Goal: Task Accomplishment & Management: Complete application form

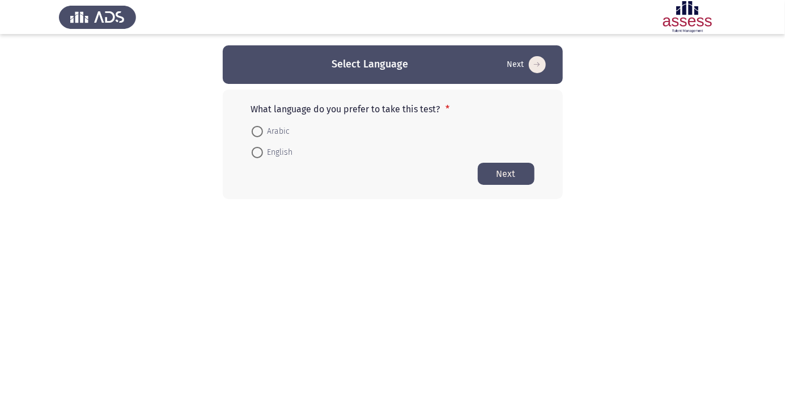
click at [257, 131] on span at bounding box center [257, 131] width 0 height 0
click at [257, 131] on input "Arabic" at bounding box center [257, 131] width 11 height 11
radio input "true"
click at [512, 176] on button "Next" at bounding box center [506, 173] width 57 height 22
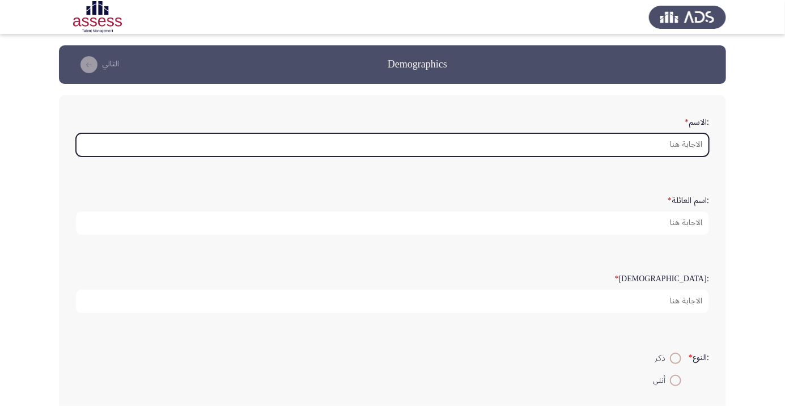
click at [674, 144] on input ":الاسم *" at bounding box center [392, 144] width 633 height 23
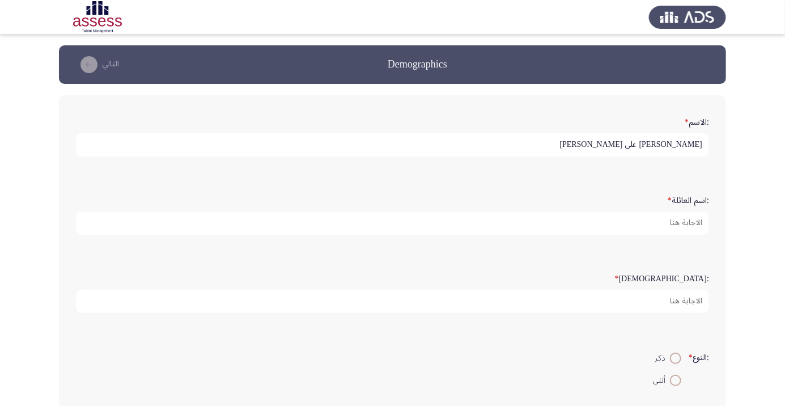
scroll to position [3, 0]
type input "[PERSON_NAME] على [PERSON_NAME]"
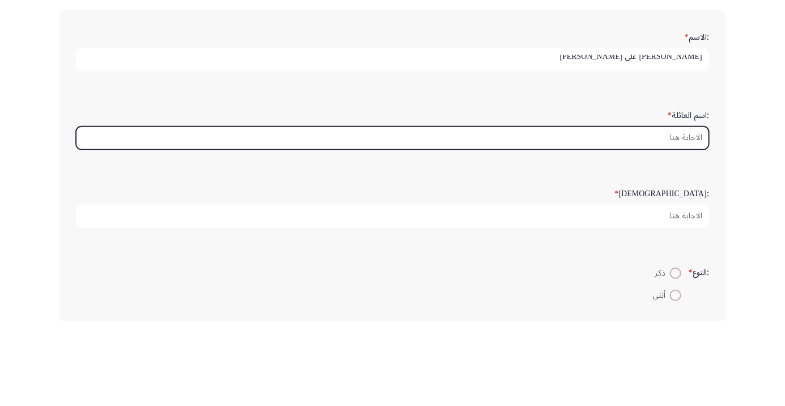
click at [679, 222] on input ":اسم العائلة *" at bounding box center [392, 222] width 633 height 23
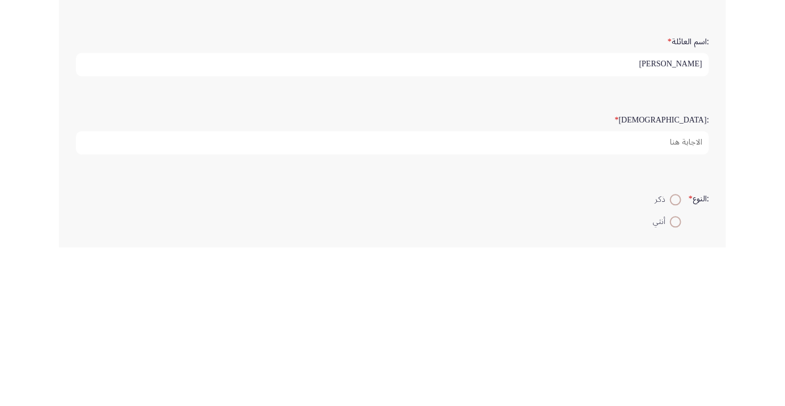
type input "[PERSON_NAME]"
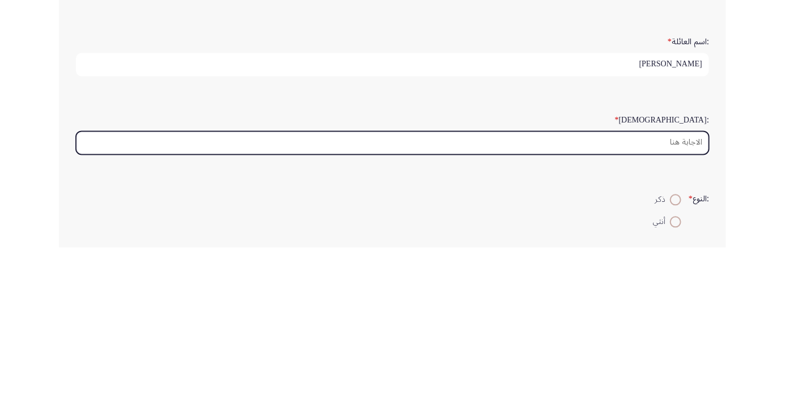
click at [691, 299] on input ":السن *" at bounding box center [392, 300] width 633 height 23
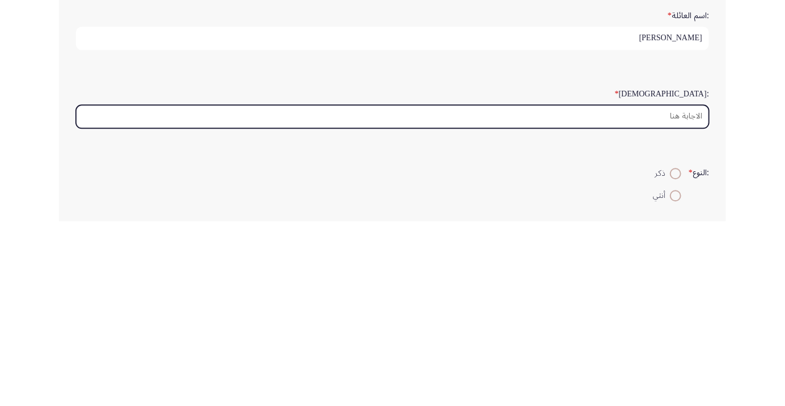
click at [675, 299] on input ":السن *" at bounding box center [392, 300] width 633 height 23
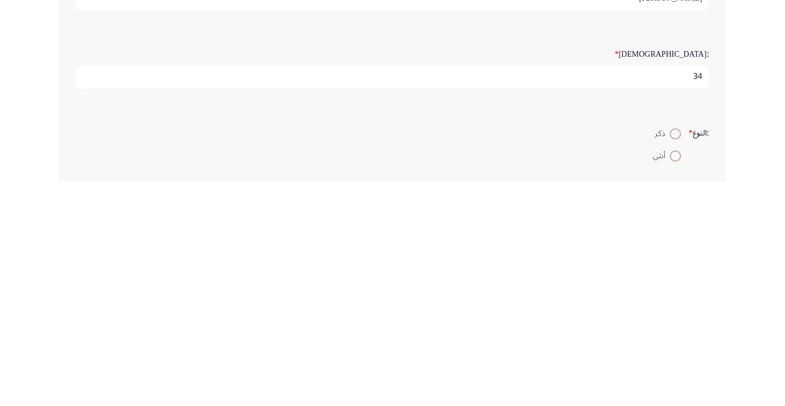
type input "34"
click at [673, 353] on span at bounding box center [675, 357] width 11 height 11
click at [673, 353] on input "ذكر" at bounding box center [675, 357] width 11 height 11
radio input "true"
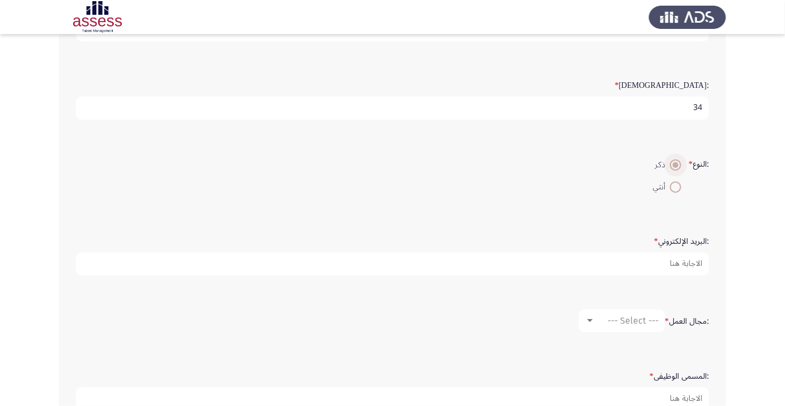
scroll to position [194, 0]
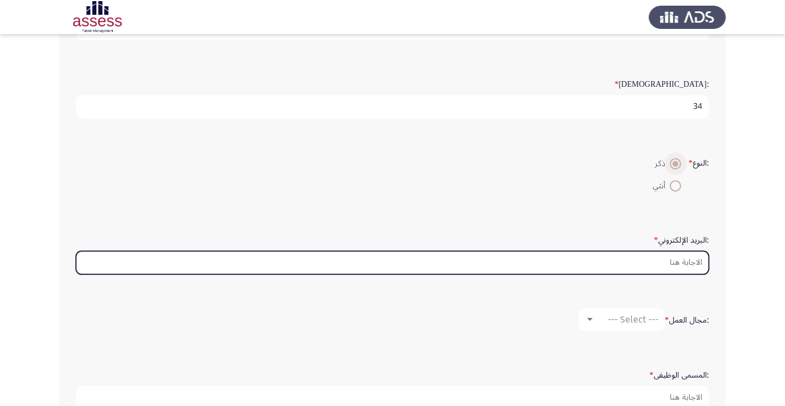
click at [692, 263] on input ":البريد الإلكتروني *" at bounding box center [392, 262] width 633 height 23
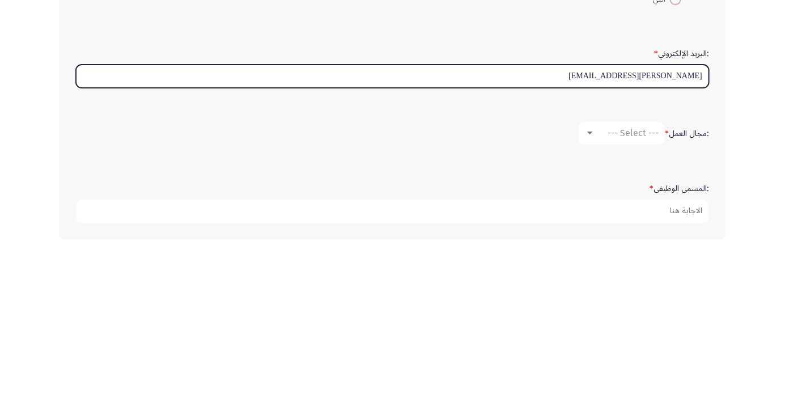
scroll to position [226, 0]
type input "K"
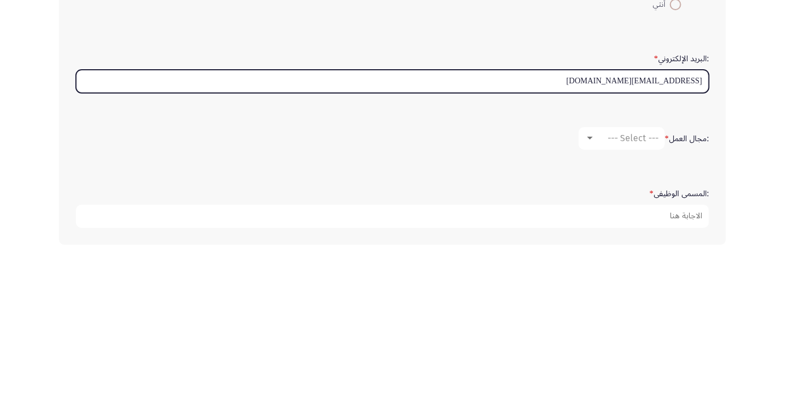
type input "[EMAIL_ADDRESS][DOMAIN_NAME]"
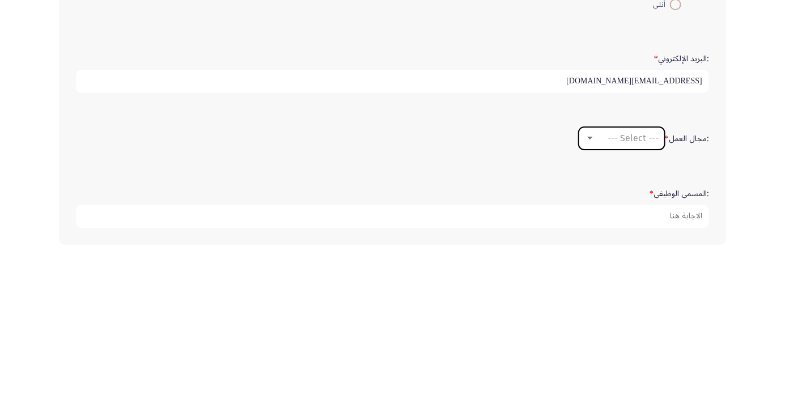
click at [594, 287] on div at bounding box center [590, 287] width 10 height 9
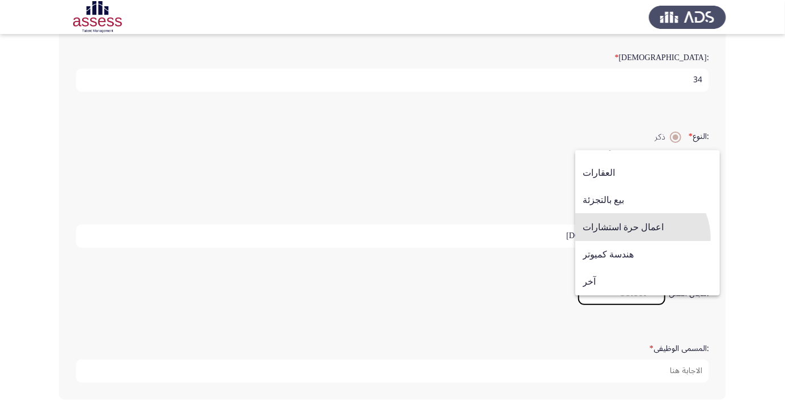
scroll to position [214, 0]
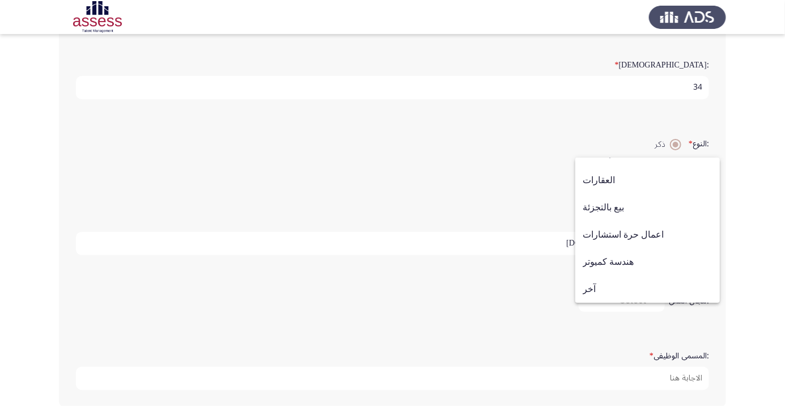
click at [617, 221] on span "بيع بالتجزئة" at bounding box center [647, 207] width 130 height 27
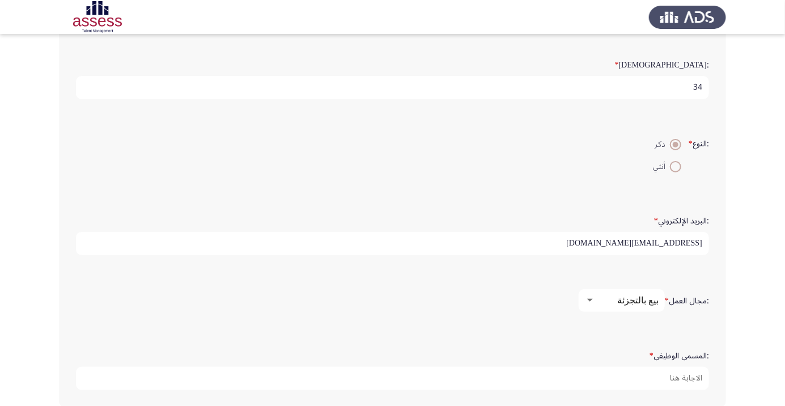
click at [687, 374] on input ":المسمى الوظيفى *" at bounding box center [392, 378] width 633 height 23
type input "مطور اعمال كبار عملاء"
click at [701, 86] on input "34" at bounding box center [392, 88] width 633 height 23
click at [677, 83] on input "334" at bounding box center [392, 88] width 633 height 23
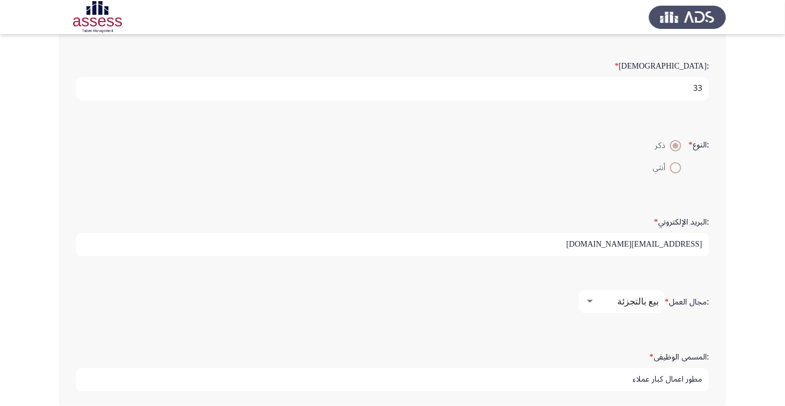
type input "3"
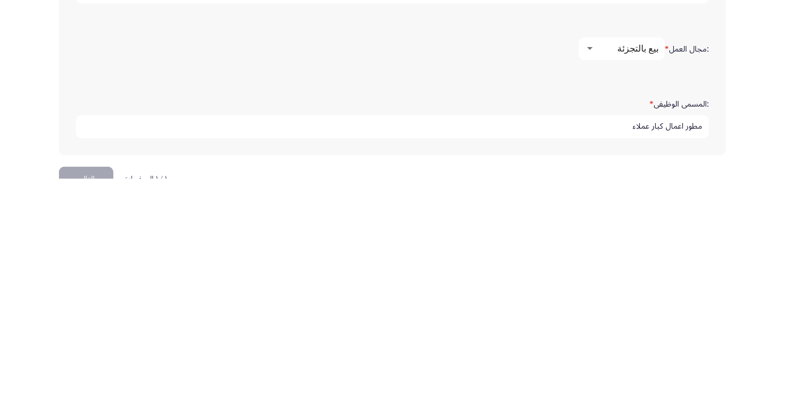
scroll to position [268, 0]
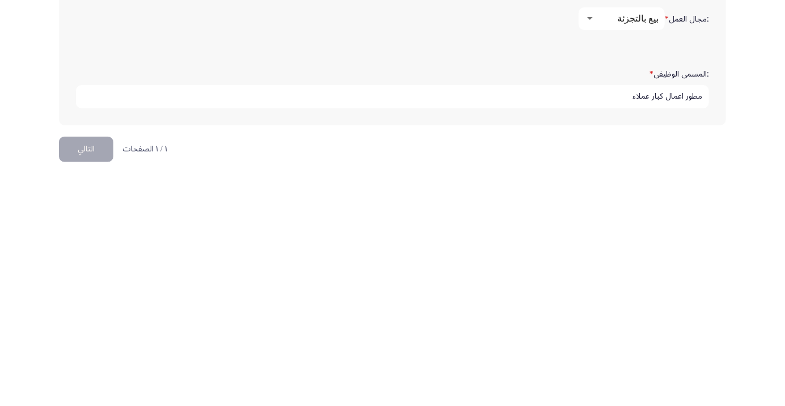
type input "33"
click at [96, 376] on button "التالي" at bounding box center [86, 376] width 54 height 25
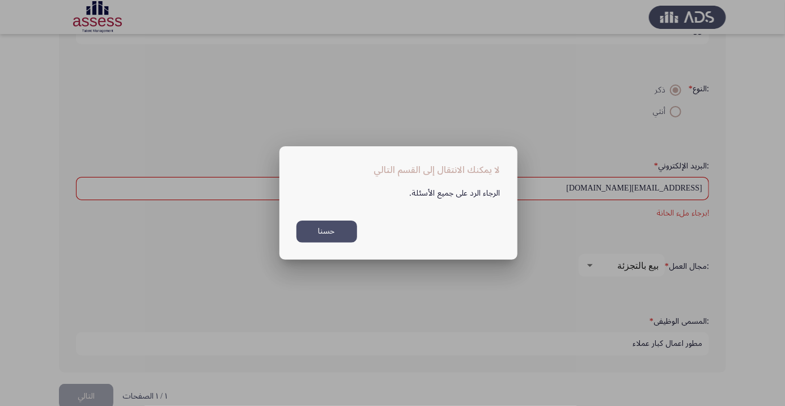
click at [333, 239] on button "حسنا" at bounding box center [326, 231] width 61 height 22
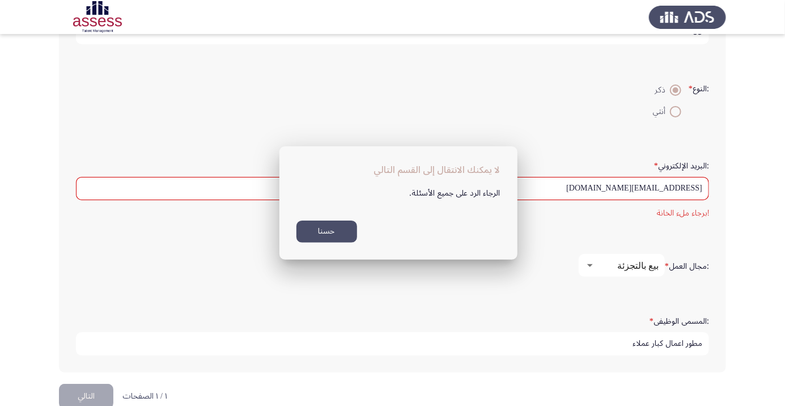
scroll to position [268, 0]
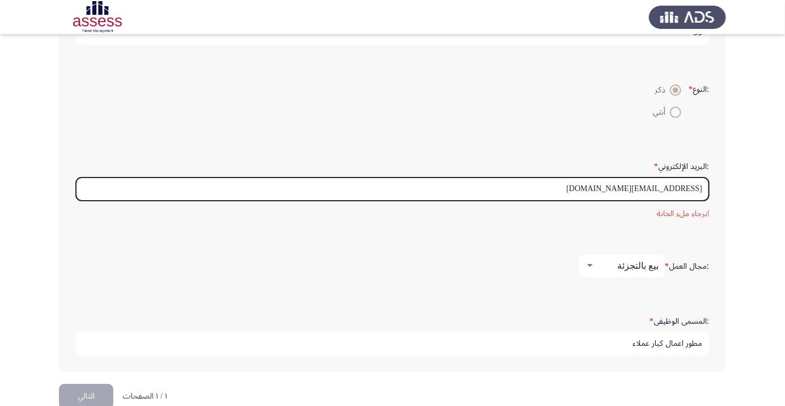
click at [697, 188] on input "[EMAIL_ADDRESS][DOMAIN_NAME]" at bounding box center [392, 188] width 633 height 23
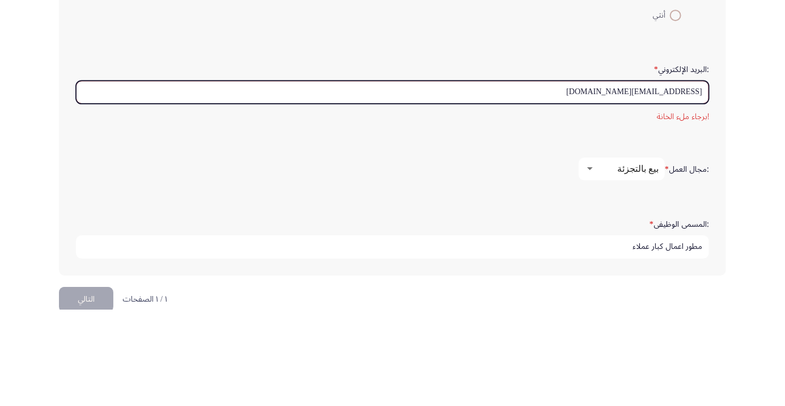
click at [695, 186] on input "[EMAIL_ADDRESS][DOMAIN_NAME]" at bounding box center [392, 188] width 633 height 23
click at [566, 184] on input "[EMAIL_ADDRESS][DOMAIN_NAME]" at bounding box center [392, 188] width 633 height 23
click at [700, 185] on input "[EMAIL_ADDRESS][DOMAIN_NAME]" at bounding box center [392, 188] width 633 height 23
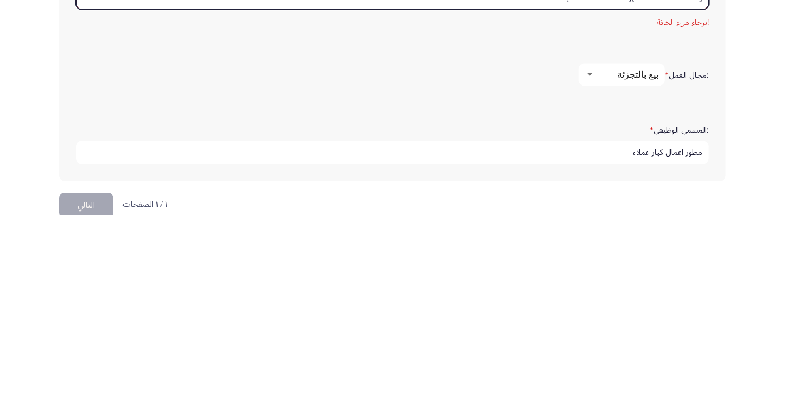
scroll to position [288, 0]
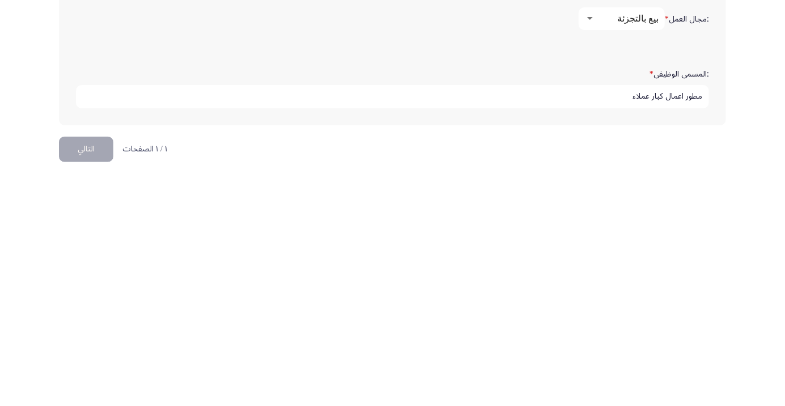
click at [85, 378] on button "التالي" at bounding box center [86, 376] width 54 height 25
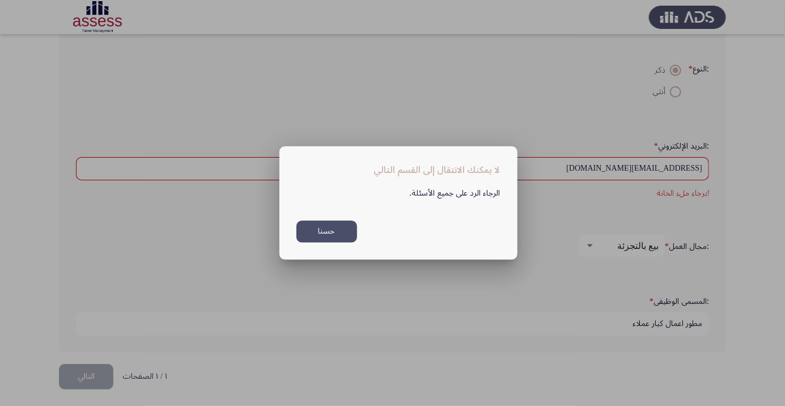
click at [333, 237] on button "حسنا" at bounding box center [326, 231] width 61 height 22
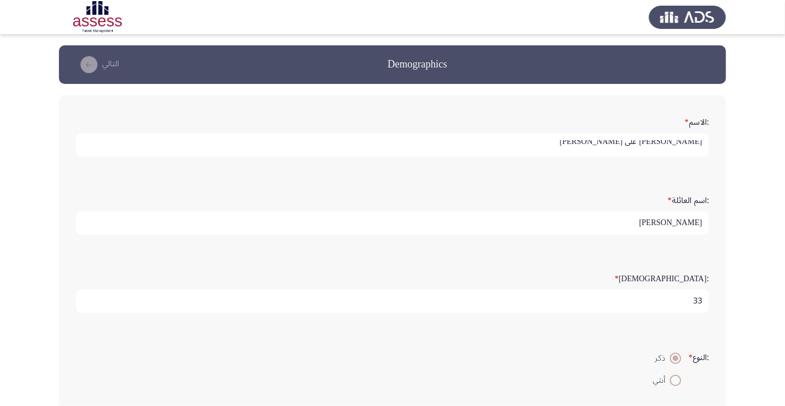
scroll to position [288, 0]
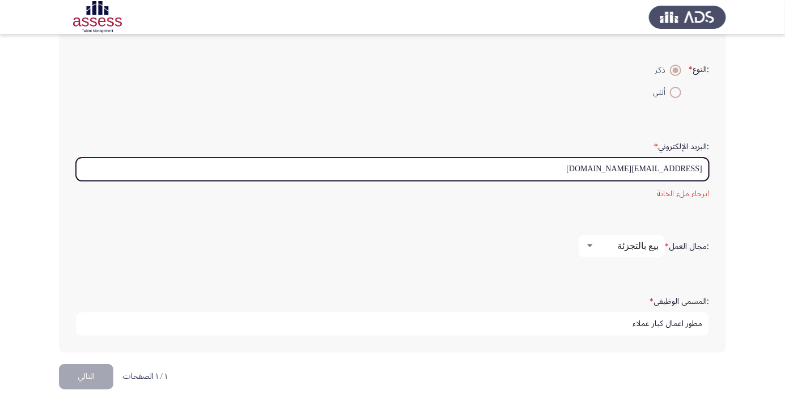
click at [573, 168] on input "[EMAIL_ADDRESS][DOMAIN_NAME]" at bounding box center [392, 168] width 633 height 23
click at [687, 171] on input "[EMAIL_ADDRESS][DOMAIN_NAME]" at bounding box center [392, 168] width 633 height 23
click at [701, 167] on input "[EMAIL_ADDRESS][DOMAIN_NAME]" at bounding box center [392, 168] width 633 height 23
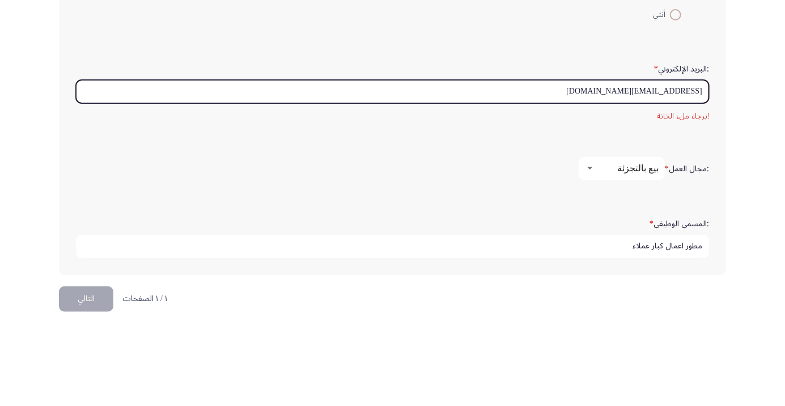
click at [700, 167] on input "[EMAIL_ADDRESS][DOMAIN_NAME]" at bounding box center [392, 168] width 633 height 23
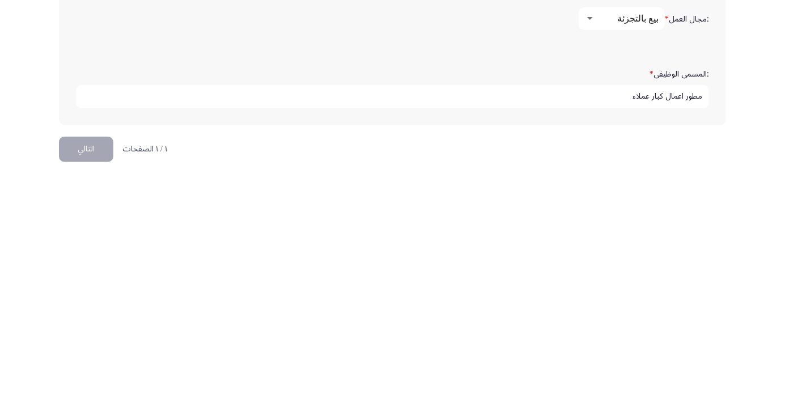
click at [98, 374] on button "التالي" at bounding box center [86, 376] width 54 height 25
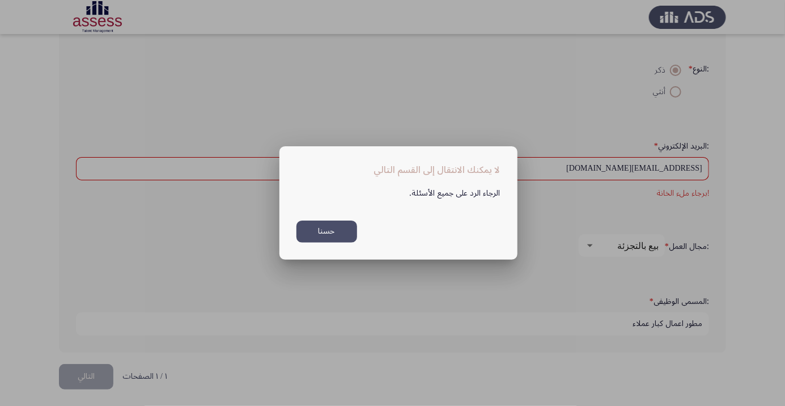
click at [322, 232] on button "حسنا" at bounding box center [326, 231] width 61 height 22
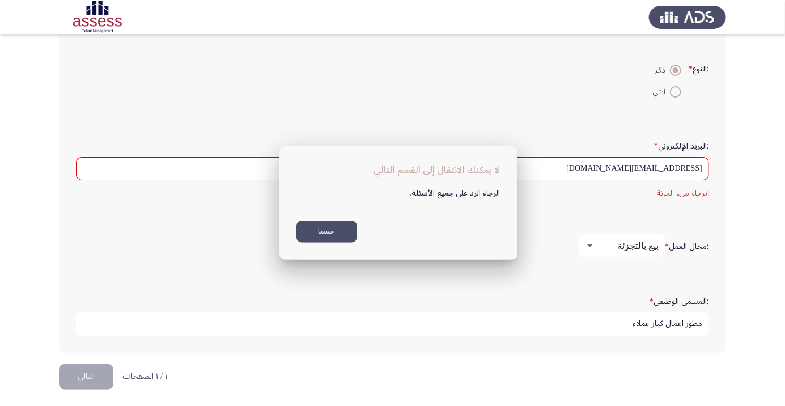
scroll to position [288, 0]
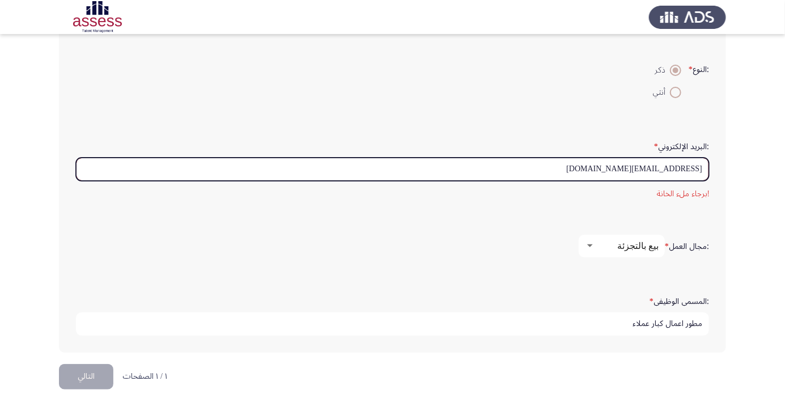
click at [557, 170] on input "[EMAIL_ADDRESS][DOMAIN_NAME]" at bounding box center [392, 168] width 633 height 23
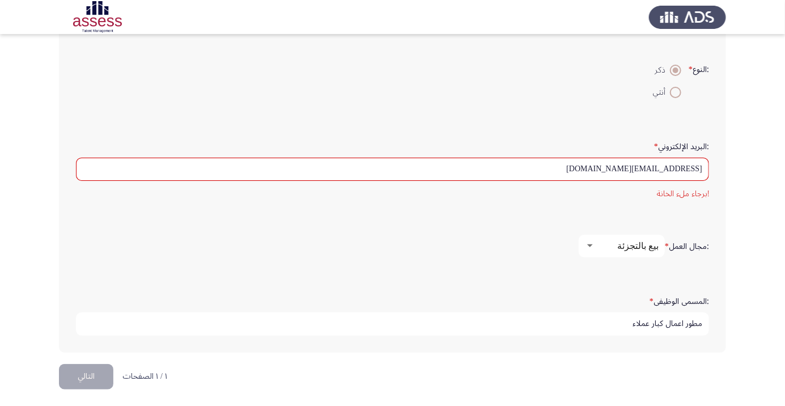
click at [552, 120] on div ":البريد الإلكتروني * [EMAIL_ADDRESS][DOMAIN_NAME] !برجاء ملء [GEOGRAPHIC_DATA]" at bounding box center [392, 169] width 644 height 98
click at [93, 371] on button "التالي" at bounding box center [86, 376] width 54 height 25
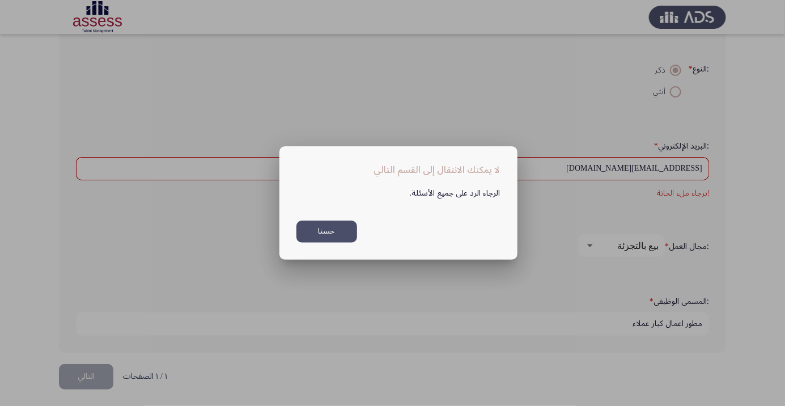
scroll to position [0, 0]
click at [327, 231] on button "حسنا" at bounding box center [326, 231] width 61 height 22
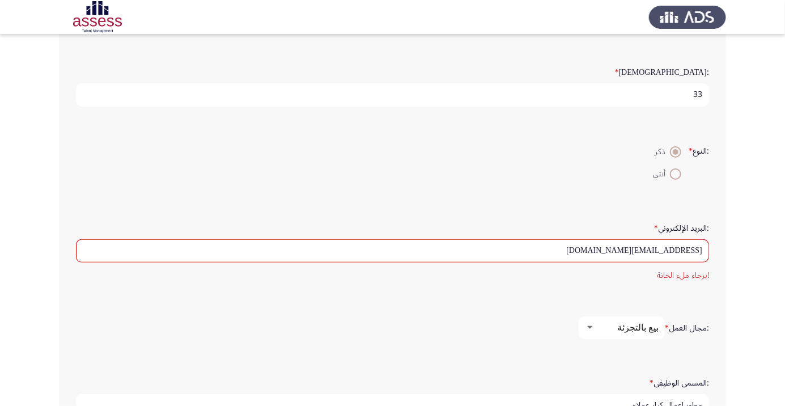
scroll to position [233, 0]
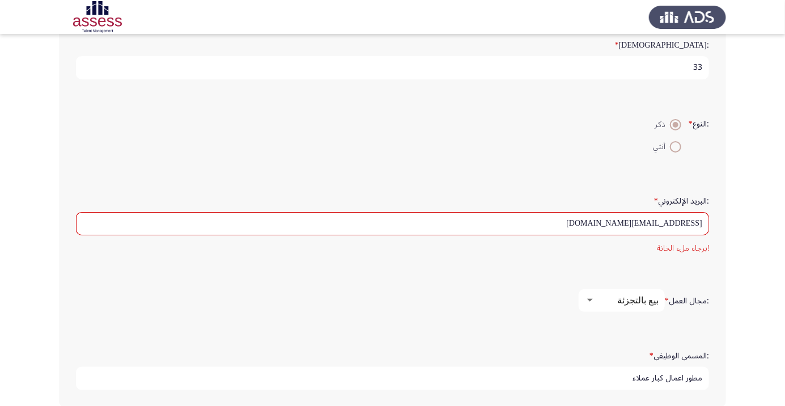
click at [700, 221] on input "[EMAIL_ADDRESS][DOMAIN_NAME]" at bounding box center [392, 223] width 633 height 23
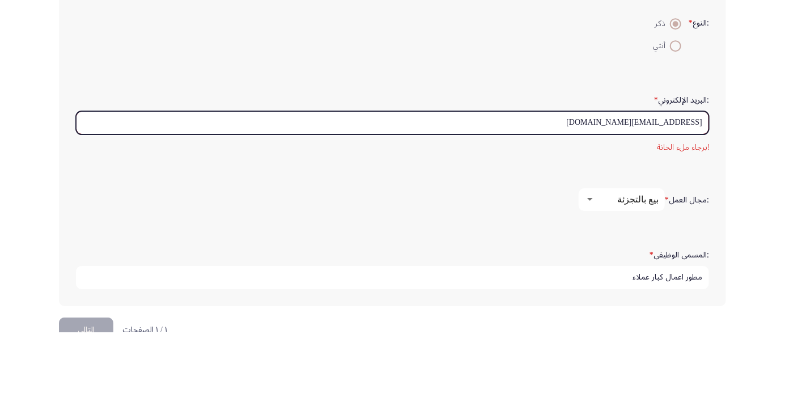
scroll to position [260, 0]
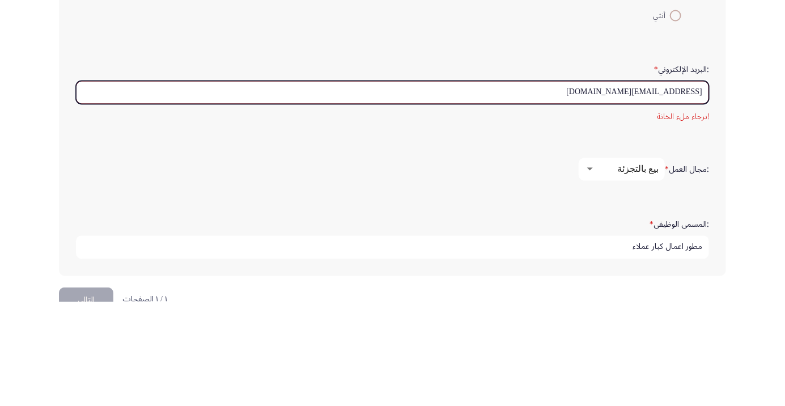
click at [689, 191] on input "[EMAIL_ADDRESS][DOMAIN_NAME]" at bounding box center [392, 196] width 633 height 23
click at [685, 193] on input "[EMAIL_ADDRESS][DOMAIN_NAME]" at bounding box center [392, 196] width 633 height 23
click at [697, 192] on input "Karam.mohamedqena@gmacom" at bounding box center [392, 196] width 633 height 23
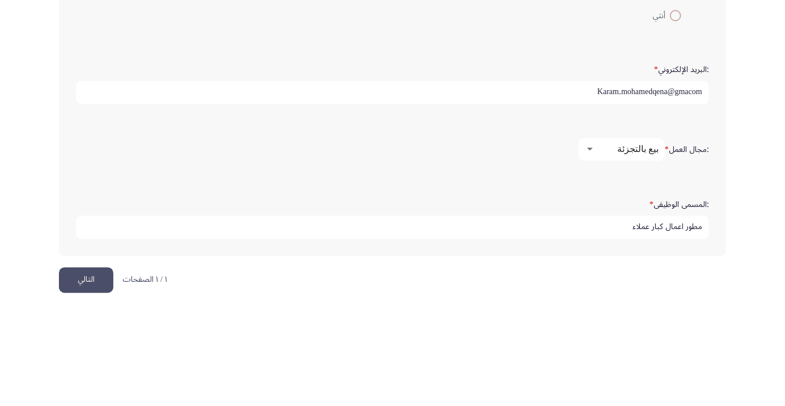
click at [700, 193] on input "Karam.mohamedqena@gmacom" at bounding box center [392, 196] width 633 height 23
click at [675, 192] on input "Karam.mohamedqena@gmacom" at bounding box center [392, 196] width 633 height 23
click at [669, 192] on input "Karam.mohamedqena@gmacom" at bounding box center [392, 196] width 633 height 23
type input "[EMAIL_ADDRESS][DOMAIN_NAME]"
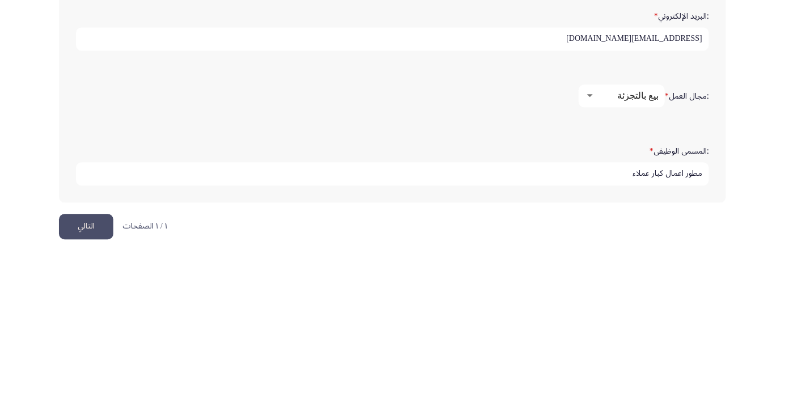
scroll to position [268, 0]
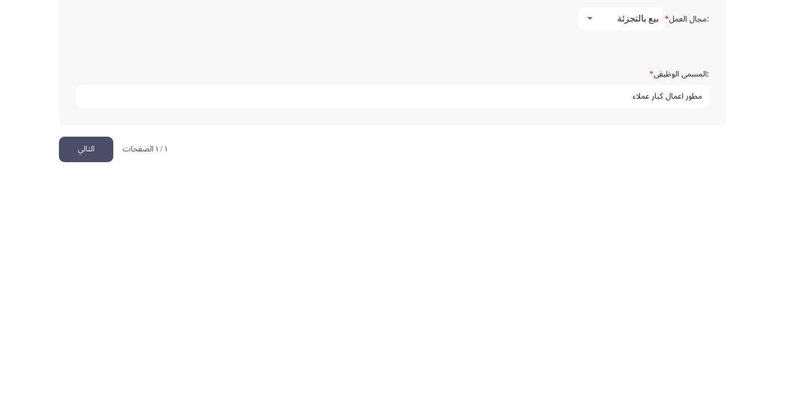
click at [96, 374] on button "التالي" at bounding box center [86, 376] width 54 height 25
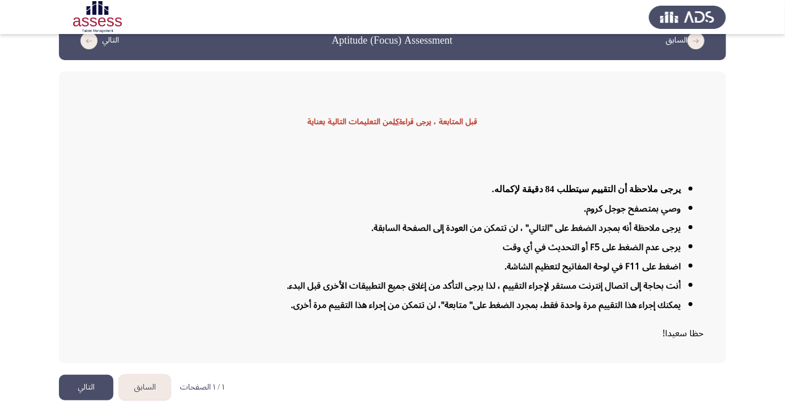
scroll to position [27, 0]
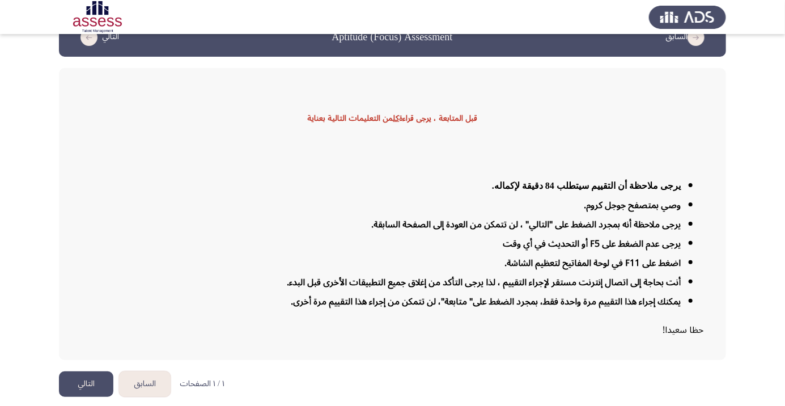
click at [93, 397] on button "التالي" at bounding box center [86, 383] width 54 height 25
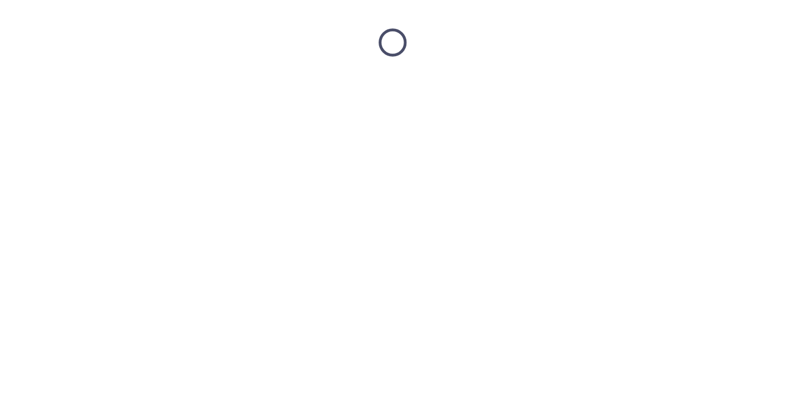
scroll to position [0, 0]
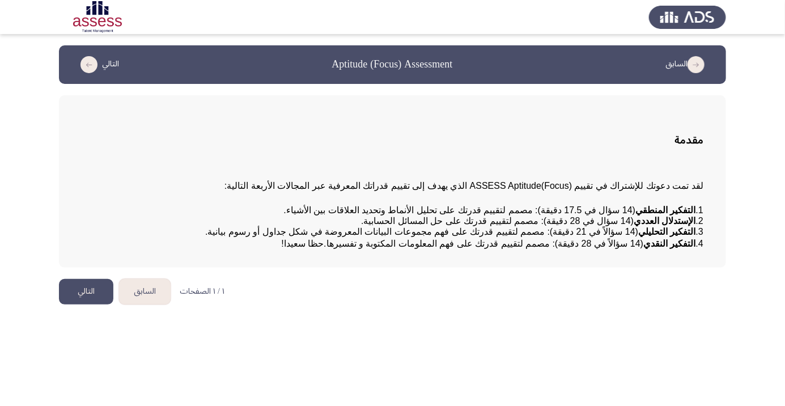
click at [86, 304] on button "التالي" at bounding box center [86, 291] width 54 height 25
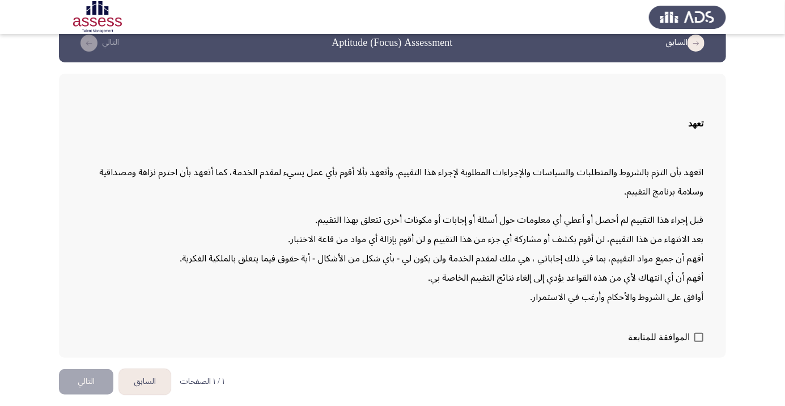
scroll to position [32, 0]
click at [700, 342] on span at bounding box center [698, 337] width 9 height 9
click at [698, 342] on input "الموافقة للمتابعة" at bounding box center [698, 342] width 1 height 1
checkbox input "true"
click at [94, 394] on button "التالي" at bounding box center [86, 381] width 54 height 25
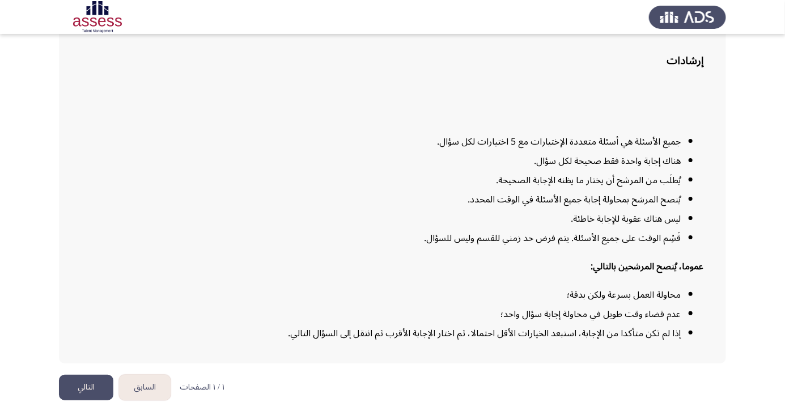
scroll to position [92, 0]
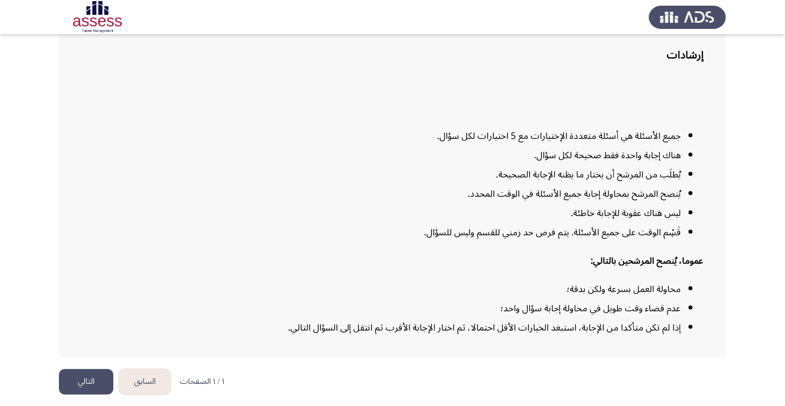
click at [86, 394] on button "التالي" at bounding box center [86, 381] width 54 height 25
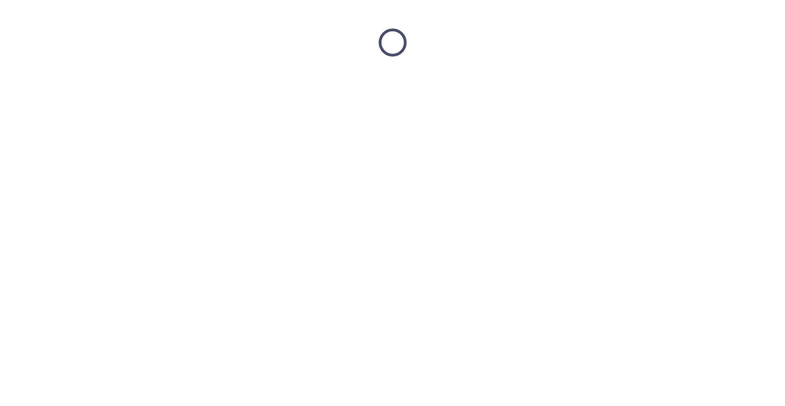
scroll to position [0, 0]
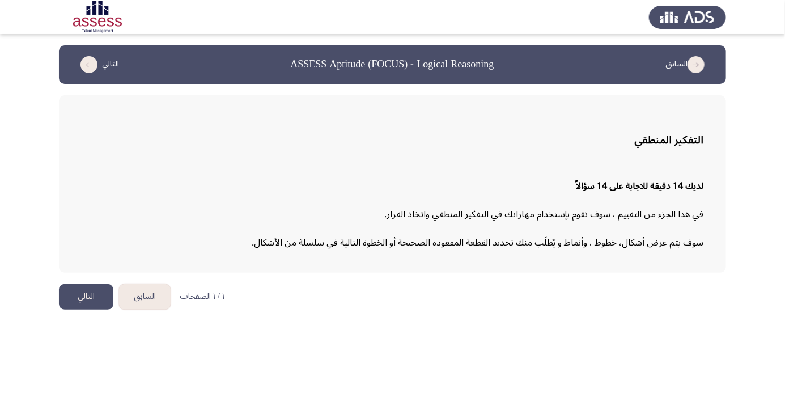
click at [78, 301] on button "التالي" at bounding box center [86, 296] width 54 height 25
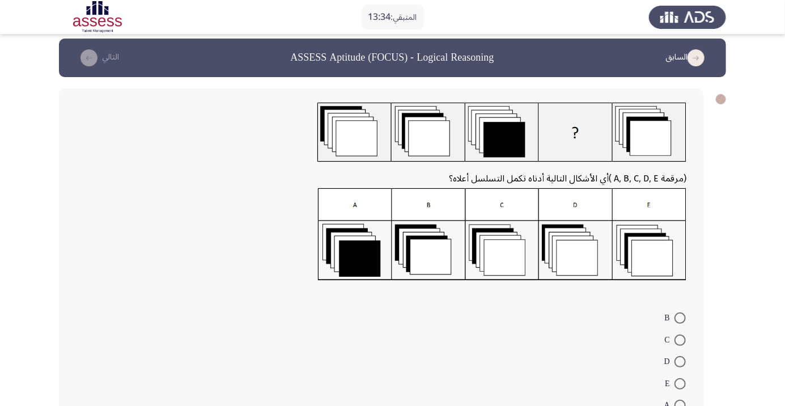
scroll to position [10, 0]
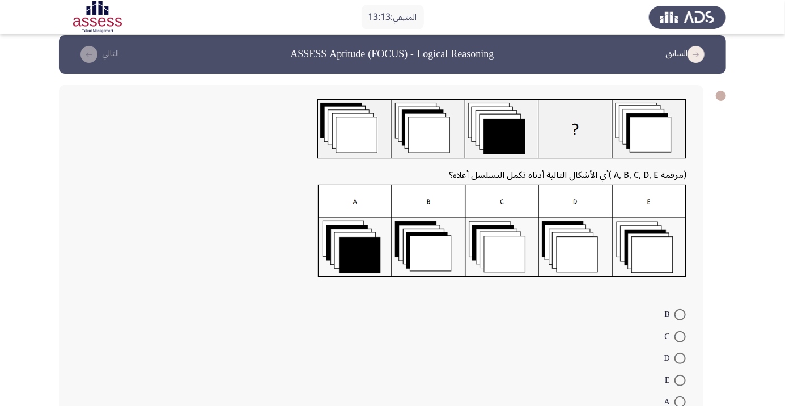
click at [680, 357] on span at bounding box center [679, 357] width 11 height 11
click at [680, 357] on input "D" at bounding box center [679, 357] width 11 height 11
radio input "true"
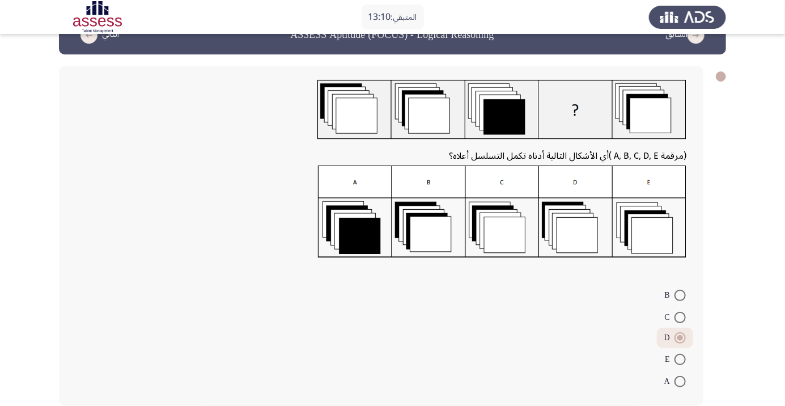
scroll to position [32, 0]
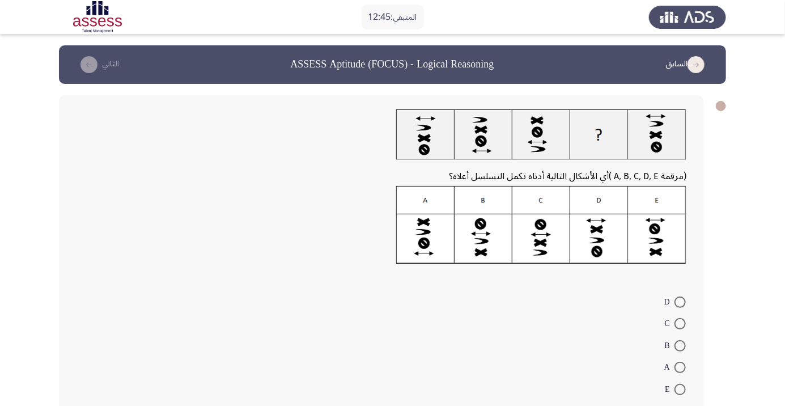
scroll to position [10, 0]
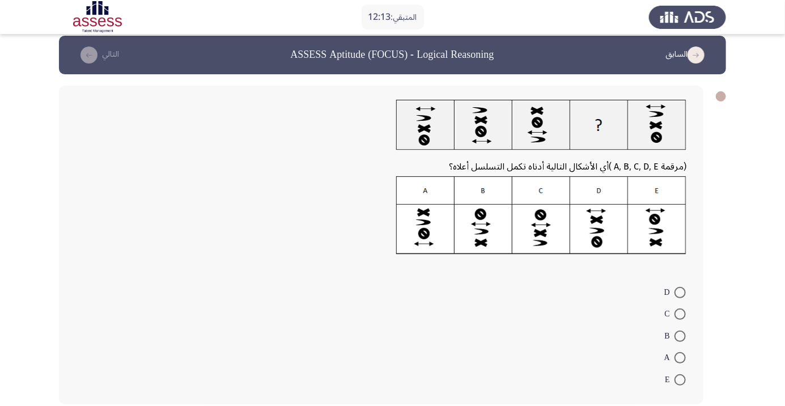
click at [680, 378] on span at bounding box center [679, 379] width 11 height 11
click at [680, 378] on input "E" at bounding box center [679, 379] width 11 height 11
radio input "true"
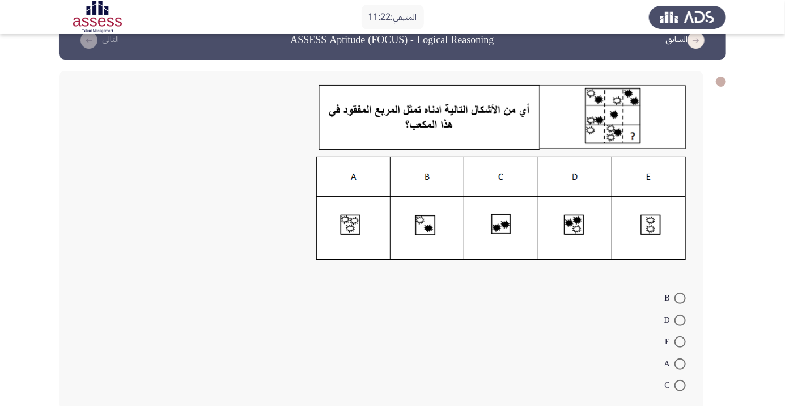
scroll to position [31, 0]
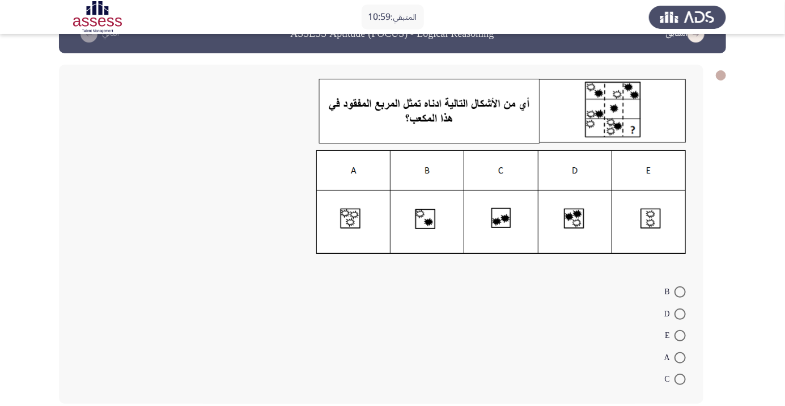
click at [665, 222] on img at bounding box center [501, 202] width 370 height 104
click at [680, 335] on span at bounding box center [679, 335] width 11 height 11
click at [680, 335] on input "E" at bounding box center [679, 335] width 11 height 11
radio input "true"
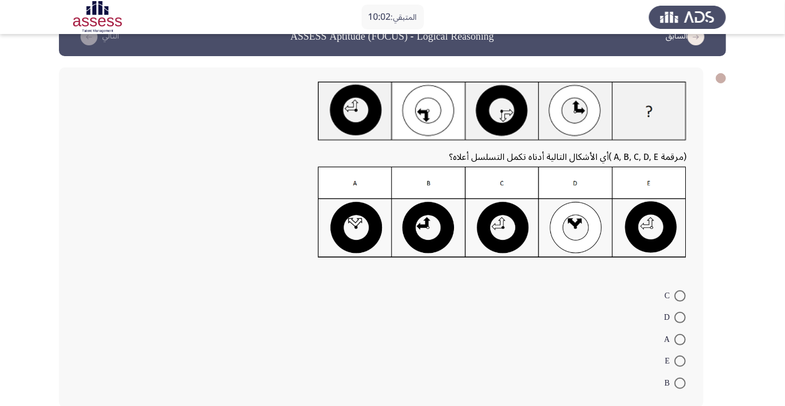
scroll to position [32, 0]
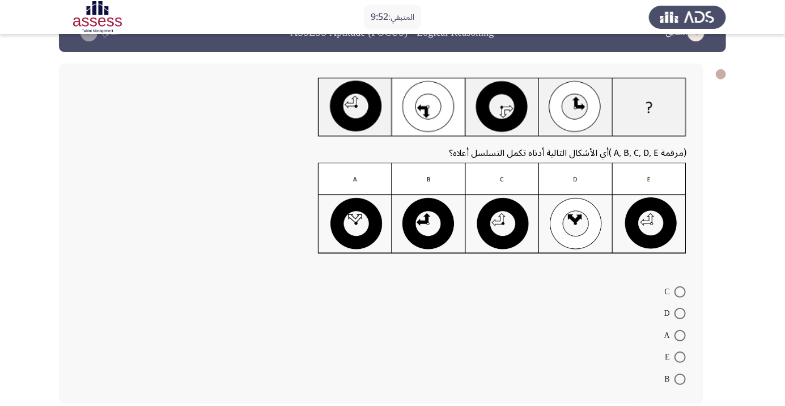
click at [509, 225] on img at bounding box center [502, 208] width 368 height 91
click at [680, 291] on span at bounding box center [679, 291] width 11 height 11
click at [680, 291] on input "C" at bounding box center [679, 291] width 11 height 11
radio input "true"
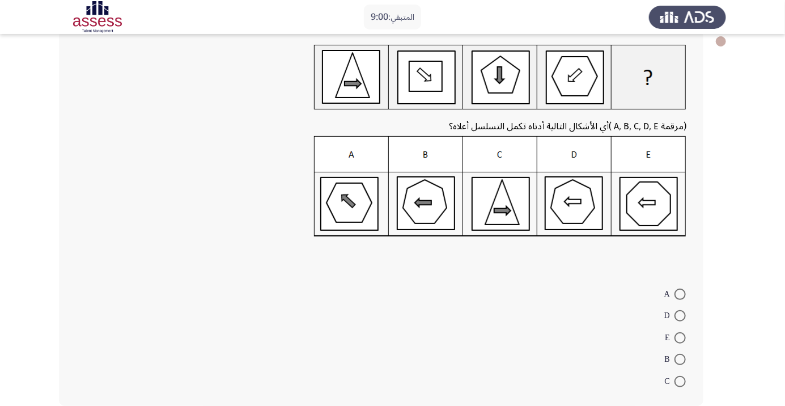
scroll to position [52, 0]
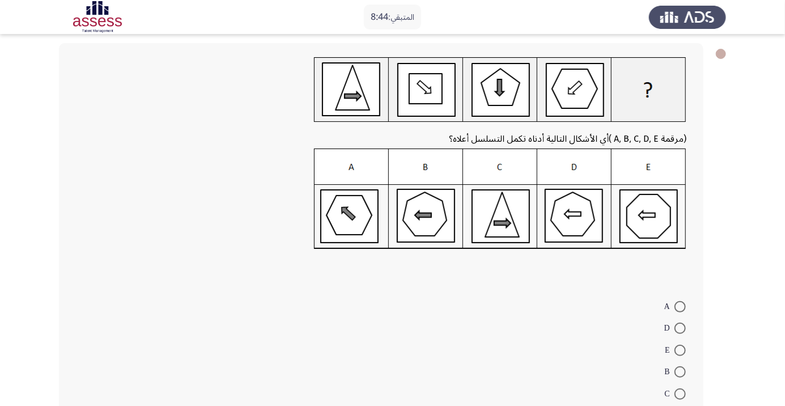
click at [348, 216] on img at bounding box center [500, 198] width 372 height 101
click at [680, 305] on span at bounding box center [679, 306] width 11 height 11
click at [680, 305] on input "A" at bounding box center [679, 306] width 11 height 11
radio input "true"
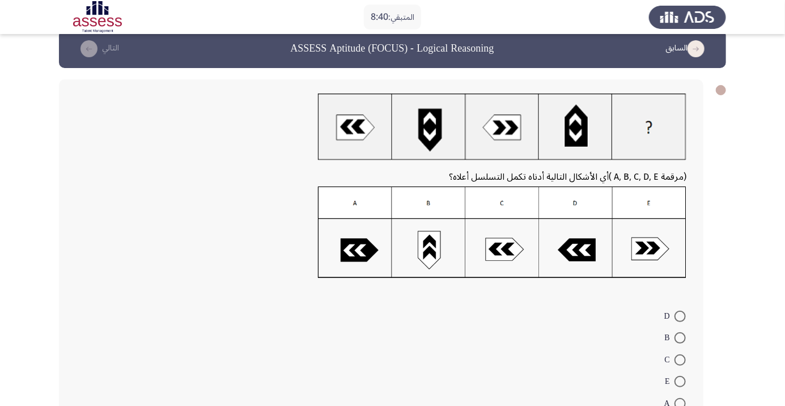
scroll to position [40, 0]
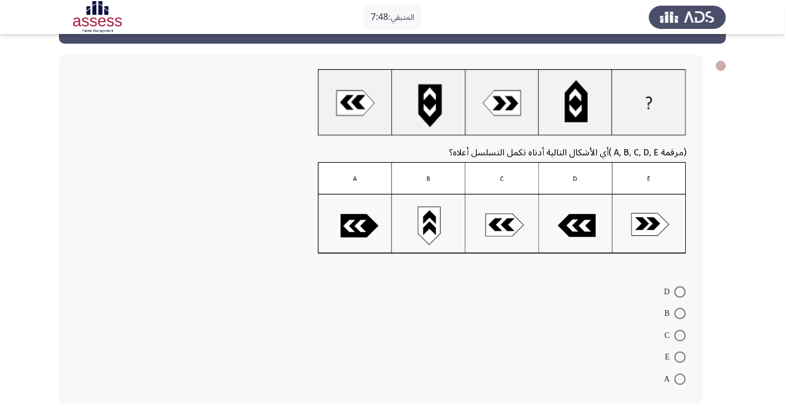
click at [356, 237] on img at bounding box center [502, 208] width 368 height 92
click at [683, 290] on span at bounding box center [679, 291] width 11 height 11
click at [683, 290] on input "D" at bounding box center [679, 291] width 11 height 11
radio input "true"
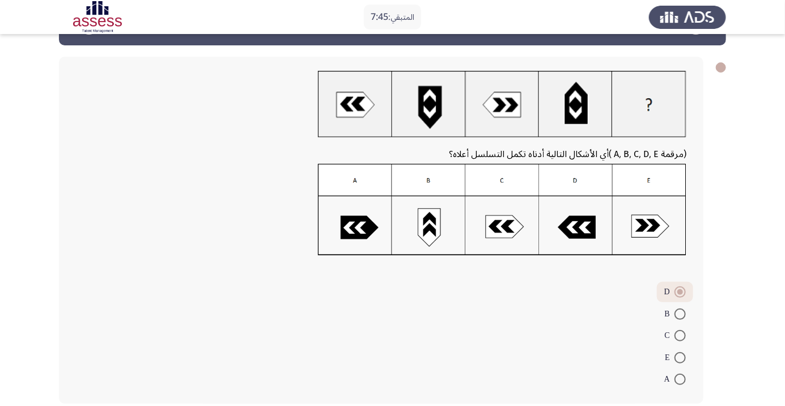
click at [680, 378] on span at bounding box center [679, 378] width 11 height 11
click at [680, 378] on input "A" at bounding box center [679, 378] width 11 height 11
radio input "true"
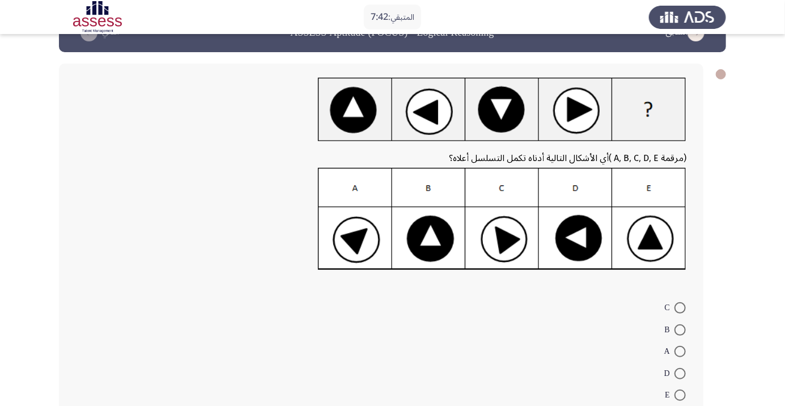
scroll to position [48, 0]
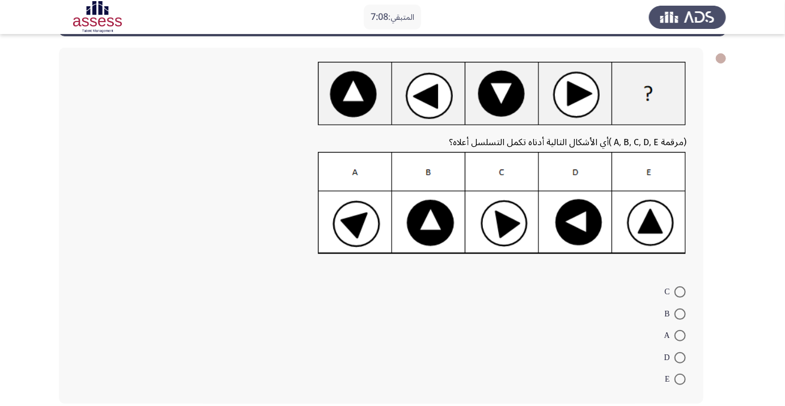
click at [582, 224] on img at bounding box center [502, 203] width 368 height 102
click at [680, 356] on span at bounding box center [679, 357] width 11 height 11
click at [680, 356] on input "D" at bounding box center [679, 357] width 11 height 11
radio input "true"
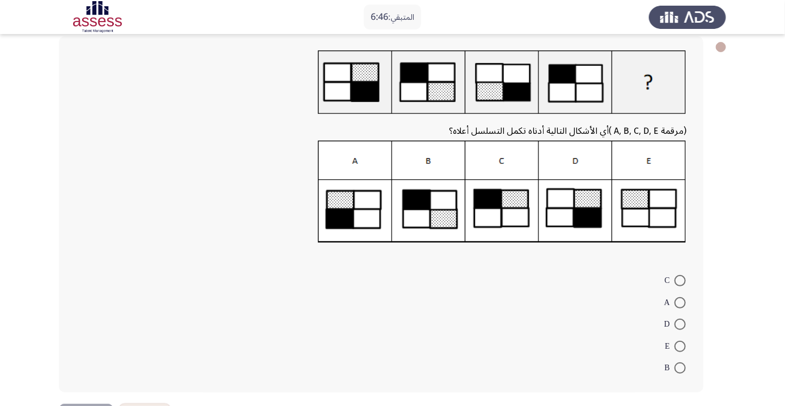
scroll to position [32, 0]
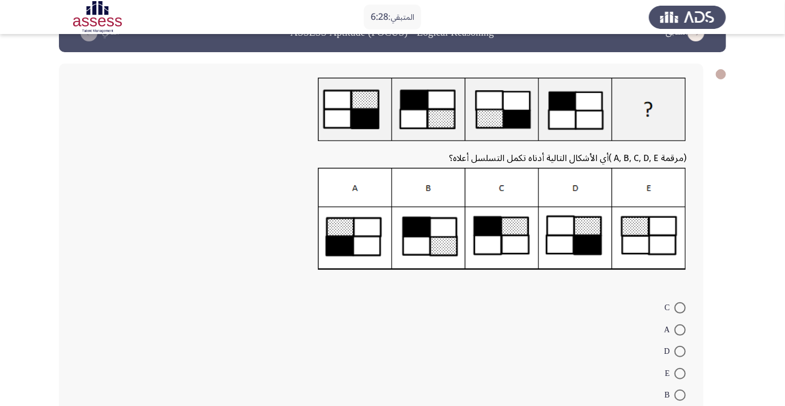
click at [663, 241] on img at bounding box center [502, 219] width 368 height 102
click at [682, 369] on span at bounding box center [679, 373] width 11 height 11
click at [682, 369] on input "E" at bounding box center [679, 373] width 11 height 11
radio input "true"
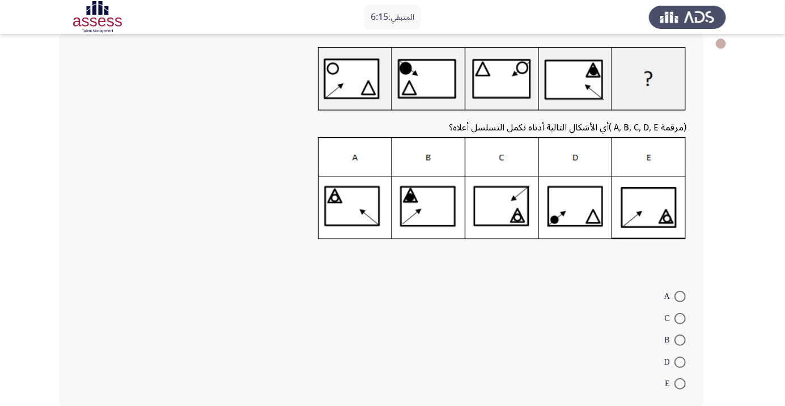
scroll to position [67, 0]
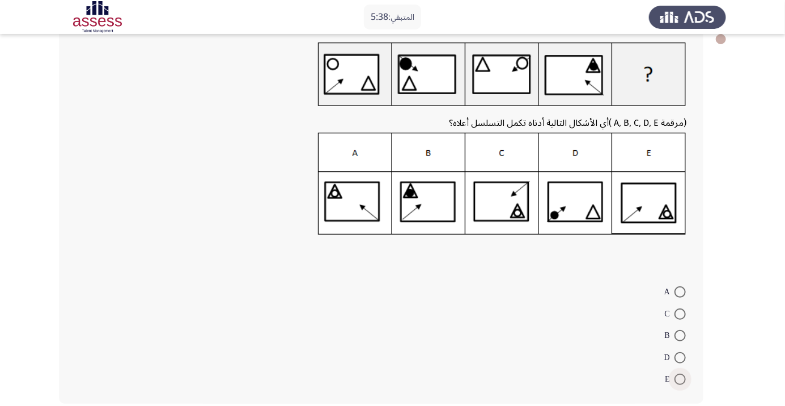
click at [682, 382] on span at bounding box center [679, 378] width 11 height 11
click at [682, 382] on input "E" at bounding box center [679, 378] width 11 height 11
radio input "true"
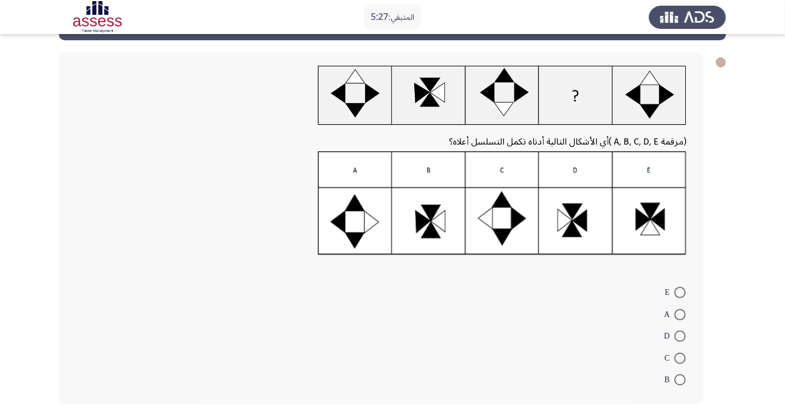
scroll to position [44, 0]
click at [680, 357] on span at bounding box center [679, 357] width 11 height 11
click at [680, 357] on input "C" at bounding box center [679, 357] width 11 height 11
radio input "true"
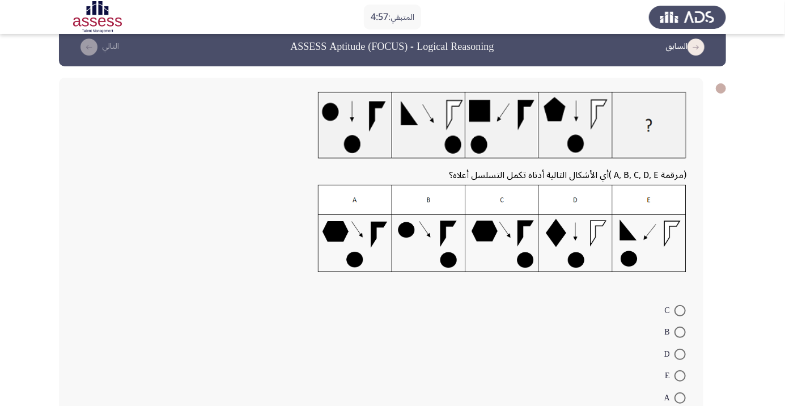
scroll to position [36, 0]
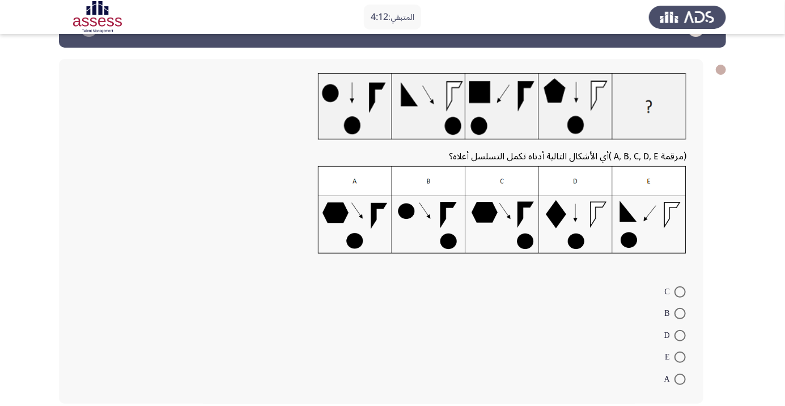
click at [681, 295] on span at bounding box center [679, 291] width 11 height 11
click at [681, 295] on input "C" at bounding box center [679, 291] width 11 height 11
radio input "true"
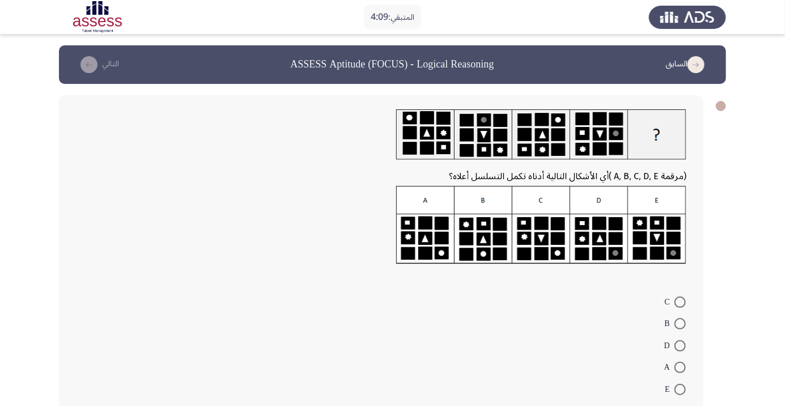
scroll to position [10, 0]
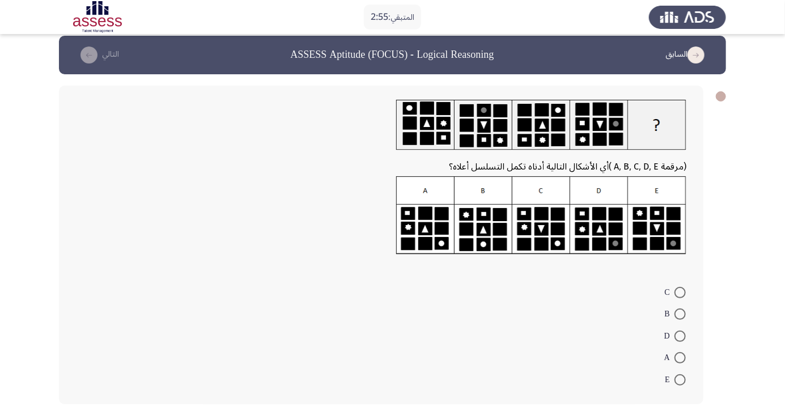
click at [621, 238] on img at bounding box center [541, 215] width 290 height 78
click at [680, 335] on span at bounding box center [679, 335] width 11 height 11
click at [680, 335] on input "D" at bounding box center [679, 335] width 11 height 11
radio input "true"
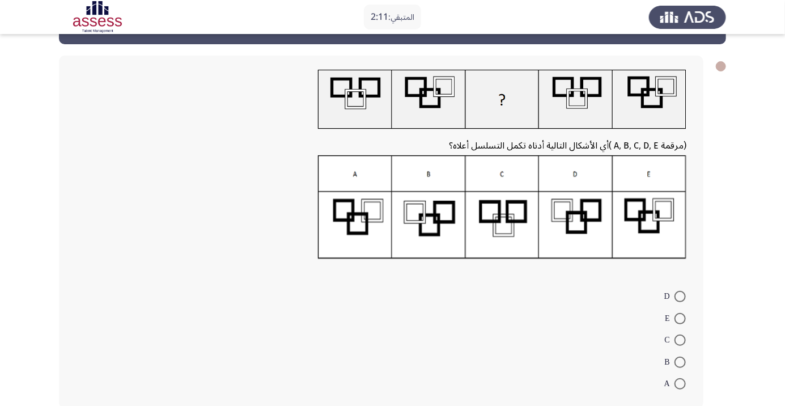
scroll to position [44, 0]
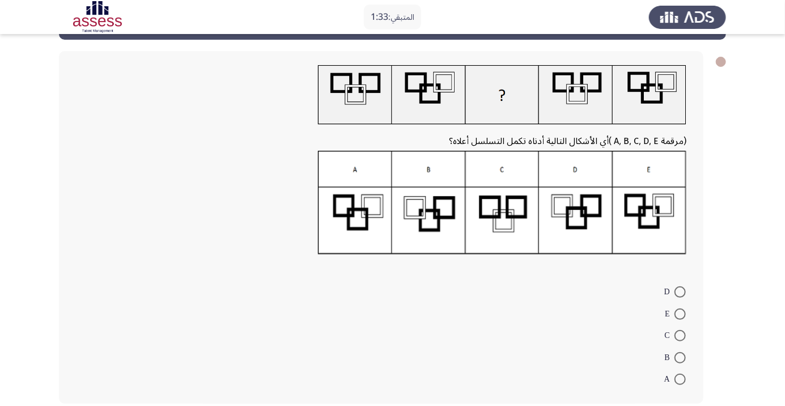
click at [680, 295] on span at bounding box center [679, 291] width 11 height 11
click at [680, 295] on input "D" at bounding box center [679, 291] width 11 height 11
radio input "true"
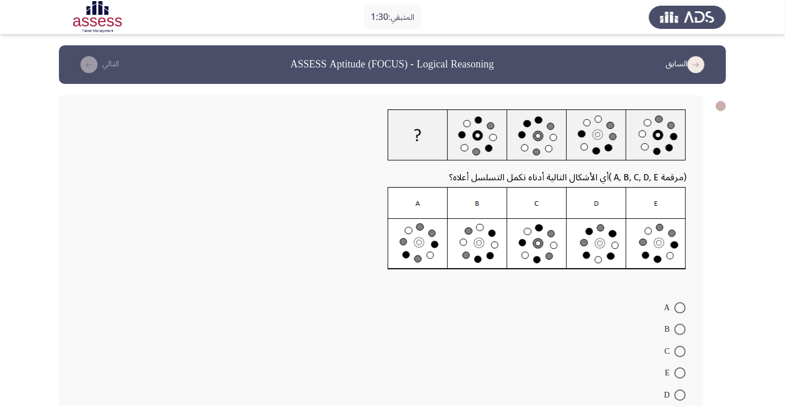
scroll to position [15, 0]
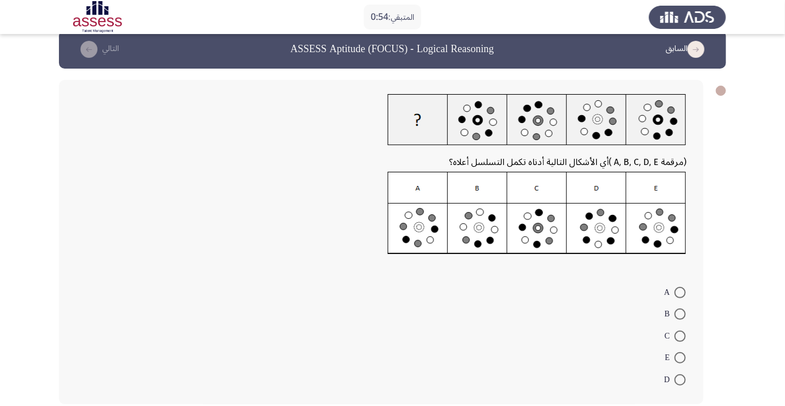
click at [680, 335] on span at bounding box center [679, 335] width 11 height 11
click at [680, 335] on input "C" at bounding box center [679, 335] width 11 height 11
radio input "true"
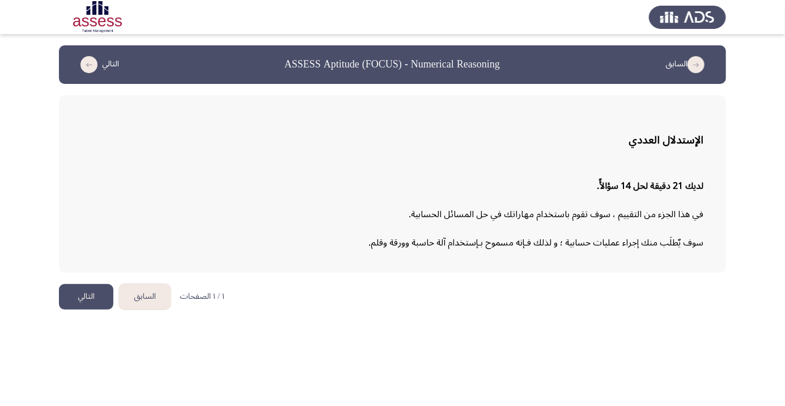
click at [88, 291] on button "التالي" at bounding box center [86, 296] width 54 height 25
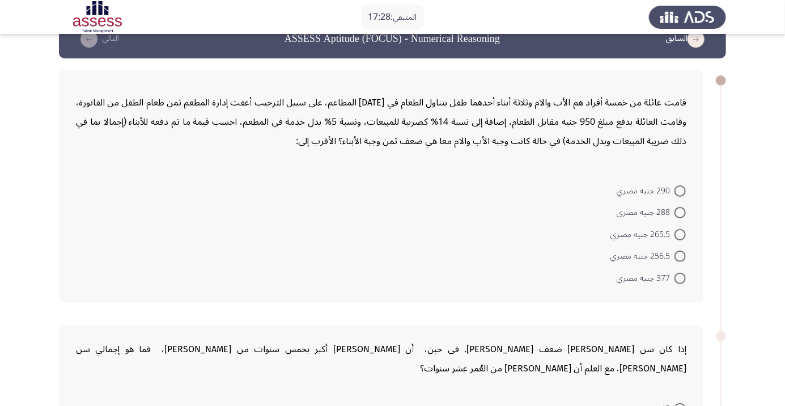
scroll to position [29, 0]
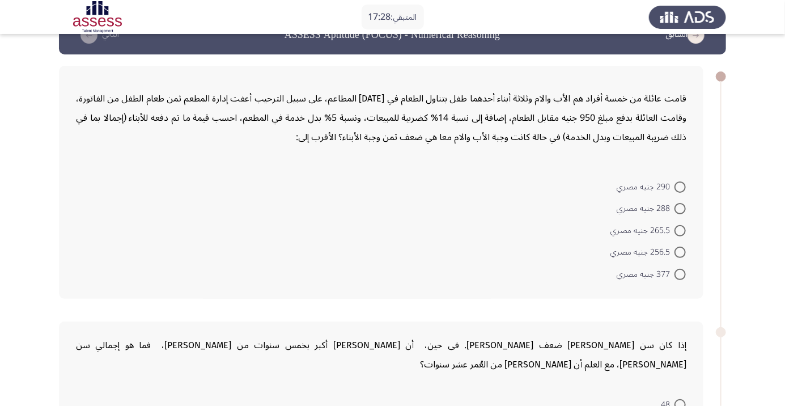
click at [641, 254] on span "256.5 جنيه مصري" at bounding box center [642, 252] width 64 height 14
click at [674, 254] on input "256.5 جنيه مصري" at bounding box center [679, 251] width 11 height 11
radio input "true"
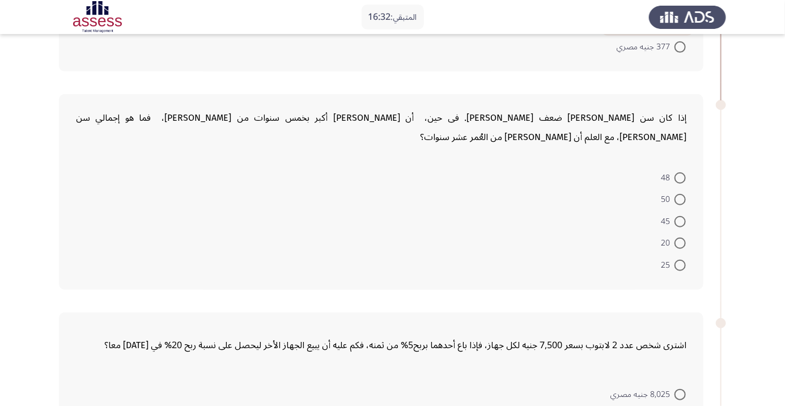
scroll to position [271, 0]
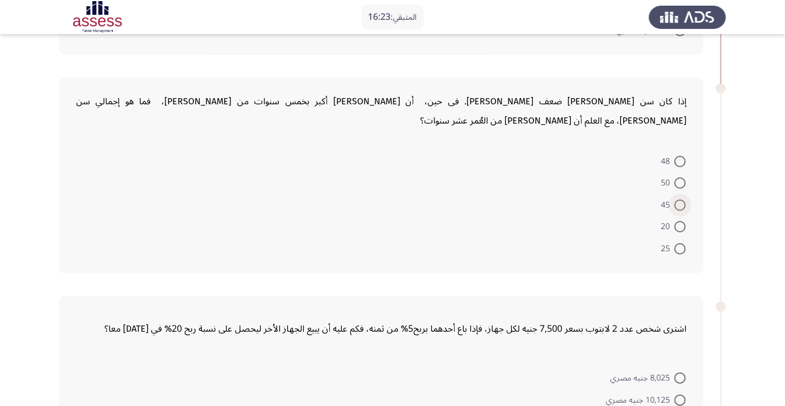
click at [680, 199] on span at bounding box center [679, 204] width 11 height 11
click at [680, 199] on input "45" at bounding box center [679, 204] width 11 height 11
radio input "true"
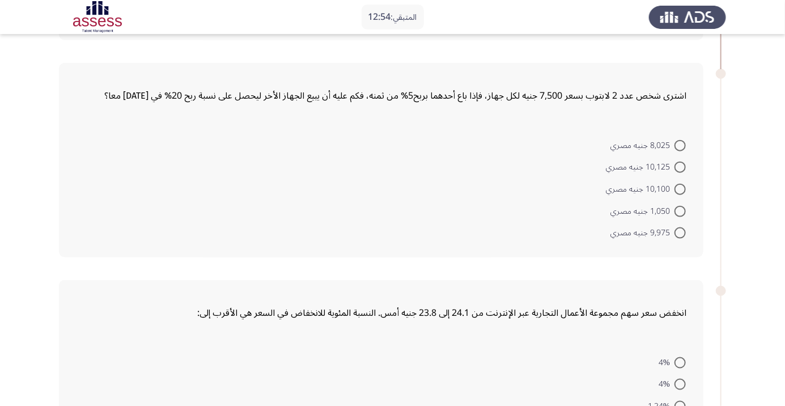
scroll to position [515, 0]
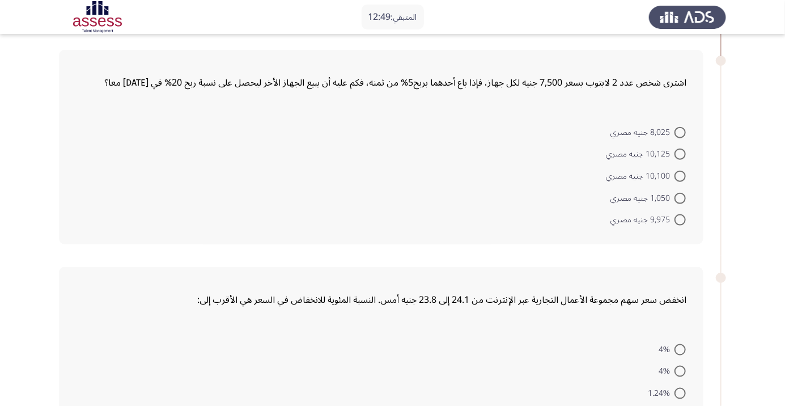
click at [680, 127] on span at bounding box center [679, 132] width 11 height 11
click at [680, 127] on input "8,025 جنيه مصري" at bounding box center [679, 132] width 11 height 11
radio input "true"
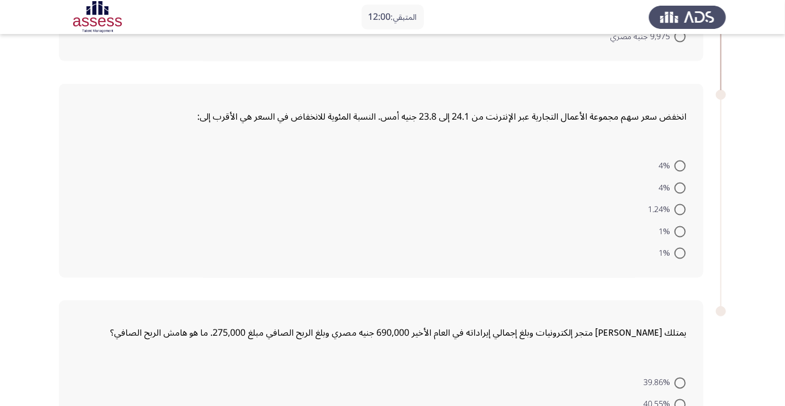
scroll to position [698, 0]
click at [680, 247] on span at bounding box center [679, 252] width 11 height 11
click at [680, 247] on input "1%" at bounding box center [679, 252] width 11 height 11
radio input "true"
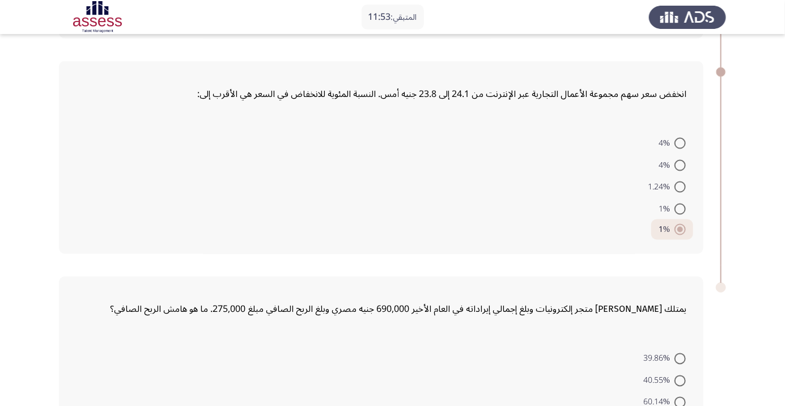
scroll to position [766, 0]
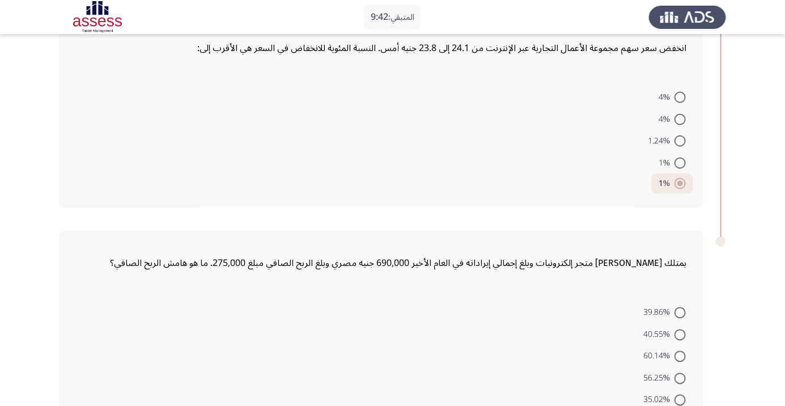
click at [676, 373] on span at bounding box center [679, 378] width 11 height 11
click at [676, 373] on input "56.25%" at bounding box center [679, 378] width 11 height 11
radio input "true"
click at [676, 372] on span at bounding box center [679, 377] width 11 height 11
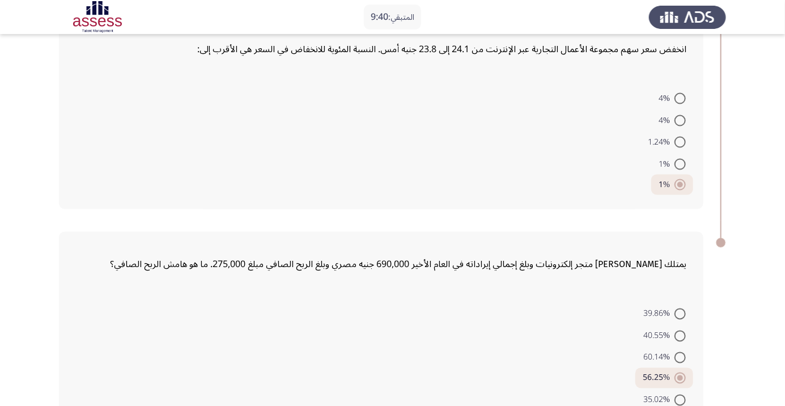
click at [676, 372] on input "56.25%" at bounding box center [679, 377] width 11 height 11
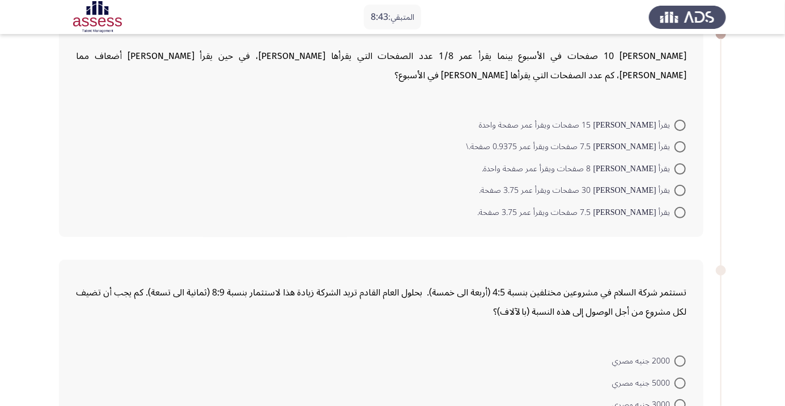
scroll to position [74, 0]
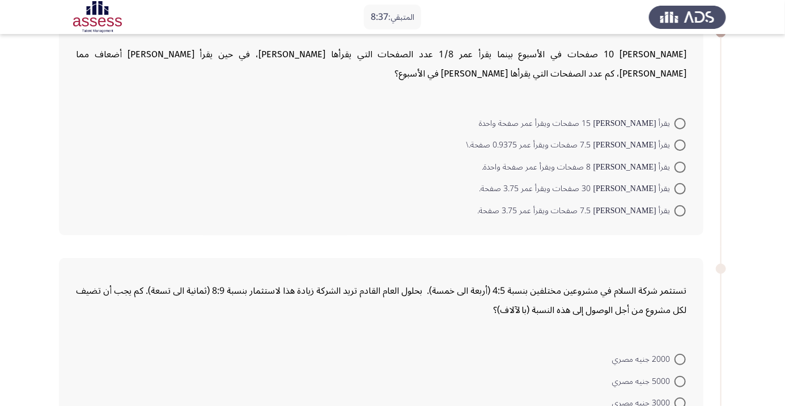
click at [664, 188] on span "يقرأ [PERSON_NAME] 30 صفحات ويقرأ عمر 3.75 صفحة." at bounding box center [576, 189] width 195 height 14
click at [674, 188] on input "يقرأ [PERSON_NAME] 30 صفحات ويقرأ عمر 3.75 صفحة." at bounding box center [679, 188] width 11 height 11
radio input "true"
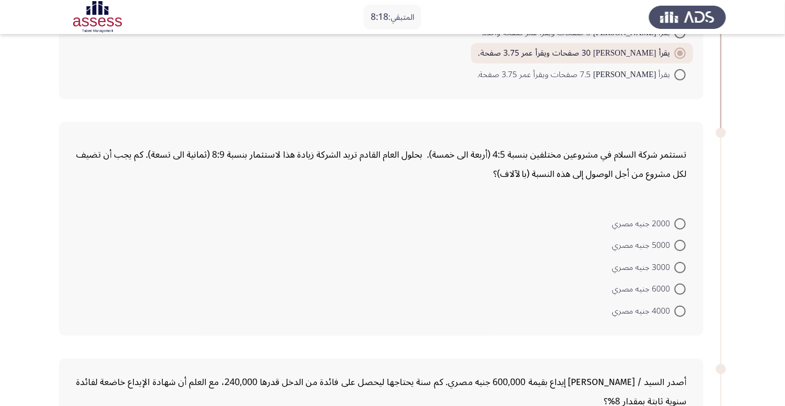
scroll to position [214, 0]
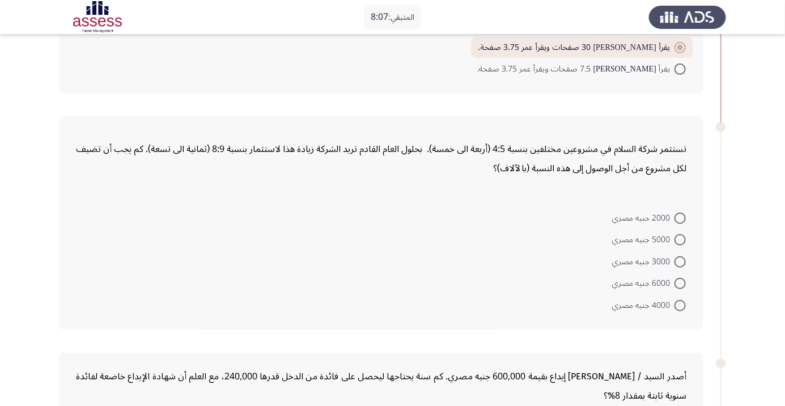
click at [676, 238] on span at bounding box center [679, 239] width 11 height 11
click at [676, 238] on input "5000 جنيه مصري" at bounding box center [679, 239] width 11 height 11
radio input "true"
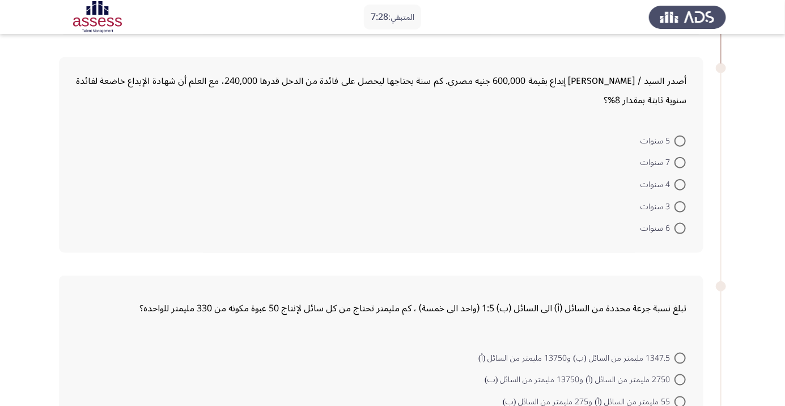
scroll to position [513, 0]
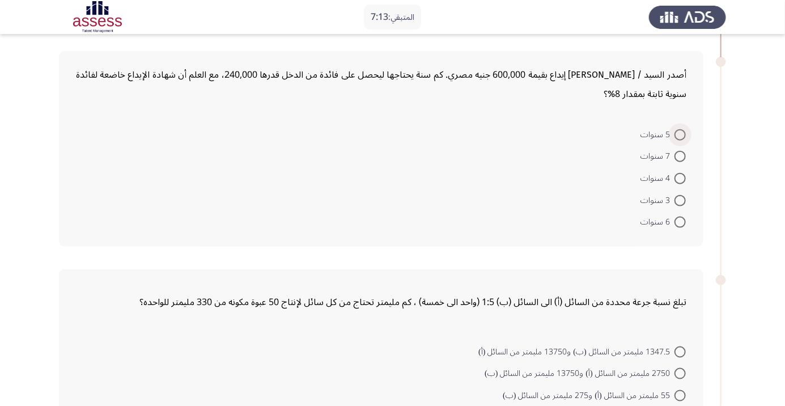
click at [659, 137] on span "5 سنوات" at bounding box center [657, 135] width 34 height 14
click at [674, 137] on input "5 سنوات" at bounding box center [679, 134] width 11 height 11
radio input "true"
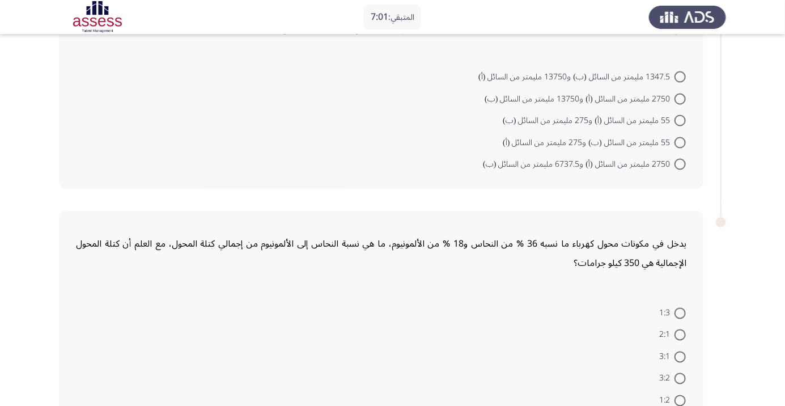
scroll to position [796, 0]
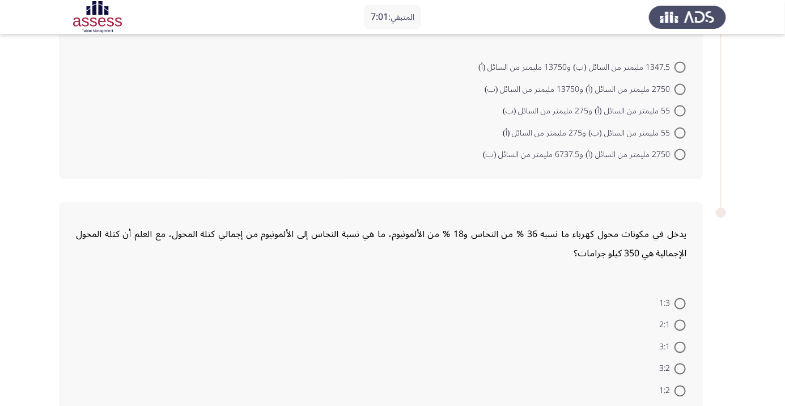
click at [680, 87] on span at bounding box center [679, 89] width 11 height 11
click at [680, 87] on input "2750 مليمتر من السائل (أ) و13750 مليمتر من السائل (ب)" at bounding box center [679, 89] width 11 height 11
radio input "true"
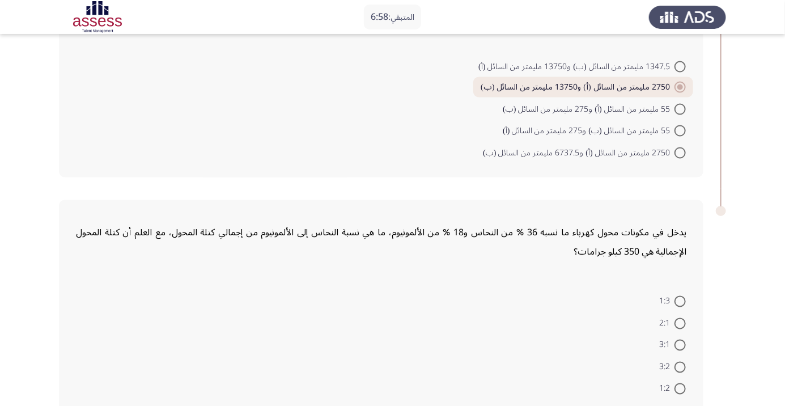
scroll to position [804, 0]
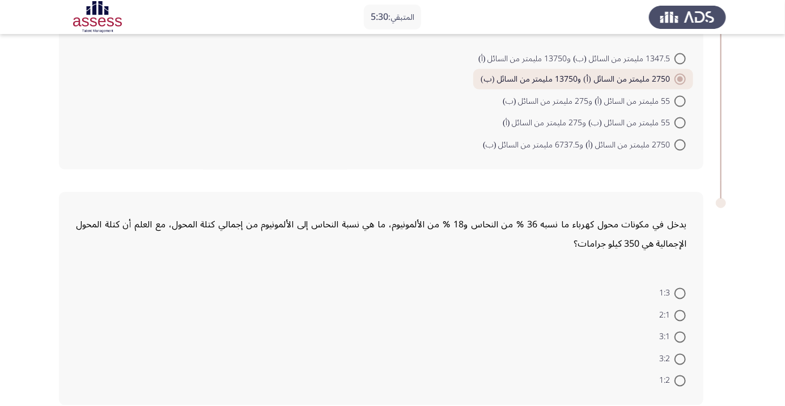
click at [676, 335] on span at bounding box center [679, 336] width 11 height 11
click at [676, 335] on input "3:1" at bounding box center [679, 336] width 11 height 11
radio input "true"
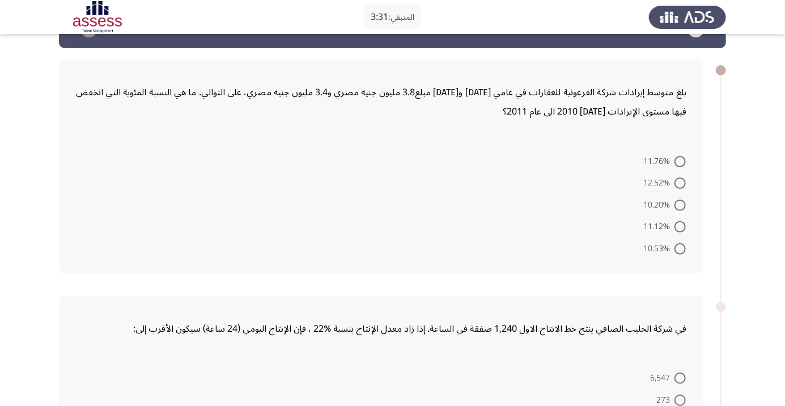
scroll to position [16, 0]
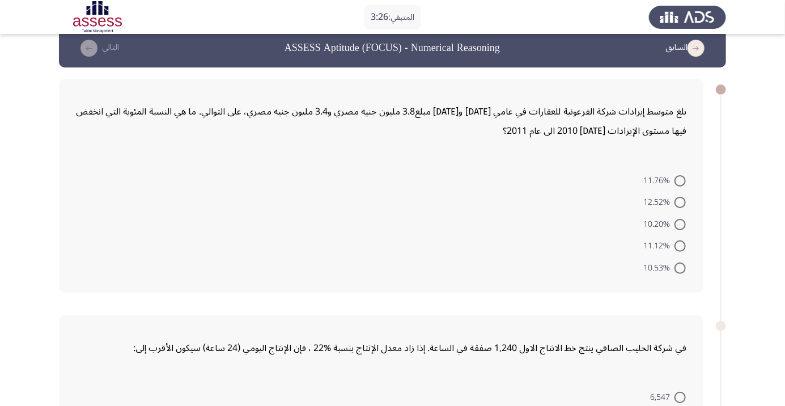
click at [680, 245] on span at bounding box center [679, 245] width 11 height 11
click at [680, 245] on input "11.12%" at bounding box center [679, 245] width 11 height 11
radio input "true"
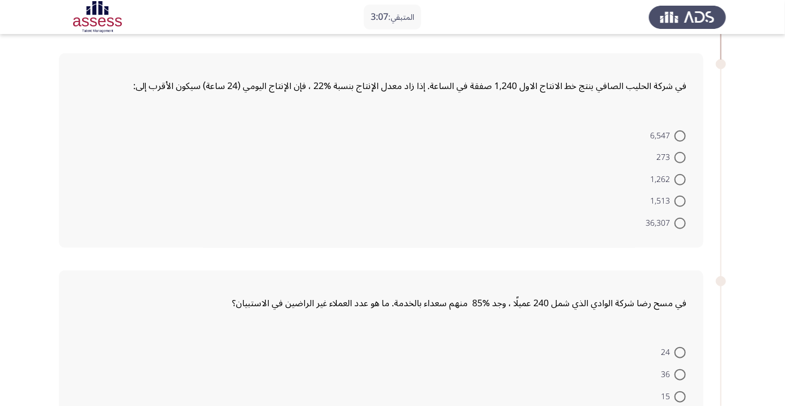
scroll to position [278, 0]
click at [663, 203] on span "1,513" at bounding box center [662, 200] width 24 height 14
click at [674, 203] on input "1,513" at bounding box center [679, 199] width 11 height 11
radio input "true"
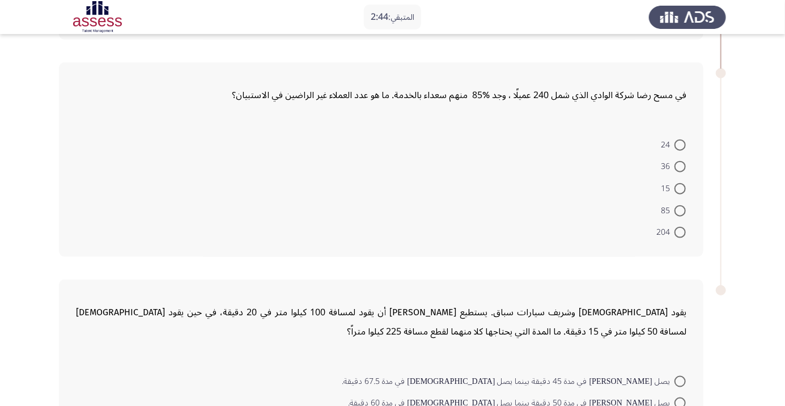
scroll to position [483, 0]
click at [680, 187] on span at bounding box center [679, 187] width 11 height 11
click at [680, 187] on input "15" at bounding box center [679, 187] width 11 height 11
radio input "true"
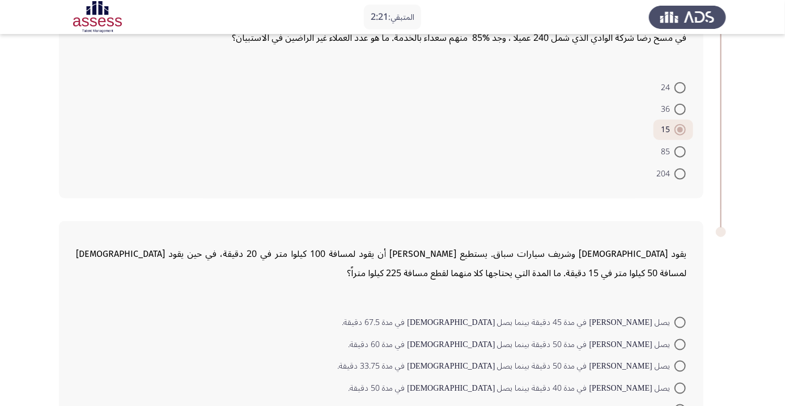
scroll to position [569, 0]
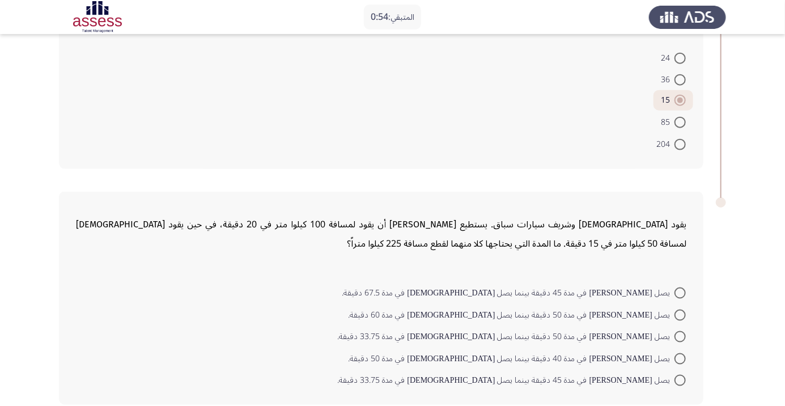
click at [680, 291] on span at bounding box center [679, 292] width 11 height 11
click at [680, 291] on input "يصل [PERSON_NAME] في مدة 45 دقيقة بينما يصل [DEMOGRAPHIC_DATA] في مدة 67.5 دقيق…" at bounding box center [679, 292] width 11 height 11
radio input "true"
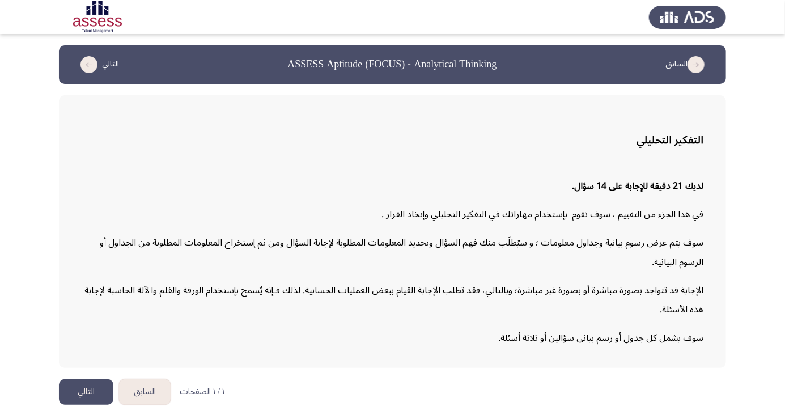
click at [77, 404] on button "التالي" at bounding box center [86, 391] width 54 height 25
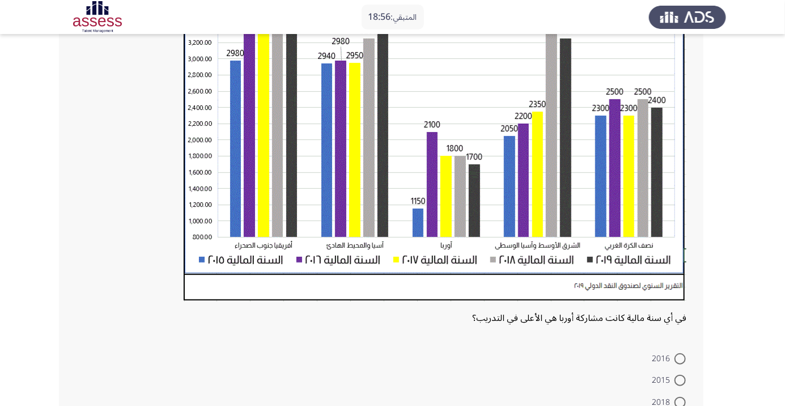
scroll to position [225, 0]
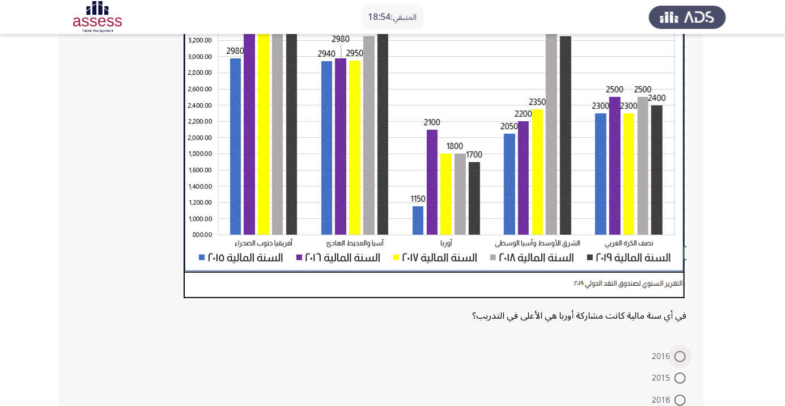
click at [680, 355] on span at bounding box center [679, 356] width 11 height 11
click at [680, 355] on input "2016" at bounding box center [679, 356] width 11 height 11
radio input "true"
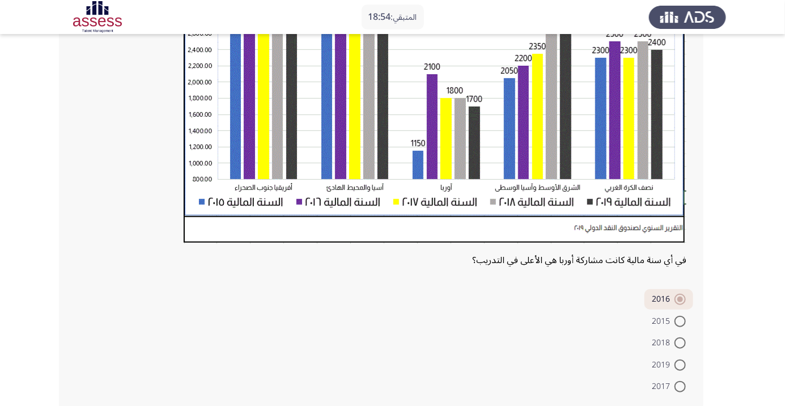
scroll to position [288, 0]
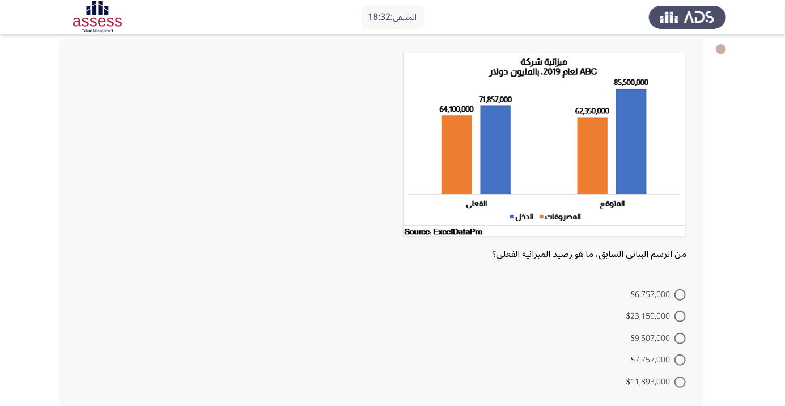
scroll to position [59, 0]
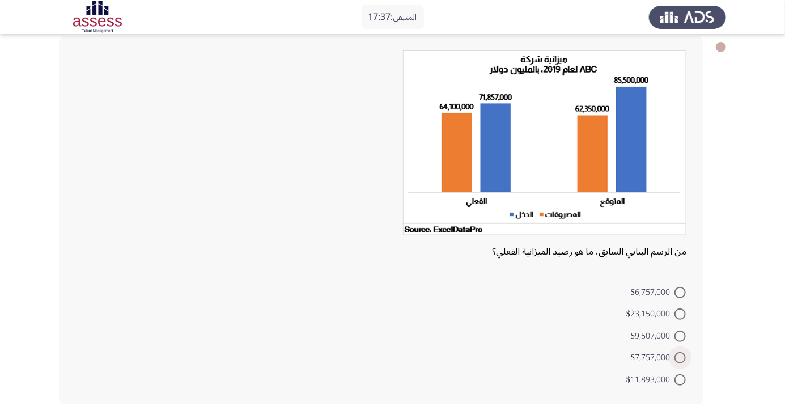
click at [665, 358] on span "$7,757,000" at bounding box center [652, 358] width 44 height 14
click at [674, 358] on input "$7,757,000" at bounding box center [679, 357] width 11 height 11
radio input "true"
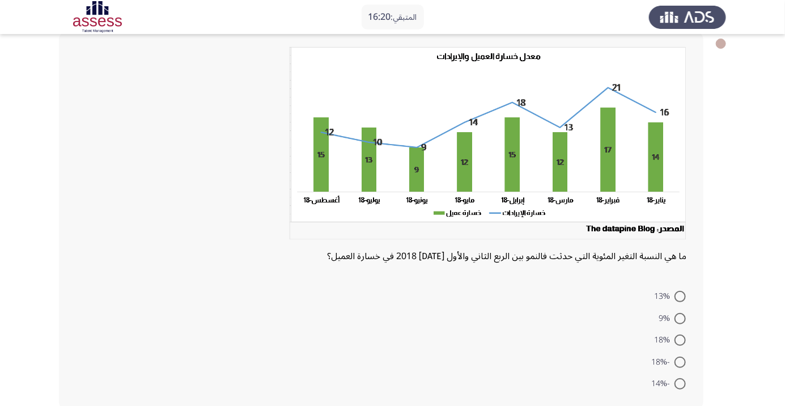
scroll to position [67, 0]
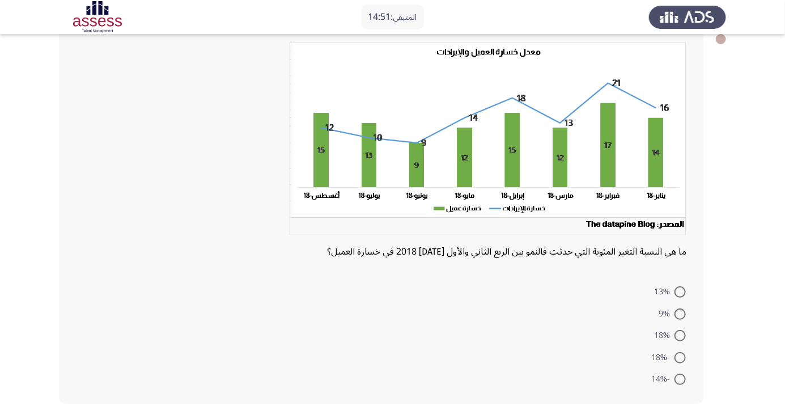
click at [666, 337] on span "18%" at bounding box center [664, 336] width 20 height 14
click at [674, 337] on input "18%" at bounding box center [679, 335] width 11 height 11
radio input "true"
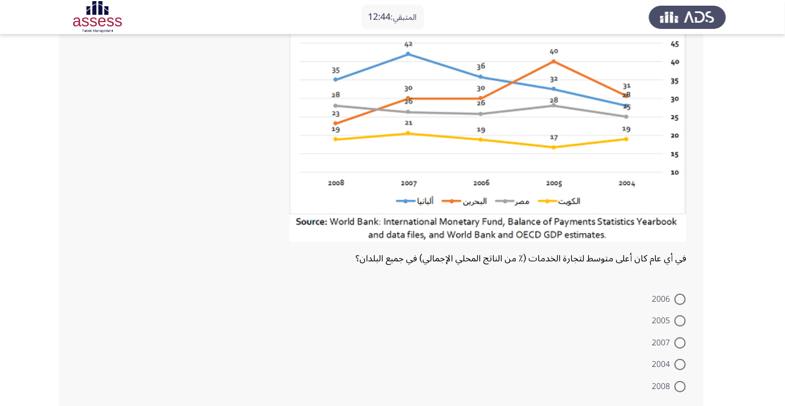
scroll to position [99, 0]
click at [680, 342] on span at bounding box center [679, 343] width 11 height 11
click at [680, 342] on input "2007" at bounding box center [679, 343] width 11 height 11
radio input "true"
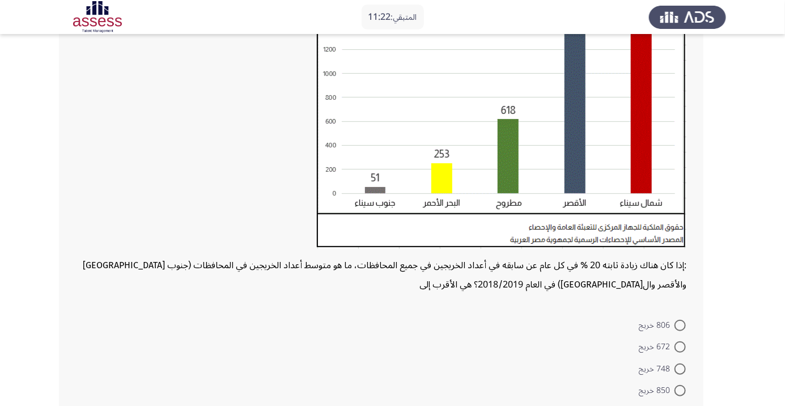
scroll to position [207, 0]
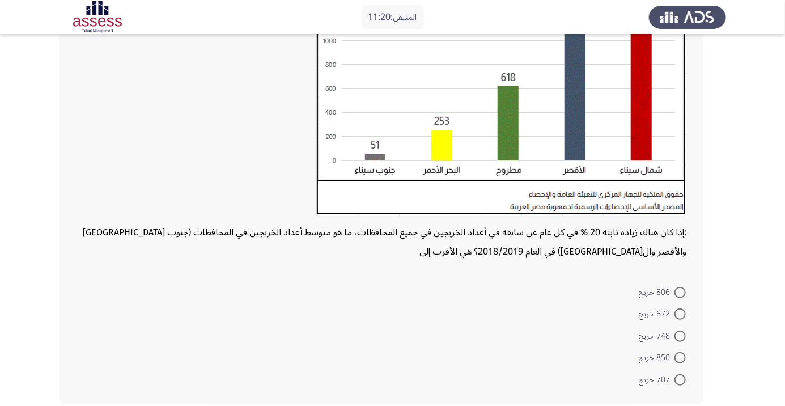
click at [675, 293] on span at bounding box center [679, 292] width 11 height 11
click at [675, 293] on input "806 خريج" at bounding box center [679, 292] width 11 height 11
radio input "true"
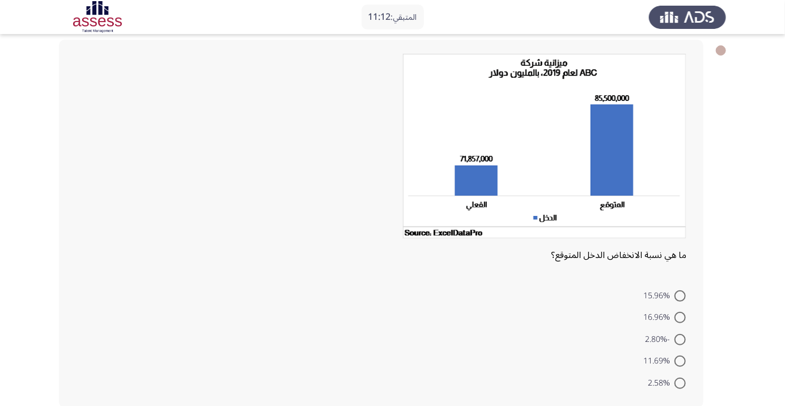
scroll to position [59, 0]
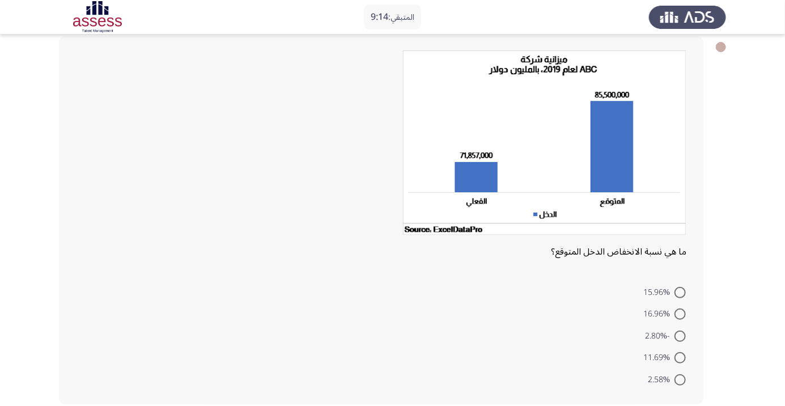
click at [662, 314] on span "16.96%" at bounding box center [658, 314] width 31 height 14
click at [674, 314] on input "16.96%" at bounding box center [679, 313] width 11 height 11
radio input "true"
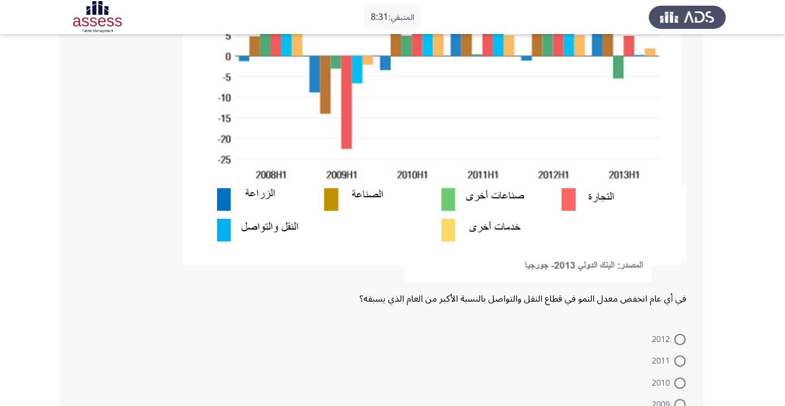
scroll to position [292, 0]
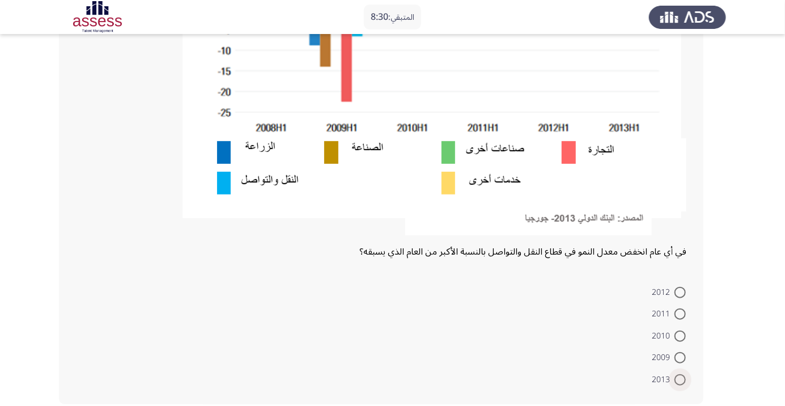
click at [676, 378] on span at bounding box center [679, 379] width 11 height 11
click at [676, 378] on input "2013" at bounding box center [679, 379] width 11 height 11
radio input "true"
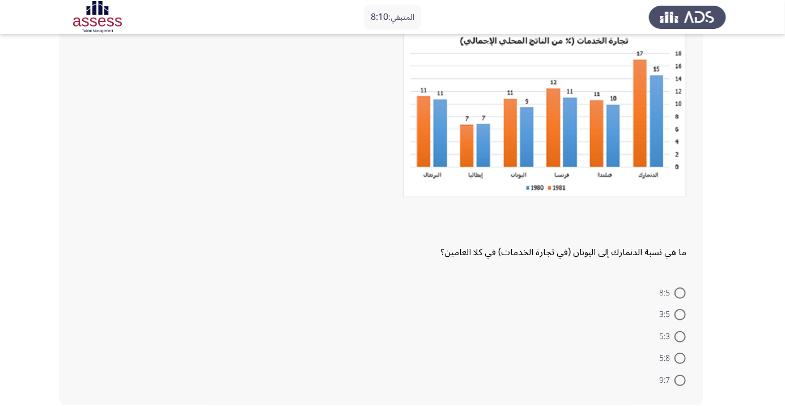
scroll to position [79, 0]
click at [680, 291] on span at bounding box center [679, 292] width 11 height 11
click at [680, 291] on input "8:5" at bounding box center [679, 292] width 11 height 11
radio input "true"
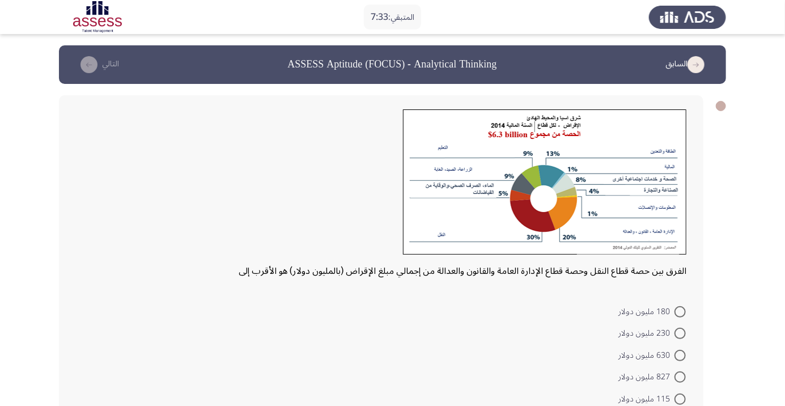
scroll to position [19, 0]
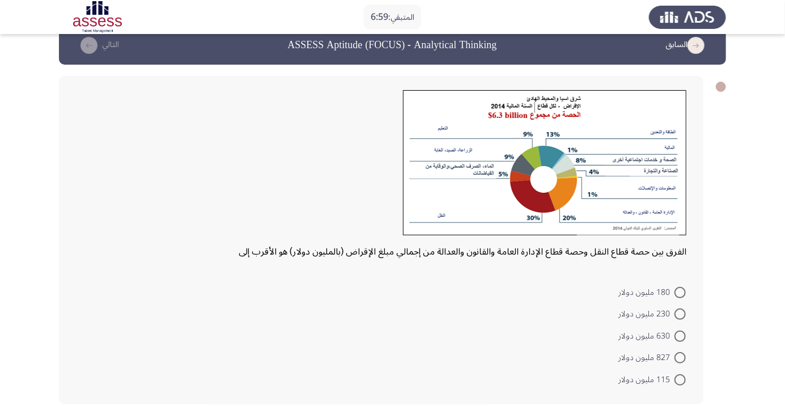
click at [680, 335] on span at bounding box center [679, 335] width 11 height 11
click at [680, 335] on input "630 مليون دولار" at bounding box center [679, 335] width 11 height 11
radio input "true"
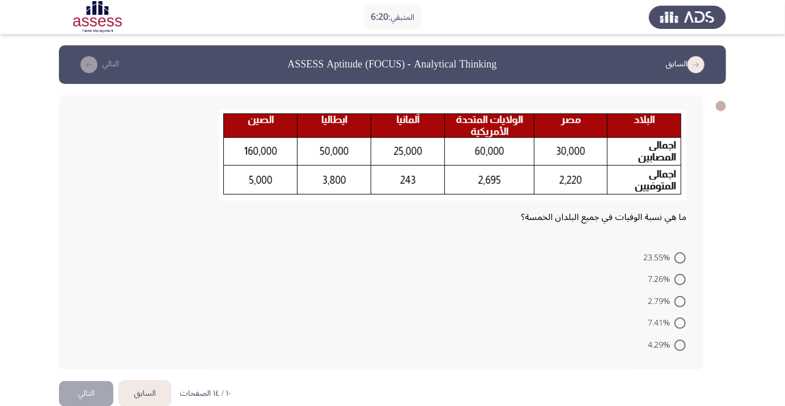
click at [119, 212] on div "ما هي نسبة الوفيات في جميع البلدان الخمسة؟" at bounding box center [381, 216] width 610 height 19
click at [674, 253] on span at bounding box center [679, 257] width 11 height 11
click at [674, 253] on input "23.55%" at bounding box center [679, 257] width 11 height 11
radio input "true"
click at [73, 388] on button "التالي" at bounding box center [86, 391] width 54 height 25
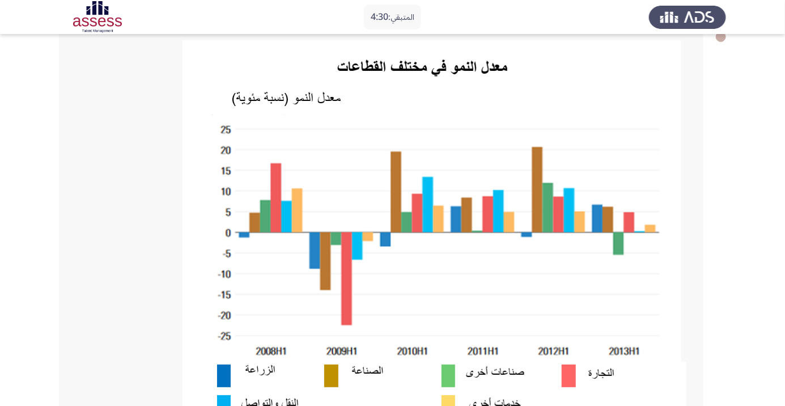
scroll to position [63, 0]
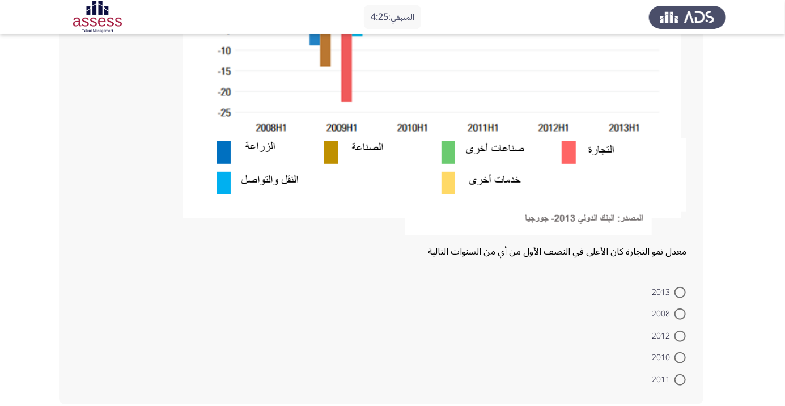
click at [680, 313] on span at bounding box center [679, 313] width 11 height 11
click at [680, 313] on input "2008" at bounding box center [679, 313] width 11 height 11
radio input "true"
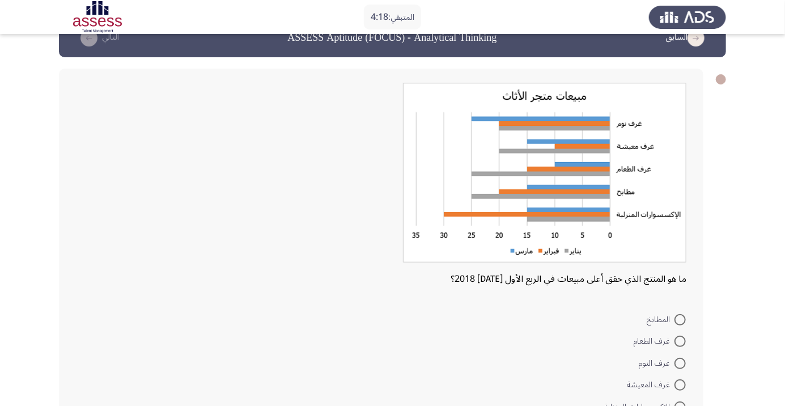
scroll to position [0, 0]
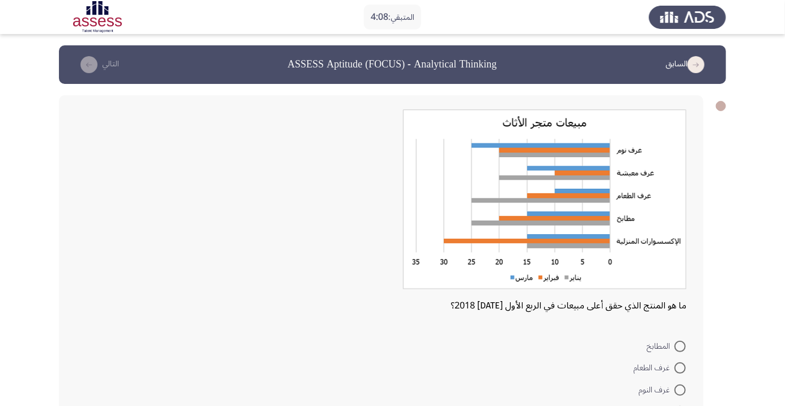
click at [383, 383] on form "المطابخ غرف الطعام غرف النوم غرف المعيشة الاكسسوارات المنزلية" at bounding box center [381, 388] width 610 height 109
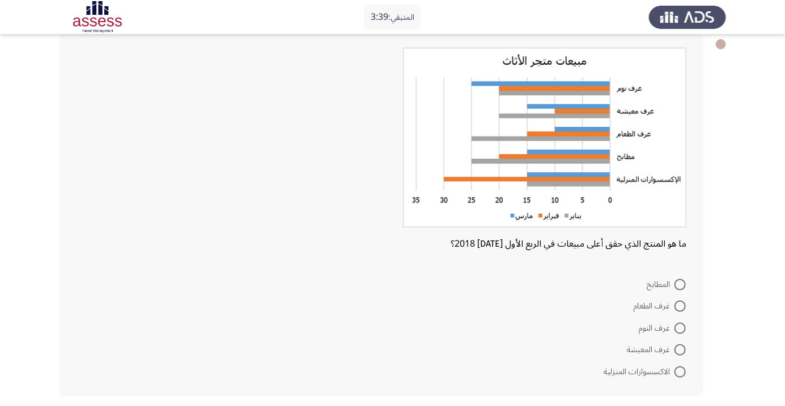
scroll to position [49, 0]
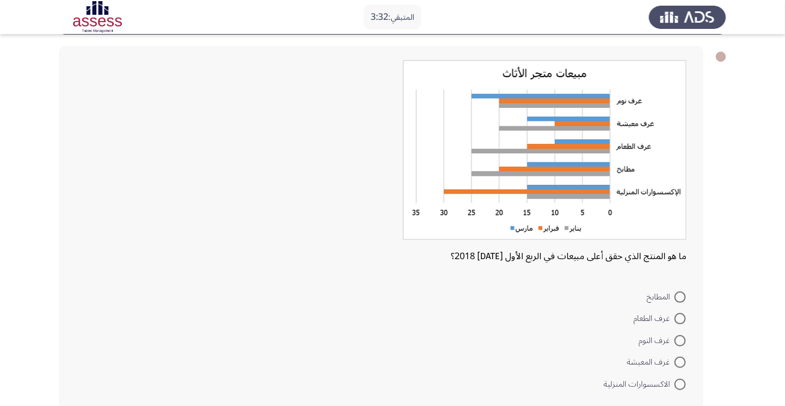
click at [676, 384] on span at bounding box center [679, 383] width 11 height 11
click at [676, 384] on input "الاكسسوارات المنزلية" at bounding box center [679, 383] width 11 height 11
radio input "true"
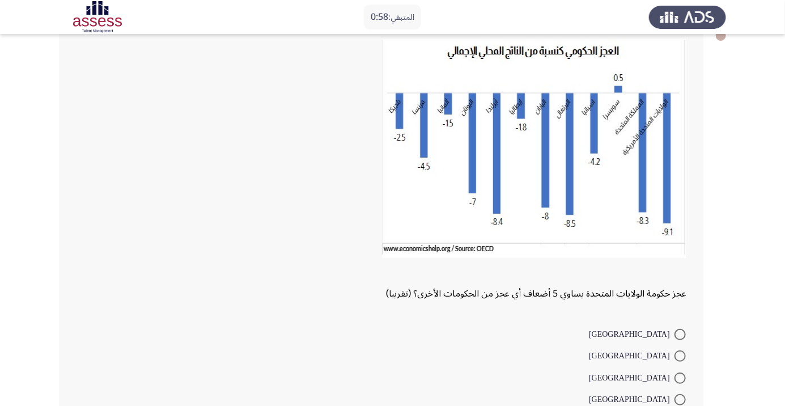
scroll to position [71, 0]
click at [676, 353] on span at bounding box center [679, 355] width 11 height 11
click at [676, 353] on input "[GEOGRAPHIC_DATA]" at bounding box center [679, 355] width 11 height 11
radio input "true"
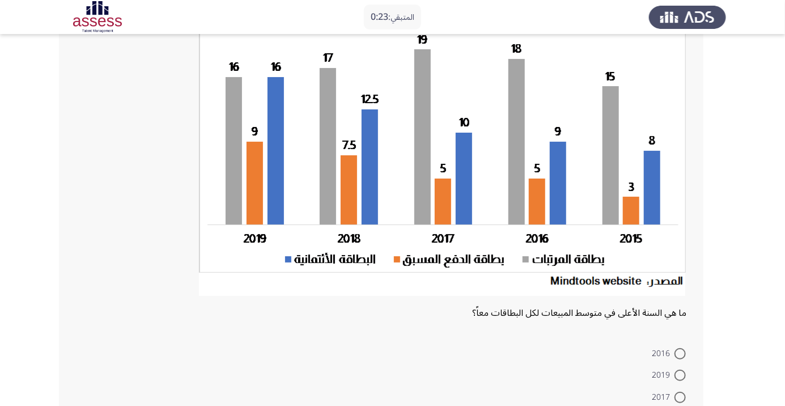
scroll to position [103, 0]
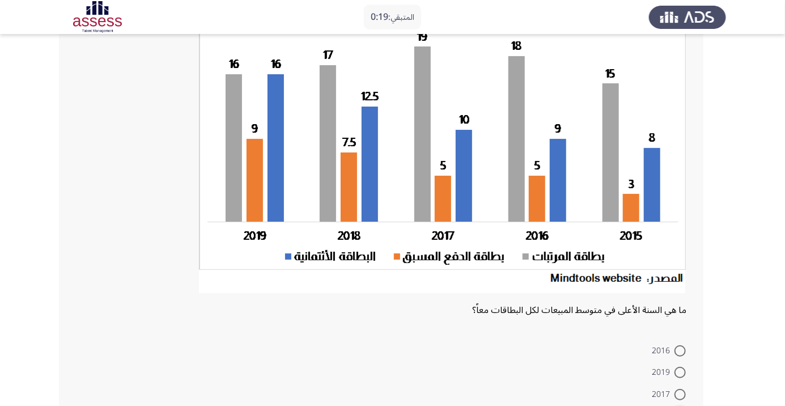
radio input "true"
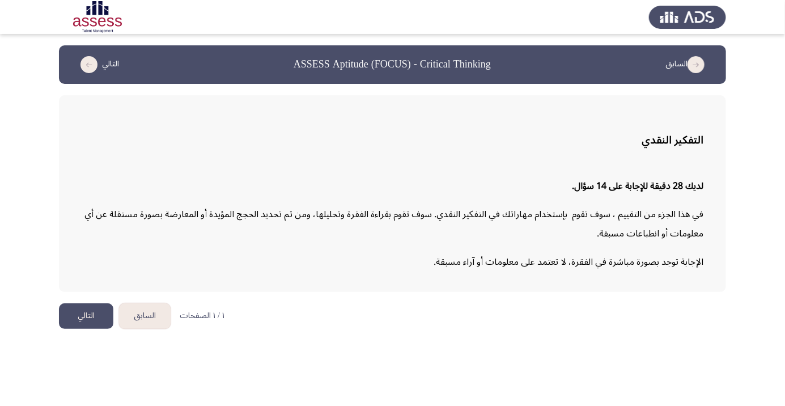
click at [90, 319] on button "التالي" at bounding box center [86, 315] width 54 height 25
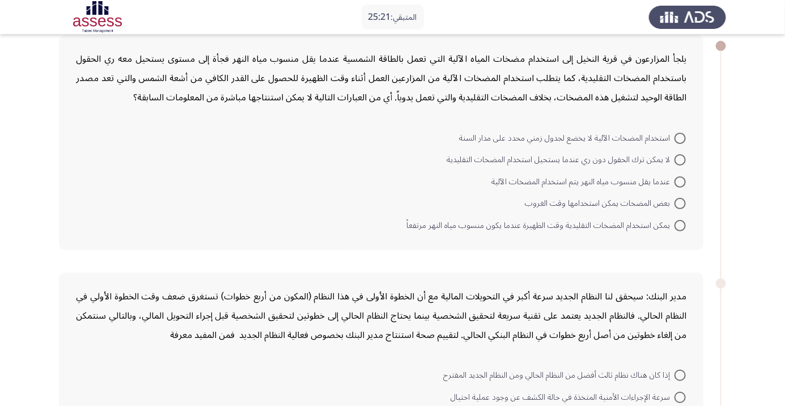
scroll to position [66, 0]
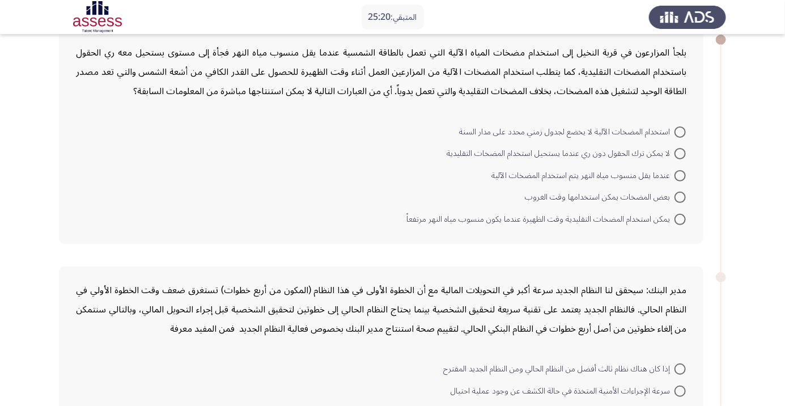
click at [414, 287] on div "مدير البنك: سيحقق لنا النظام الجديد سرعة أكبر في التحويلات المالية مع أن الخطوة…" at bounding box center [381, 309] width 610 height 58
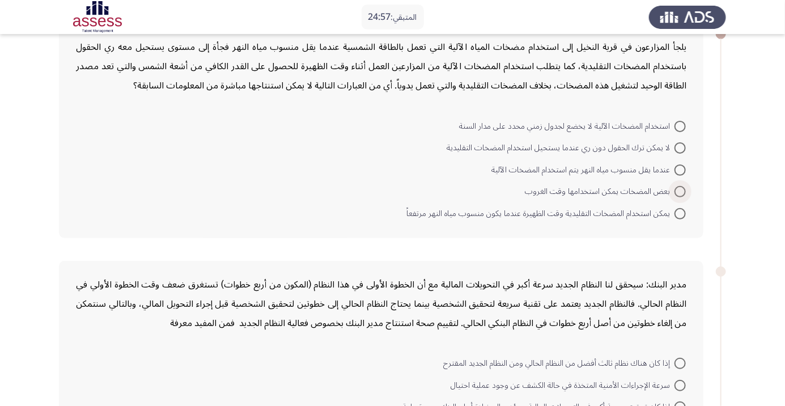
scroll to position [97, 0]
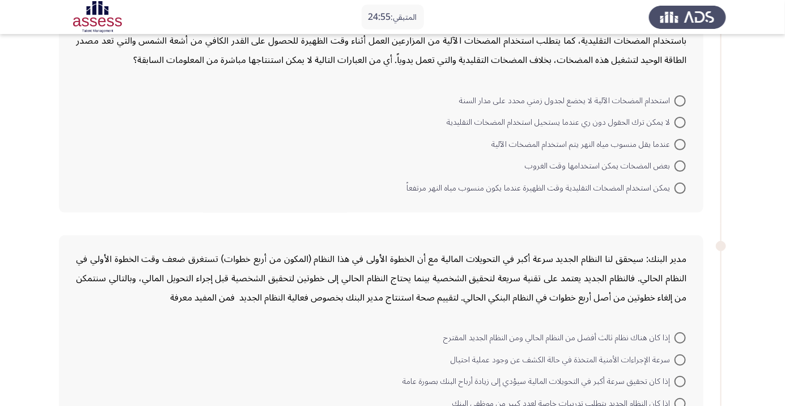
click at [667, 125] on span "لا يمكن ترك الحقول دون ري عندما يستحيل استخدام المضخات التقليدية" at bounding box center [560, 123] width 228 height 14
click at [674, 125] on input "لا يمكن ترك الحقول دون ري عندما يستحيل استخدام المضخات التقليدية" at bounding box center [679, 122] width 11 height 11
radio input "true"
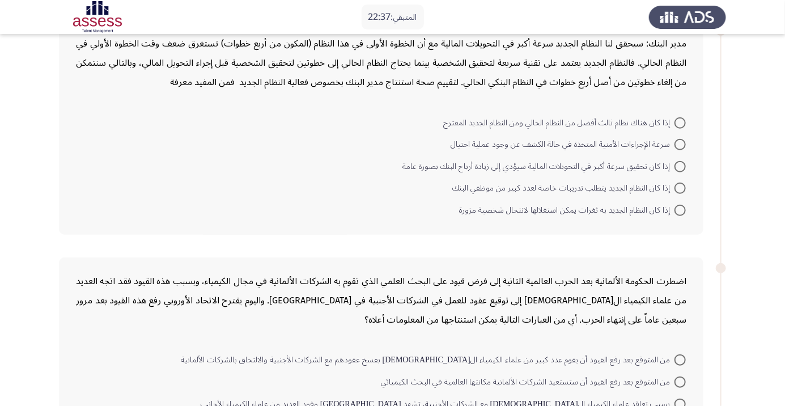
scroll to position [310, 0]
click at [680, 144] on span at bounding box center [679, 144] width 11 height 11
click at [680, 144] on input "سرعة الإجراءات الأمنية المتخذة في حالة الكشف عن وجود عملية احتيال" at bounding box center [679, 144] width 11 height 11
radio input "true"
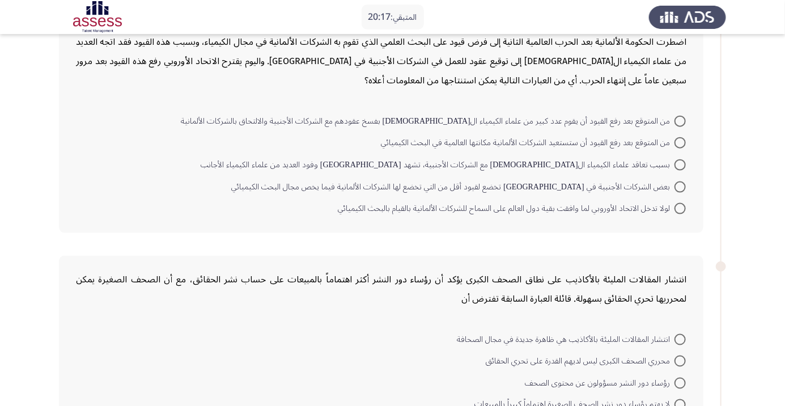
scroll to position [532, 0]
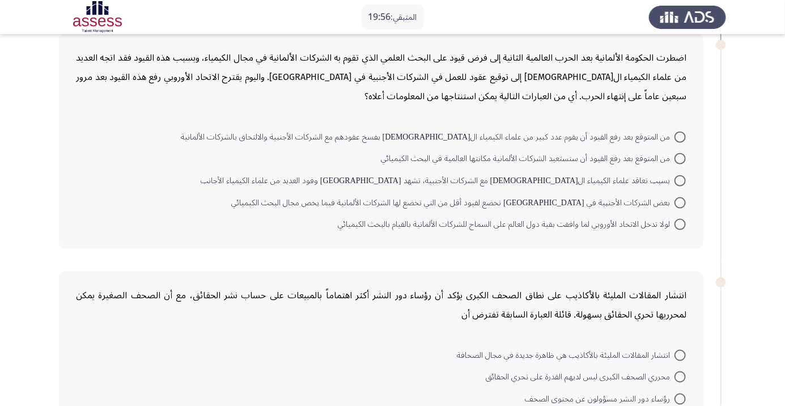
click at [680, 222] on span at bounding box center [679, 224] width 11 height 11
click at [680, 222] on input "لولا تدخل الاتحاد الأوروبي لما وافقت بقية دول العالم على السماح للشركات الألمان…" at bounding box center [679, 224] width 11 height 11
radio input "true"
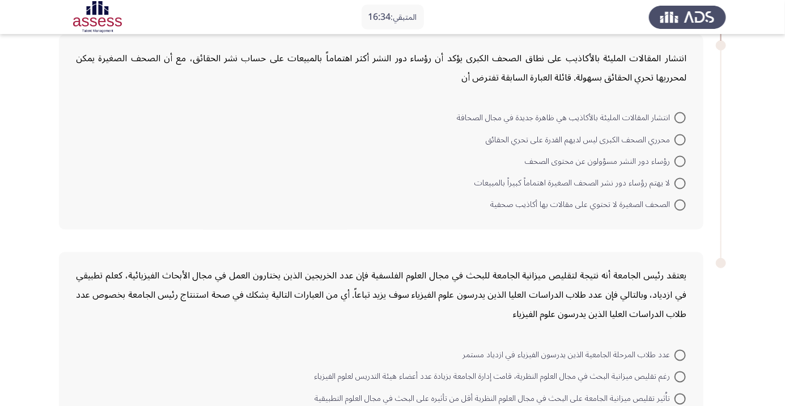
scroll to position [802, 0]
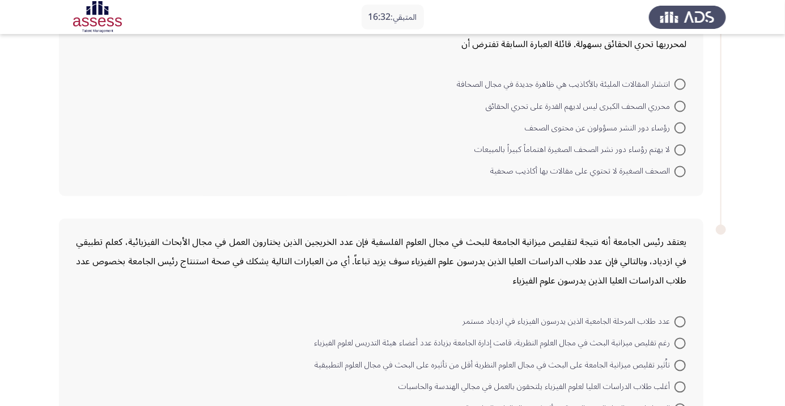
click at [680, 83] on span at bounding box center [679, 84] width 11 height 11
click at [680, 83] on input "انتشار المقالات المليئة بالأكاذيب هي ظاهرة جديدة في مجال الصحافة" at bounding box center [679, 84] width 11 height 11
radio input "true"
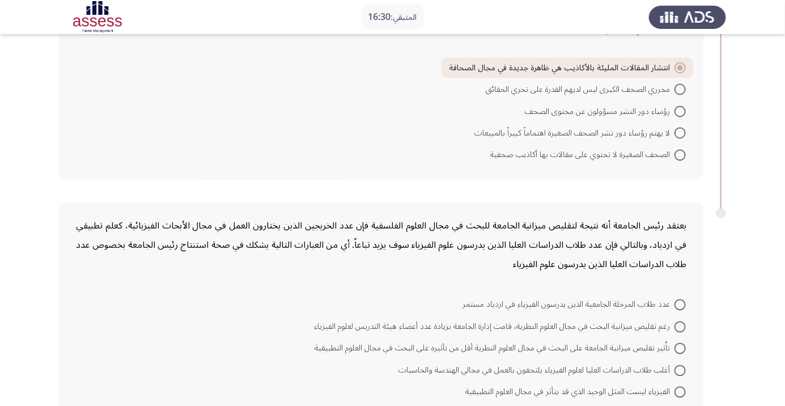
scroll to position [828, 0]
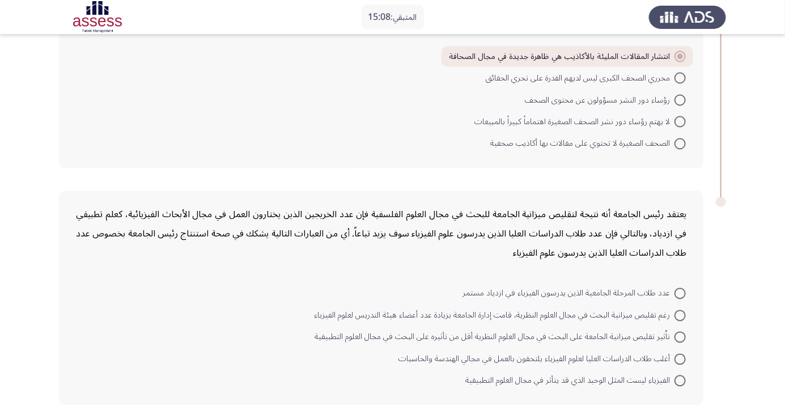
click at [680, 313] on span at bounding box center [679, 315] width 11 height 11
click at [680, 313] on input "رغم تقليص ميزانية البحث في مجال العلوم النظرية، قامت إدارة الجامعة بزيادة عدد أ…" at bounding box center [679, 315] width 11 height 11
radio input "true"
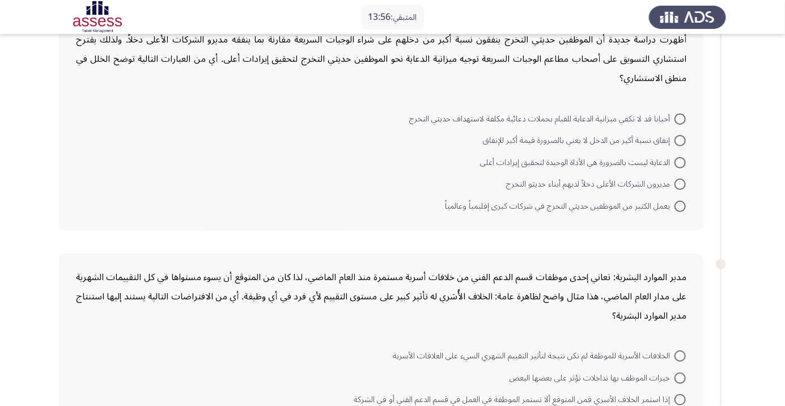
scroll to position [98, 0]
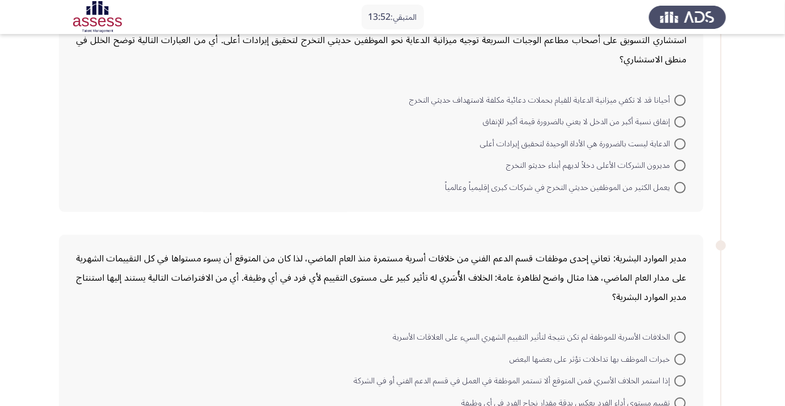
click at [680, 99] on span at bounding box center [679, 100] width 11 height 11
click at [680, 99] on input "أحيانا قد لا تكفي ميزانية الدعاية للقيام بحملات دعائية مكلفة لاستهداف حديثي الت…" at bounding box center [679, 100] width 11 height 11
radio input "true"
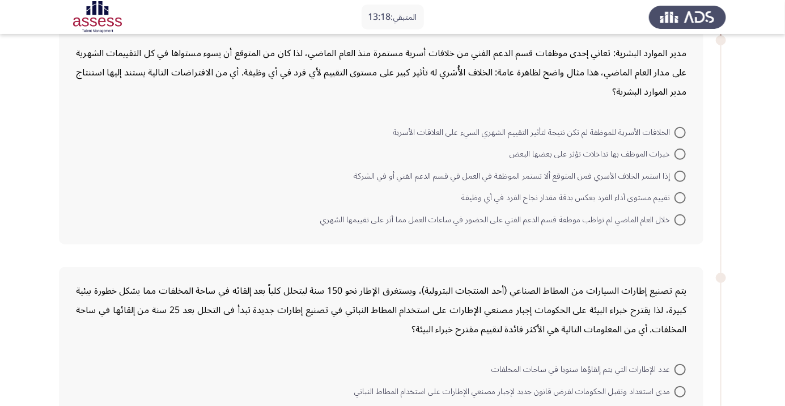
scroll to position [302, 0]
click at [680, 218] on span at bounding box center [679, 219] width 11 height 11
click at [680, 218] on input "خلال العام الماضي لم تواظب موظفة قسم الدعم الفني على الحضور في ساعات العمل مما …" at bounding box center [679, 219] width 11 height 11
radio input "true"
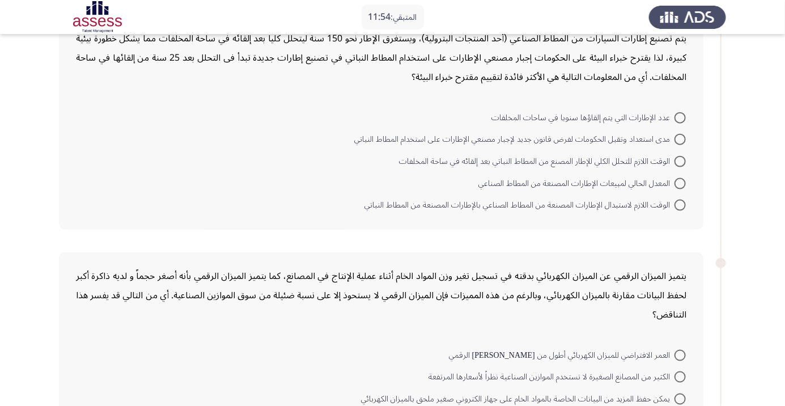
scroll to position [549, 0]
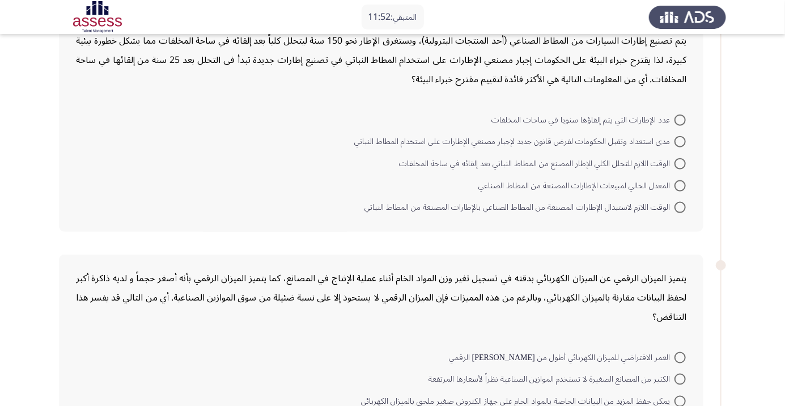
click at [680, 184] on span at bounding box center [679, 185] width 11 height 11
click at [680, 184] on input "المعدل الحالي لمبيعات الإطارات المصنعة من المطاط الصناعي" at bounding box center [679, 185] width 11 height 11
radio input "true"
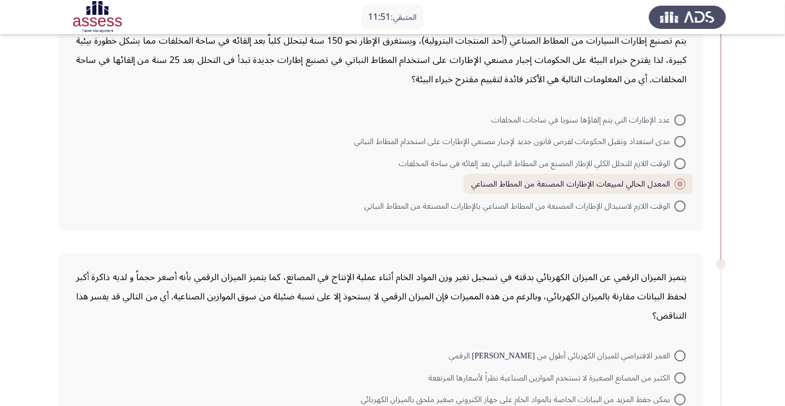
click at [681, 181] on span at bounding box center [680, 184] width 6 height 6
click at [681, 181] on input "المعدل الحالي لمبيعات الإطارات المصنعة من المطاط الصناعي" at bounding box center [679, 183] width 11 height 11
click at [680, 182] on span at bounding box center [680, 184] width 6 height 6
click at [680, 182] on input "المعدل الحالي لمبيعات الإطارات المصنعة من المطاط الصناعي" at bounding box center [679, 183] width 11 height 11
click at [684, 163] on span at bounding box center [679, 163] width 11 height 11
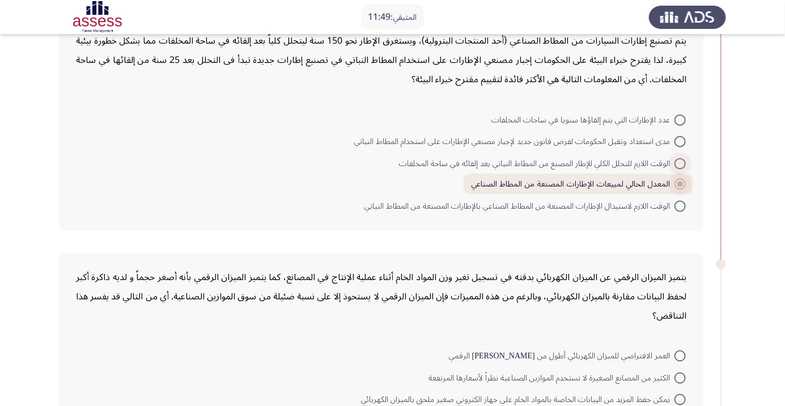
click at [684, 163] on input "الوقت اللازم للتحلل الكلي للإطار المصنع من المطاط النباتي بعد إلقائه في ساحة ال…" at bounding box center [679, 163] width 11 height 11
radio input "true"
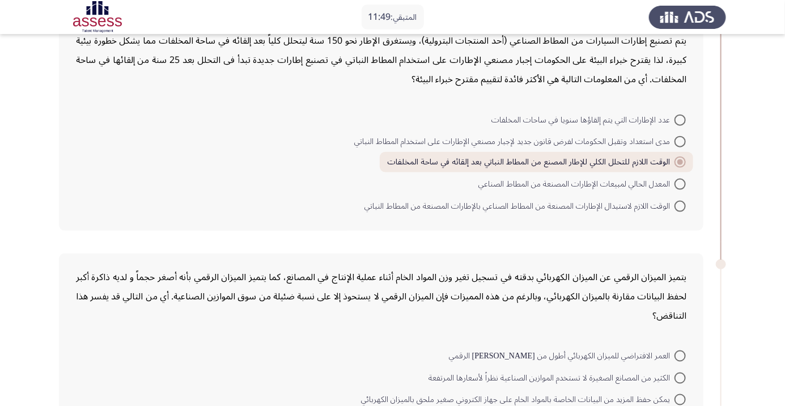
click at [680, 182] on span at bounding box center [679, 183] width 11 height 11
click at [680, 182] on input "المعدل الحالي لمبيعات الإطارات المصنعة من المطاط الصناعي" at bounding box center [679, 183] width 11 height 11
radio input "true"
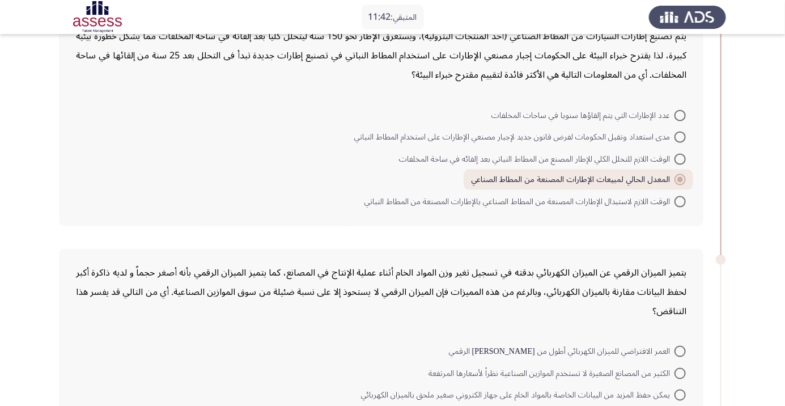
scroll to position [573, 0]
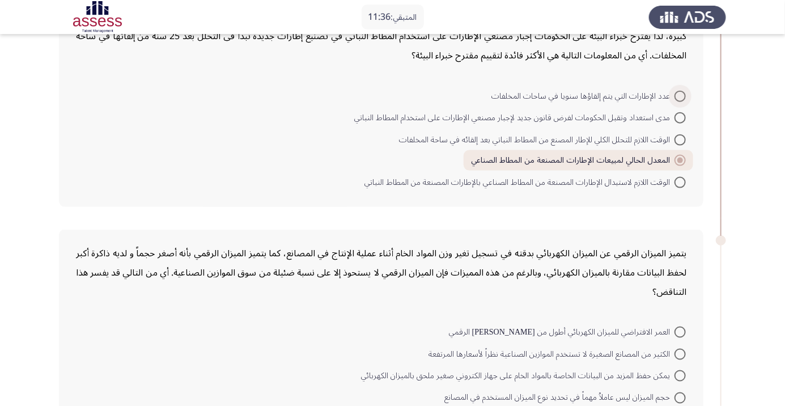
click at [684, 97] on span at bounding box center [679, 96] width 11 height 11
click at [684, 97] on input "عدد الإطارات التي يتم إلقاؤها سنويا في ساحات المخلفات" at bounding box center [679, 96] width 11 height 11
radio input "true"
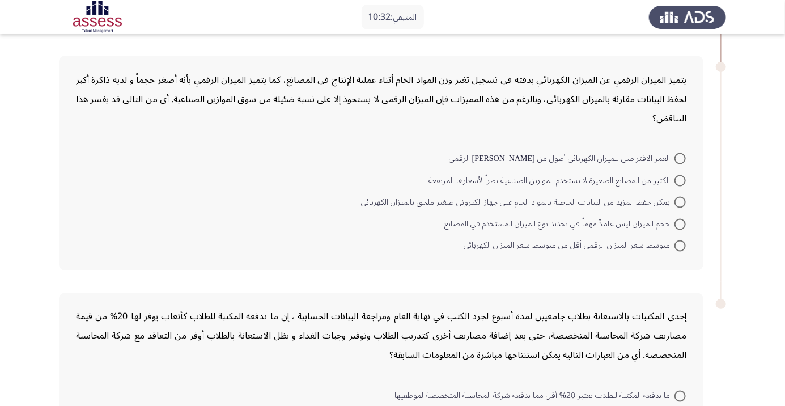
scroll to position [747, 0]
click at [680, 222] on span at bounding box center [679, 224] width 11 height 11
click at [680, 222] on input "حجم الميزان ليس عاملاُ مهماً في تحديد نوع الميزان المستخدم في المصانع" at bounding box center [679, 224] width 11 height 11
radio input "true"
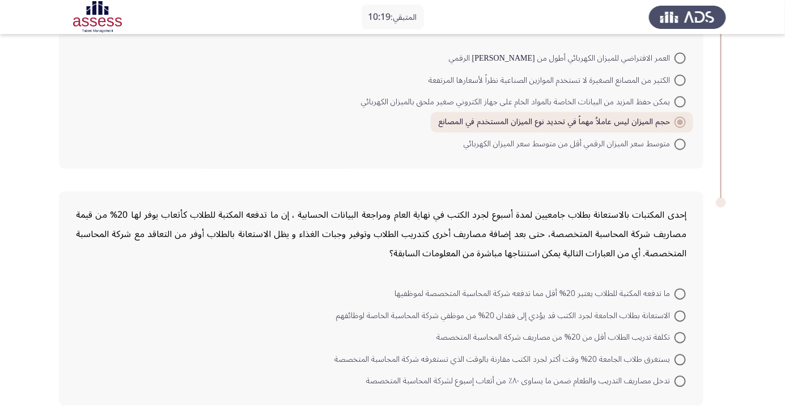
scroll to position [847, 0]
click at [683, 292] on span at bounding box center [679, 293] width 11 height 11
click at [683, 292] on input "ما تدفعه المكتبة للطلاب يعتبر 20% أقل مما تدفعه شركة المحاسبة المتخصصة لموظفيها" at bounding box center [679, 293] width 11 height 11
radio input "true"
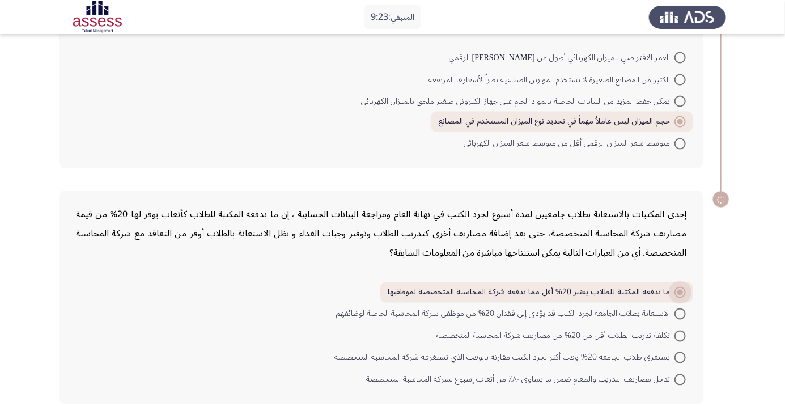
scroll to position [846, 0]
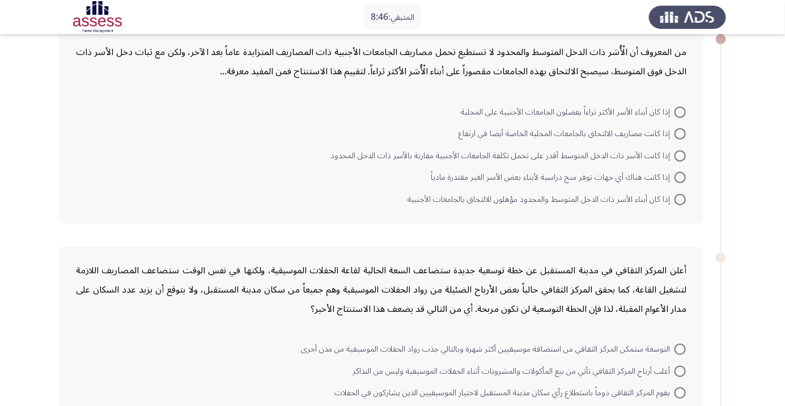
scroll to position [67, 0]
click at [680, 111] on span at bounding box center [679, 111] width 11 height 11
click at [680, 111] on input "إذا كان أبناء الأسر الأكثر ثراءاً يفضلون الجامعات الأجنبية على المحلية" at bounding box center [679, 111] width 11 height 11
radio input "true"
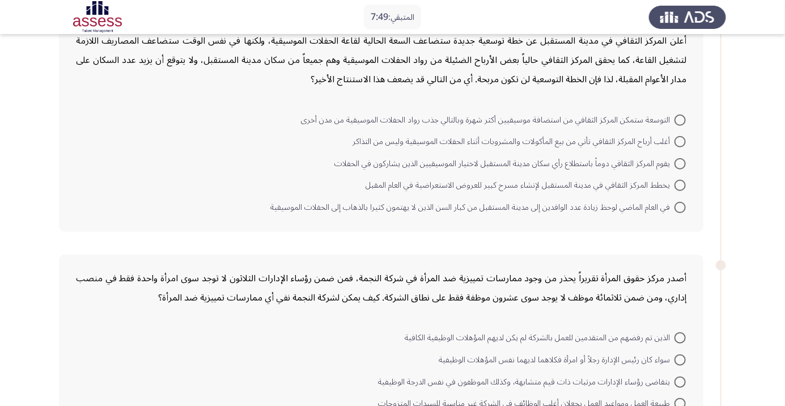
scroll to position [295, 0]
click at [676, 142] on span at bounding box center [679, 141] width 11 height 11
click at [676, 142] on input "أغلب أرباح المركز الثقافي تأتي من بيع المأكولات والمشروبات أثناء الحفلات الموسي…" at bounding box center [679, 141] width 11 height 11
radio input "true"
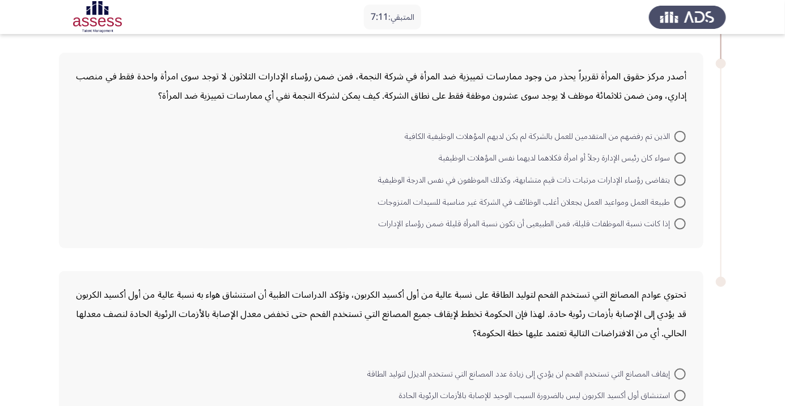
scroll to position [496, 0]
click at [676, 199] on span at bounding box center [679, 200] width 11 height 11
click at [676, 199] on input "طبيعة العمل ومواعيد العمل يجعلان أغلب الوظائف في الشركة غير مناسبة للسيدات المت…" at bounding box center [679, 200] width 11 height 11
radio input "true"
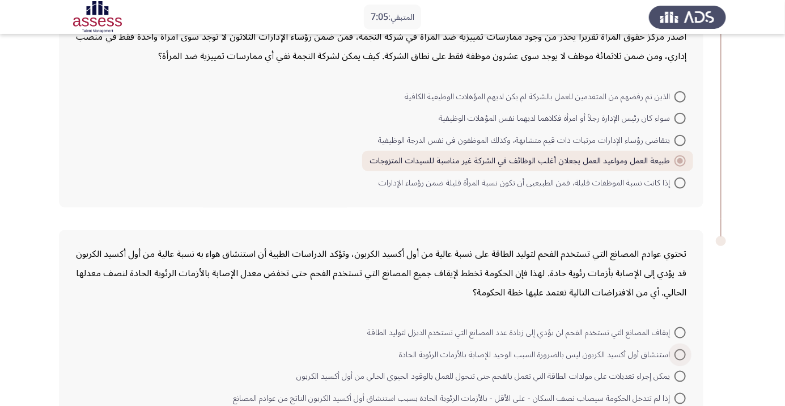
scroll to position [574, 0]
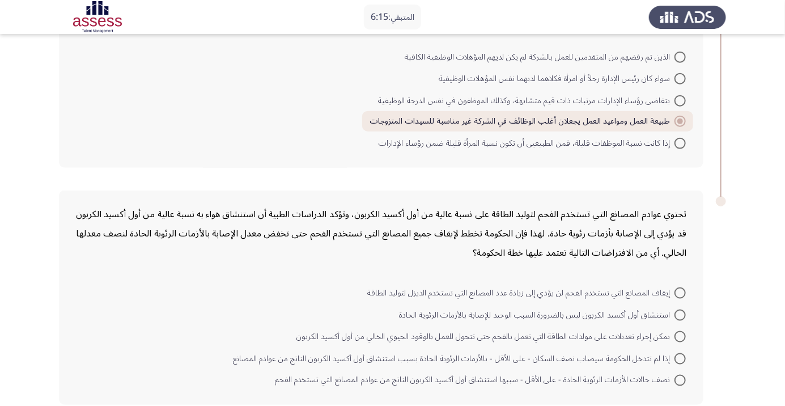
click at [680, 335] on span at bounding box center [679, 336] width 11 height 11
click at [680, 335] on input "يمكن إجراء تعديلات على مولدات الطاقة التي تعمل بالفحم حتى تتحول للعمل بالوقود ا…" at bounding box center [679, 336] width 11 height 11
radio input "true"
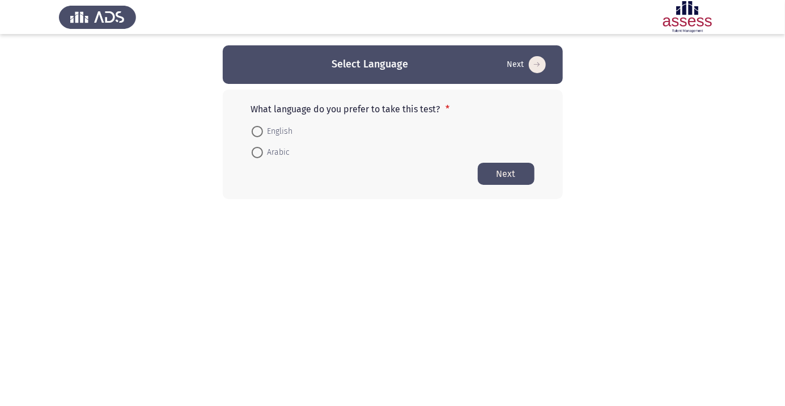
click at [257, 152] on span at bounding box center [257, 152] width 0 height 0
click at [257, 152] on input "Arabic" at bounding box center [257, 152] width 11 height 11
radio input "true"
click at [528, 176] on button "Next" at bounding box center [506, 173] width 57 height 22
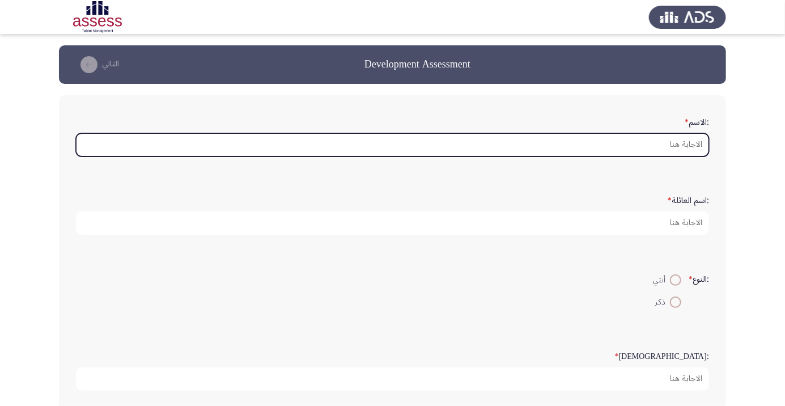
click at [672, 148] on input ":الاسم *" at bounding box center [392, 144] width 633 height 23
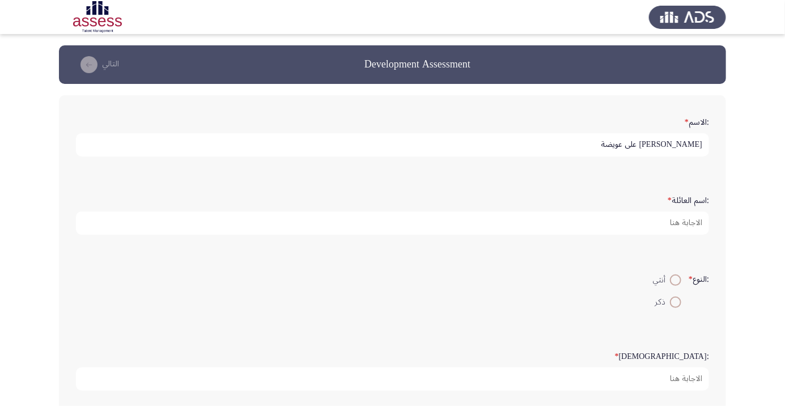
scroll to position [3, 0]
type input "[PERSON_NAME] على [PERSON_NAME]"
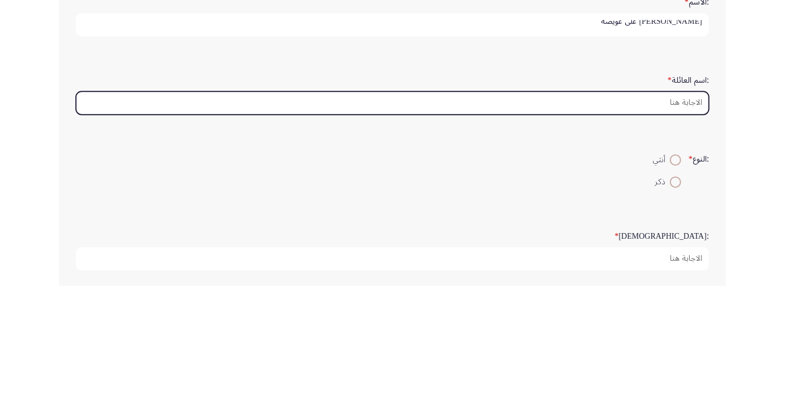
click at [674, 220] on input ":اسم العائلة *" at bounding box center [392, 222] width 633 height 23
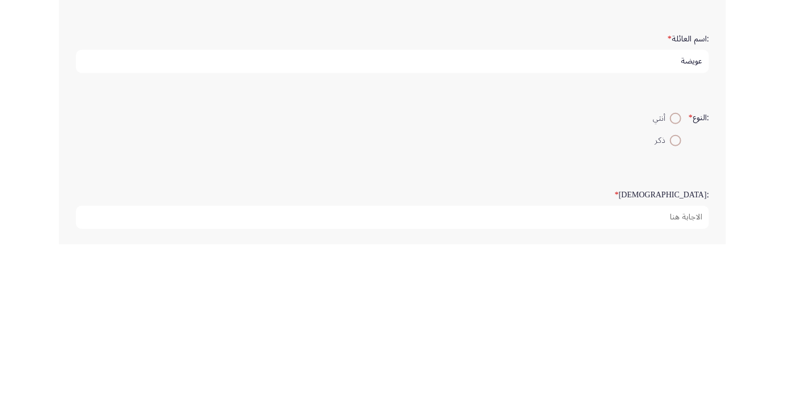
type input "[PERSON_NAME]"
click at [675, 302] on span at bounding box center [675, 302] width 0 height 0
click at [674, 300] on input "ذكر" at bounding box center [675, 301] width 11 height 11
radio input "true"
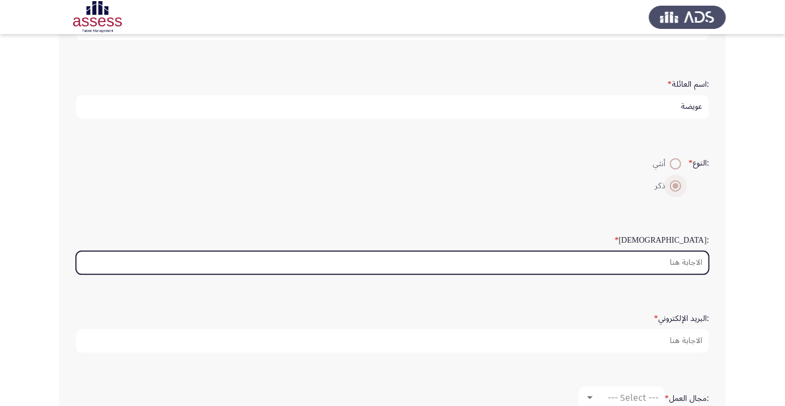
click at [687, 261] on input ":السن *" at bounding box center [392, 262] width 633 height 23
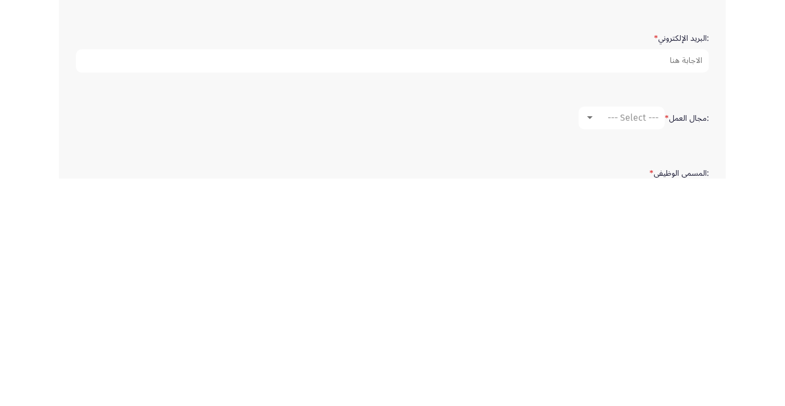
scroll to position [169, 0]
type input "33"
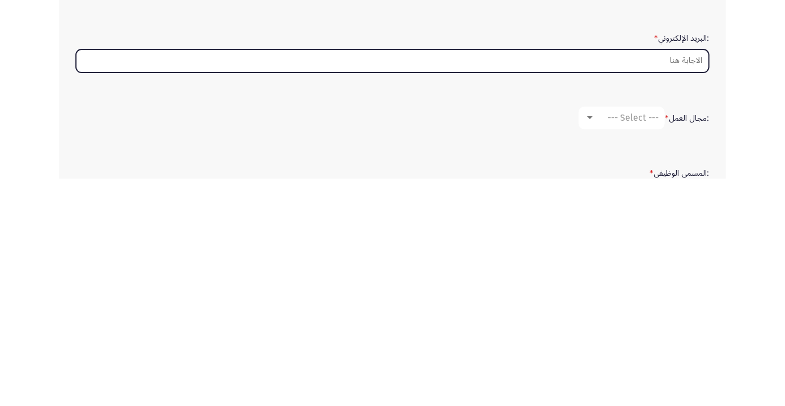
click at [687, 286] on input ":البريد الإلكتروني *" at bounding box center [392, 287] width 633 height 23
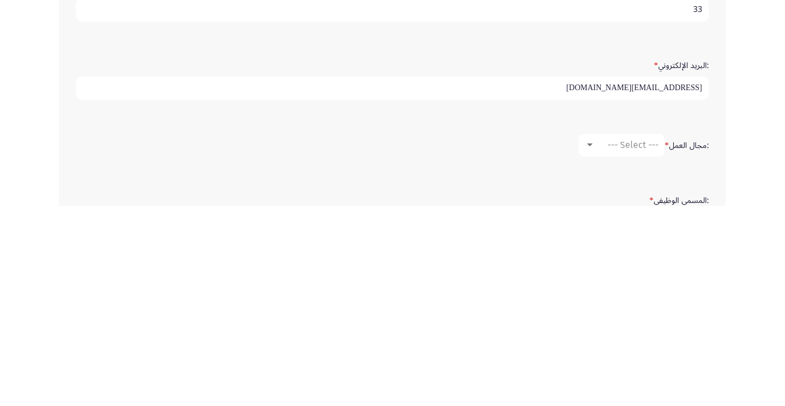
type input "Karam.mohamedqen@gamil.com"
click at [595, 342] on div "--- Select ---" at bounding box center [626, 344] width 63 height 11
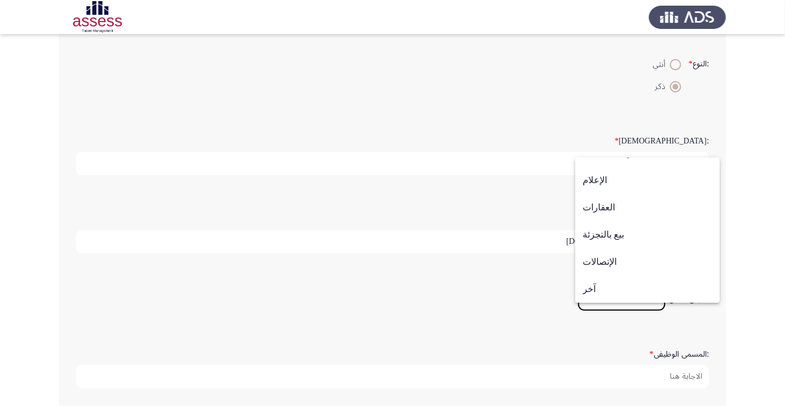
scroll to position [226, 0]
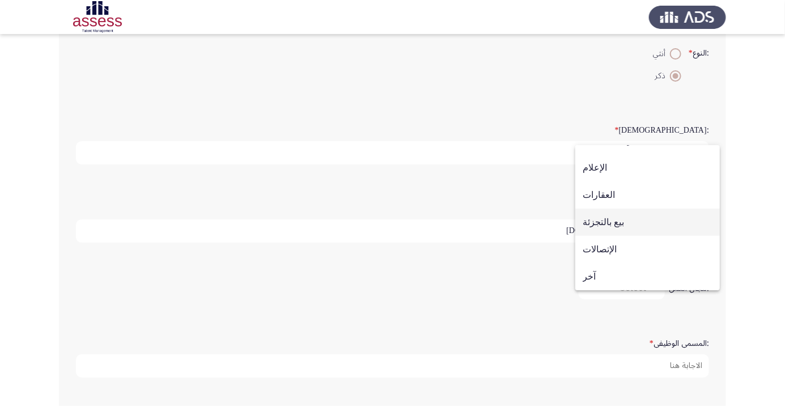
click at [623, 236] on span "بيع بالتجزئة" at bounding box center [647, 221] width 130 height 27
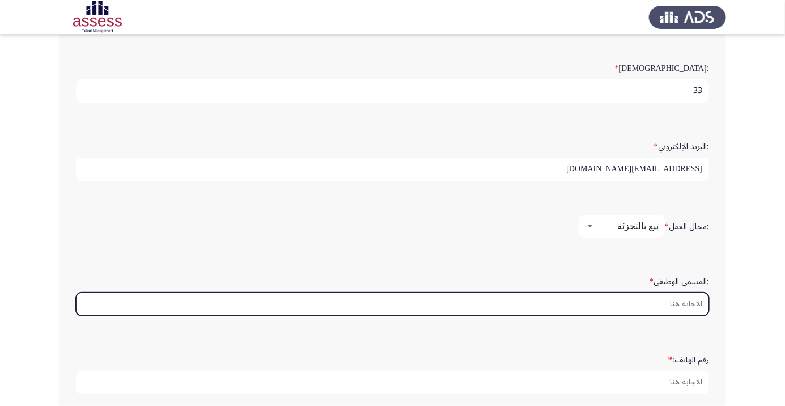
click at [693, 303] on input ":المسمى الوظيفى *" at bounding box center [392, 303] width 633 height 23
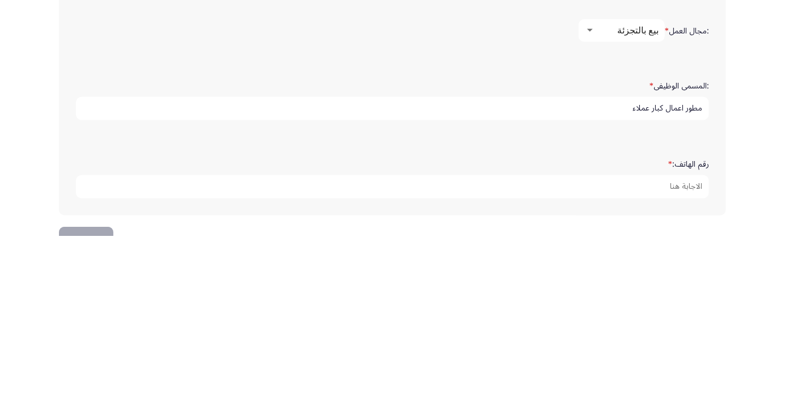
scroll to position [345, 0]
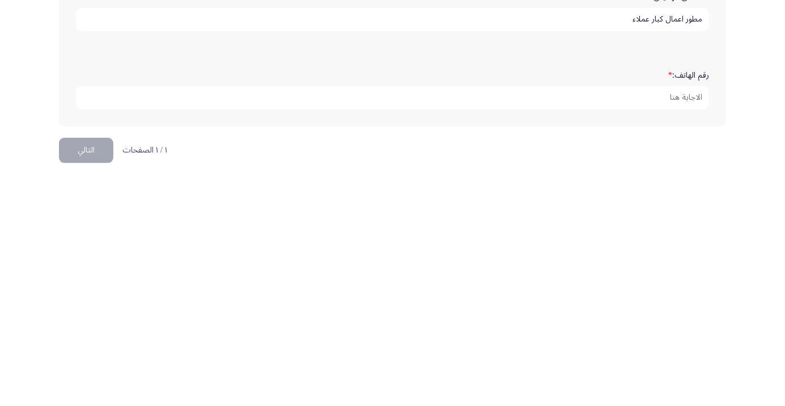
type input "مطور اعمال كبار عملاء"
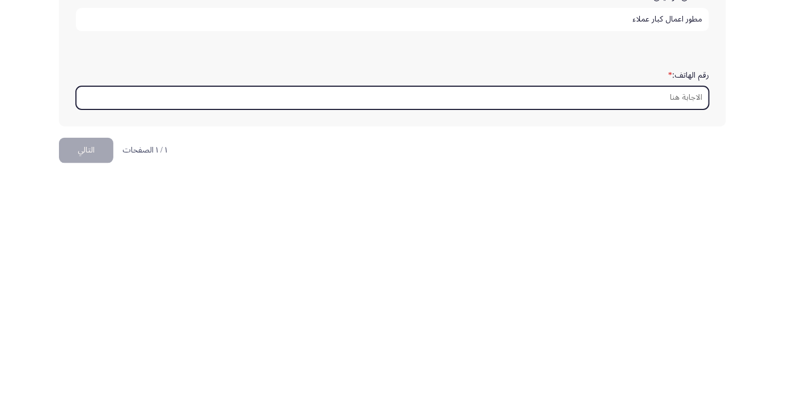
click at [685, 317] on input "رقم الهاتف: *" at bounding box center [392, 324] width 633 height 23
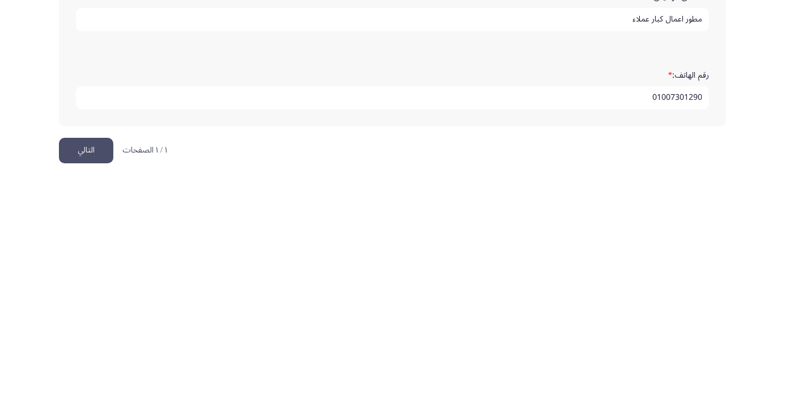
type input "01007301290"
click at [96, 370] on button "التالي" at bounding box center [86, 377] width 54 height 25
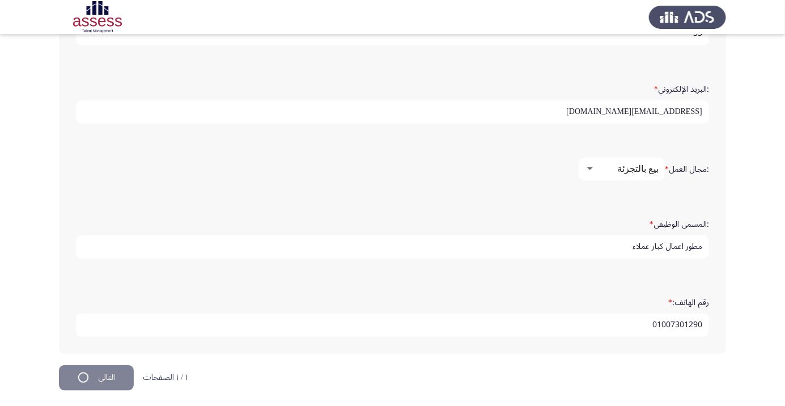
scroll to position [0, 0]
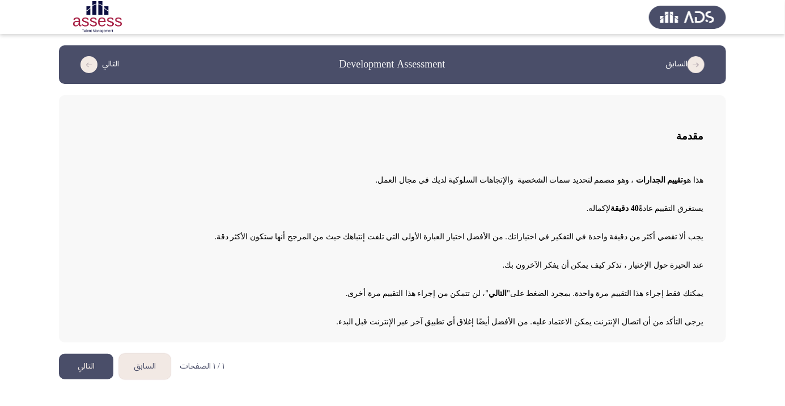
click at [91, 367] on button "التالي" at bounding box center [86, 365] width 54 height 25
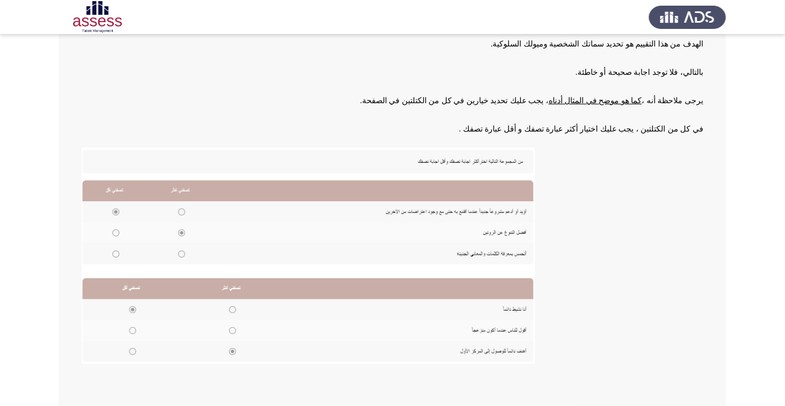
scroll to position [125, 0]
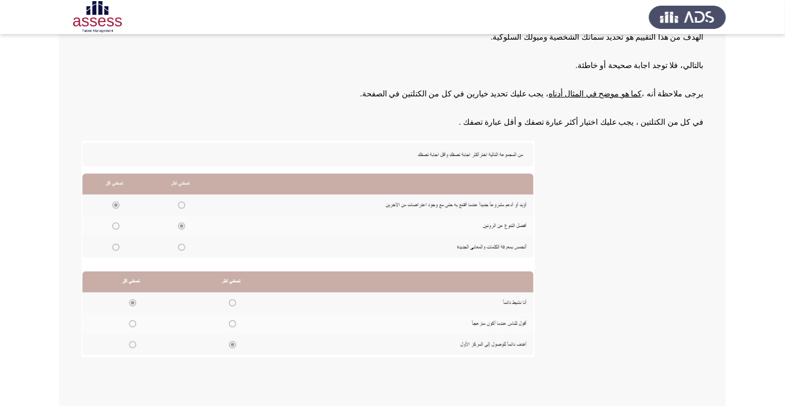
click at [231, 348] on img at bounding box center [308, 248] width 453 height 216
click at [485, 342] on img at bounding box center [308, 248] width 453 height 216
click at [491, 340] on img at bounding box center [308, 248] width 453 height 216
click at [494, 345] on img at bounding box center [308, 248] width 453 height 216
click at [503, 344] on img at bounding box center [308, 248] width 453 height 216
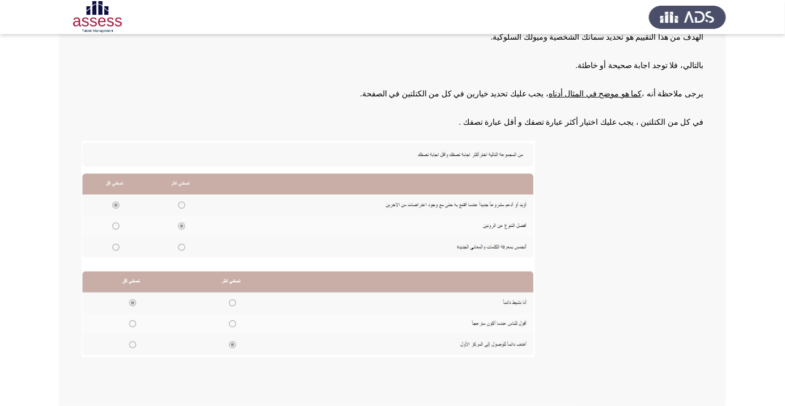
click at [228, 346] on img at bounding box center [308, 248] width 453 height 216
click at [241, 343] on img at bounding box center [308, 248] width 453 height 216
click at [236, 340] on img at bounding box center [308, 248] width 453 height 216
click at [237, 347] on img at bounding box center [308, 248] width 453 height 216
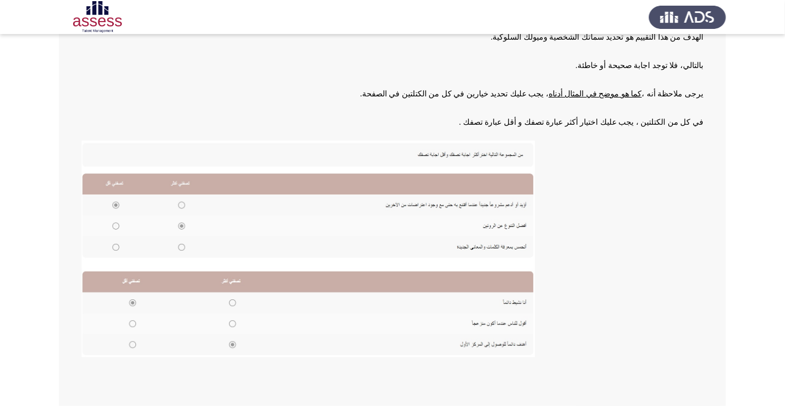
click at [237, 346] on img at bounding box center [308, 248] width 453 height 216
click at [234, 341] on img at bounding box center [308, 248] width 453 height 216
click at [238, 341] on img at bounding box center [308, 248] width 453 height 216
click at [233, 340] on img at bounding box center [308, 248] width 453 height 216
click at [232, 350] on img at bounding box center [308, 248] width 453 height 216
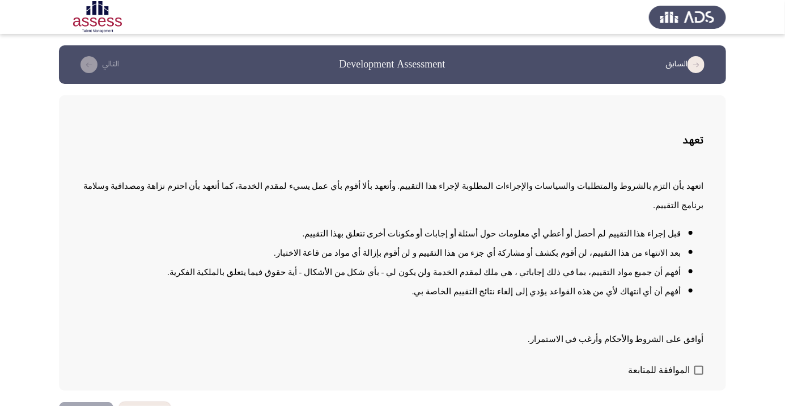
scroll to position [1, 0]
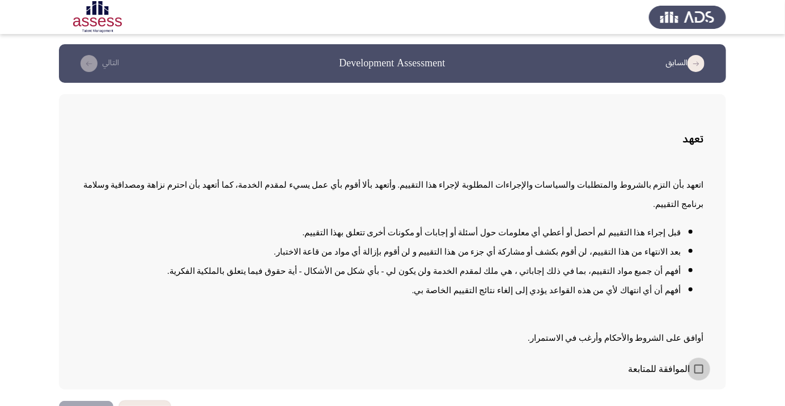
click at [701, 373] on span at bounding box center [698, 368] width 9 height 9
click at [698, 374] on input "الموافقة للمتابعة" at bounding box center [698, 373] width 1 height 1
checkbox input "true"
click at [87, 405] on button "التالي" at bounding box center [86, 413] width 54 height 25
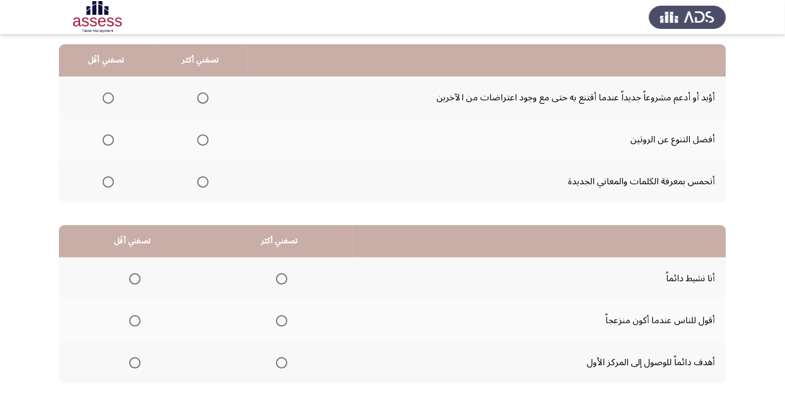
scroll to position [112, 0]
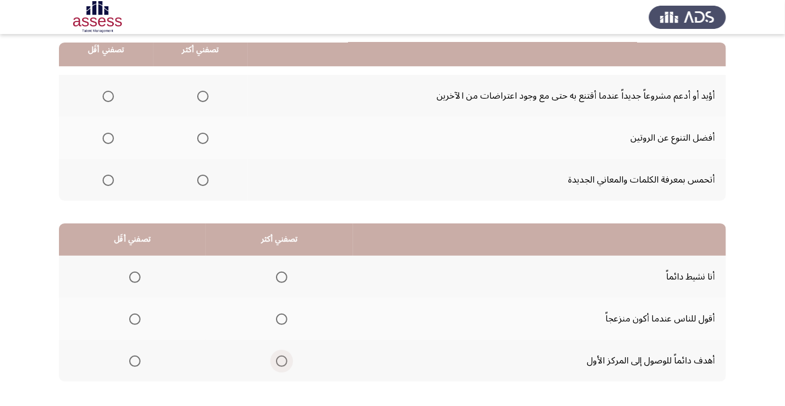
click at [282, 361] on span "Select an option" at bounding box center [282, 361] width 0 height 0
click at [280, 360] on input "Select an option" at bounding box center [281, 360] width 11 height 11
click at [129, 276] on span "Select an option" at bounding box center [134, 276] width 11 height 11
click at [129, 276] on input "Select an option" at bounding box center [134, 276] width 11 height 11
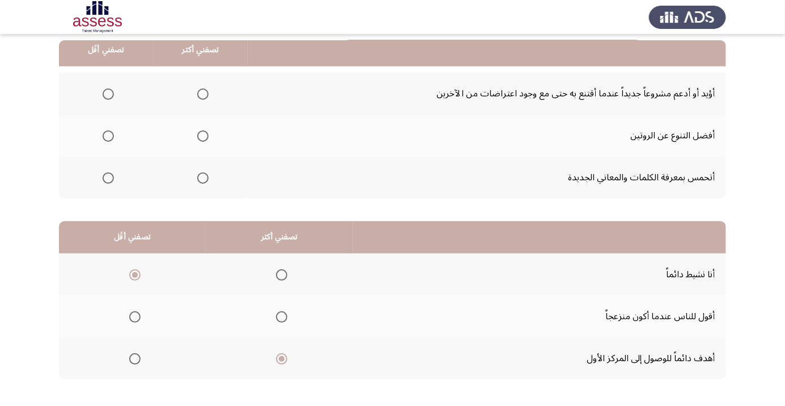
click at [207, 175] on span "Select an option" at bounding box center [202, 177] width 11 height 11
click at [207, 175] on input "Select an option" at bounding box center [202, 177] width 11 height 11
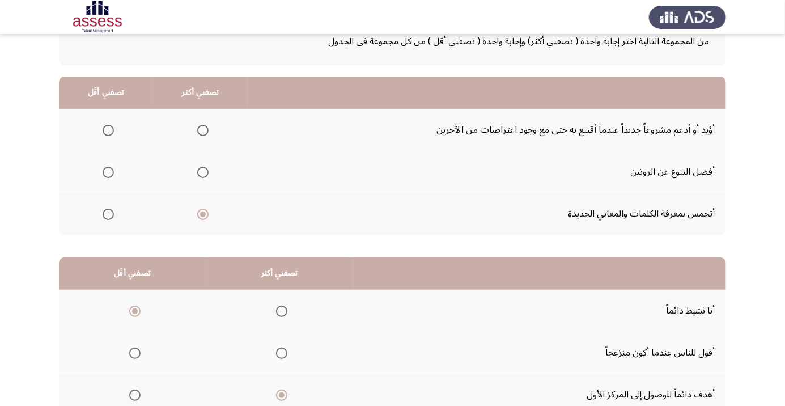
scroll to position [95, 0]
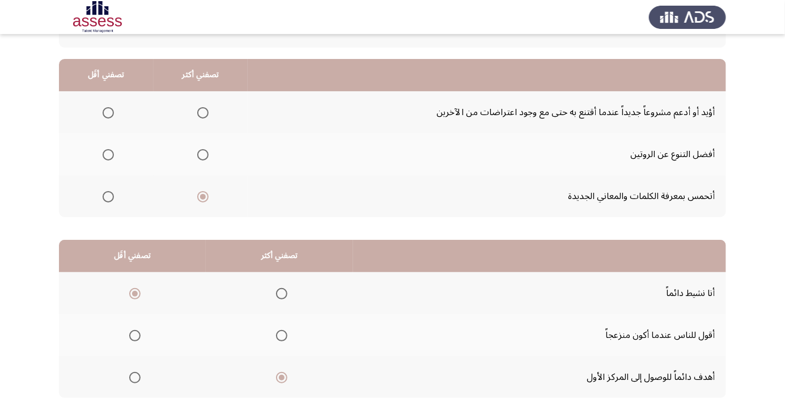
click at [113, 112] on span "Select an option" at bounding box center [108, 112] width 11 height 11
click at [113, 112] on input "Select an option" at bounding box center [108, 112] width 11 height 11
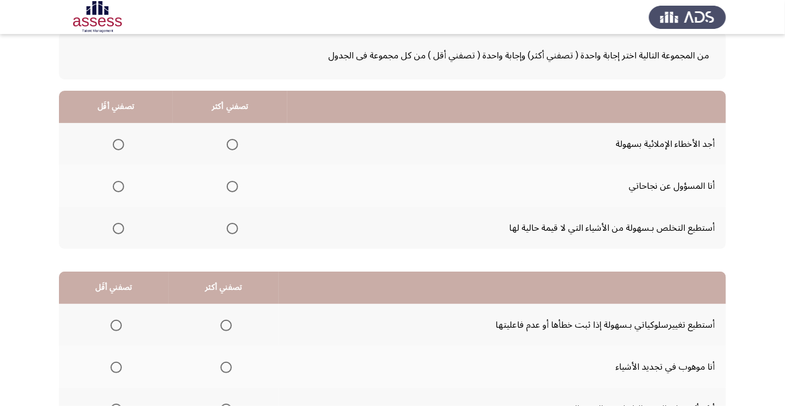
scroll to position [45, 0]
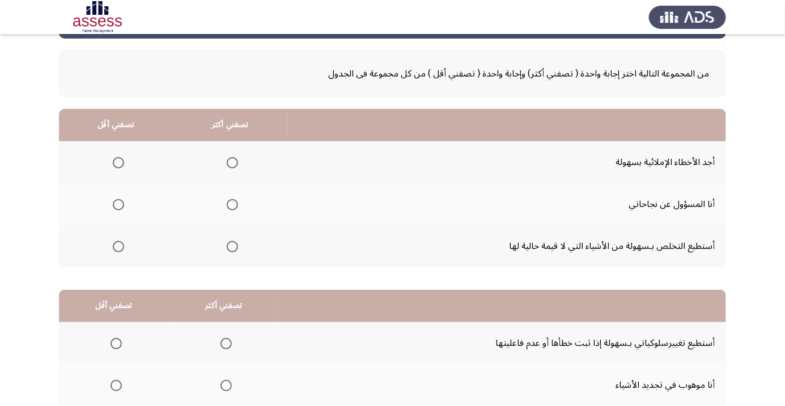
click at [232, 205] on span "Select an option" at bounding box center [232, 205] width 0 height 0
click at [230, 204] on input "Select an option" at bounding box center [232, 204] width 11 height 11
click at [117, 162] on span "Select an option" at bounding box center [118, 162] width 11 height 11
click at [117, 162] on input "Select an option" at bounding box center [118, 162] width 11 height 11
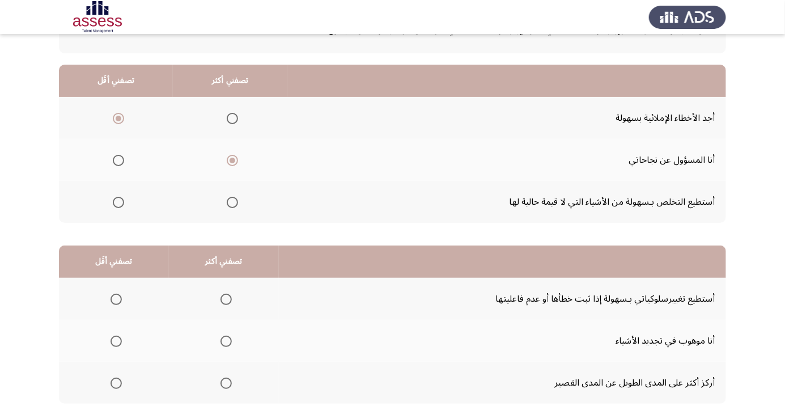
scroll to position [112, 0]
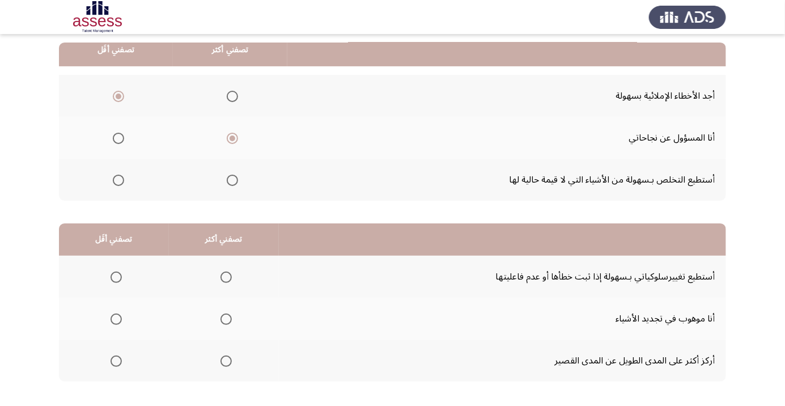
click at [223, 276] on span "Select an option" at bounding box center [225, 276] width 11 height 11
click at [223, 276] on input "Select an option" at bounding box center [225, 276] width 11 height 11
click at [116, 319] on span "Select an option" at bounding box center [116, 319] width 0 height 0
click at [115, 318] on input "Select an option" at bounding box center [115, 318] width 11 height 11
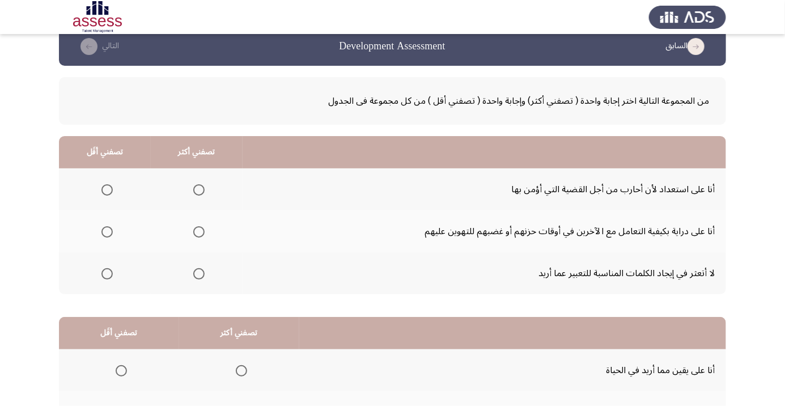
scroll to position [21, 0]
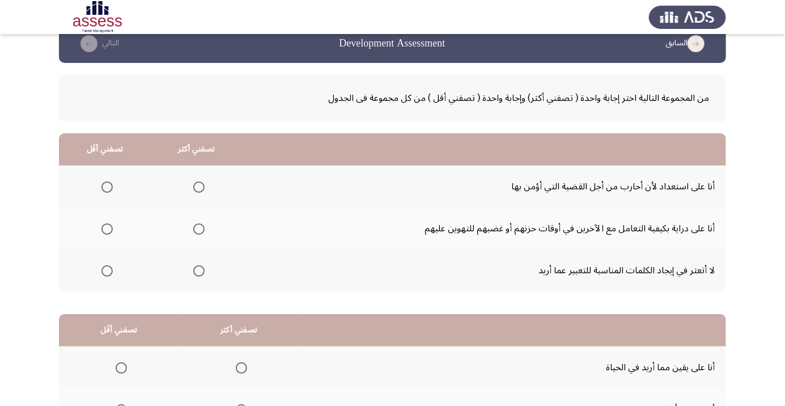
click at [201, 232] on span "Select an option" at bounding box center [198, 228] width 11 height 11
click at [201, 232] on input "Select an option" at bounding box center [198, 228] width 11 height 11
click at [110, 272] on span "Select an option" at bounding box center [106, 270] width 11 height 11
click at [110, 272] on input "Select an option" at bounding box center [106, 270] width 11 height 11
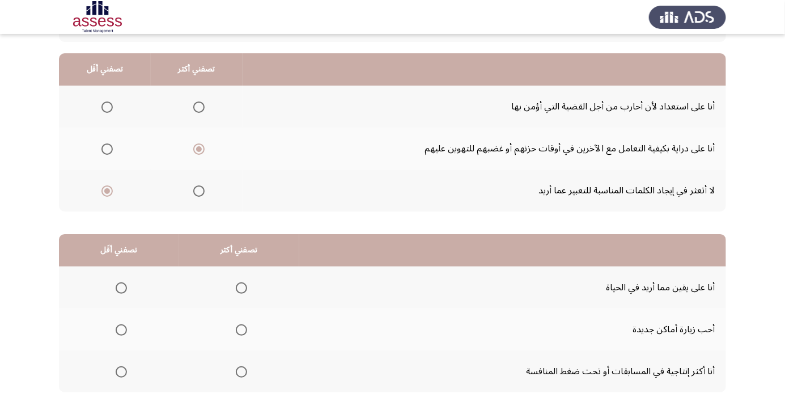
scroll to position [112, 0]
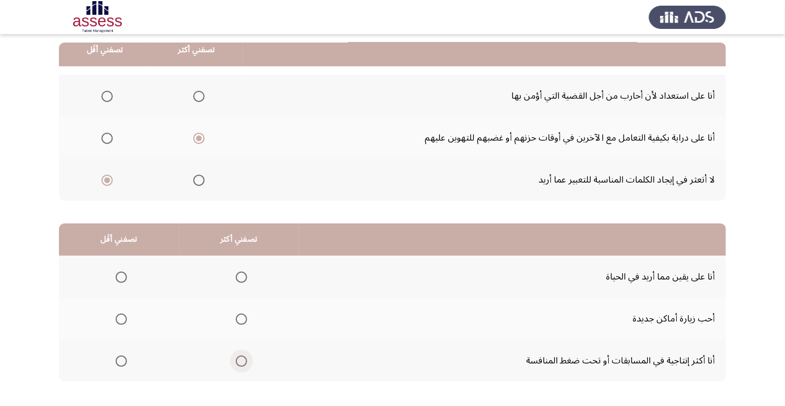
click at [238, 360] on span "Select an option" at bounding box center [241, 360] width 11 height 11
click at [238, 360] on input "Select an option" at bounding box center [241, 360] width 11 height 11
click at [123, 275] on span "Select an option" at bounding box center [121, 276] width 11 height 11
click at [123, 275] on input "Select an option" at bounding box center [121, 276] width 11 height 11
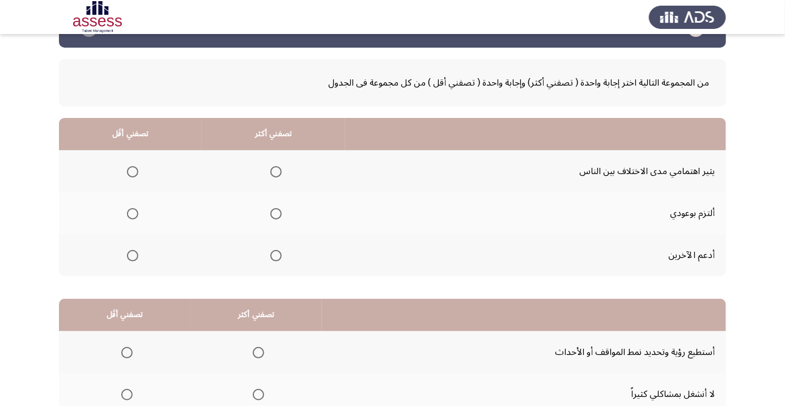
scroll to position [30, 0]
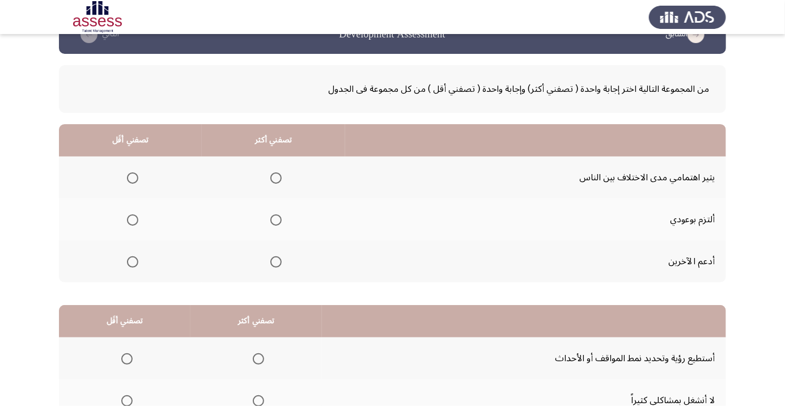
click at [274, 257] on span "Select an option" at bounding box center [275, 261] width 11 height 11
click at [274, 257] on input "Select an option" at bounding box center [275, 261] width 11 height 11
click at [131, 219] on span "Select an option" at bounding box center [132, 219] width 11 height 11
click at [131, 219] on input "Select an option" at bounding box center [132, 219] width 11 height 11
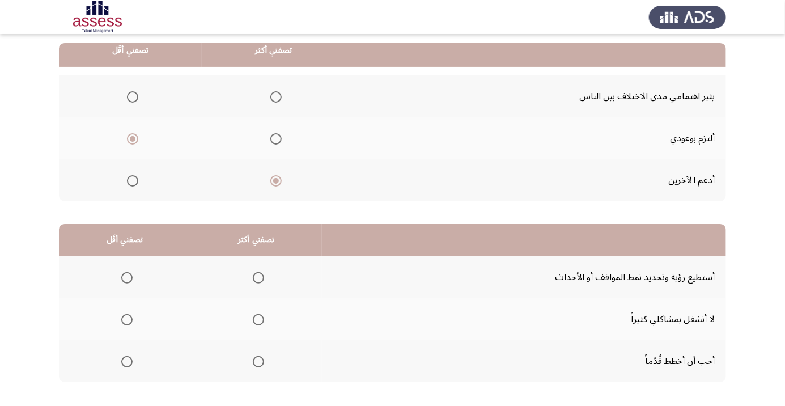
scroll to position [112, 0]
click at [260, 361] on span "Select an option" at bounding box center [258, 360] width 11 height 11
click at [260, 361] on input "Select an option" at bounding box center [258, 360] width 11 height 11
click at [128, 279] on span "Select an option" at bounding box center [126, 276] width 11 height 11
click at [128, 279] on input "Select an option" at bounding box center [126, 276] width 11 height 11
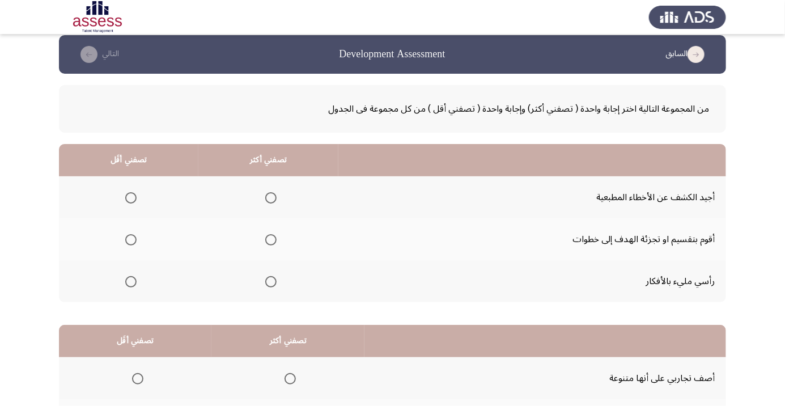
scroll to position [10, 0]
click at [130, 281] on span "Select an option" at bounding box center [130, 281] width 11 height 11
click at [130, 281] on input "Select an option" at bounding box center [130, 281] width 11 height 11
click at [271, 240] on span "Select an option" at bounding box center [271, 240] width 0 height 0
click at [269, 239] on input "Select an option" at bounding box center [270, 240] width 11 height 11
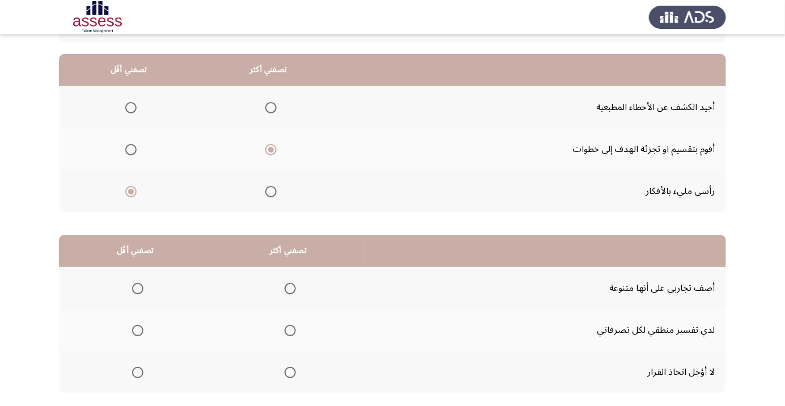
scroll to position [112, 0]
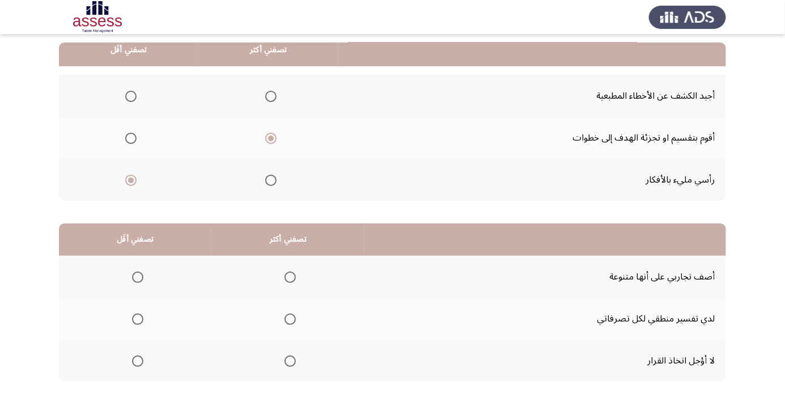
click at [290, 360] on span "Select an option" at bounding box center [289, 360] width 11 height 11
click at [290, 360] on input "Select an option" at bounding box center [289, 360] width 11 height 11
click at [140, 322] on span "Select an option" at bounding box center [137, 318] width 11 height 11
click at [140, 322] on input "Select an option" at bounding box center [137, 318] width 11 height 11
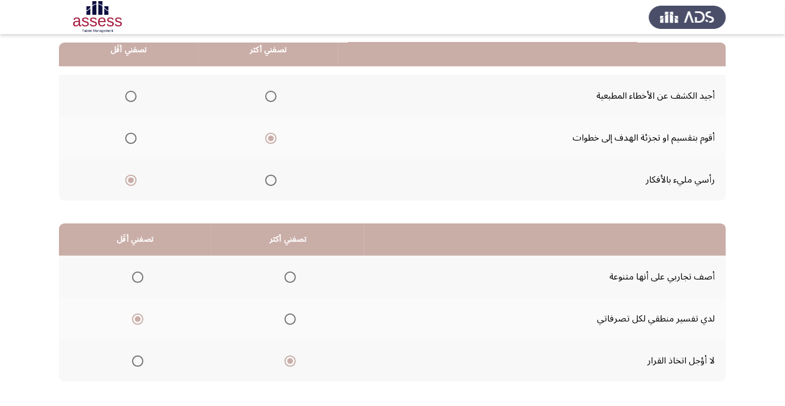
scroll to position [0, 0]
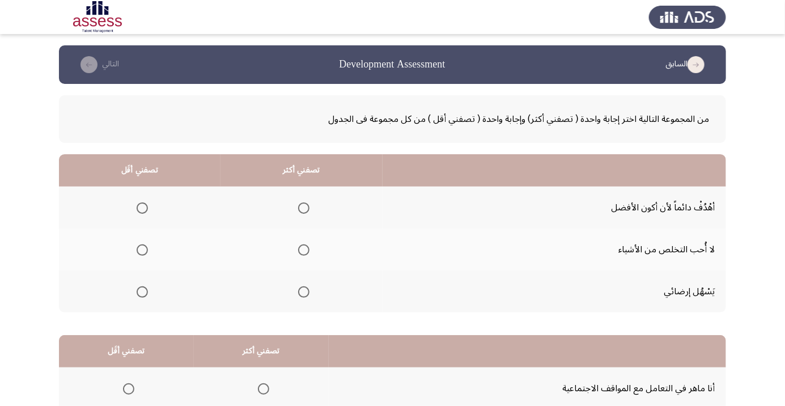
click at [304, 208] on span "Select an option" at bounding box center [304, 208] width 0 height 0
click at [303, 207] on input "Select an option" at bounding box center [303, 207] width 11 height 11
click at [137, 249] on span "Select an option" at bounding box center [142, 249] width 11 height 11
click at [137, 249] on input "Select an option" at bounding box center [142, 249] width 11 height 11
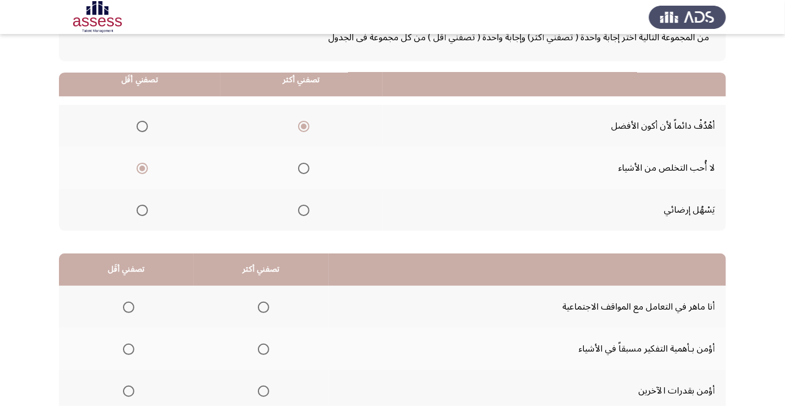
scroll to position [112, 0]
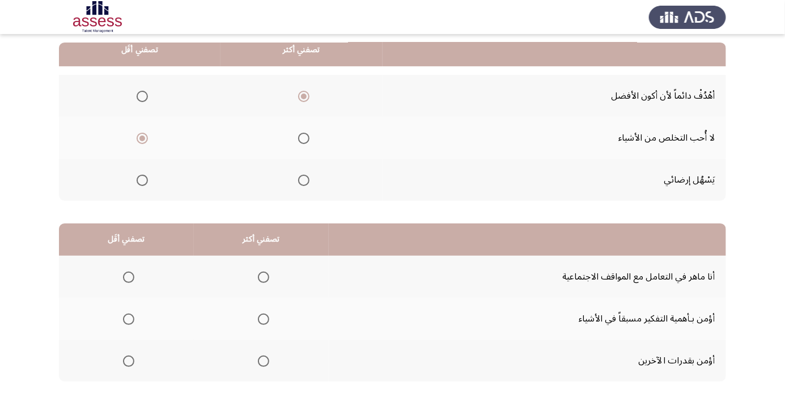
click at [263, 277] on span "Select an option" at bounding box center [263, 277] width 0 height 0
click at [262, 276] on input "Select an option" at bounding box center [263, 276] width 11 height 11
click at [143, 371] on th at bounding box center [126, 360] width 135 height 42
click at [266, 321] on span "Select an option" at bounding box center [263, 318] width 11 height 11
click at [266, 321] on input "Select an option" at bounding box center [263, 318] width 11 height 11
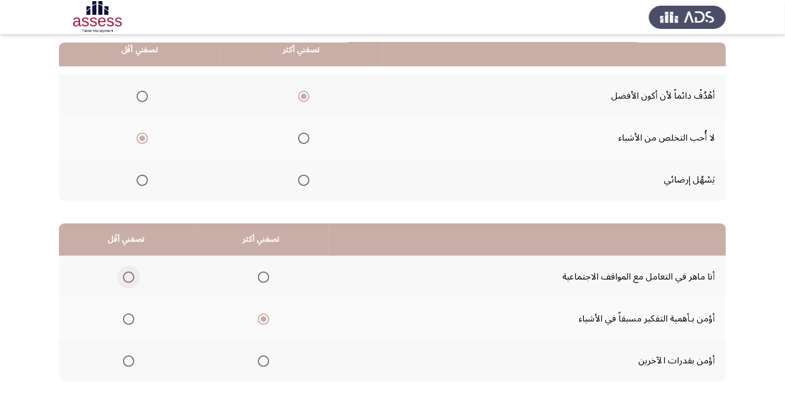
click at [120, 271] on label "Select an option" at bounding box center [126, 276] width 16 height 11
click at [123, 271] on input "Select an option" at bounding box center [128, 276] width 11 height 11
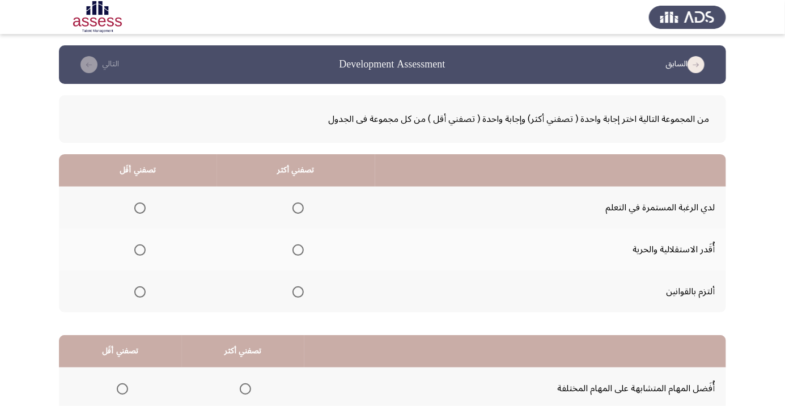
click at [296, 291] on span "Select an option" at bounding box center [297, 291] width 11 height 11
click at [296, 291] on input "Select an option" at bounding box center [297, 291] width 11 height 11
click at [140, 208] on span "Select an option" at bounding box center [140, 208] width 0 height 0
click at [139, 207] on input "Select an option" at bounding box center [139, 207] width 11 height 11
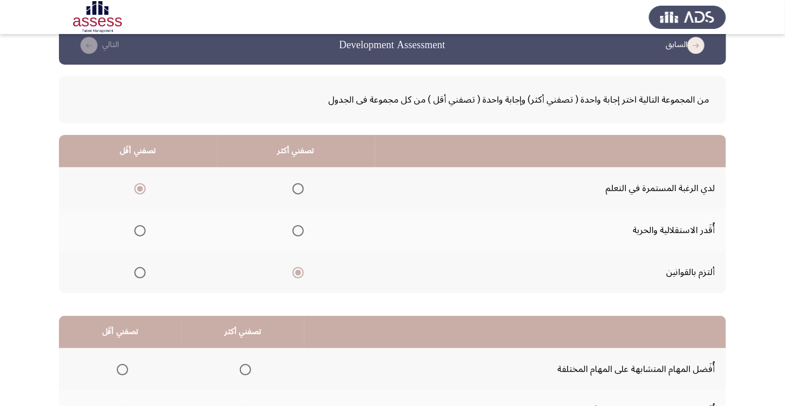
scroll to position [112, 0]
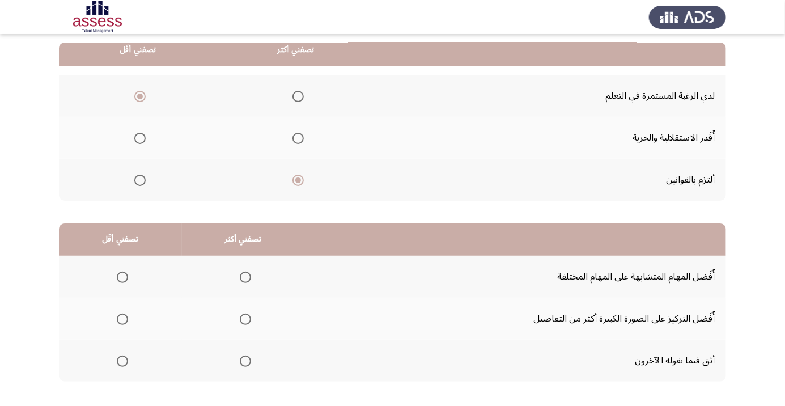
click at [254, 306] on th at bounding box center [243, 318] width 123 height 42
click at [245, 319] on span "Select an option" at bounding box center [245, 319] width 0 height 0
click at [244, 318] on input "Select an option" at bounding box center [245, 318] width 11 height 11
click at [121, 363] on span "Select an option" at bounding box center [122, 360] width 11 height 11
click at [121, 363] on input "Select an option" at bounding box center [122, 360] width 11 height 11
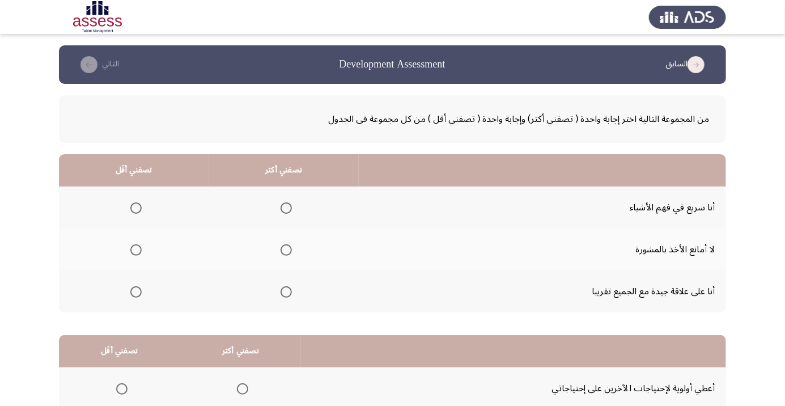
click at [287, 290] on span "Select an option" at bounding box center [285, 291] width 11 height 11
click at [287, 290] on input "Select an option" at bounding box center [285, 291] width 11 height 11
click at [130, 206] on span "Select an option" at bounding box center [135, 207] width 11 height 11
click at [130, 206] on input "Select an option" at bounding box center [135, 207] width 11 height 11
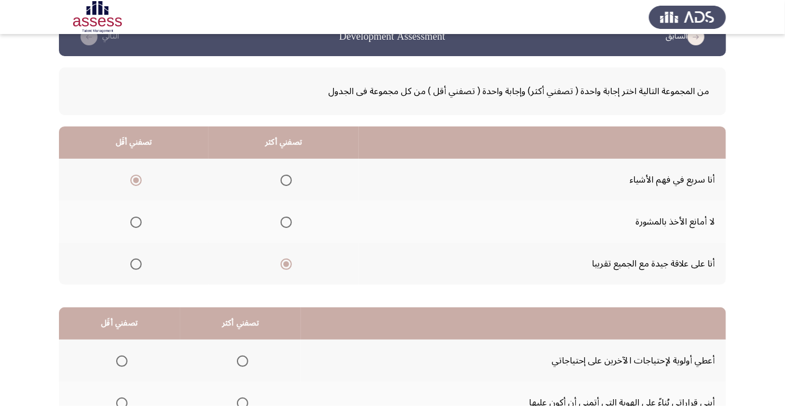
scroll to position [112, 0]
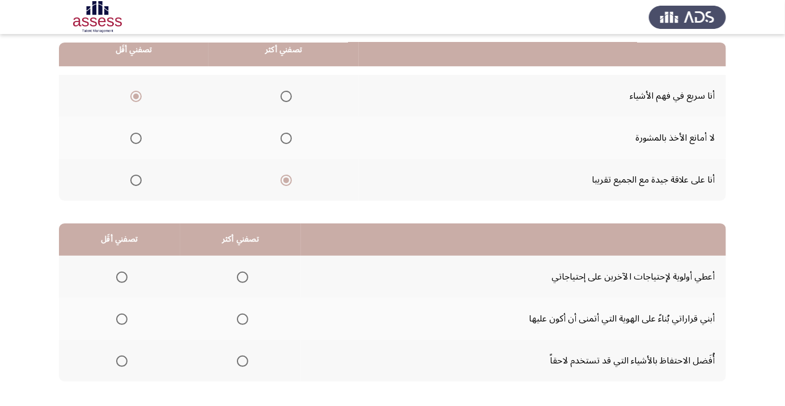
click at [242, 319] on span "Select an option" at bounding box center [242, 319] width 0 height 0
click at [241, 318] on input "Select an option" at bounding box center [242, 318] width 11 height 11
click at [122, 361] on span "Select an option" at bounding box center [122, 361] width 0 height 0
click at [121, 360] on input "Select an option" at bounding box center [121, 360] width 11 height 11
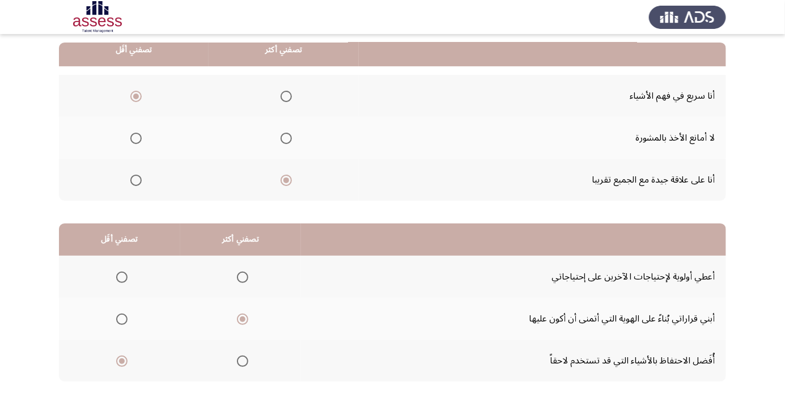
scroll to position [0, 0]
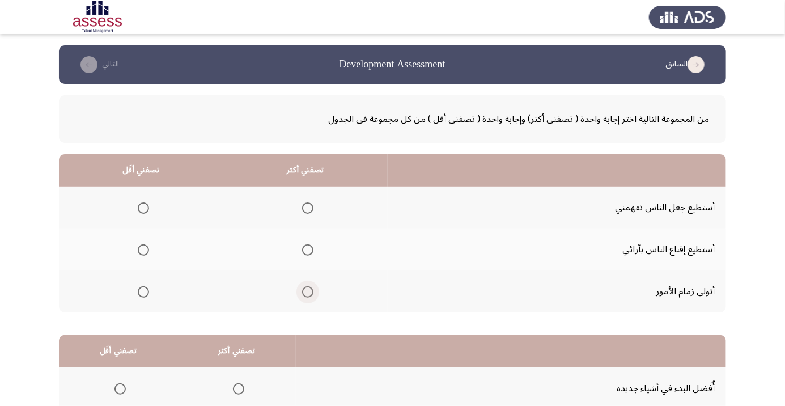
click at [305, 291] on span "Select an option" at bounding box center [307, 291] width 11 height 11
click at [305, 291] on input "Select an option" at bounding box center [307, 291] width 11 height 11
click at [144, 245] on span "Select an option" at bounding box center [143, 249] width 11 height 11
click at [144, 245] on input "Select an option" at bounding box center [143, 249] width 11 height 11
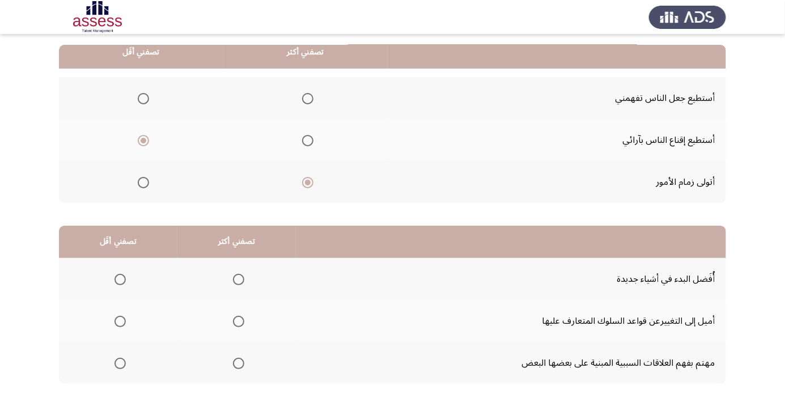
scroll to position [112, 0]
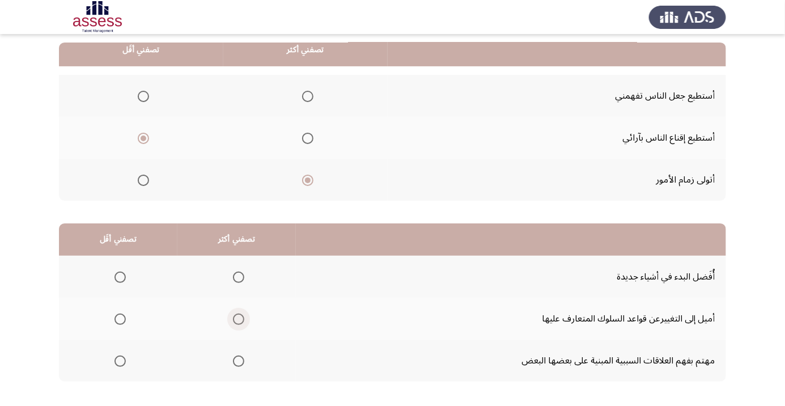
click at [240, 318] on span "Select an option" at bounding box center [238, 318] width 11 height 11
click at [240, 318] on input "Select an option" at bounding box center [238, 318] width 11 height 11
click at [120, 277] on span "Select an option" at bounding box center [120, 277] width 0 height 0
click at [120, 276] on input "Select an option" at bounding box center [119, 276] width 11 height 11
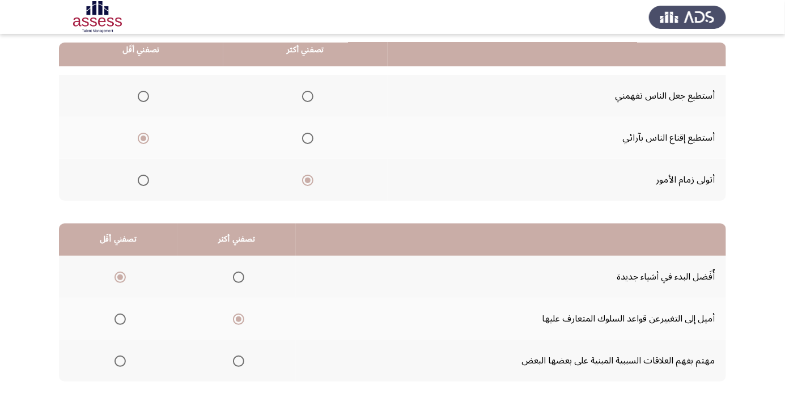
scroll to position [0, 0]
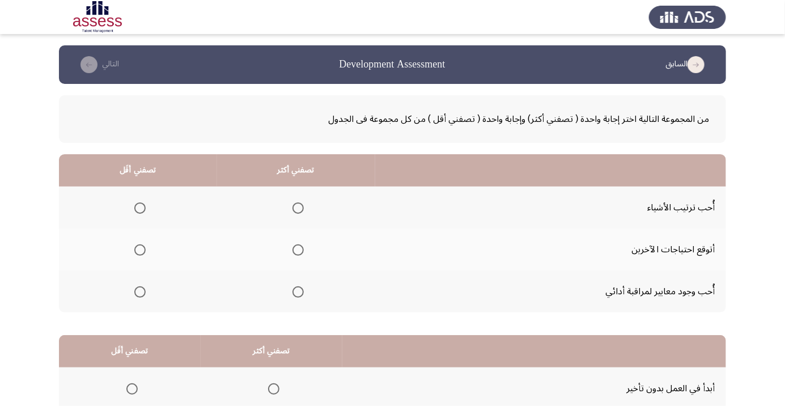
click at [298, 208] on span "Select an option" at bounding box center [298, 208] width 0 height 0
click at [296, 207] on input "Select an option" at bounding box center [297, 207] width 11 height 11
click at [140, 292] on span "Select an option" at bounding box center [140, 292] width 0 height 0
click at [139, 291] on input "Select an option" at bounding box center [139, 291] width 11 height 11
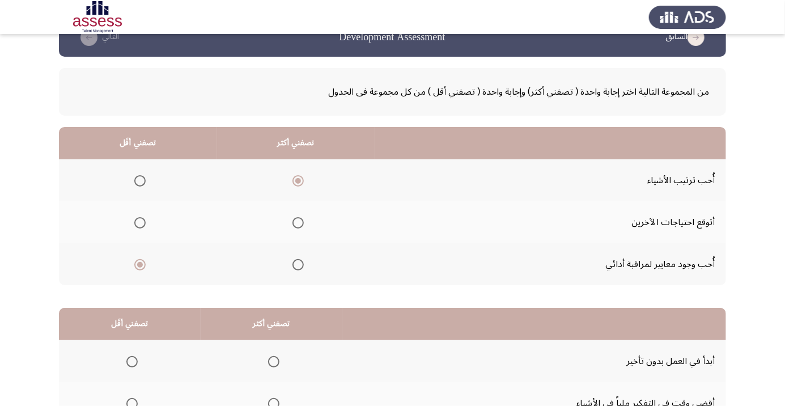
scroll to position [112, 0]
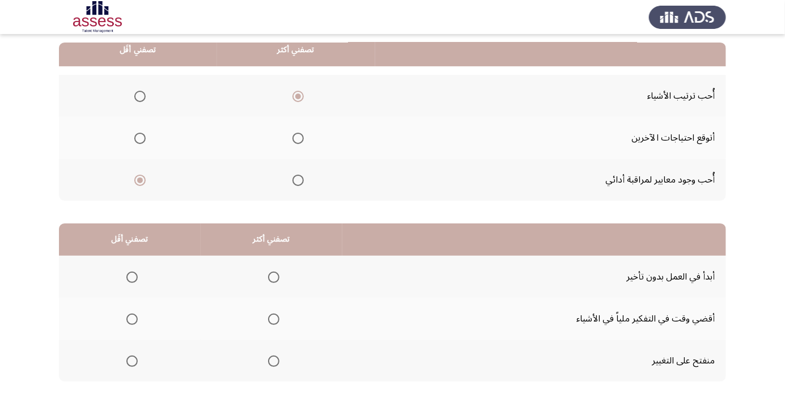
click at [275, 274] on span "Select an option" at bounding box center [273, 276] width 11 height 11
click at [275, 274] on input "Select an option" at bounding box center [273, 276] width 11 height 11
click at [127, 320] on span "Select an option" at bounding box center [131, 318] width 11 height 11
click at [127, 320] on input "Select an option" at bounding box center [131, 318] width 11 height 11
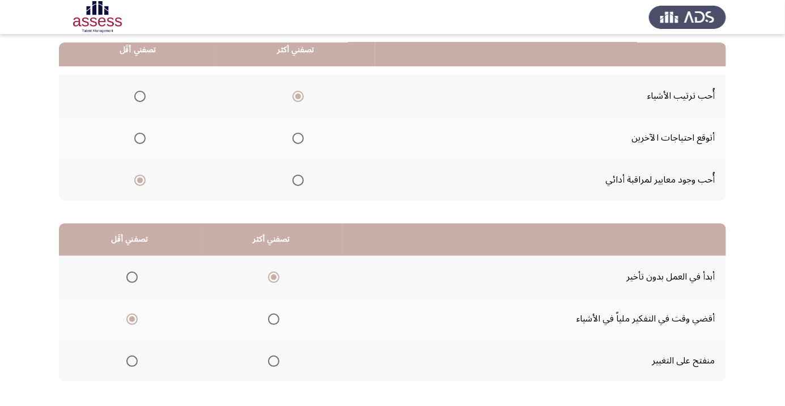
scroll to position [0, 0]
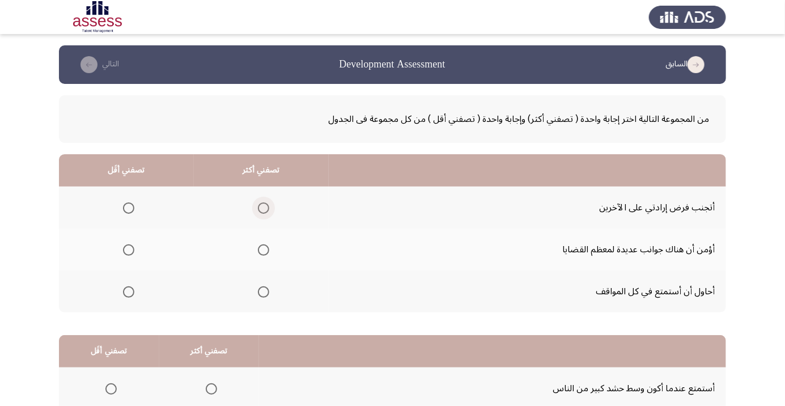
click at [260, 207] on span "Select an option" at bounding box center [263, 207] width 11 height 11
click at [260, 207] on input "Select an option" at bounding box center [263, 207] width 11 height 11
click at [260, 249] on span "Select an option" at bounding box center [263, 249] width 11 height 11
click at [260, 249] on input "Select an option" at bounding box center [263, 249] width 11 height 11
click at [123, 208] on span "Select an option" at bounding box center [128, 207] width 11 height 11
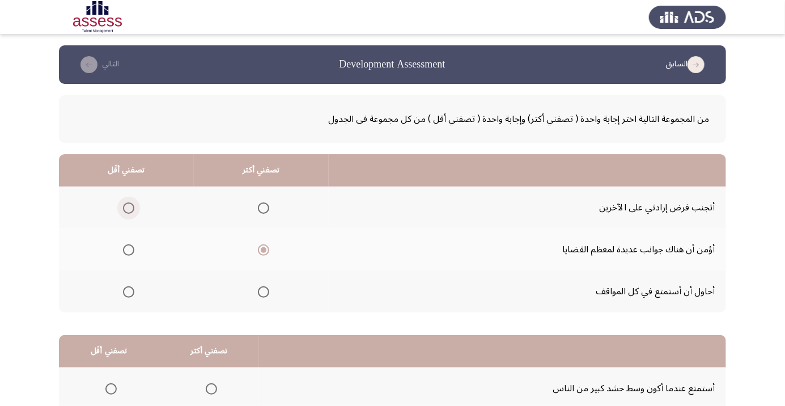
click at [123, 208] on input "Select an option" at bounding box center [128, 207] width 11 height 11
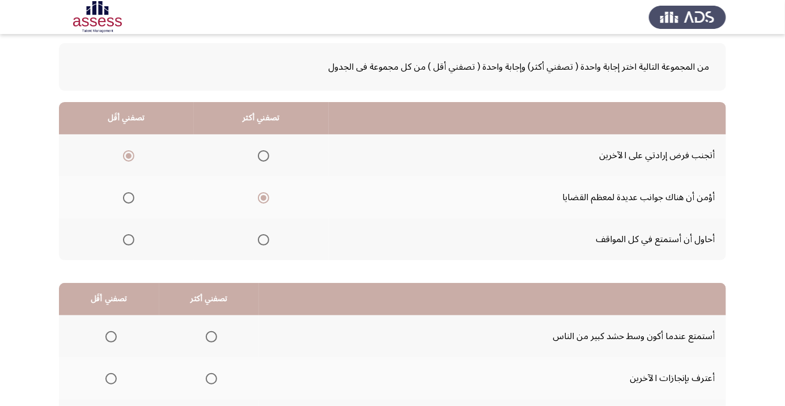
scroll to position [112, 0]
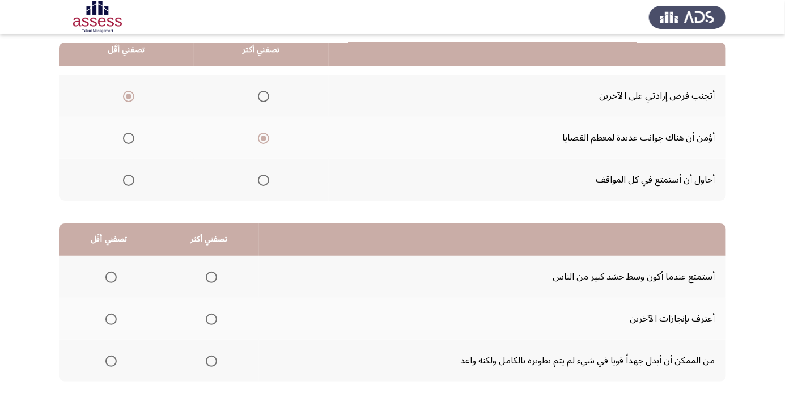
click at [211, 319] on span "Select an option" at bounding box center [211, 319] width 0 height 0
click at [210, 318] on input "Select an option" at bounding box center [211, 318] width 11 height 11
click at [125, 367] on th at bounding box center [109, 360] width 100 height 42
click at [111, 361] on span "Select an option" at bounding box center [111, 361] width 0 height 0
click at [110, 360] on input "Select an option" at bounding box center [110, 360] width 11 height 11
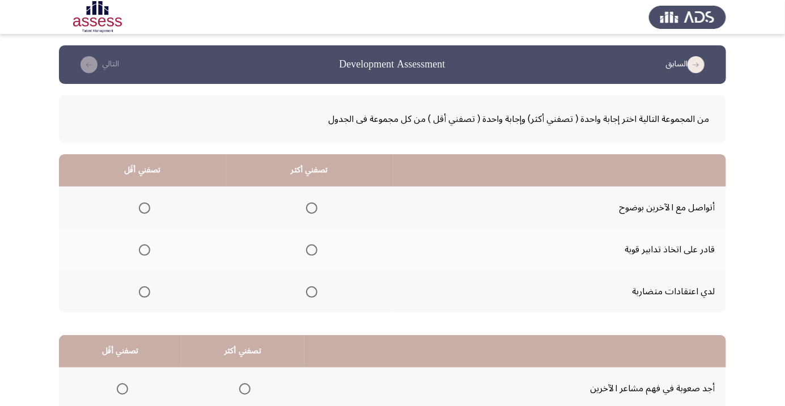
click at [312, 208] on span "Select an option" at bounding box center [312, 208] width 0 height 0
click at [310, 207] on input "Select an option" at bounding box center [311, 207] width 11 height 11
click at [142, 244] on span "Select an option" at bounding box center [144, 249] width 11 height 11
click at [142, 244] on input "Select an option" at bounding box center [144, 249] width 11 height 11
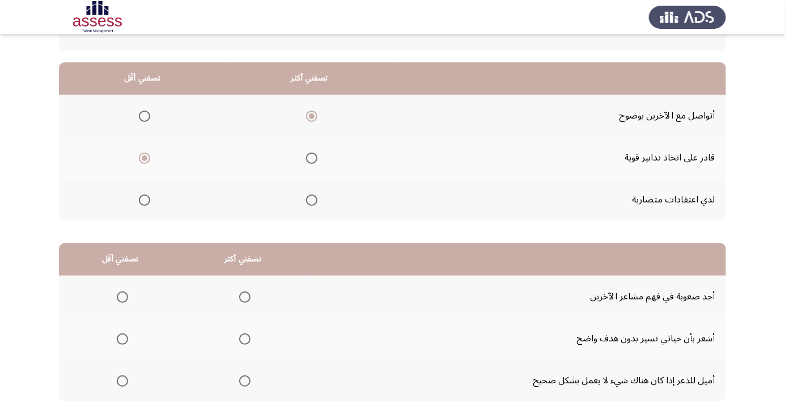
scroll to position [112, 0]
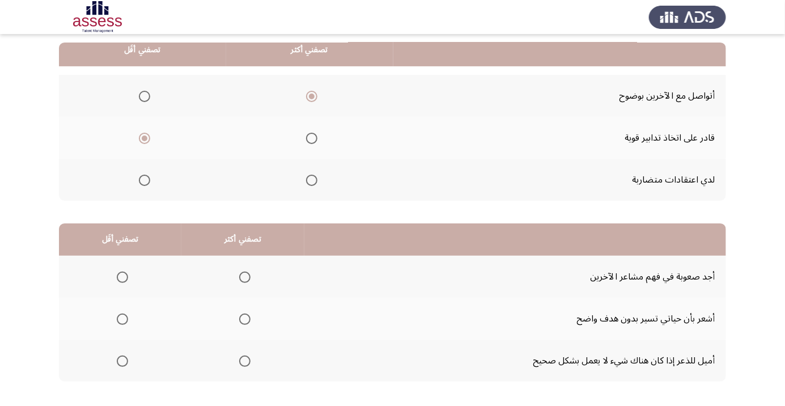
click at [239, 276] on span "Select an option" at bounding box center [244, 276] width 11 height 11
click at [239, 276] on input "Select an option" at bounding box center [244, 276] width 11 height 11
click at [245, 361] on span "Select an option" at bounding box center [245, 361] width 0 height 0
click at [242, 360] on input "Select an option" at bounding box center [244, 360] width 11 height 11
click at [121, 276] on span "Select an option" at bounding box center [122, 276] width 11 height 11
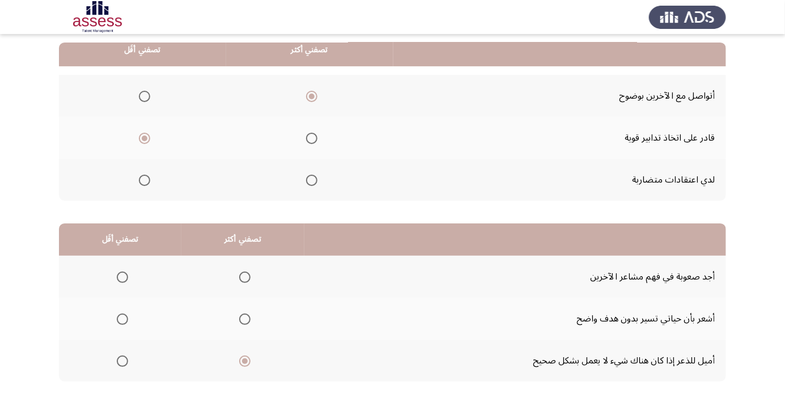
click at [121, 276] on input "Select an option" at bounding box center [122, 276] width 11 height 11
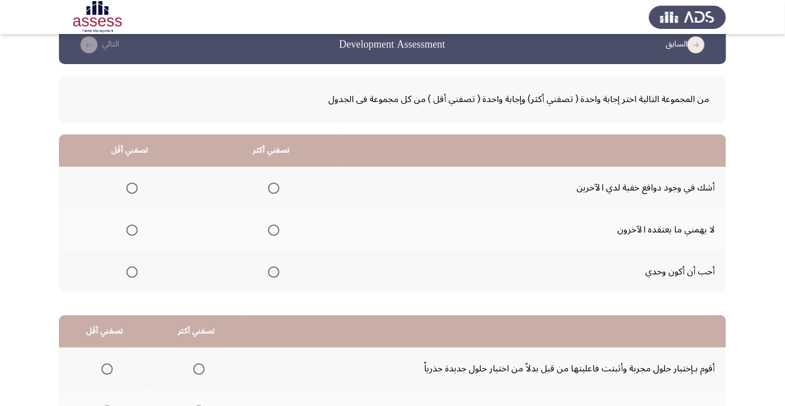
scroll to position [37, 0]
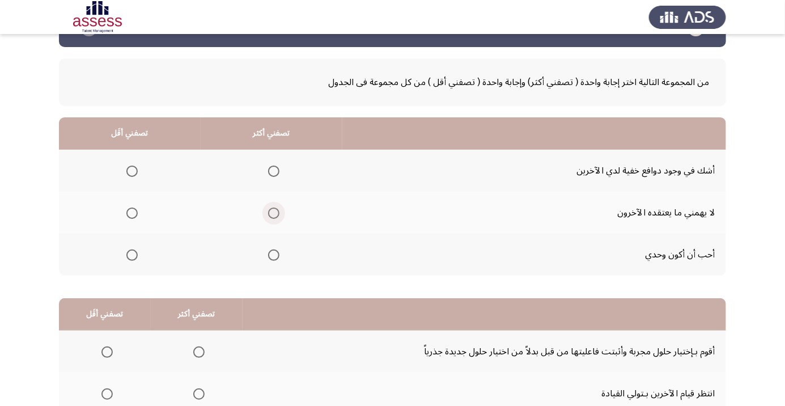
click at [274, 213] on span "Select an option" at bounding box center [274, 213] width 0 height 0
click at [271, 212] on input "Select an option" at bounding box center [273, 212] width 11 height 11
click at [132, 171] on span "Select an option" at bounding box center [132, 171] width 0 height 0
click at [131, 170] on input "Select an option" at bounding box center [131, 170] width 11 height 11
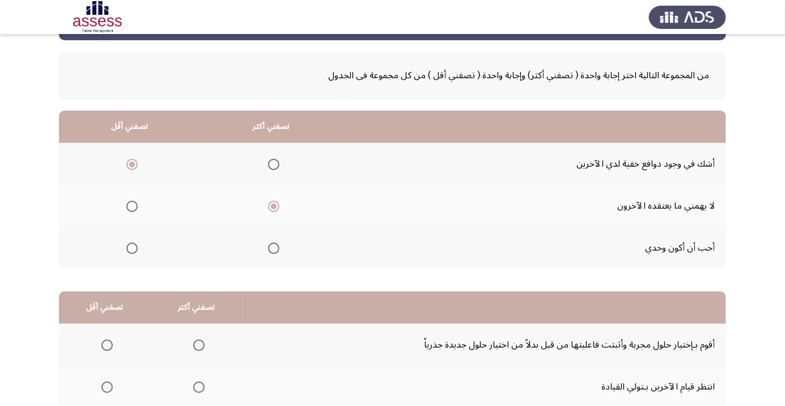
scroll to position [112, 0]
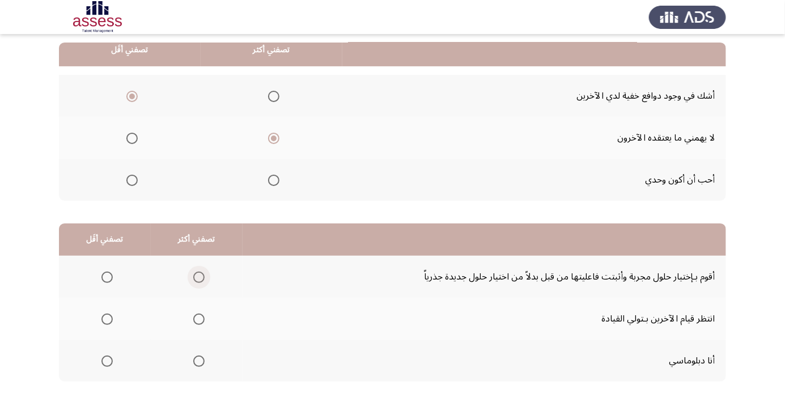
click at [196, 276] on span "Select an option" at bounding box center [198, 276] width 11 height 11
click at [196, 276] on input "Select an option" at bounding box center [198, 276] width 11 height 11
click at [109, 357] on span "Select an option" at bounding box center [106, 360] width 11 height 11
click at [109, 357] on input "Select an option" at bounding box center [106, 360] width 11 height 11
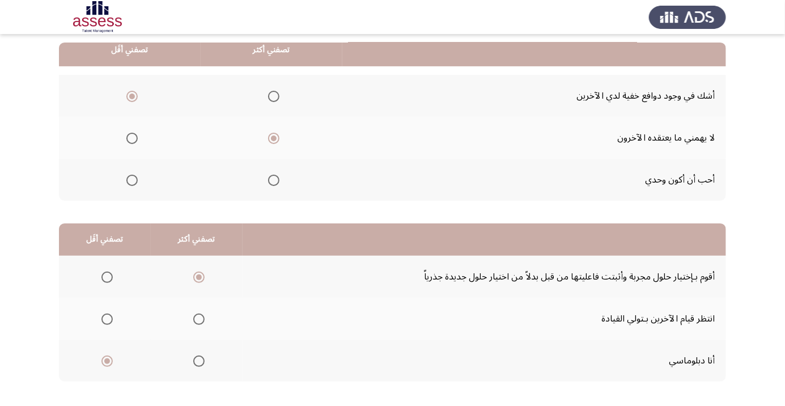
scroll to position [0, 0]
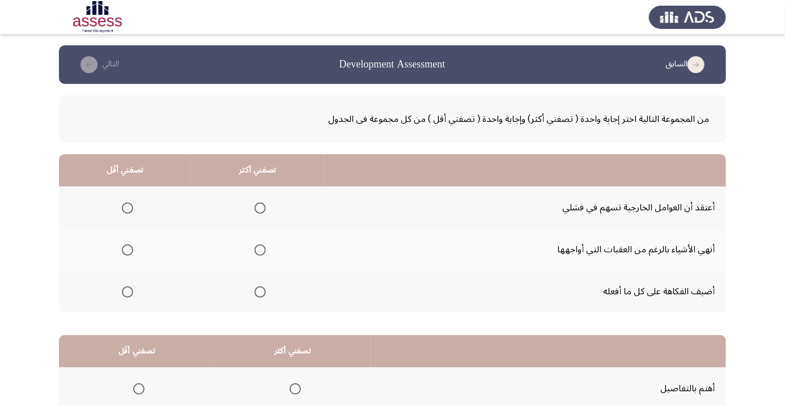
click at [259, 246] on span "Select an option" at bounding box center [259, 249] width 11 height 11
click at [259, 246] on input "Select an option" at bounding box center [259, 249] width 11 height 11
click at [127, 208] on span "Select an option" at bounding box center [127, 208] width 0 height 0
click at [127, 207] on input "Select an option" at bounding box center [127, 207] width 11 height 11
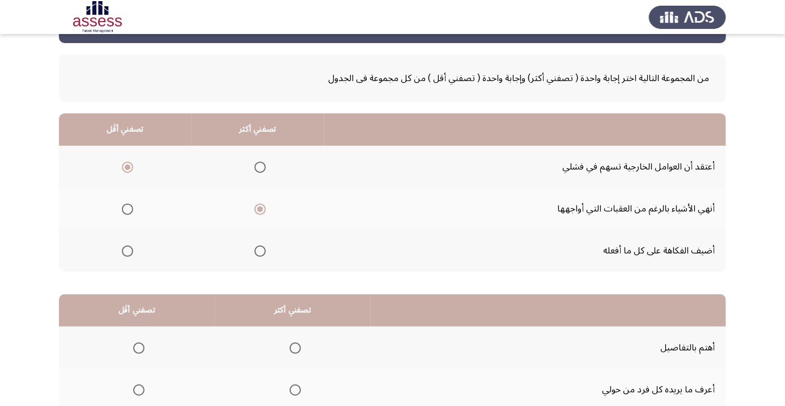
scroll to position [112, 0]
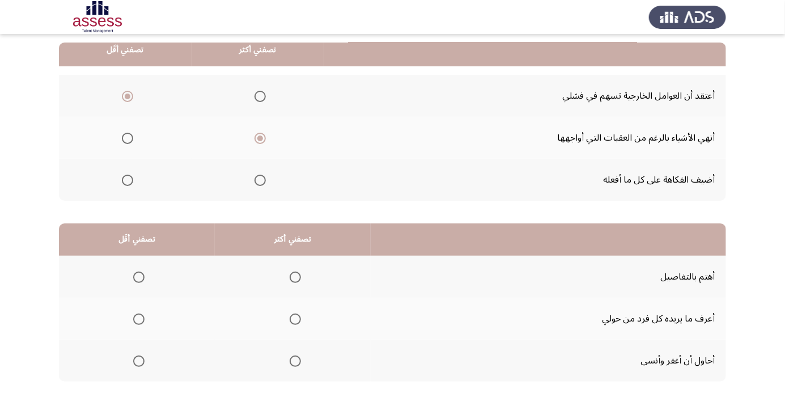
click at [295, 277] on span "Select an option" at bounding box center [295, 277] width 0 height 0
click at [295, 276] on input "Select an option" at bounding box center [294, 276] width 11 height 11
click at [139, 319] on span "Select an option" at bounding box center [139, 319] width 0 height 0
click at [139, 318] on input "Select an option" at bounding box center [138, 318] width 11 height 11
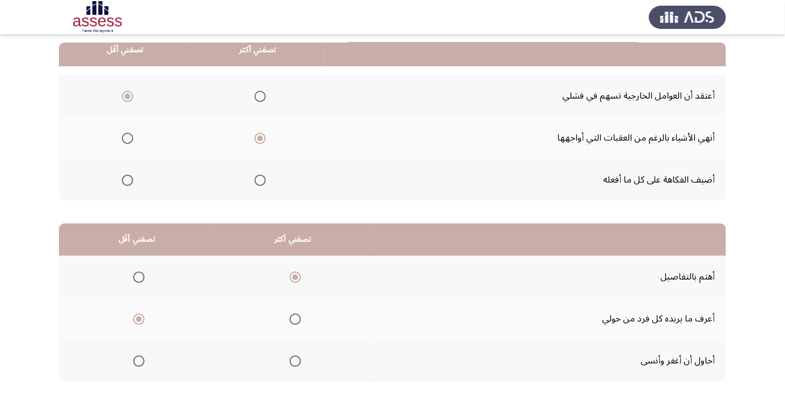
scroll to position [0, 0]
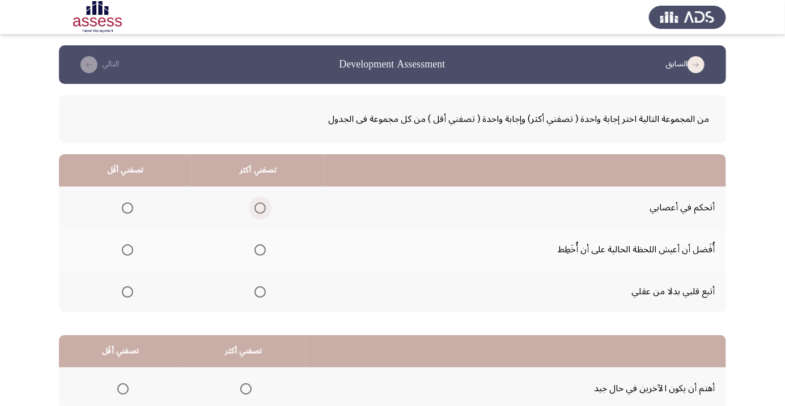
click at [260, 208] on span "Select an option" at bounding box center [260, 208] width 0 height 0
click at [257, 207] on input "Select an option" at bounding box center [259, 207] width 11 height 11
click at [127, 250] on span "Select an option" at bounding box center [127, 250] width 0 height 0
click at [126, 249] on input "Select an option" at bounding box center [127, 249] width 11 height 11
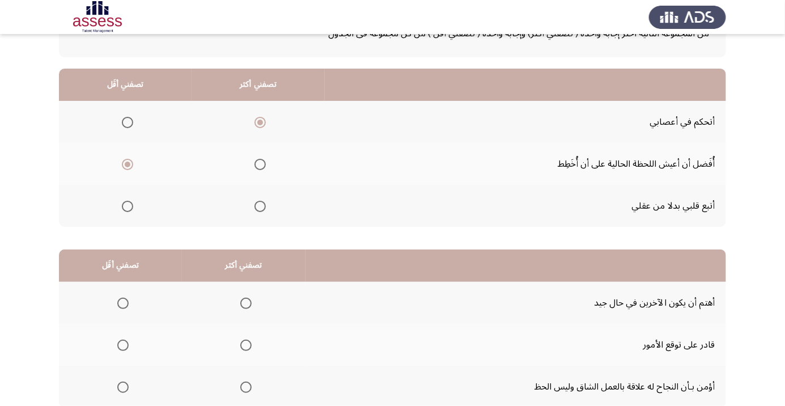
scroll to position [88, 0]
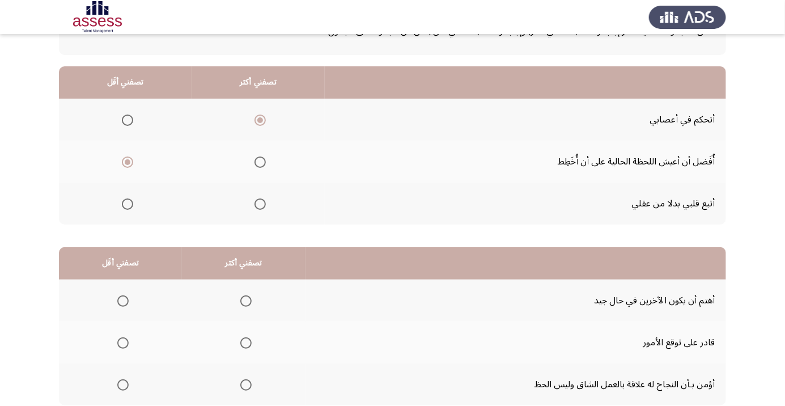
click at [246, 385] on span "Select an option" at bounding box center [246, 385] width 0 height 0
click at [242, 384] on input "Select an option" at bounding box center [245, 384] width 11 height 11
click at [124, 337] on span "Select an option" at bounding box center [122, 342] width 11 height 11
click at [124, 337] on input "Select an option" at bounding box center [122, 342] width 11 height 11
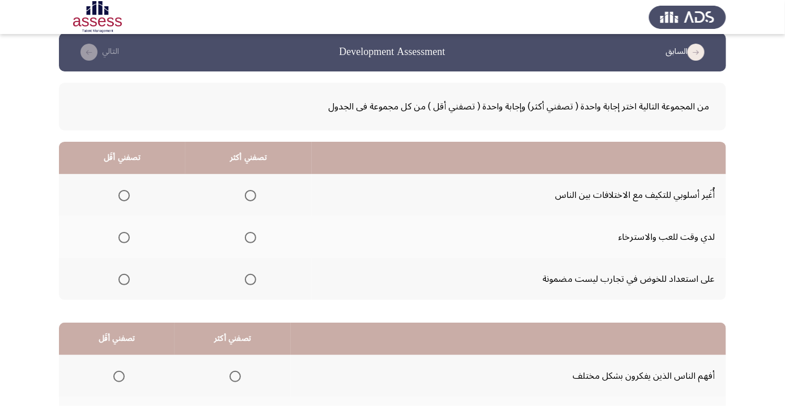
scroll to position [16, 0]
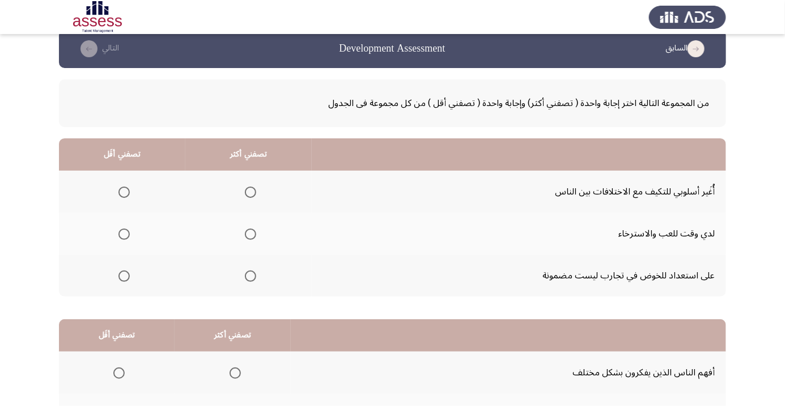
click at [252, 275] on span "Select an option" at bounding box center [250, 275] width 11 height 11
click at [252, 275] on input "Select an option" at bounding box center [250, 275] width 11 height 11
click at [124, 192] on span "Select an option" at bounding box center [124, 192] width 0 height 0
click at [123, 191] on input "Select an option" at bounding box center [123, 191] width 11 height 11
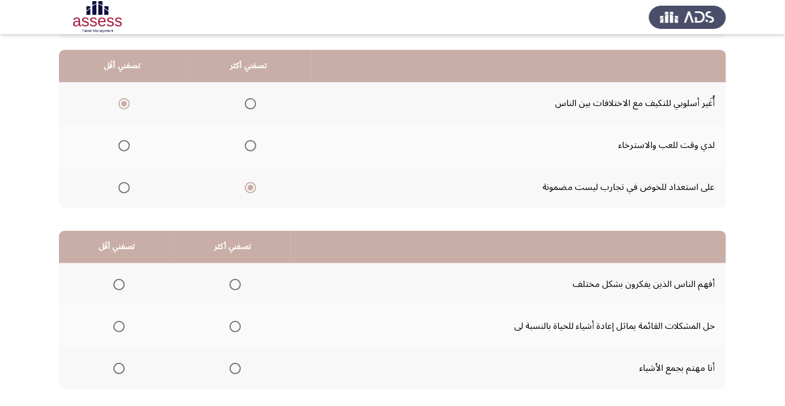
scroll to position [112, 0]
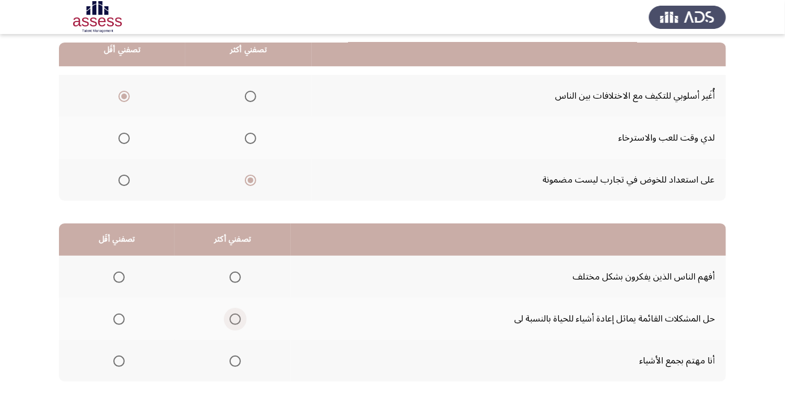
click at [229, 322] on span "Select an option" at bounding box center [234, 318] width 11 height 11
click at [229, 322] on input "Select an option" at bounding box center [234, 318] width 11 height 11
click at [130, 351] on th at bounding box center [117, 360] width 116 height 42
click at [123, 355] on span "Select an option" at bounding box center [118, 360] width 11 height 11
click at [123, 355] on input "Select an option" at bounding box center [118, 360] width 11 height 11
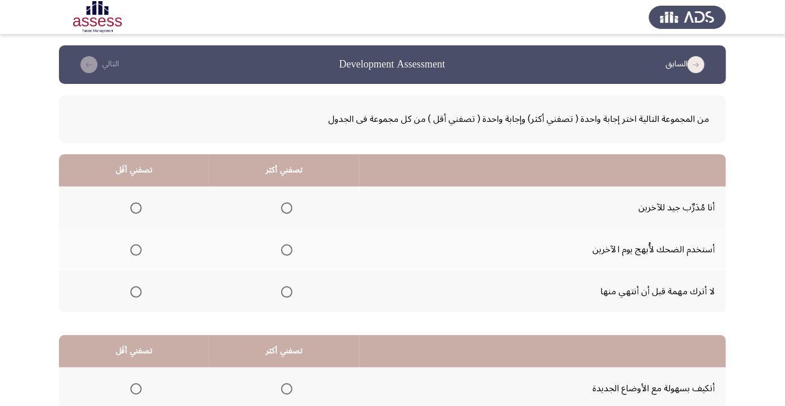
click at [288, 204] on span "Select an option" at bounding box center [286, 207] width 11 height 11
click at [288, 204] on input "Select an option" at bounding box center [286, 207] width 11 height 11
click at [136, 292] on span "Select an option" at bounding box center [136, 292] width 0 height 0
click at [136, 291] on input "Select an option" at bounding box center [135, 291] width 11 height 11
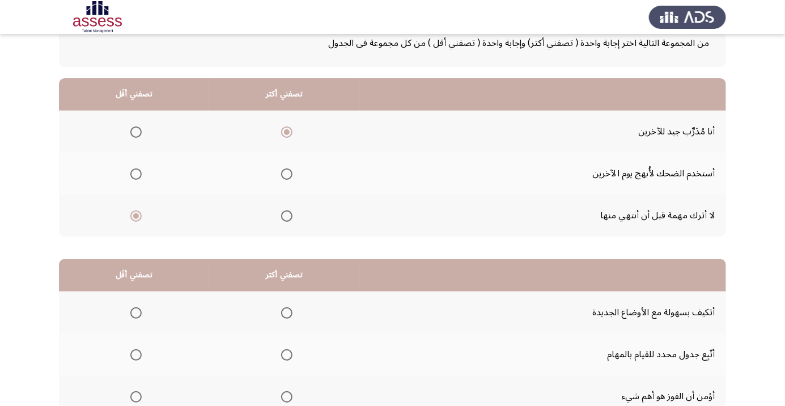
scroll to position [112, 0]
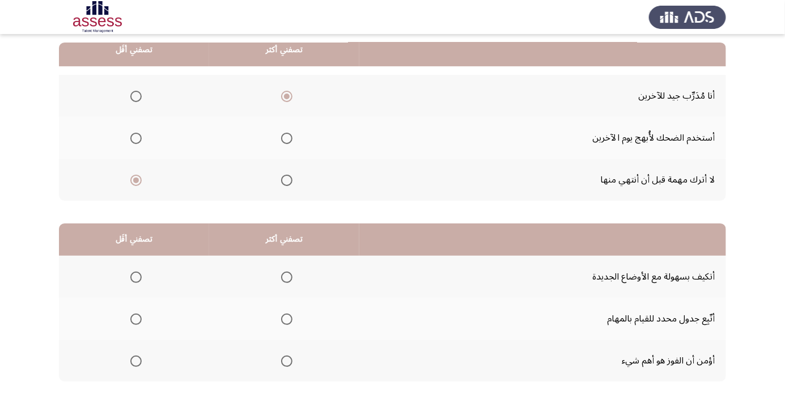
click at [286, 319] on span "Select an option" at bounding box center [286, 319] width 0 height 0
click at [286, 318] on input "Select an option" at bounding box center [286, 318] width 11 height 11
click at [286, 318] on span "Select an option" at bounding box center [287, 319] width 6 height 6
click at [286, 318] on input "Select an option" at bounding box center [286, 318] width 11 height 11
click at [286, 318] on span "Select an option" at bounding box center [287, 319] width 6 height 6
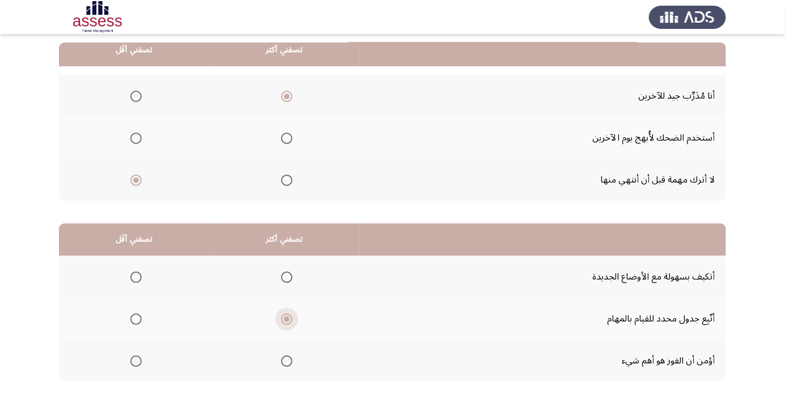
click at [286, 318] on input "Select an option" at bounding box center [286, 318] width 11 height 11
click at [135, 360] on span "Select an option" at bounding box center [135, 360] width 11 height 11
click at [135, 360] on input "Select an option" at bounding box center [135, 360] width 11 height 11
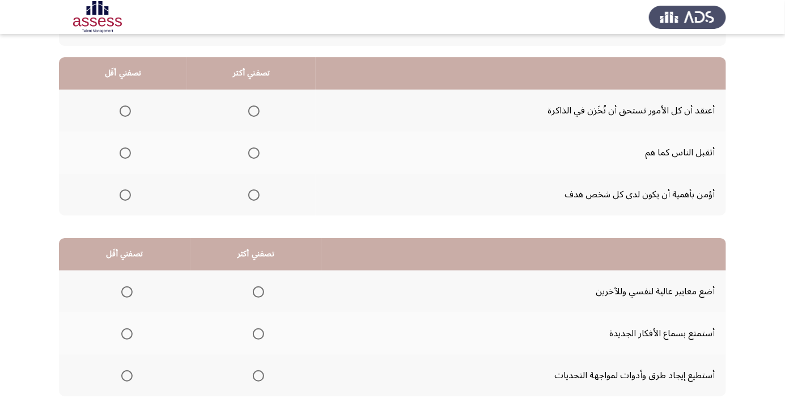
scroll to position [104, 0]
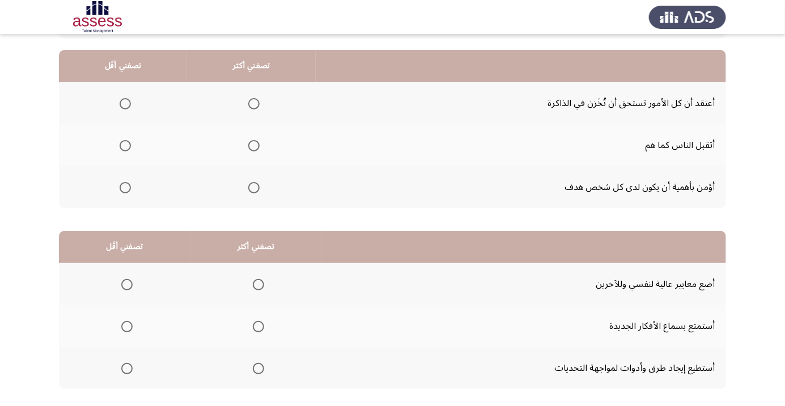
click at [254, 188] on span "Select an option" at bounding box center [254, 188] width 0 height 0
click at [254, 186] on input "Select an option" at bounding box center [253, 187] width 11 height 11
click at [128, 140] on span "Select an option" at bounding box center [125, 145] width 11 height 11
click at [128, 140] on input "Select an option" at bounding box center [125, 145] width 11 height 11
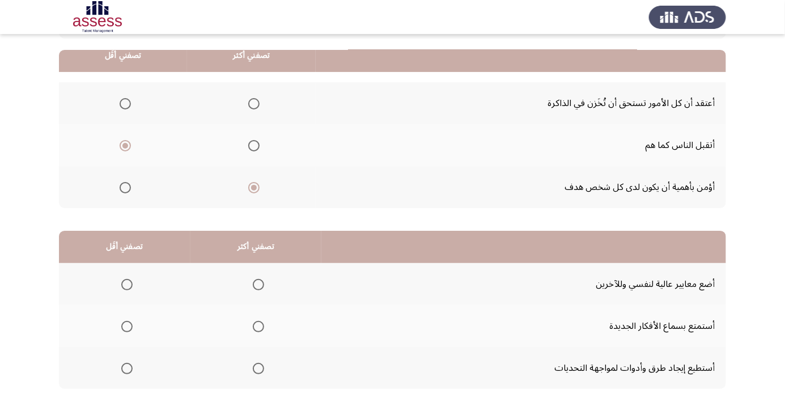
scroll to position [112, 0]
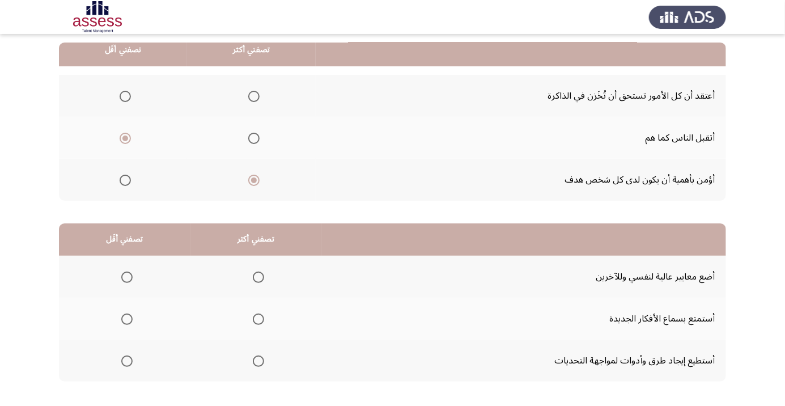
click at [259, 289] on th at bounding box center [255, 276] width 131 height 42
click at [269, 274] on th at bounding box center [255, 276] width 131 height 42
click at [258, 277] on span "Select an option" at bounding box center [258, 277] width 0 height 0
click at [255, 276] on input "Select an option" at bounding box center [258, 276] width 11 height 11
click at [121, 355] on span "Select an option" at bounding box center [126, 360] width 11 height 11
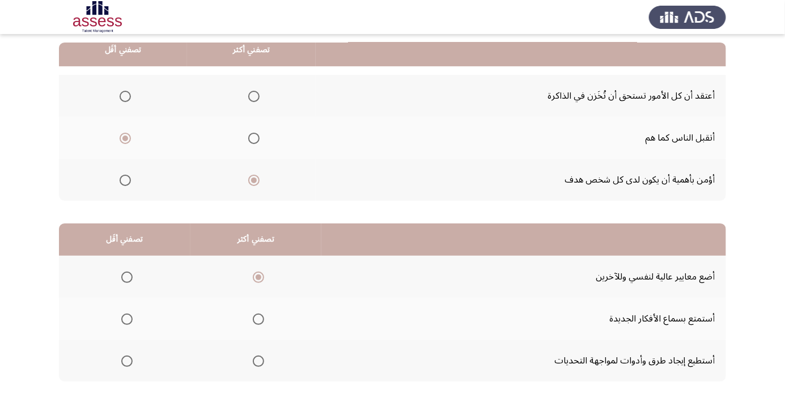
click at [121, 355] on input "Select an option" at bounding box center [126, 360] width 11 height 11
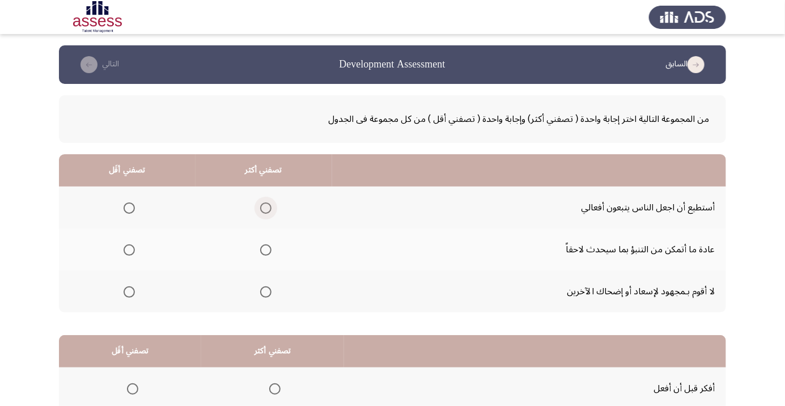
click at [266, 208] on span "Select an option" at bounding box center [266, 208] width 0 height 0
click at [263, 207] on input "Select an option" at bounding box center [265, 207] width 11 height 11
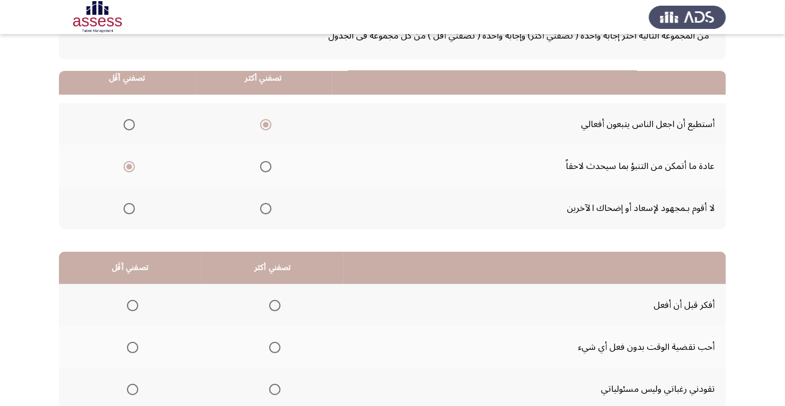
scroll to position [112, 0]
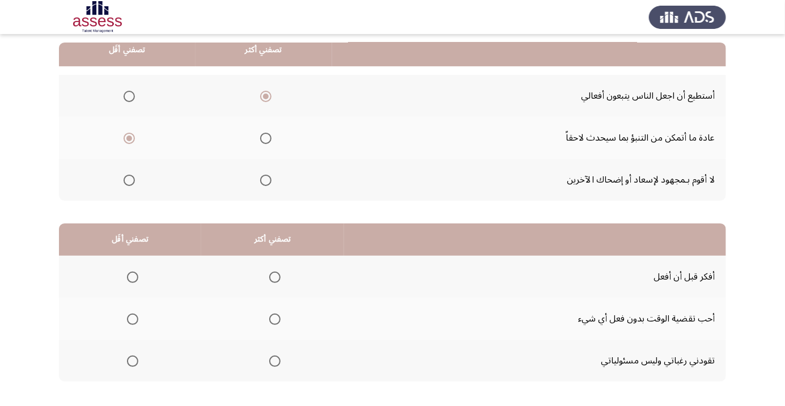
click at [276, 276] on span "Select an option" at bounding box center [274, 276] width 11 height 11
click at [276, 276] on input "Select an option" at bounding box center [274, 276] width 11 height 11
click at [133, 319] on span "Select an option" at bounding box center [133, 319] width 0 height 0
click at [131, 318] on input "Select an option" at bounding box center [132, 318] width 11 height 11
click at [133, 318] on span "Select an option" at bounding box center [133, 319] width 6 height 6
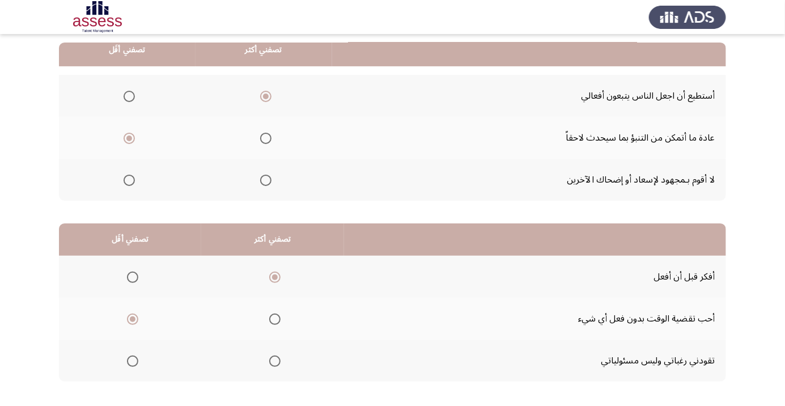
click at [133, 318] on input "Select an option" at bounding box center [132, 318] width 11 height 11
click at [272, 360] on span "Select an option" at bounding box center [274, 360] width 11 height 11
click at [272, 360] on input "Select an option" at bounding box center [274, 360] width 11 height 11
click at [276, 274] on span "Select an option" at bounding box center [274, 276] width 11 height 11
click at [276, 274] on input "Select an option" at bounding box center [274, 276] width 11 height 11
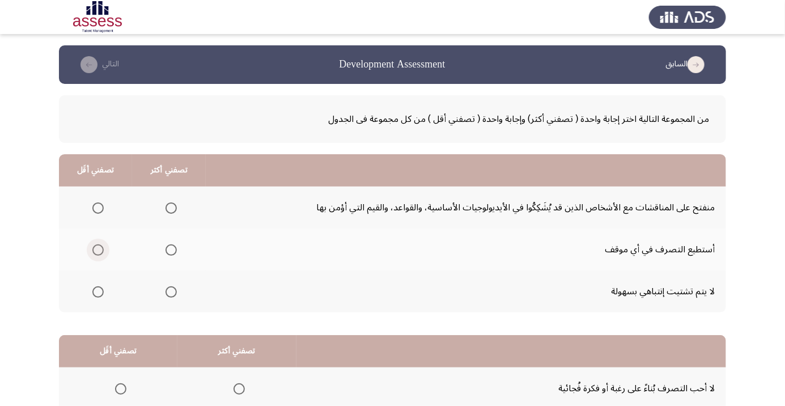
click at [98, 250] on span "Select an option" at bounding box center [98, 250] width 0 height 0
click at [97, 249] on input "Select an option" at bounding box center [97, 249] width 11 height 11
click at [171, 208] on span "Select an option" at bounding box center [171, 208] width 0 height 0
click at [169, 207] on input "Select an option" at bounding box center [170, 207] width 11 height 11
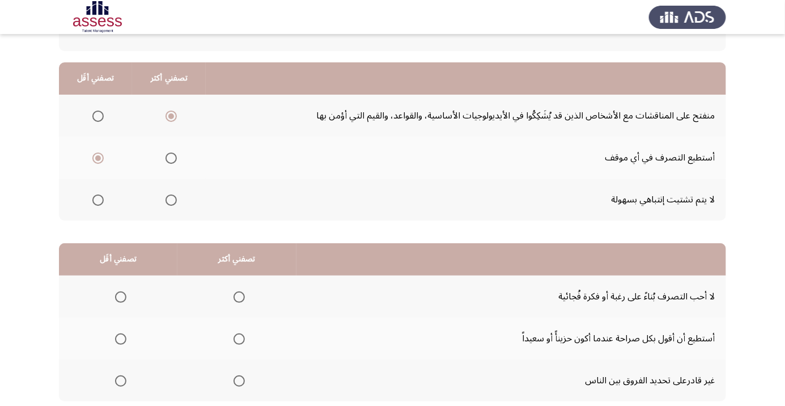
scroll to position [112, 0]
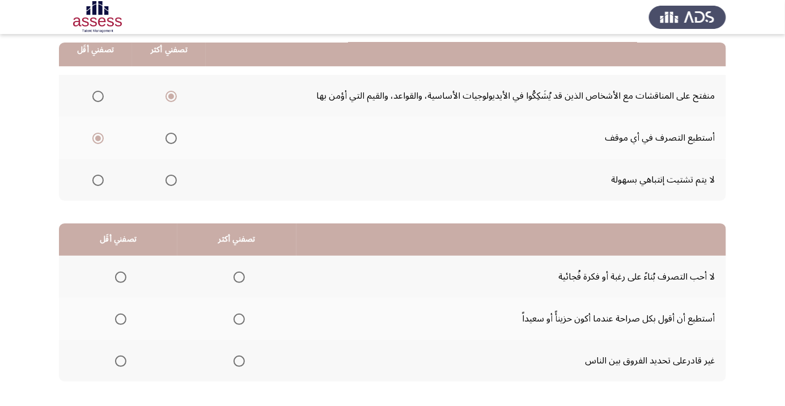
click at [239, 319] on span "Select an option" at bounding box center [239, 319] width 0 height 0
click at [236, 318] on input "Select an option" at bounding box center [238, 318] width 11 height 11
click at [121, 361] on span "Select an option" at bounding box center [121, 361] width 0 height 0
click at [120, 360] on input "Select an option" at bounding box center [120, 360] width 11 height 11
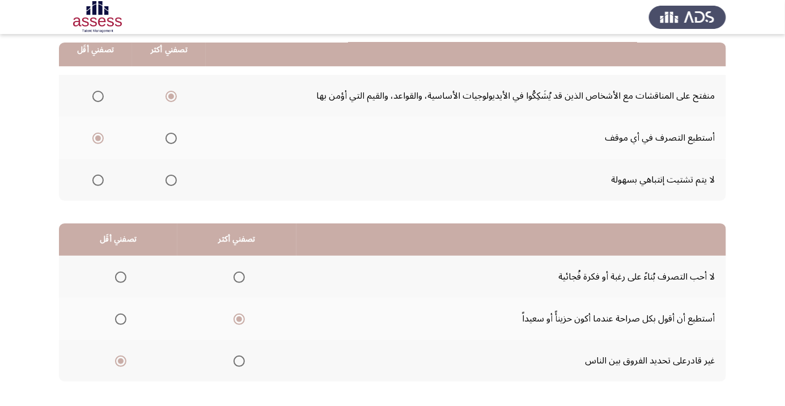
scroll to position [0, 0]
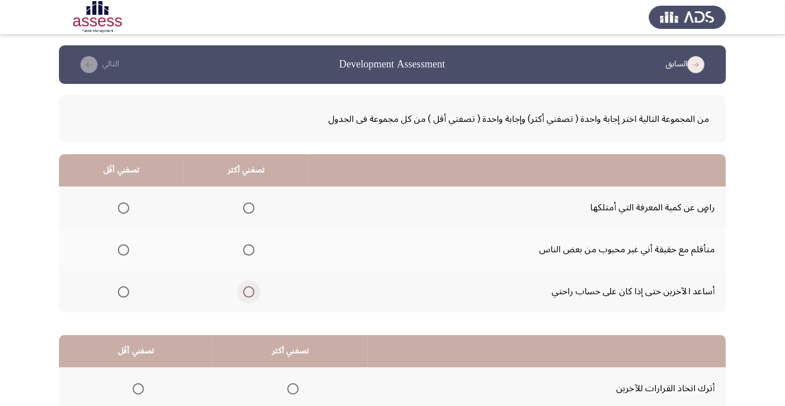
click at [243, 296] on span "Select an option" at bounding box center [248, 291] width 11 height 11
click at [243, 296] on input "Select an option" at bounding box center [248, 291] width 11 height 11
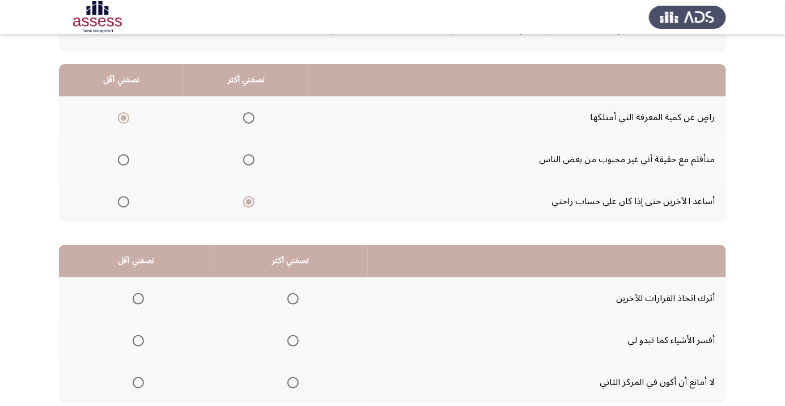
scroll to position [112, 0]
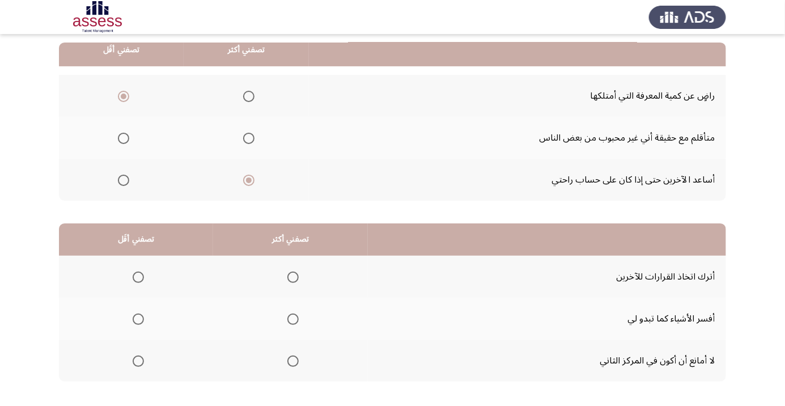
click at [293, 277] on span "Select an option" at bounding box center [293, 277] width 0 height 0
click at [293, 276] on input "Select an option" at bounding box center [292, 276] width 11 height 11
click at [293, 319] on span "Select an option" at bounding box center [293, 319] width 0 height 0
click at [293, 318] on input "Select an option" at bounding box center [292, 318] width 11 height 11
click at [137, 279] on span "Select an option" at bounding box center [138, 276] width 11 height 11
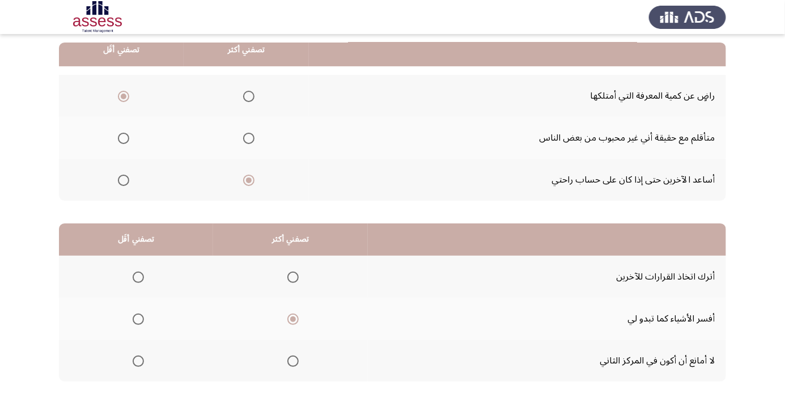
click at [137, 279] on input "Select an option" at bounding box center [138, 276] width 11 height 11
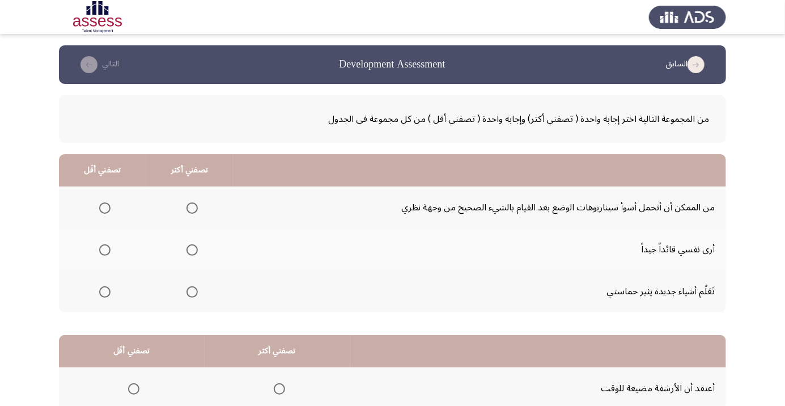
click at [192, 250] on span "Select an option" at bounding box center [192, 250] width 0 height 0
click at [190, 249] on input "Select an option" at bounding box center [191, 249] width 11 height 11
click at [105, 286] on span "Select an option" at bounding box center [104, 291] width 11 height 11
click at [105, 286] on input "Select an option" at bounding box center [104, 291] width 11 height 11
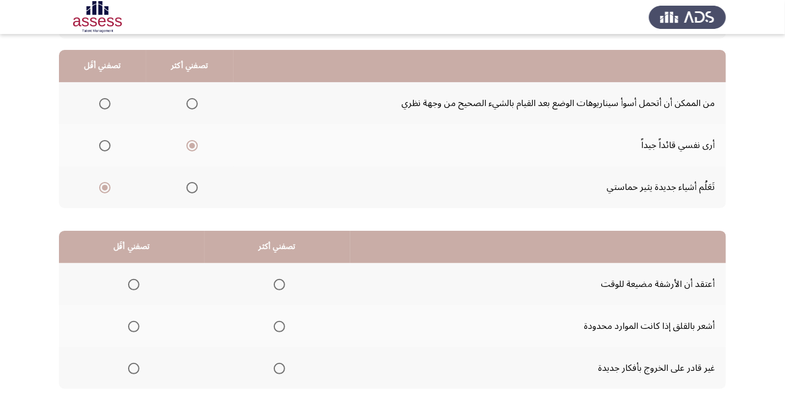
scroll to position [112, 0]
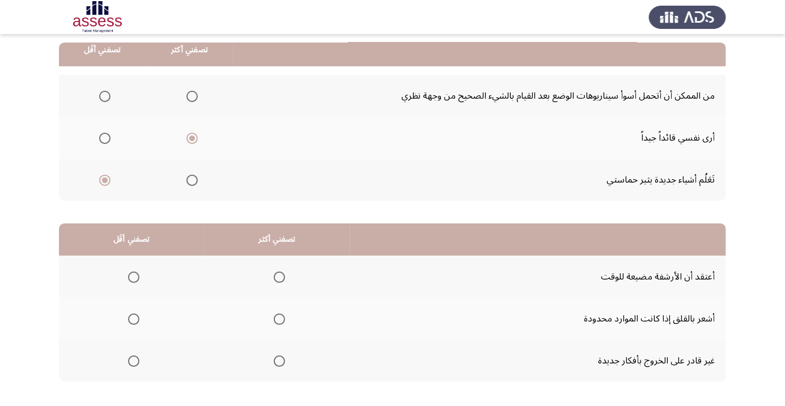
click at [279, 277] on span "Select an option" at bounding box center [279, 277] width 0 height 0
click at [278, 276] on input "Select an option" at bounding box center [279, 276] width 11 height 11
click at [134, 319] on span "Select an option" at bounding box center [134, 319] width 0 height 0
click at [133, 318] on input "Select an option" at bounding box center [133, 318] width 11 height 11
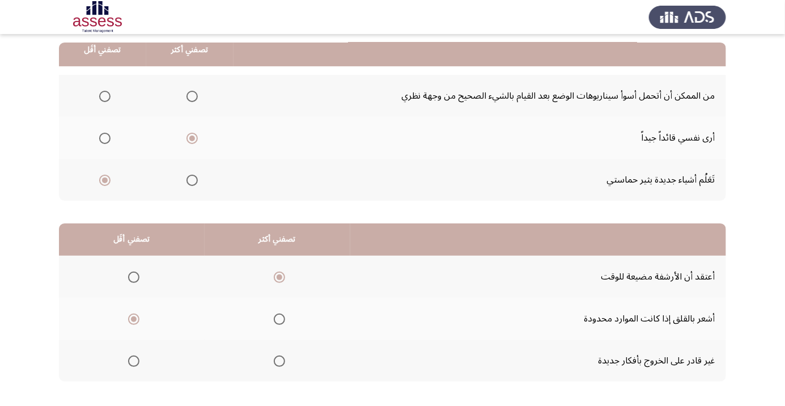
scroll to position [0, 0]
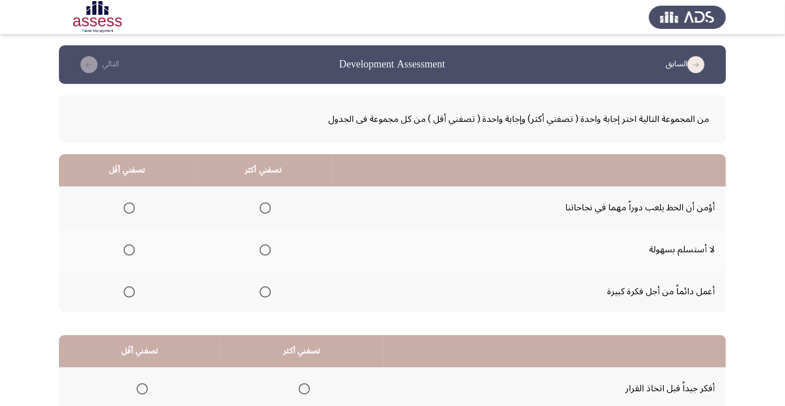
click at [263, 246] on span "Select an option" at bounding box center [264, 249] width 11 height 11
click at [263, 246] on input "Select an option" at bounding box center [264, 249] width 11 height 11
click at [129, 292] on span "Select an option" at bounding box center [129, 292] width 0 height 0
click at [128, 291] on input "Select an option" at bounding box center [128, 291] width 11 height 11
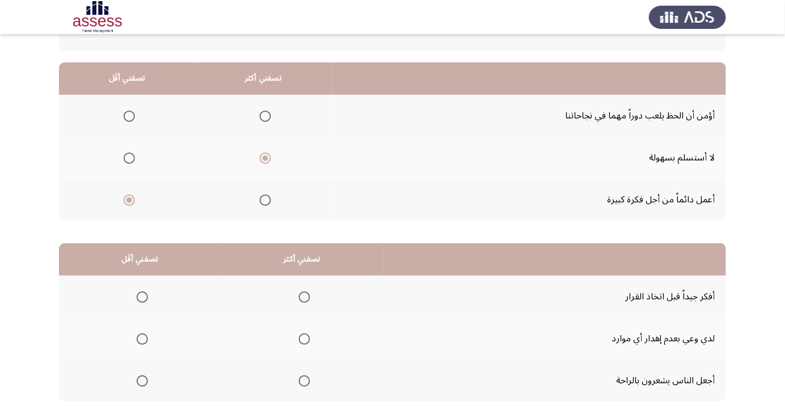
scroll to position [94, 0]
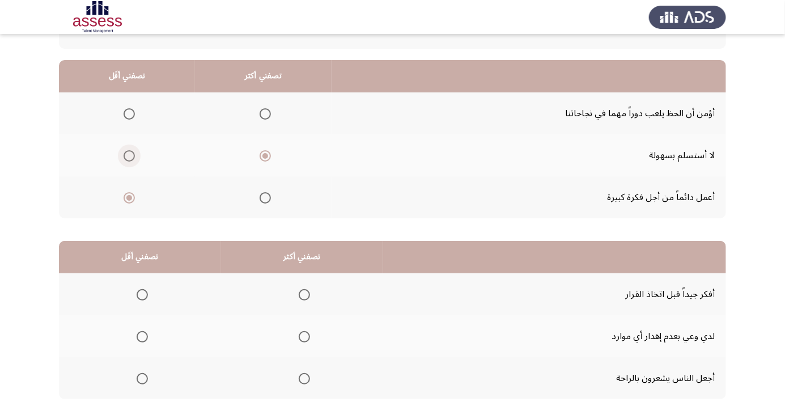
click at [128, 152] on span "Select an option" at bounding box center [128, 155] width 11 height 11
click at [128, 152] on input "Select an option" at bounding box center [128, 155] width 11 height 11
click at [265, 194] on span "Select an option" at bounding box center [264, 197] width 11 height 11
click at [265, 194] on input "Select an option" at bounding box center [264, 197] width 11 height 11
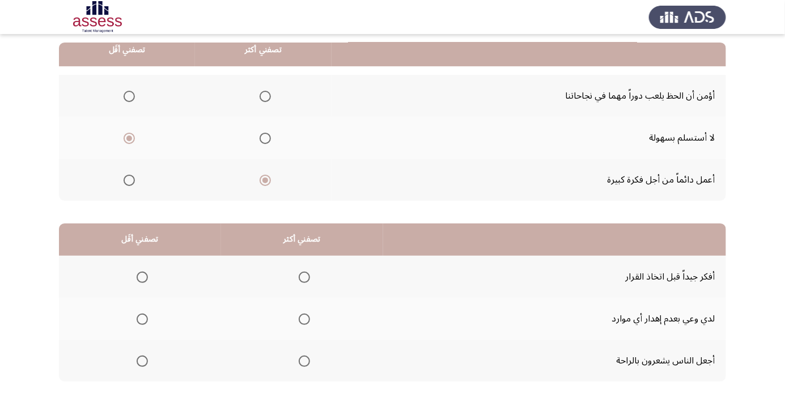
click at [296, 330] on th at bounding box center [302, 318] width 162 height 42
click at [306, 318] on span "Select an option" at bounding box center [304, 318] width 11 height 11
click at [306, 318] on input "Select an option" at bounding box center [304, 318] width 11 height 11
click at [142, 277] on span "Select an option" at bounding box center [142, 277] width 0 height 0
click at [141, 276] on input "Select an option" at bounding box center [142, 276] width 11 height 11
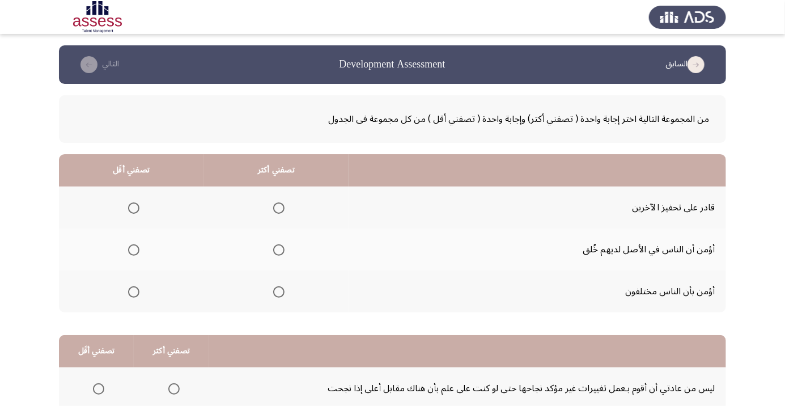
click at [280, 210] on span "Select an option" at bounding box center [278, 207] width 11 height 11
click at [280, 210] on input "Select an option" at bounding box center [278, 207] width 11 height 11
click at [129, 249] on span "Select an option" at bounding box center [133, 249] width 11 height 11
click at [129, 249] on input "Select an option" at bounding box center [133, 249] width 11 height 11
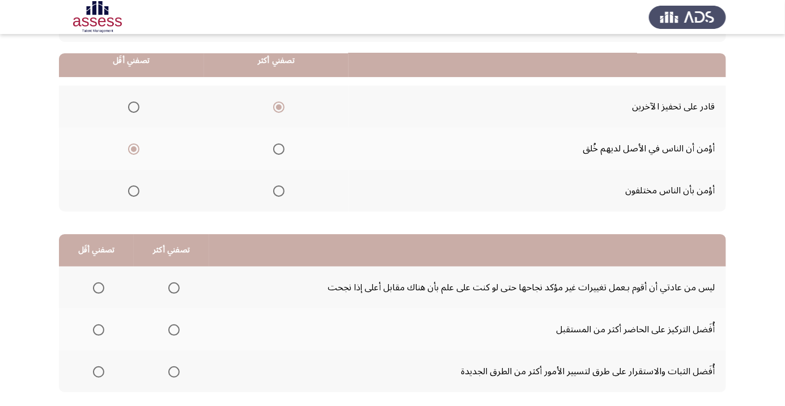
scroll to position [112, 0]
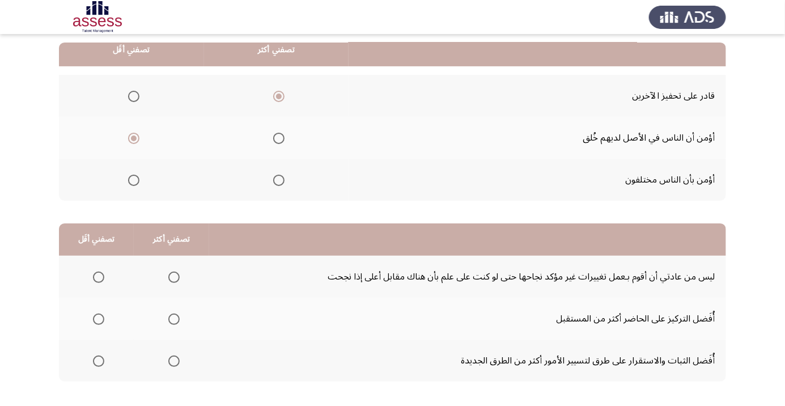
click at [97, 276] on span "Select an option" at bounding box center [98, 276] width 11 height 11
click at [97, 276] on input "Select an option" at bounding box center [98, 276] width 11 height 11
click at [172, 318] on span "Select an option" at bounding box center [173, 318] width 11 height 11
click at [172, 318] on input "Select an option" at bounding box center [173, 318] width 11 height 11
click at [168, 315] on span "Select an option" at bounding box center [173, 318] width 11 height 11
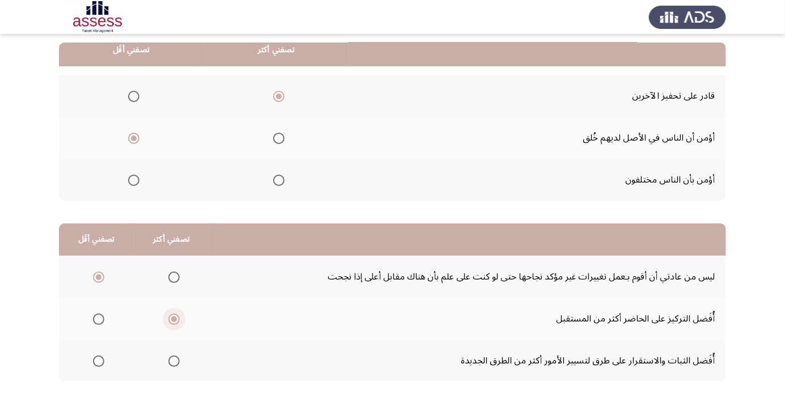
click at [168, 315] on input "Select an option" at bounding box center [173, 318] width 11 height 11
click at [97, 360] on span "Select an option" at bounding box center [98, 360] width 11 height 11
click at [97, 360] on input "Select an option" at bounding box center [98, 360] width 11 height 11
click at [97, 276] on span "Select an option" at bounding box center [98, 276] width 11 height 11
click at [97, 276] on input "Select an option" at bounding box center [98, 276] width 11 height 11
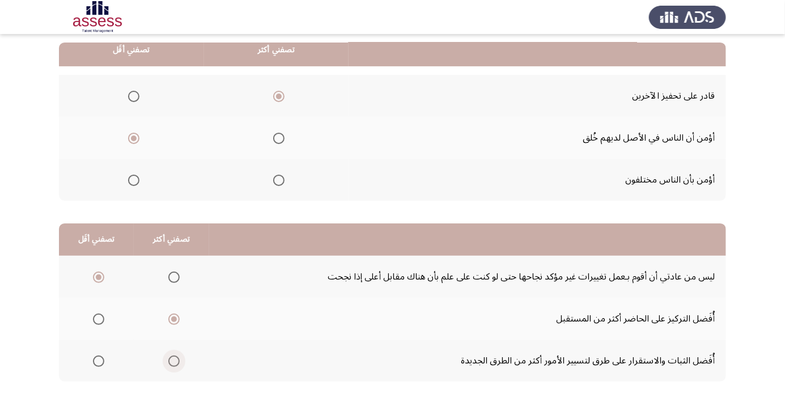
click at [173, 356] on span "Select an option" at bounding box center [173, 360] width 11 height 11
click at [173, 356] on input "Select an option" at bounding box center [173, 360] width 11 height 11
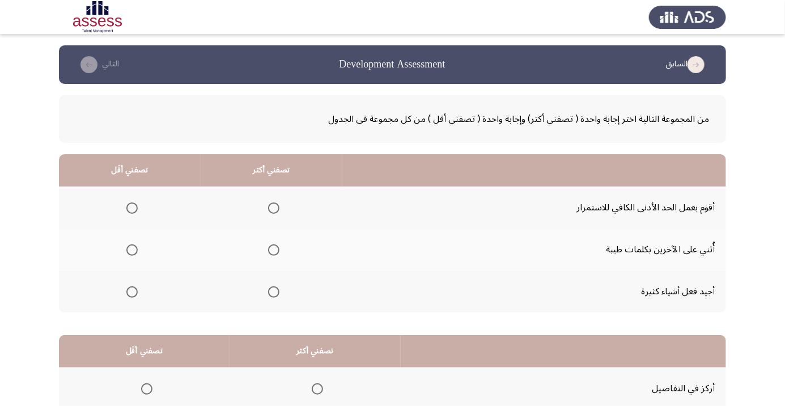
click at [277, 203] on span "Select an option" at bounding box center [273, 207] width 11 height 11
click at [277, 203] on input "Select an option" at bounding box center [273, 207] width 11 height 11
click at [135, 248] on span "Select an option" at bounding box center [131, 249] width 11 height 11
click at [135, 248] on input "Select an option" at bounding box center [131, 249] width 11 height 11
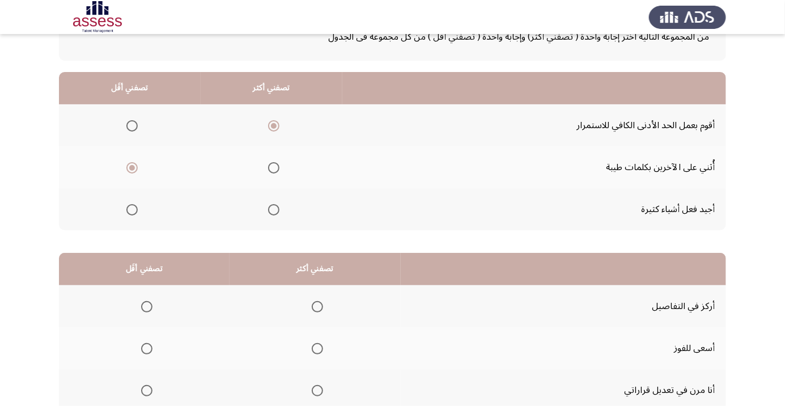
scroll to position [90, 0]
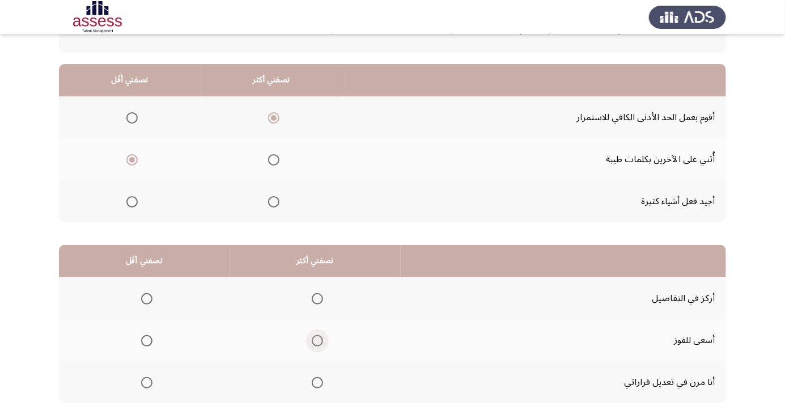
click at [317, 340] on span "Select an option" at bounding box center [317, 340] width 0 height 0
click at [314, 339] on input "Select an option" at bounding box center [317, 340] width 11 height 11
click at [149, 380] on span "Select an option" at bounding box center [146, 382] width 11 height 11
click at [149, 380] on input "Select an option" at bounding box center [146, 382] width 11 height 11
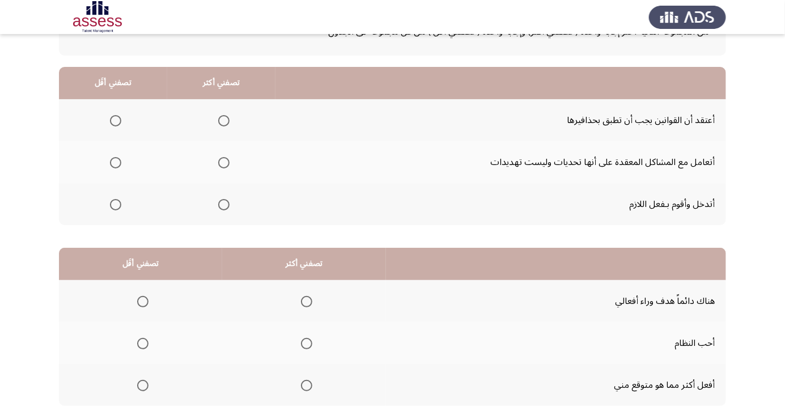
scroll to position [88, 0]
click at [224, 204] on span "Select an option" at bounding box center [224, 204] width 0 height 0
click at [223, 203] on input "Select an option" at bounding box center [223, 203] width 11 height 11
click at [116, 162] on span "Select an option" at bounding box center [116, 162] width 0 height 0
click at [114, 161] on input "Select an option" at bounding box center [115, 161] width 11 height 11
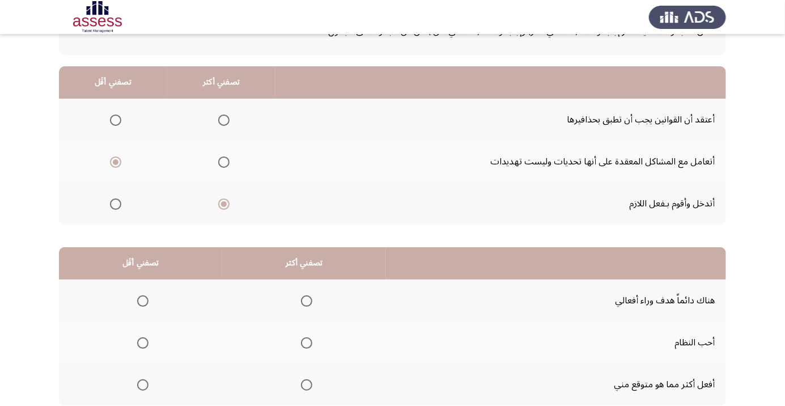
scroll to position [112, 0]
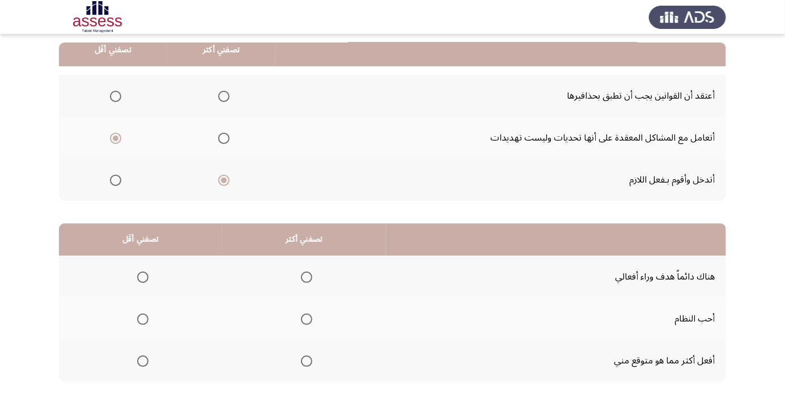
click at [304, 276] on span "Select an option" at bounding box center [306, 276] width 11 height 11
click at [304, 276] on input "Select an option" at bounding box center [306, 276] width 11 height 11
click at [304, 318] on span "Select an option" at bounding box center [306, 318] width 11 height 11
click at [304, 318] on input "Select an option" at bounding box center [306, 318] width 11 height 11
click at [145, 358] on span "Select an option" at bounding box center [142, 360] width 11 height 11
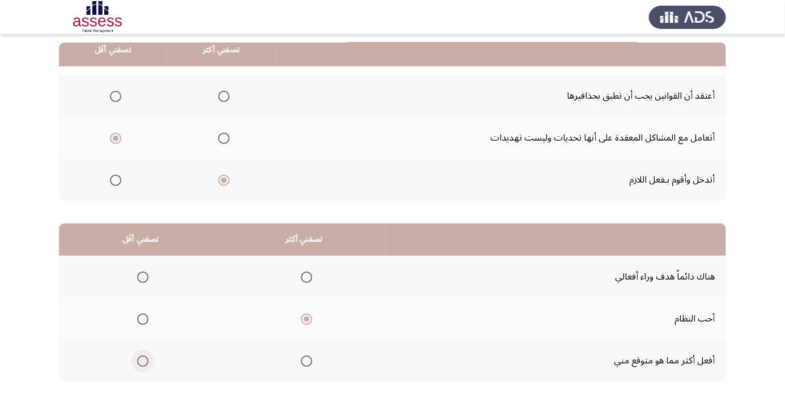
click at [145, 358] on input "Select an option" at bounding box center [142, 360] width 11 height 11
click at [142, 360] on span "Select an option" at bounding box center [143, 361] width 6 height 6
click at [142, 360] on input "Select an option" at bounding box center [142, 360] width 11 height 11
click at [143, 277] on span "Select an option" at bounding box center [143, 277] width 0 height 0
click at [142, 276] on input "Select an option" at bounding box center [142, 276] width 11 height 11
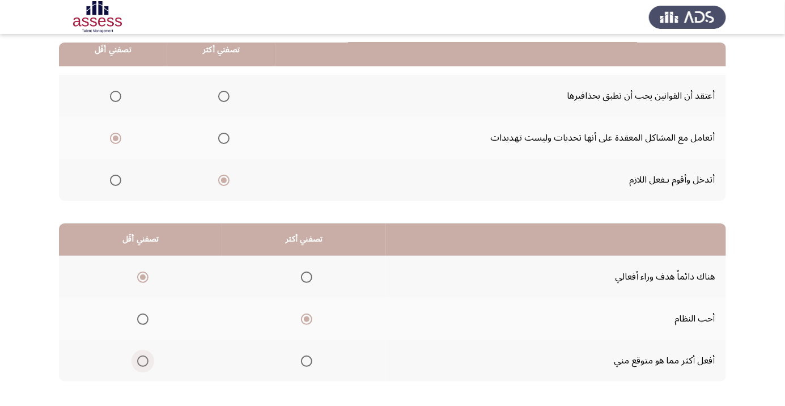
click at [146, 357] on span "Select an option" at bounding box center [142, 360] width 11 height 11
click at [146, 357] on input "Select an option" at bounding box center [142, 360] width 11 height 11
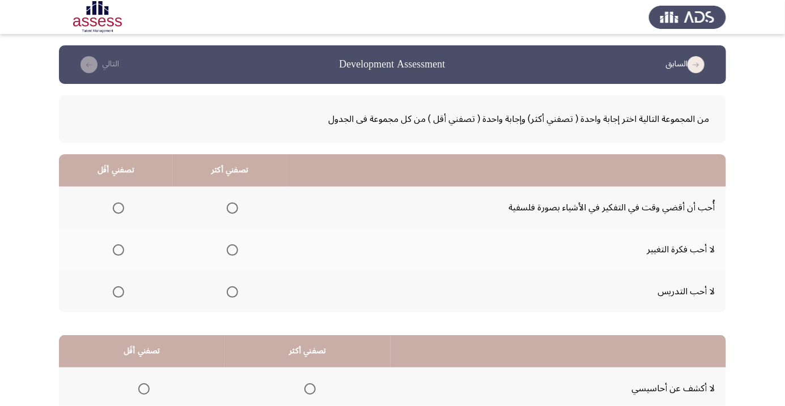
click at [230, 207] on span "Select an option" at bounding box center [232, 207] width 11 height 11
click at [230, 207] on input "Select an option" at bounding box center [232, 207] width 11 height 11
click at [118, 292] on span "Select an option" at bounding box center [118, 292] width 0 height 0
click at [117, 291] on input "Select an option" at bounding box center [118, 291] width 11 height 11
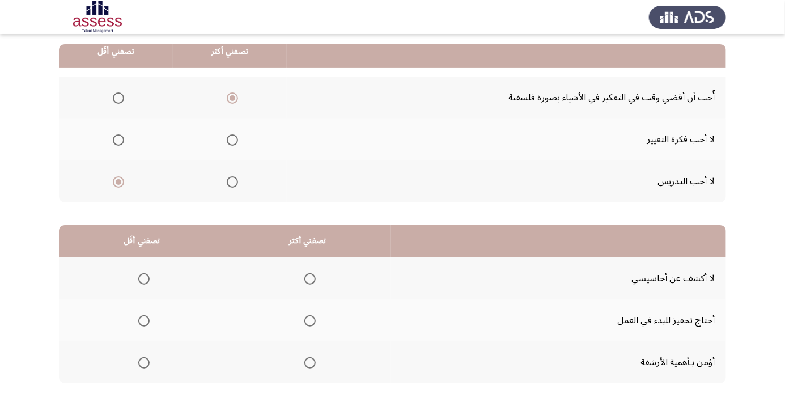
scroll to position [112, 0]
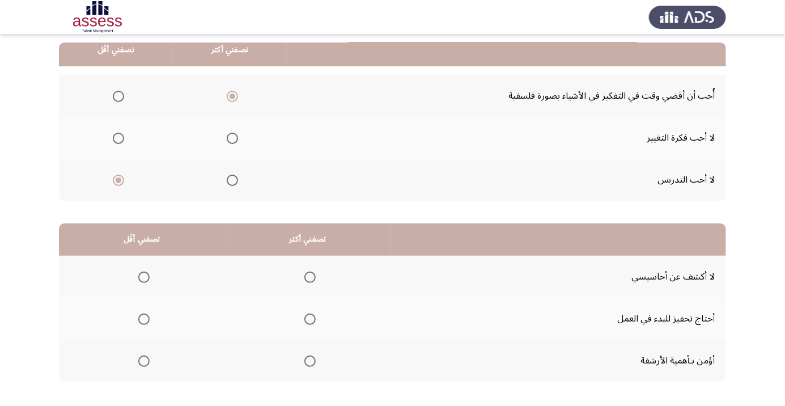
click at [305, 279] on span "Select an option" at bounding box center [309, 276] width 11 height 11
click at [305, 279] on input "Select an option" at bounding box center [309, 276] width 11 height 11
click at [143, 318] on span "Select an option" at bounding box center [143, 318] width 11 height 11
click at [143, 318] on input "Select an option" at bounding box center [143, 318] width 11 height 11
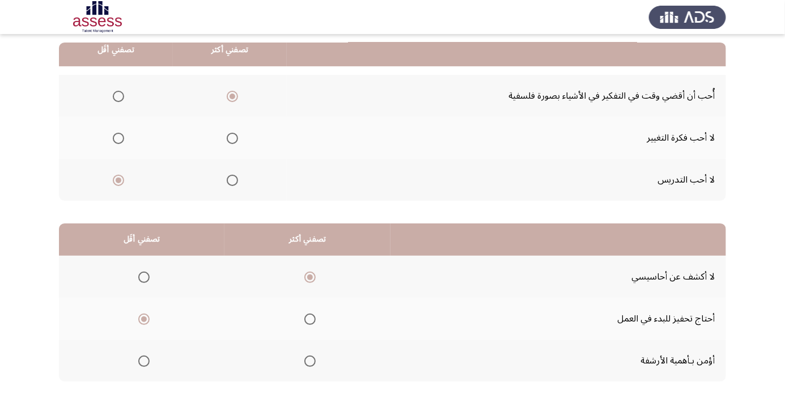
scroll to position [0, 0]
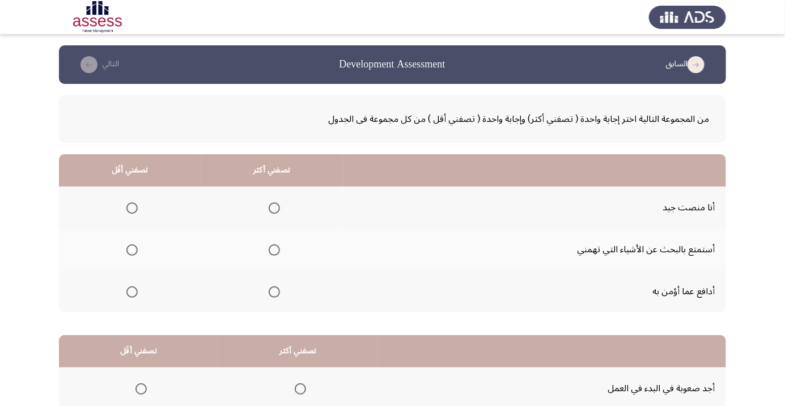
click at [269, 208] on span "Select an option" at bounding box center [274, 207] width 11 height 11
click at [269, 208] on input "Select an option" at bounding box center [274, 207] width 11 height 11
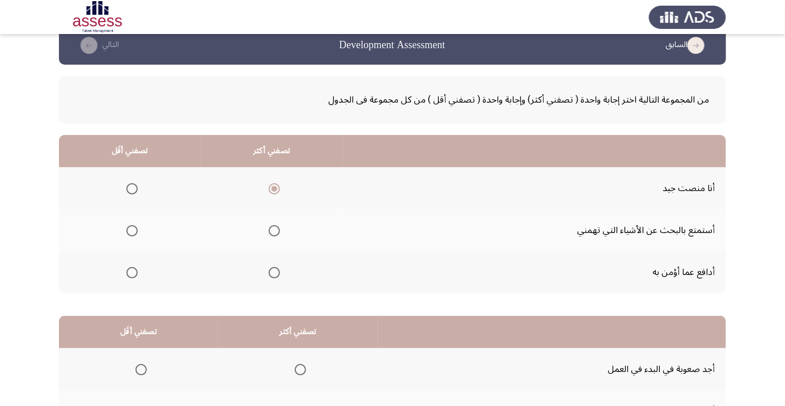
scroll to position [32, 0]
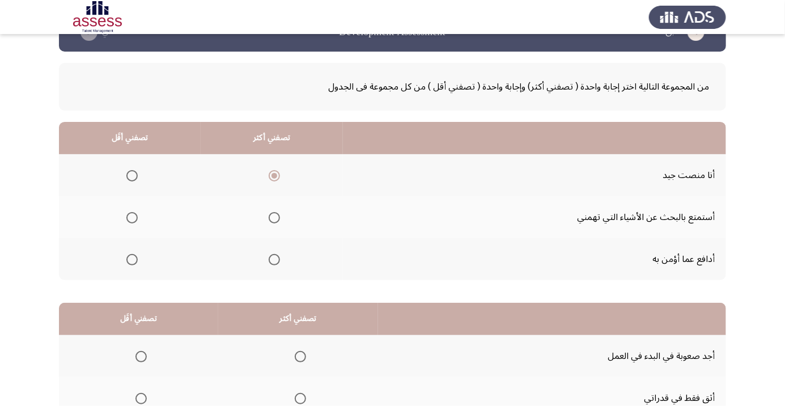
click at [135, 216] on span "Select an option" at bounding box center [131, 217] width 11 height 11
click at [135, 216] on input "Select an option" at bounding box center [131, 217] width 11 height 11
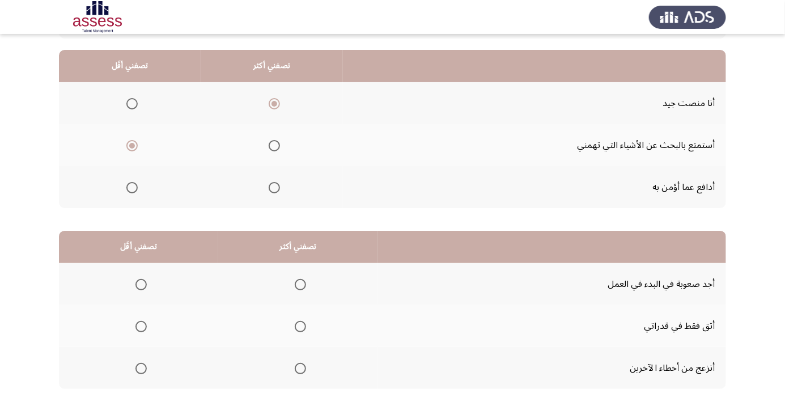
scroll to position [112, 0]
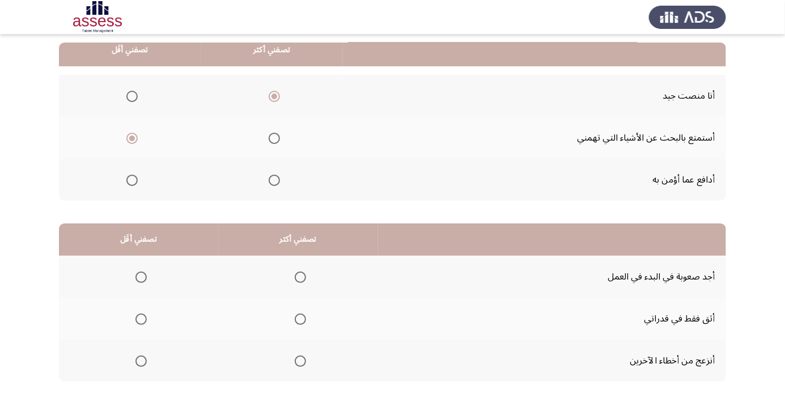
click at [295, 319] on span "Select an option" at bounding box center [300, 318] width 11 height 11
click at [295, 319] on input "Select an option" at bounding box center [300, 318] width 11 height 11
click at [140, 360] on span "Select an option" at bounding box center [140, 360] width 11 height 11
click at [140, 360] on input "Select an option" at bounding box center [140, 360] width 11 height 11
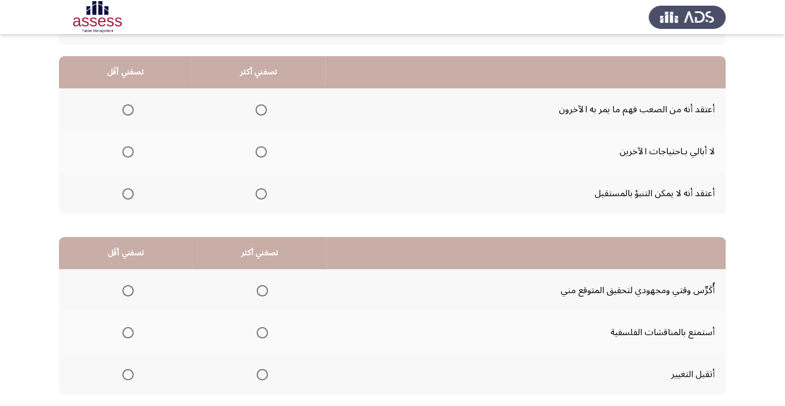
scroll to position [96, 0]
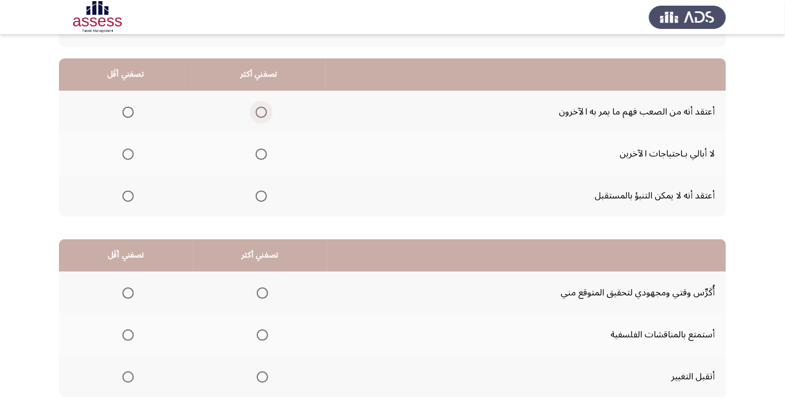
click at [261, 112] on span "Select an option" at bounding box center [261, 112] width 0 height 0
click at [260, 111] on input "Select an option" at bounding box center [260, 111] width 11 height 11
click at [265, 110] on span "Select an option" at bounding box center [260, 111] width 11 height 11
click at [265, 110] on input "Select an option" at bounding box center [260, 111] width 11 height 11
click at [129, 108] on span "Select an option" at bounding box center [127, 111] width 11 height 11
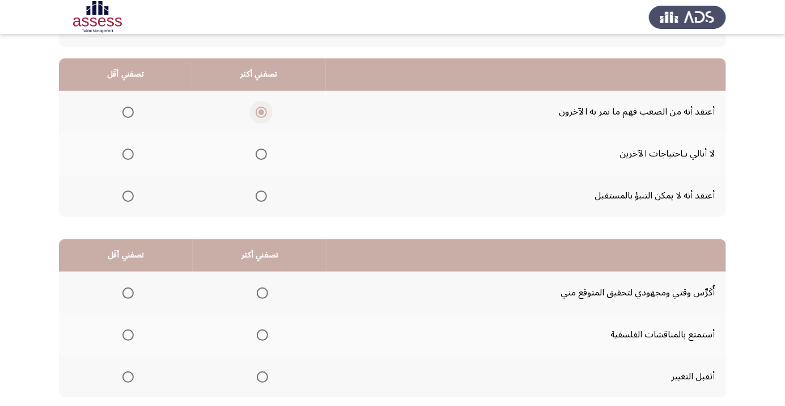
click at [129, 108] on input "Select an option" at bounding box center [127, 111] width 11 height 11
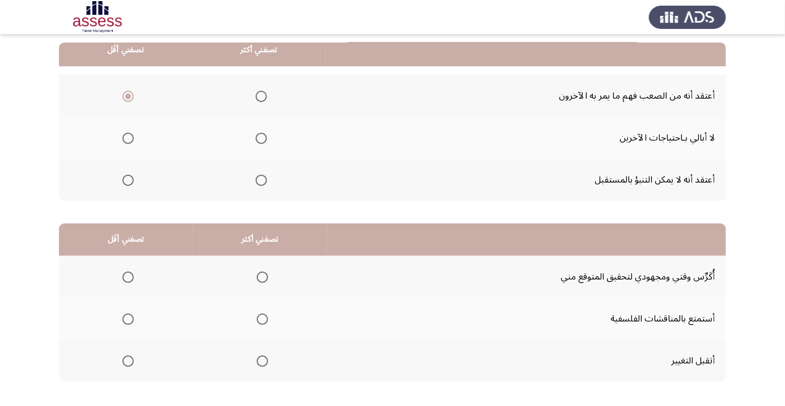
click at [261, 180] on span "Select an option" at bounding box center [261, 180] width 0 height 0
click at [260, 179] on input "Select an option" at bounding box center [260, 179] width 11 height 11
click at [262, 277] on span "Select an option" at bounding box center [262, 277] width 0 height 0
click at [261, 276] on input "Select an option" at bounding box center [262, 276] width 11 height 11
click at [133, 360] on span "Select an option" at bounding box center [127, 360] width 11 height 11
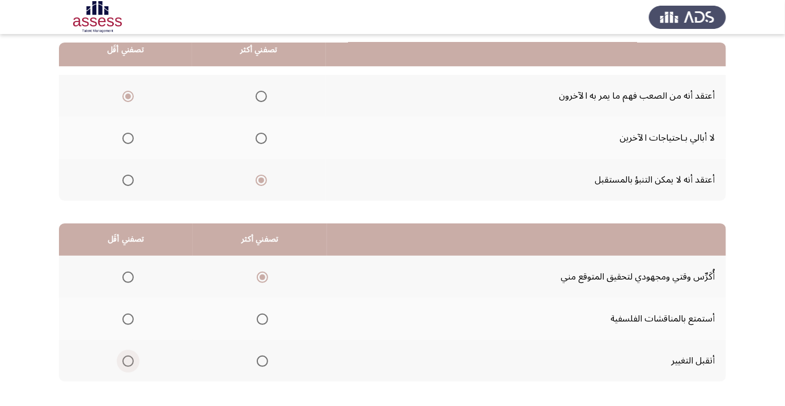
click at [133, 360] on input "Select an option" at bounding box center [127, 360] width 11 height 11
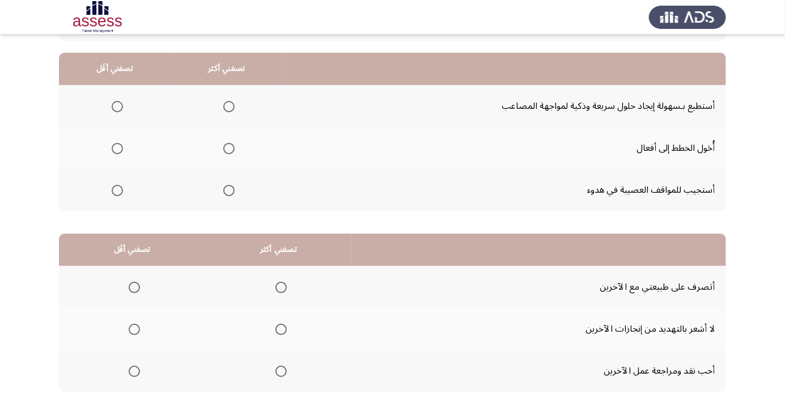
scroll to position [103, 0]
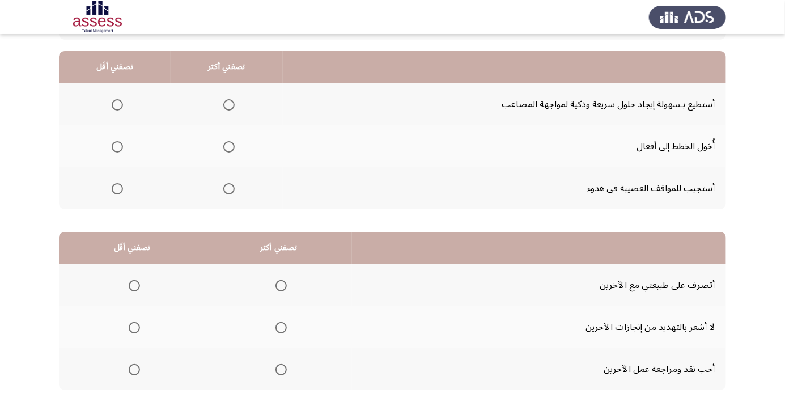
click at [117, 147] on span "Select an option" at bounding box center [117, 147] width 0 height 0
click at [116, 146] on input "Select an option" at bounding box center [117, 146] width 11 height 11
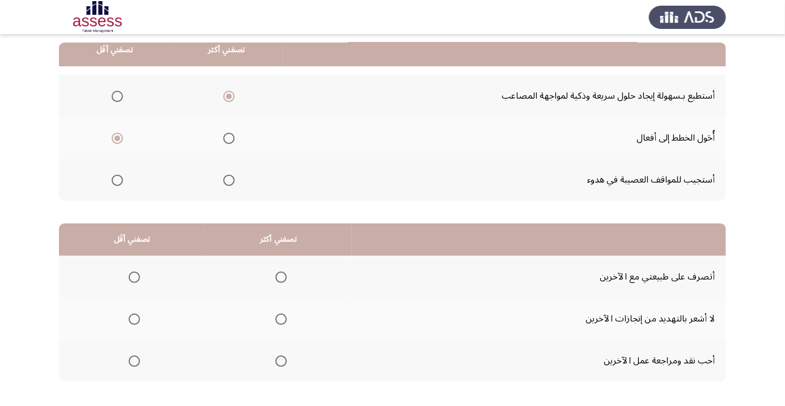
scroll to position [130, 0]
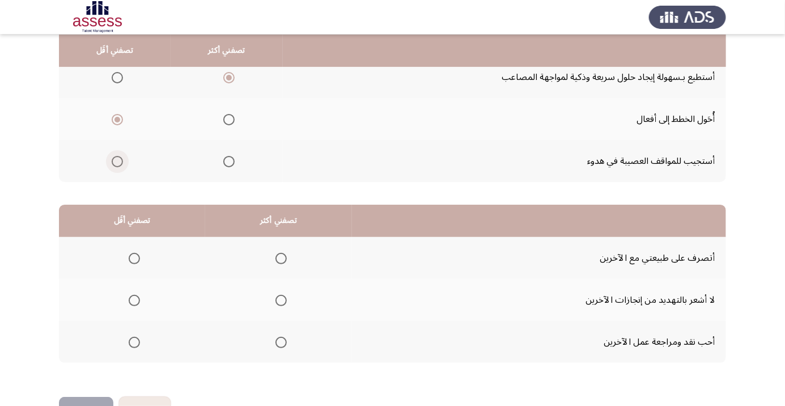
click at [117, 156] on span "Select an option" at bounding box center [117, 161] width 11 height 11
click at [117, 156] on input "Select an option" at bounding box center [117, 161] width 11 height 11
click at [117, 114] on span "Select an option" at bounding box center [117, 119] width 11 height 11
click at [117, 114] on input "Select an option" at bounding box center [117, 119] width 11 height 11
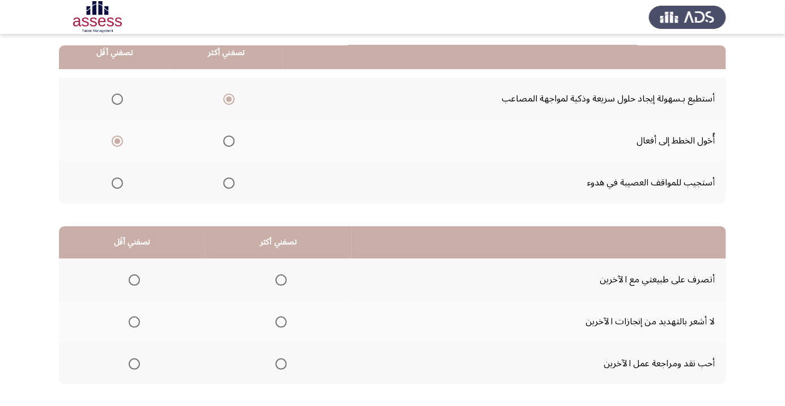
scroll to position [112, 0]
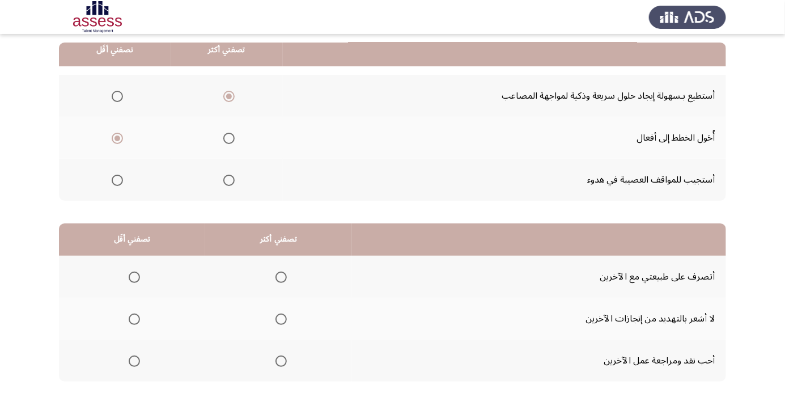
click at [279, 276] on span "Select an option" at bounding box center [280, 276] width 11 height 11
click at [279, 276] on input "Select an option" at bounding box center [280, 276] width 11 height 11
click at [134, 361] on span "Select an option" at bounding box center [134, 361] width 0 height 0
click at [134, 360] on input "Select an option" at bounding box center [134, 360] width 11 height 11
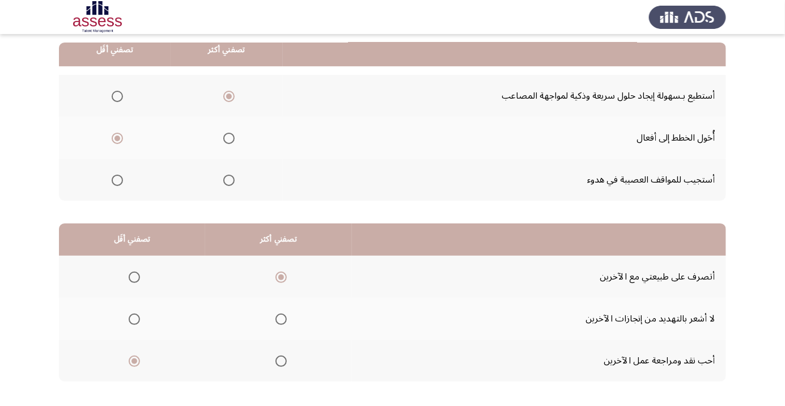
scroll to position [0, 0]
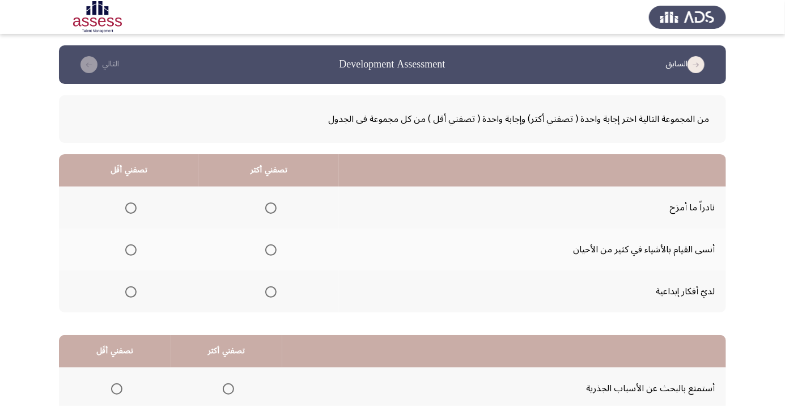
click at [271, 292] on span "Select an option" at bounding box center [271, 292] width 0 height 0
click at [269, 291] on input "Select an option" at bounding box center [270, 291] width 11 height 11
click at [127, 206] on span "Select an option" at bounding box center [130, 207] width 11 height 11
click at [127, 206] on input "Select an option" at bounding box center [130, 207] width 11 height 11
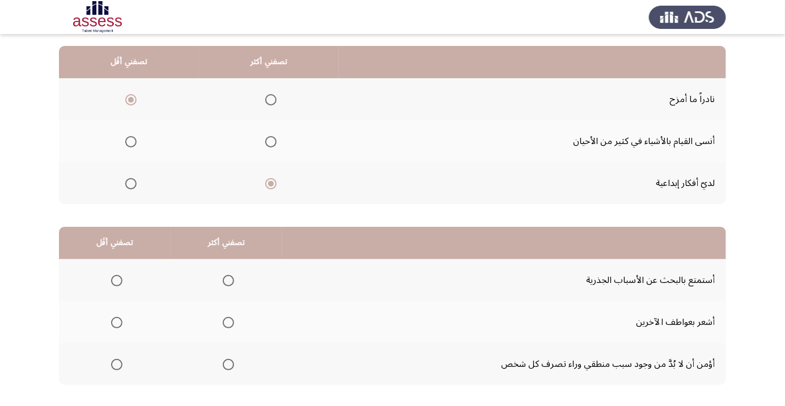
scroll to position [112, 0]
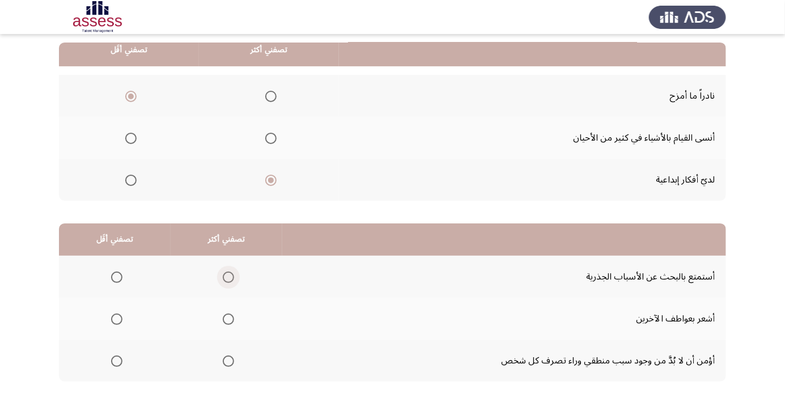
click at [231, 277] on span "Select an option" at bounding box center [228, 276] width 11 height 11
click at [231, 277] on input "Select an option" at bounding box center [228, 276] width 11 height 11
click at [117, 319] on span "Select an option" at bounding box center [117, 319] width 0 height 0
click at [116, 318] on input "Select an option" at bounding box center [116, 318] width 11 height 11
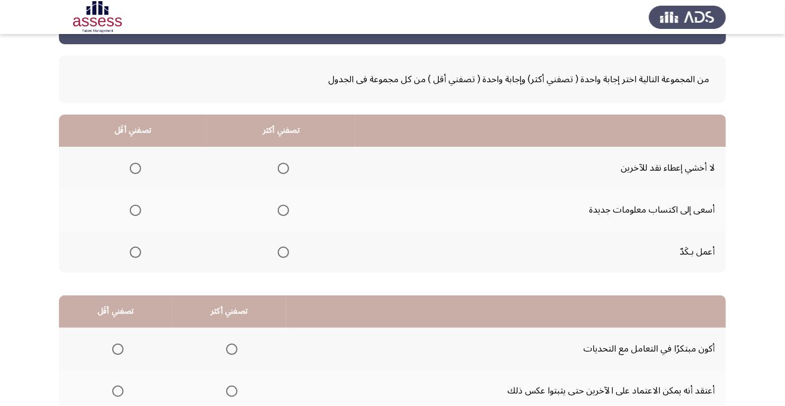
scroll to position [41, 0]
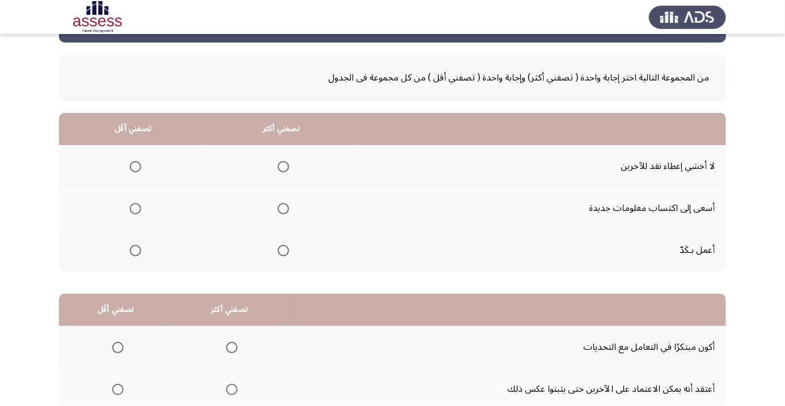
click at [286, 163] on span "Select an option" at bounding box center [283, 166] width 11 height 11
click at [286, 163] on input "Select an option" at bounding box center [283, 166] width 11 height 11
click at [130, 204] on span "Select an option" at bounding box center [135, 208] width 11 height 11
click at [130, 204] on input "Select an option" at bounding box center [135, 208] width 11 height 11
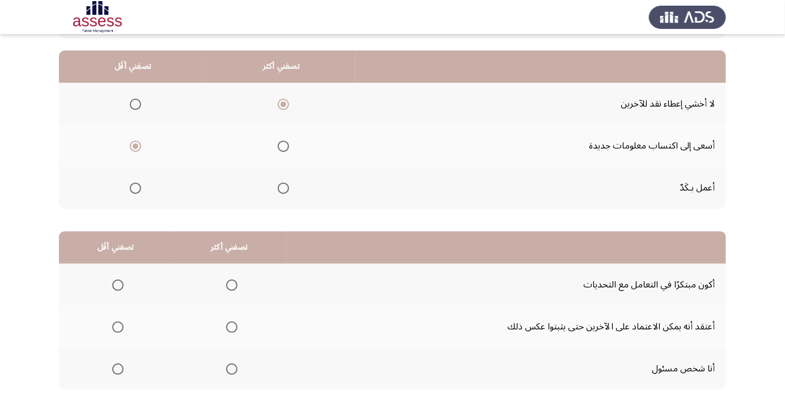
scroll to position [112, 0]
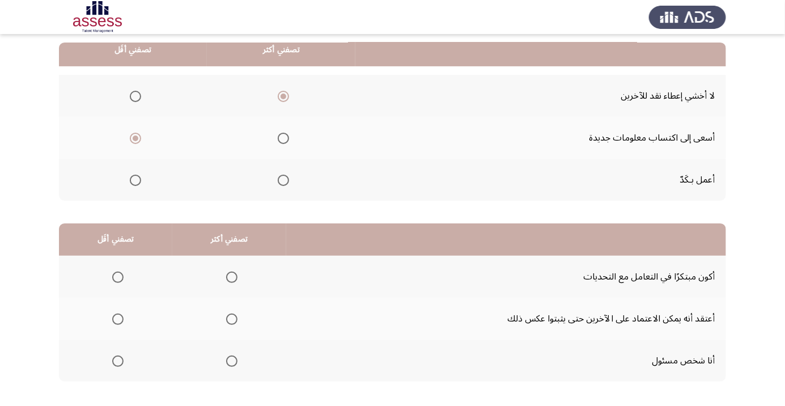
click at [234, 363] on span "Select an option" at bounding box center [231, 360] width 11 height 11
click at [234, 363] on input "Select an option" at bounding box center [231, 360] width 11 height 11
click at [118, 277] on span "Select an option" at bounding box center [118, 277] width 0 height 0
click at [117, 276] on input "Select an option" at bounding box center [117, 276] width 11 height 11
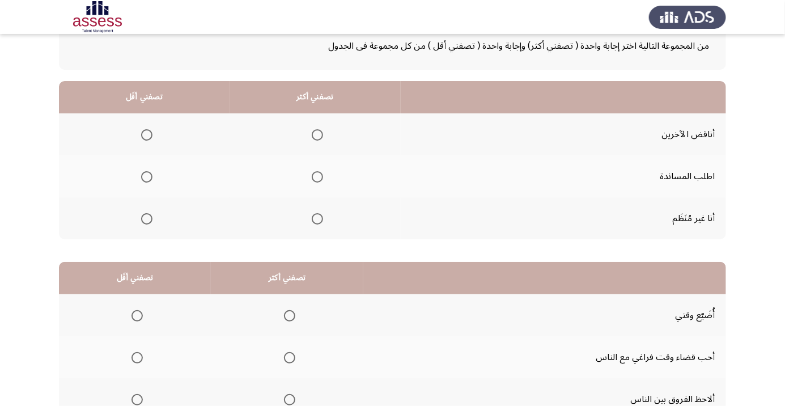
scroll to position [74, 0]
click at [317, 176] on span "Select an option" at bounding box center [317, 176] width 0 height 0
click at [314, 175] on input "Select an option" at bounding box center [317, 176] width 11 height 11
click at [147, 134] on span "Select an option" at bounding box center [147, 134] width 0 height 0
click at [145, 133] on input "Select an option" at bounding box center [146, 134] width 11 height 11
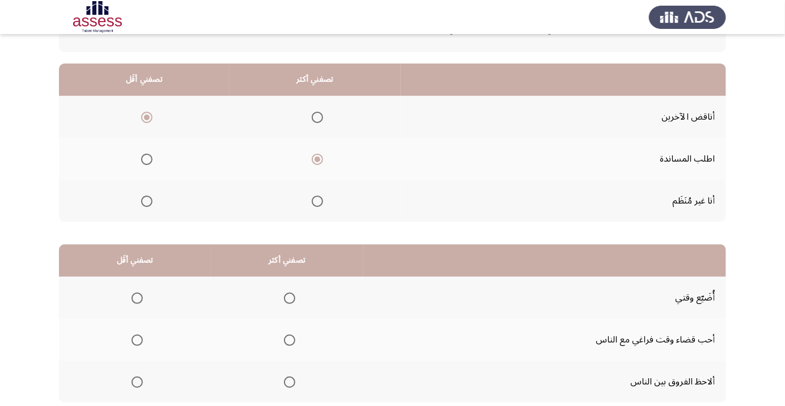
scroll to position [112, 0]
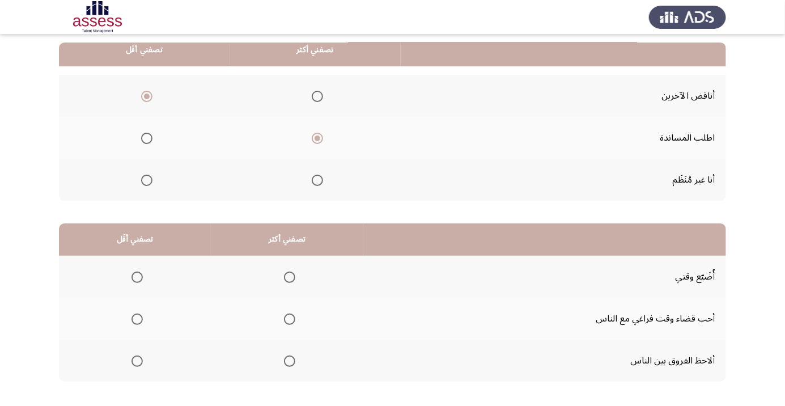
click at [289, 361] on span "Select an option" at bounding box center [289, 361] width 0 height 0
click at [288, 360] on input "Select an option" at bounding box center [289, 360] width 11 height 11
click at [136, 318] on span "Select an option" at bounding box center [136, 318] width 11 height 11
click at [136, 318] on input "Select an option" at bounding box center [136, 318] width 11 height 11
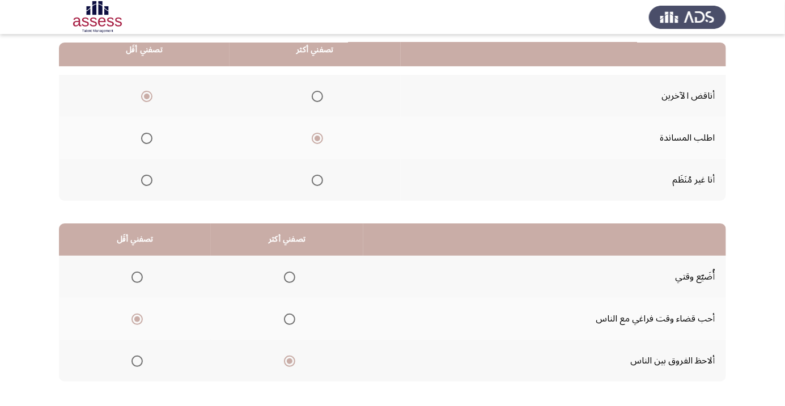
scroll to position [0, 0]
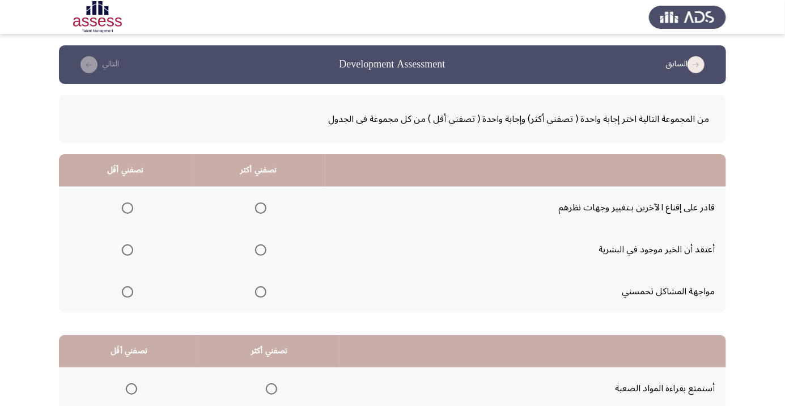
click at [261, 208] on span "Select an option" at bounding box center [261, 208] width 0 height 0
click at [258, 207] on input "Select an option" at bounding box center [260, 207] width 11 height 11
click at [127, 237] on th at bounding box center [125, 249] width 133 height 42
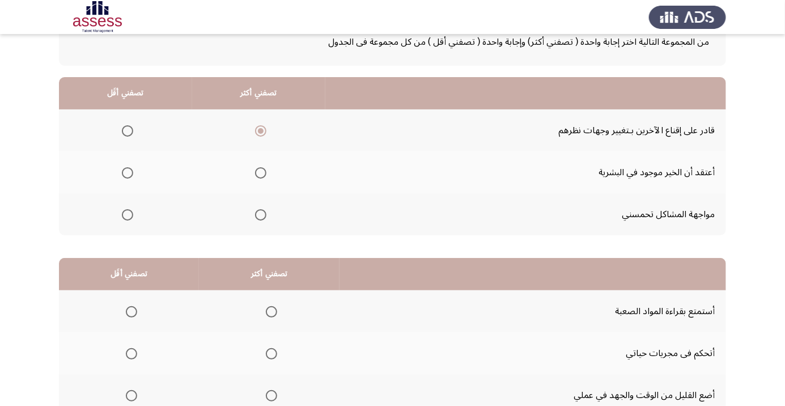
scroll to position [112, 0]
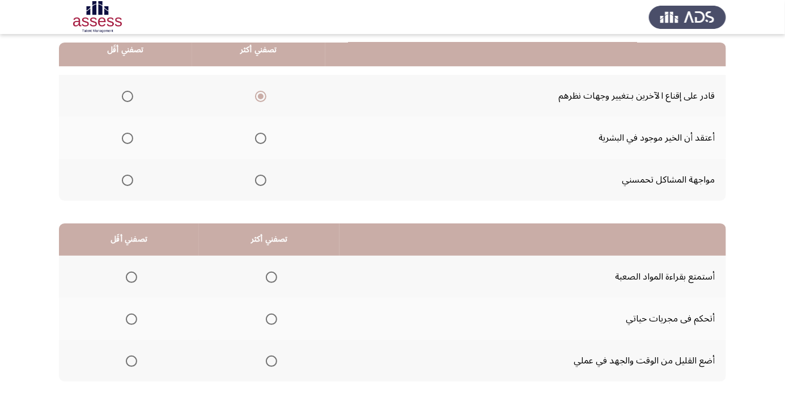
click at [127, 138] on span "Select an option" at bounding box center [127, 138] width 0 height 0
click at [126, 137] on input "Select an option" at bounding box center [127, 138] width 11 height 11
click at [271, 319] on span "Select an option" at bounding box center [271, 319] width 0 height 0
click at [271, 318] on input "Select an option" at bounding box center [271, 318] width 11 height 11
click at [131, 276] on span "Select an option" at bounding box center [131, 276] width 11 height 11
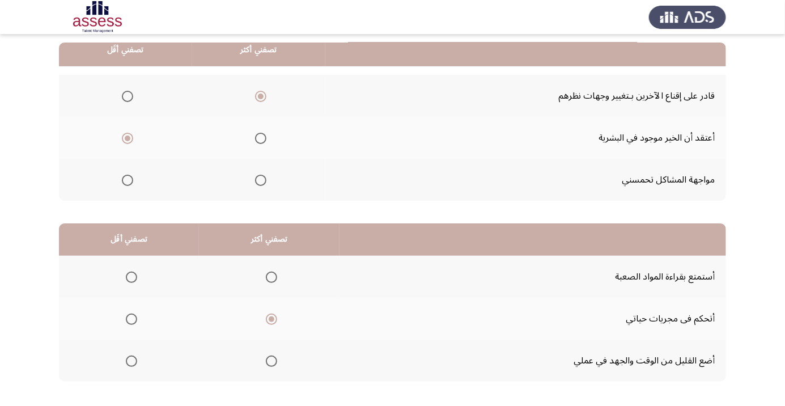
click at [131, 276] on input "Select an option" at bounding box center [131, 276] width 11 height 11
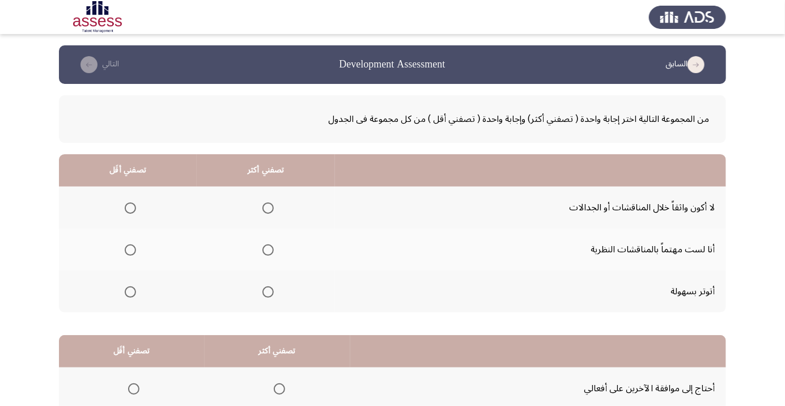
click at [266, 207] on span "Select an option" at bounding box center [267, 207] width 11 height 11
click at [266, 207] on input "Select an option" at bounding box center [267, 207] width 11 height 11
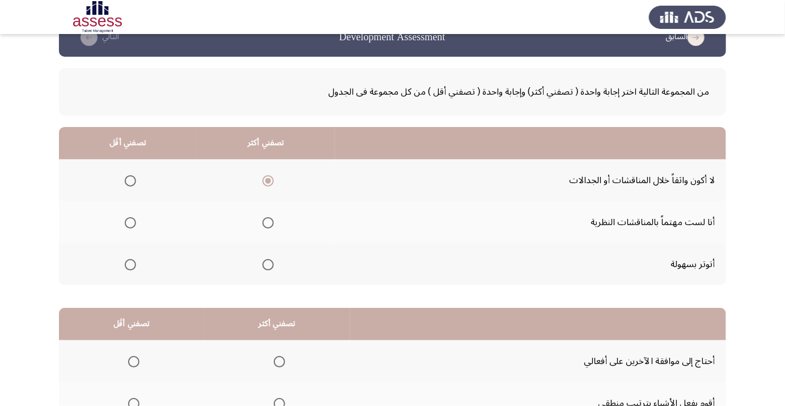
scroll to position [52, 0]
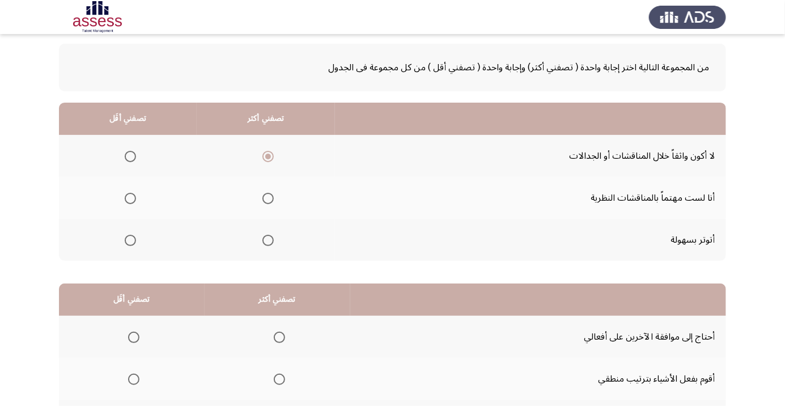
click at [130, 198] on span "Select an option" at bounding box center [130, 198] width 0 height 0
click at [129, 197] on input "Select an option" at bounding box center [130, 198] width 11 height 11
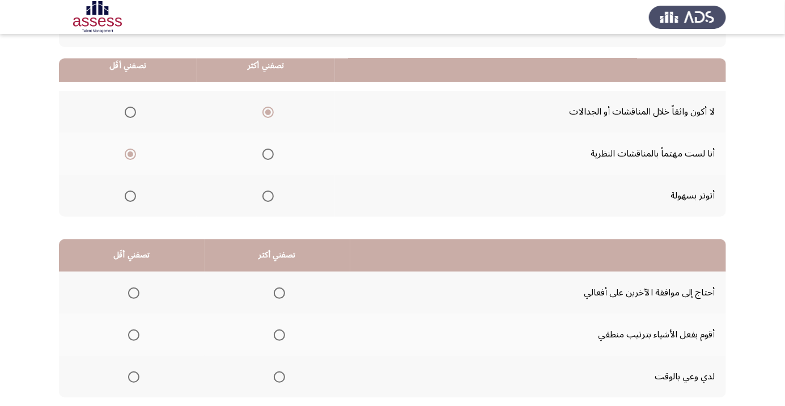
scroll to position [112, 0]
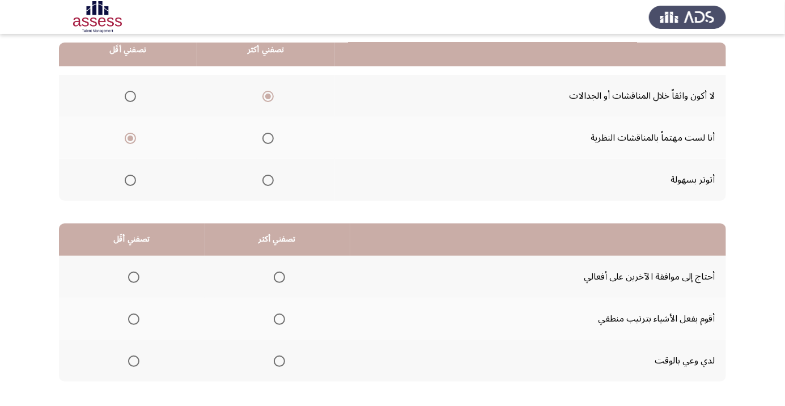
click at [274, 315] on span "Select an option" at bounding box center [279, 318] width 11 height 11
click at [274, 315] on input "Select an option" at bounding box center [279, 318] width 11 height 11
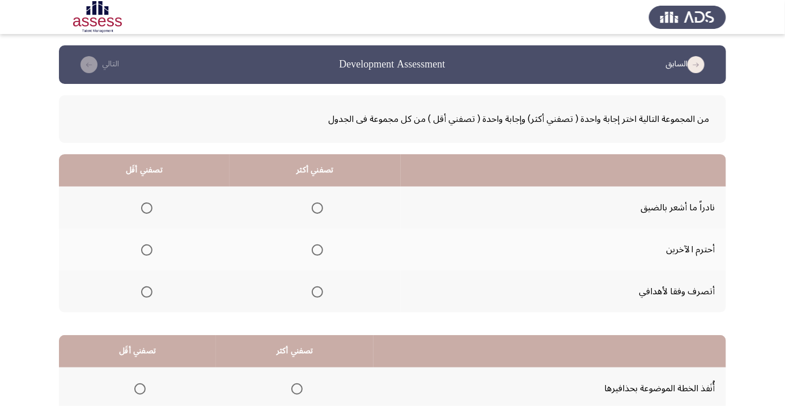
click at [315, 235] on th at bounding box center [314, 249] width 171 height 42
click at [312, 246] on span "Select an option" at bounding box center [317, 249] width 11 height 11
click at [312, 246] on input "Select an option" at bounding box center [317, 249] width 11 height 11
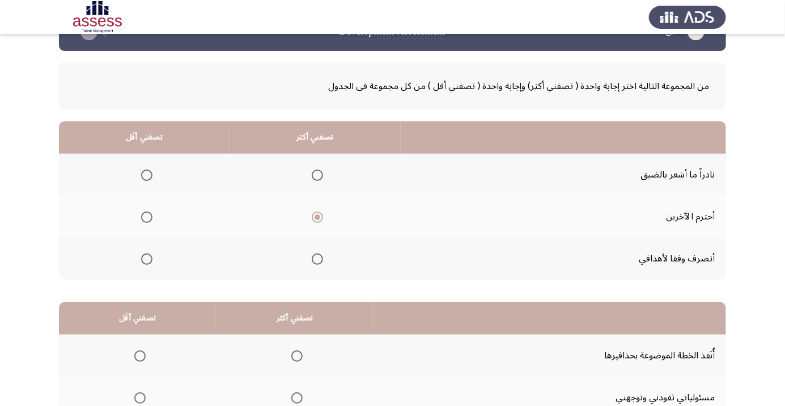
scroll to position [10, 0]
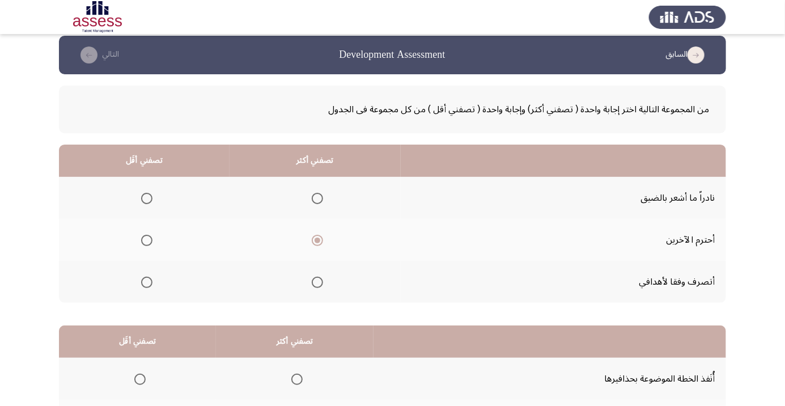
click at [147, 282] on span "Select an option" at bounding box center [147, 282] width 0 height 0
click at [145, 281] on input "Select an option" at bounding box center [146, 281] width 11 height 11
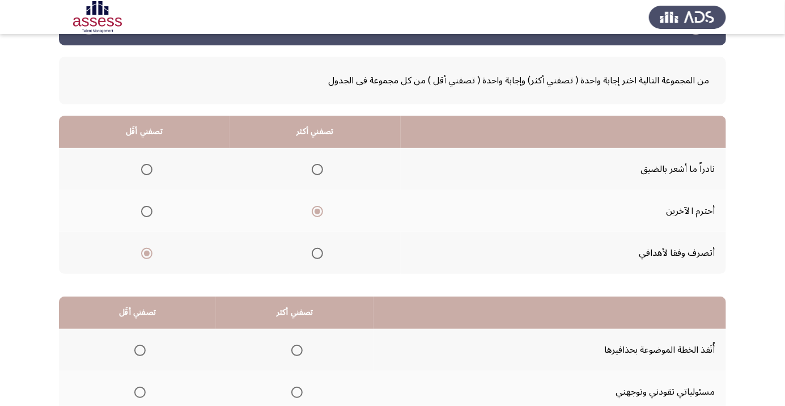
scroll to position [112, 0]
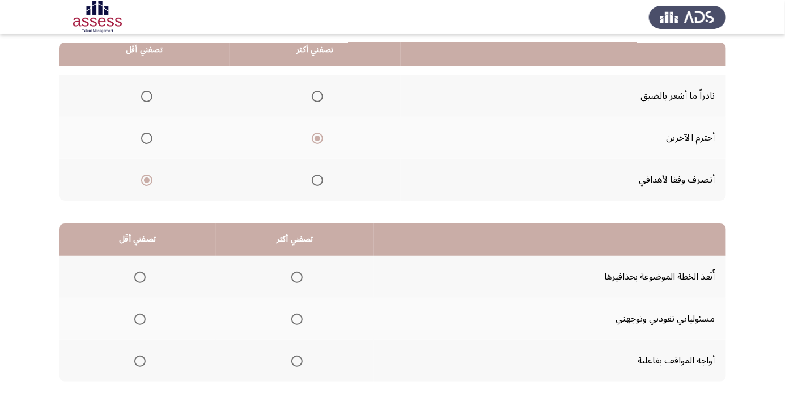
click at [293, 276] on span "Select an option" at bounding box center [296, 276] width 11 height 11
click at [293, 276] on input "Select an option" at bounding box center [296, 276] width 11 height 11
click at [140, 319] on span "Select an option" at bounding box center [140, 319] width 0 height 0
click at [138, 318] on input "Select an option" at bounding box center [139, 318] width 11 height 11
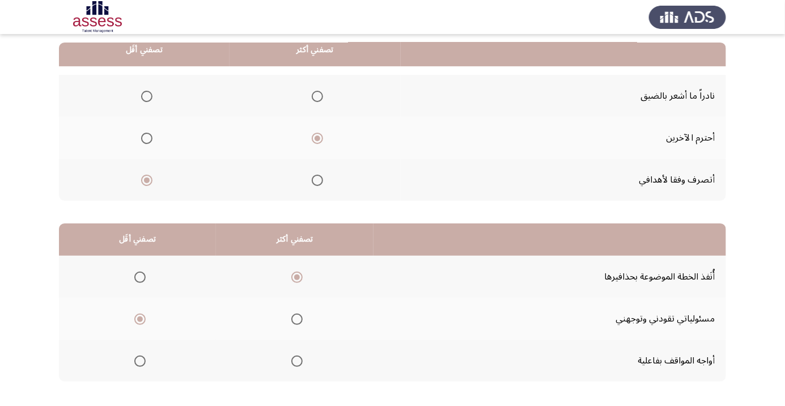
scroll to position [0, 0]
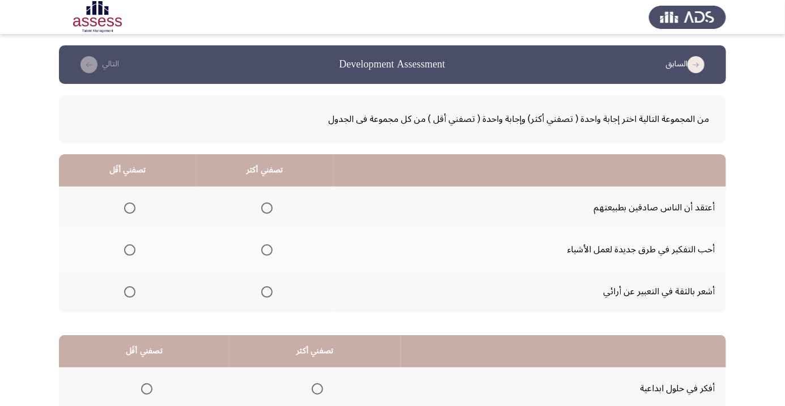
click at [267, 252] on span "Select an option" at bounding box center [266, 249] width 11 height 11
click at [267, 252] on input "Select an option" at bounding box center [266, 249] width 11 height 11
click at [126, 288] on span "Select an option" at bounding box center [129, 291] width 11 height 11
click at [126, 288] on input "Select an option" at bounding box center [129, 291] width 11 height 11
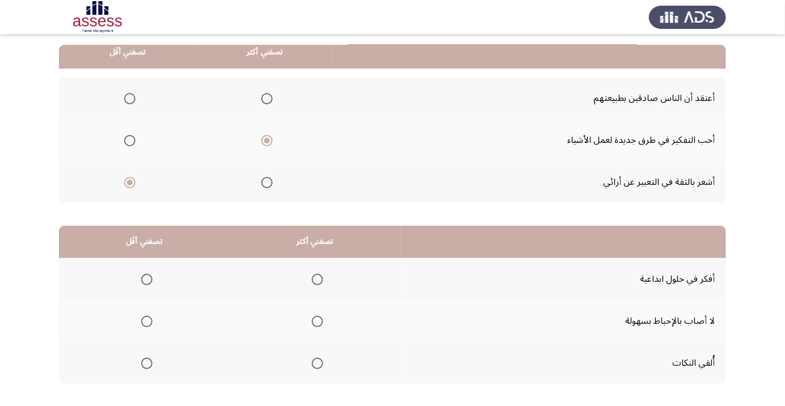
scroll to position [112, 0]
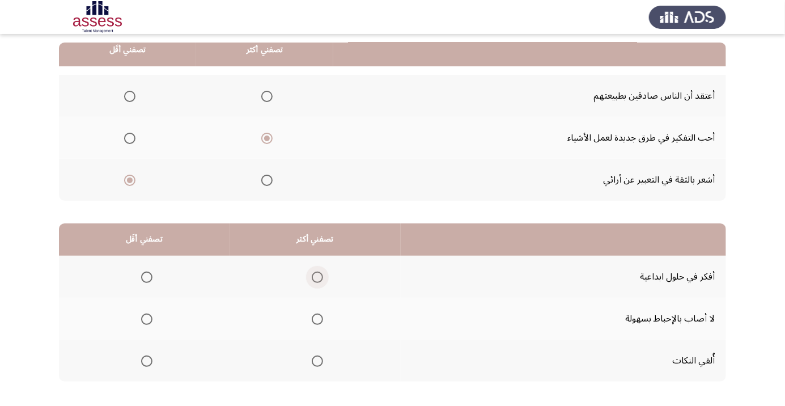
click at [318, 274] on span "Select an option" at bounding box center [317, 276] width 11 height 11
click at [318, 274] on input "Select an option" at bounding box center [317, 276] width 11 height 11
click at [147, 319] on span "Select an option" at bounding box center [147, 319] width 0 height 0
click at [145, 318] on input "Select an option" at bounding box center [146, 318] width 11 height 11
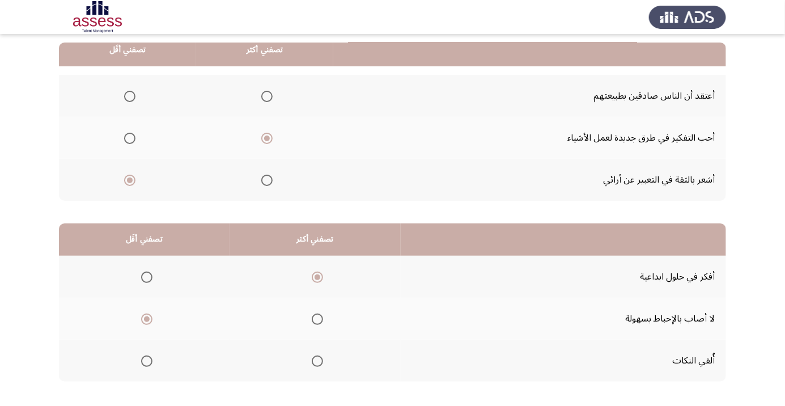
scroll to position [0, 0]
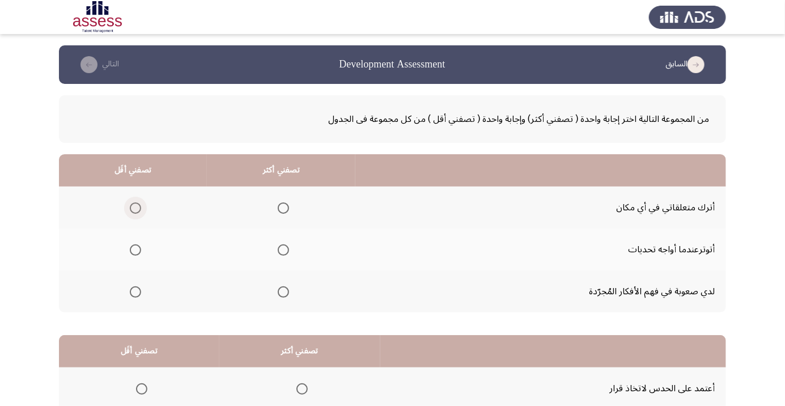
click at [131, 206] on span "Select an option" at bounding box center [135, 207] width 11 height 11
click at [131, 206] on input "Select an option" at bounding box center [135, 207] width 11 height 11
click at [283, 292] on span "Select an option" at bounding box center [283, 292] width 0 height 0
click at [283, 291] on input "Select an option" at bounding box center [283, 291] width 11 height 11
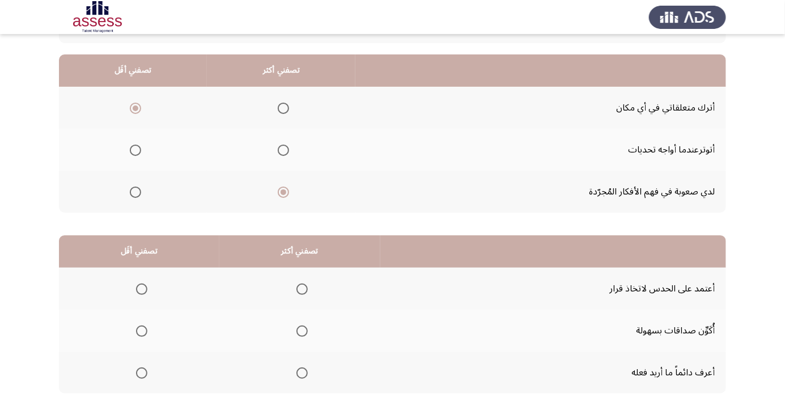
scroll to position [112, 0]
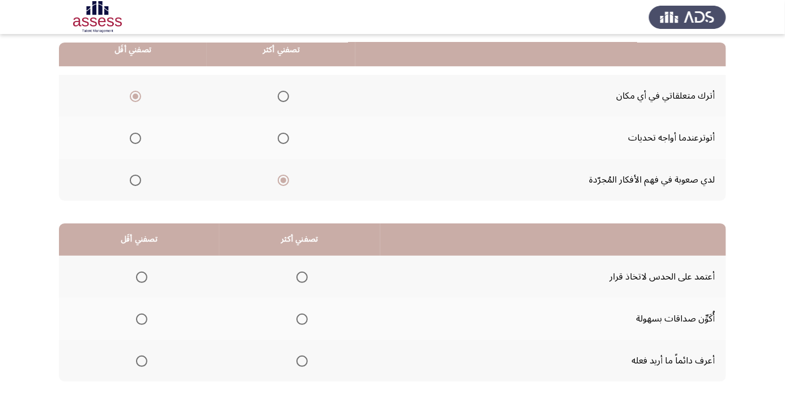
click at [301, 315] on span "Select an option" at bounding box center [301, 318] width 11 height 11
click at [301, 315] on input "Select an option" at bounding box center [301, 318] width 11 height 11
click at [142, 361] on span "Select an option" at bounding box center [142, 361] width 0 height 0
click at [141, 360] on input "Select an option" at bounding box center [141, 360] width 11 height 11
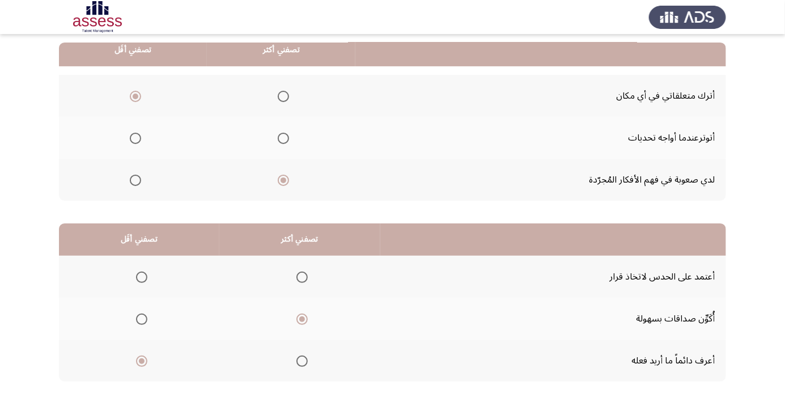
scroll to position [0, 0]
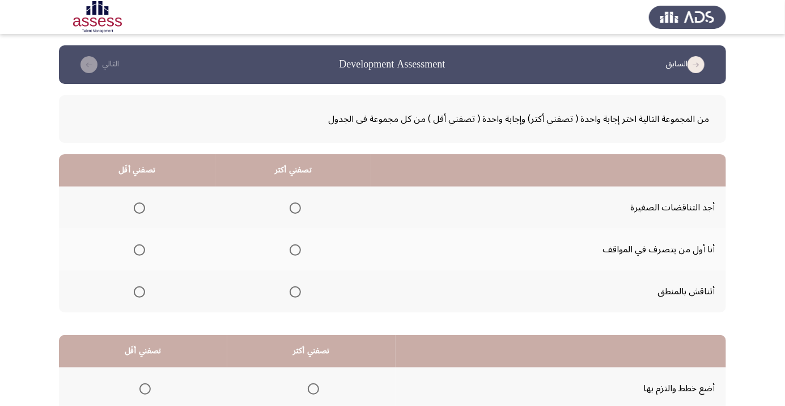
click at [295, 250] on span "Select an option" at bounding box center [295, 250] width 0 height 0
click at [294, 249] on input "Select an option" at bounding box center [294, 249] width 11 height 11
click at [138, 291] on span "Select an option" at bounding box center [139, 291] width 11 height 11
click at [138, 291] on input "Select an option" at bounding box center [139, 291] width 11 height 11
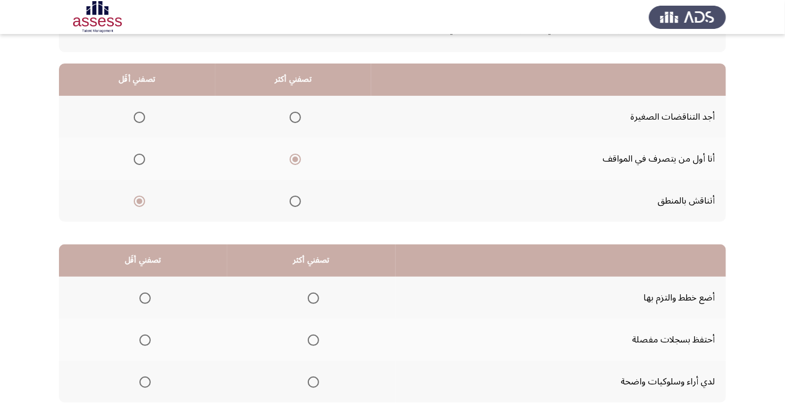
scroll to position [112, 0]
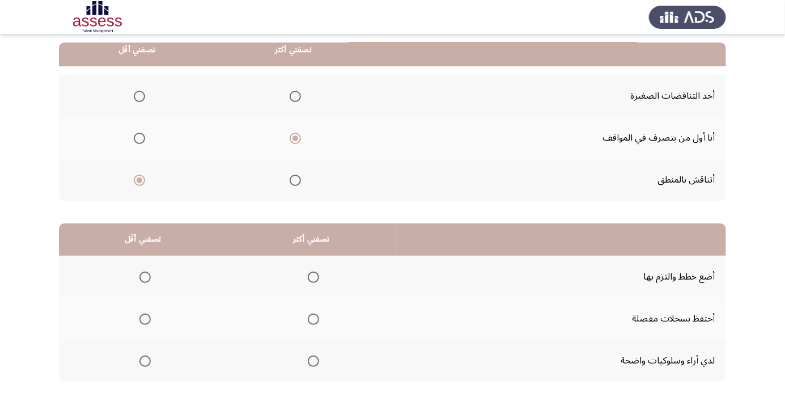
click at [311, 276] on span "Select an option" at bounding box center [313, 276] width 11 height 11
click at [311, 276] on input "Select an option" at bounding box center [313, 276] width 11 height 11
click at [145, 319] on span "Select an option" at bounding box center [145, 319] width 0 height 0
click at [144, 318] on input "Select an option" at bounding box center [144, 318] width 11 height 11
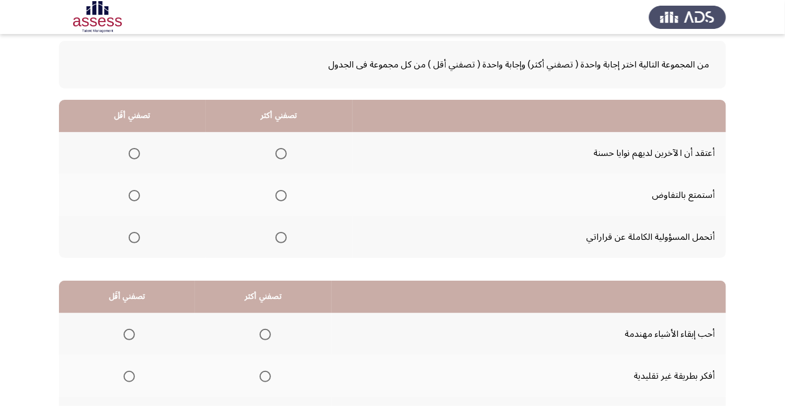
scroll to position [55, 0]
click at [281, 153] on span "Select an option" at bounding box center [281, 153] width 0 height 0
click at [280, 152] on input "Select an option" at bounding box center [280, 152] width 11 height 11
click at [134, 237] on span "Select an option" at bounding box center [134, 237] width 0 height 0
click at [134, 236] on input "Select an option" at bounding box center [134, 236] width 11 height 11
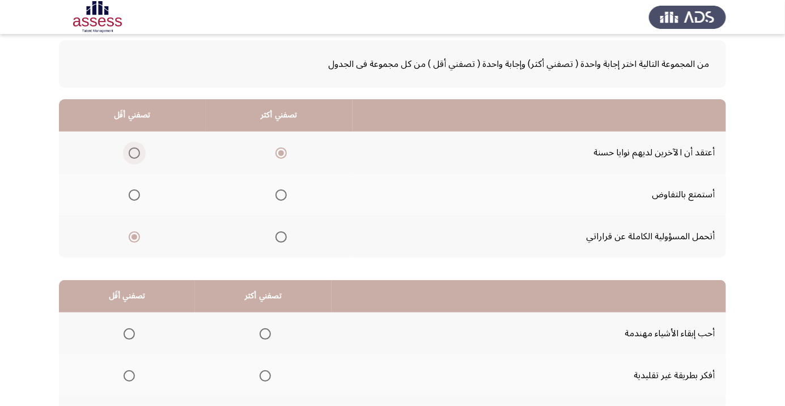
click at [134, 153] on span "Select an option" at bounding box center [134, 153] width 0 height 0
click at [134, 152] on input "Select an option" at bounding box center [134, 152] width 11 height 11
click at [281, 237] on span "Select an option" at bounding box center [281, 237] width 0 height 0
click at [280, 236] on input "Select an option" at bounding box center [280, 236] width 11 height 11
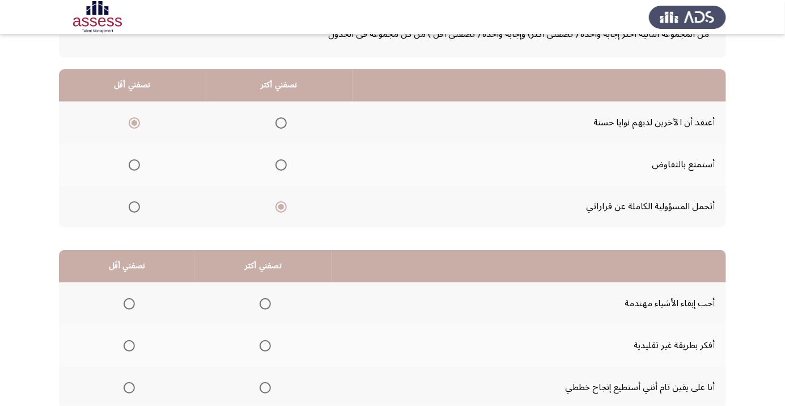
scroll to position [112, 0]
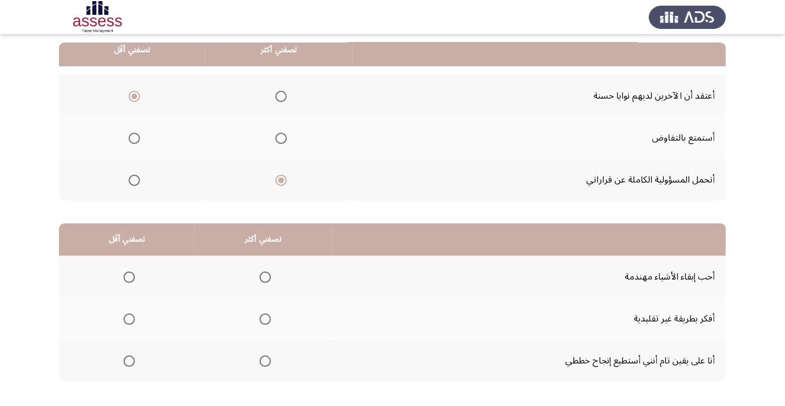
click at [266, 278] on span "Select an option" at bounding box center [264, 276] width 11 height 11
click at [266, 278] on input "Select an option" at bounding box center [264, 276] width 11 height 11
click at [128, 363] on span "Select an option" at bounding box center [128, 360] width 11 height 11
click at [128, 363] on input "Select an option" at bounding box center [128, 360] width 11 height 11
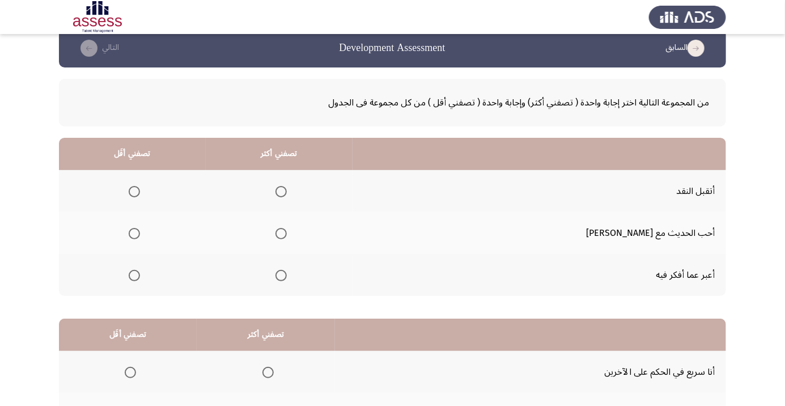
scroll to position [36, 0]
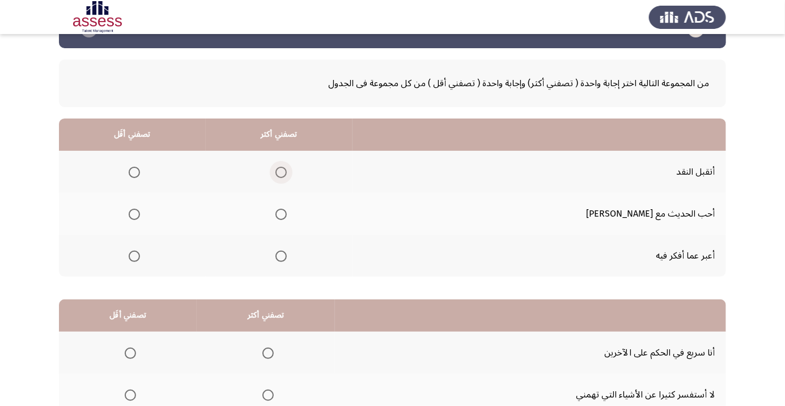
click at [281, 172] on span "Select an option" at bounding box center [281, 172] width 0 height 0
click at [287, 172] on input "Select an option" at bounding box center [280, 172] width 11 height 11
click at [134, 214] on span "Select an option" at bounding box center [134, 214] width 0 height 0
click at [140, 213] on input "Select an option" at bounding box center [134, 213] width 11 height 11
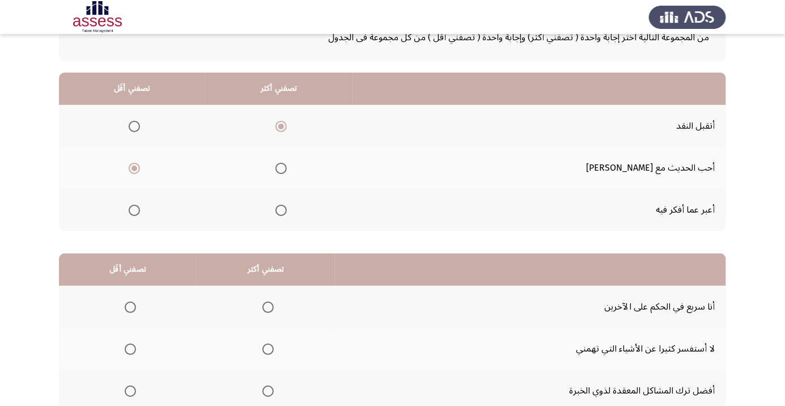
scroll to position [112, 0]
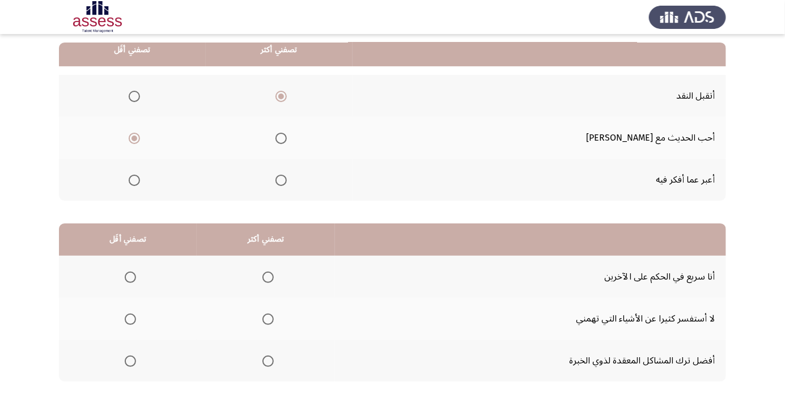
click at [268, 361] on span "Select an option" at bounding box center [268, 361] width 0 height 0
click at [267, 360] on input "Select an option" at bounding box center [267, 360] width 11 height 11
click at [129, 318] on span "Select an option" at bounding box center [130, 318] width 11 height 11
click at [129, 318] on input "Select an option" at bounding box center [130, 318] width 11 height 11
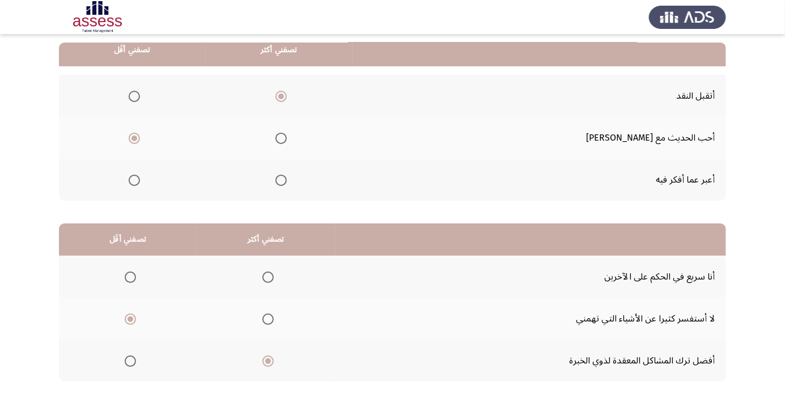
scroll to position [0, 0]
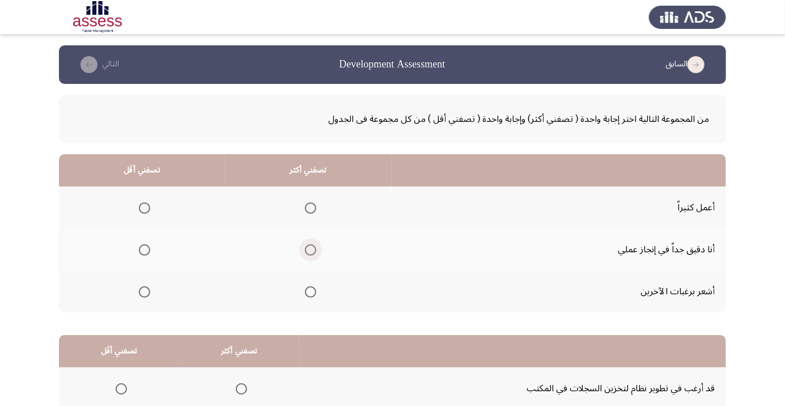
click at [310, 250] on span "Select an option" at bounding box center [310, 250] width 0 height 0
click at [308, 249] on input "Select an option" at bounding box center [310, 249] width 11 height 11
click at [144, 208] on span "Select an option" at bounding box center [144, 208] width 0 height 0
click at [143, 207] on input "Select an option" at bounding box center [144, 207] width 11 height 11
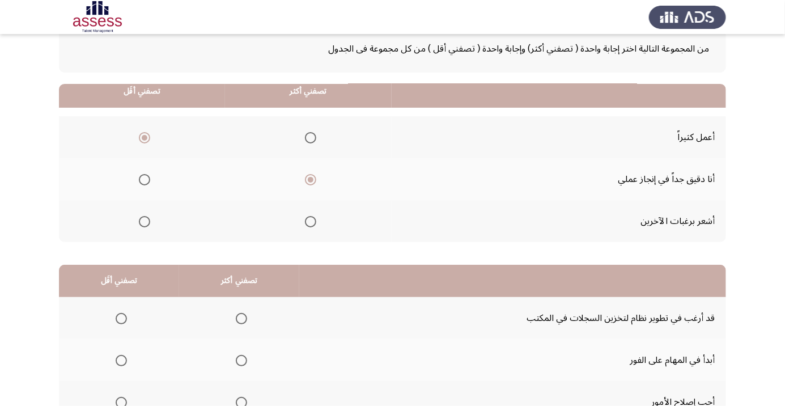
scroll to position [112, 0]
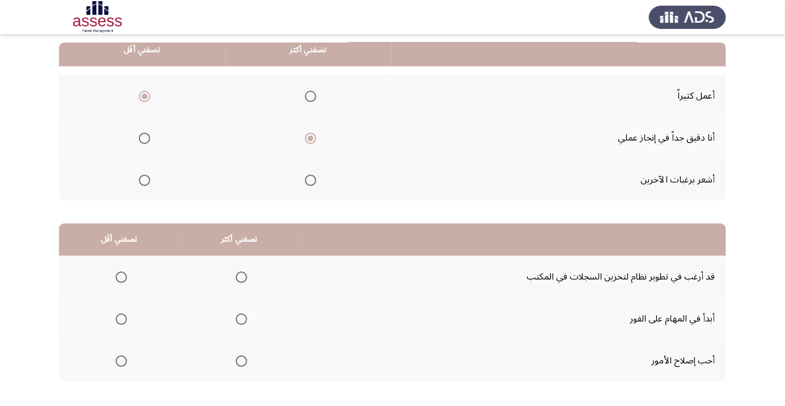
click at [241, 361] on span "Select an option" at bounding box center [241, 361] width 0 height 0
click at [238, 360] on input "Select an option" at bounding box center [241, 360] width 11 height 11
click at [121, 277] on span "Select an option" at bounding box center [121, 277] width 0 height 0
click at [120, 276] on input "Select an option" at bounding box center [121, 276] width 11 height 11
click at [241, 319] on span "Select an option" at bounding box center [241, 319] width 0 height 0
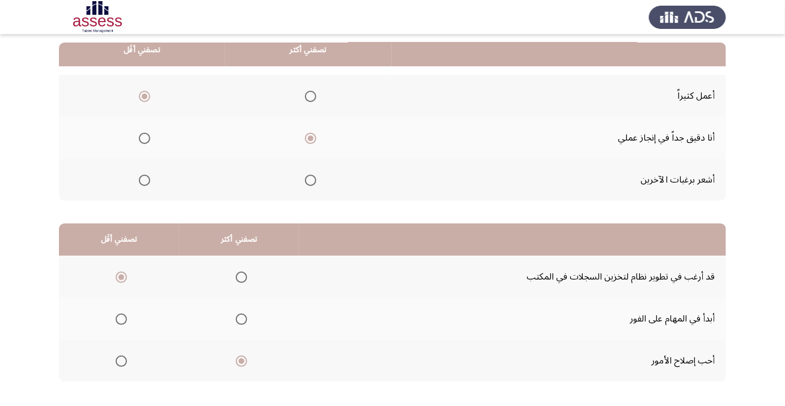
click at [238, 318] on input "Select an option" at bounding box center [241, 318] width 11 height 11
click at [123, 359] on span "Select an option" at bounding box center [121, 360] width 11 height 11
click at [123, 359] on input "Select an option" at bounding box center [121, 360] width 11 height 11
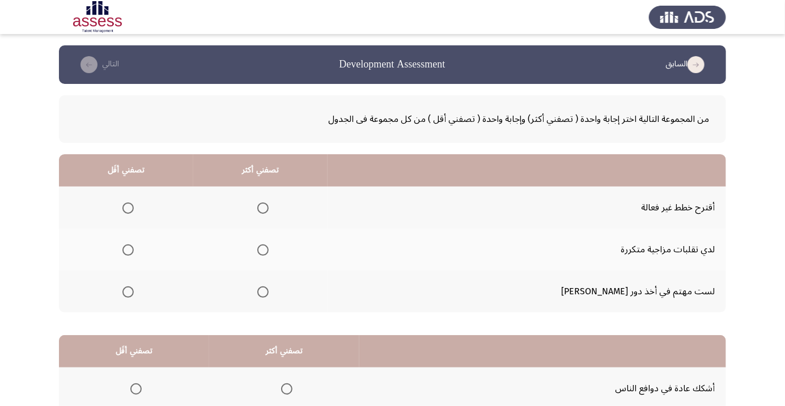
click at [128, 250] on span "Select an option" at bounding box center [128, 250] width 0 height 0
click at [134, 249] on input "Select an option" at bounding box center [127, 249] width 11 height 11
click at [269, 291] on span "Select an option" at bounding box center [262, 291] width 11 height 11
click at [269, 291] on input "Select an option" at bounding box center [262, 291] width 11 height 11
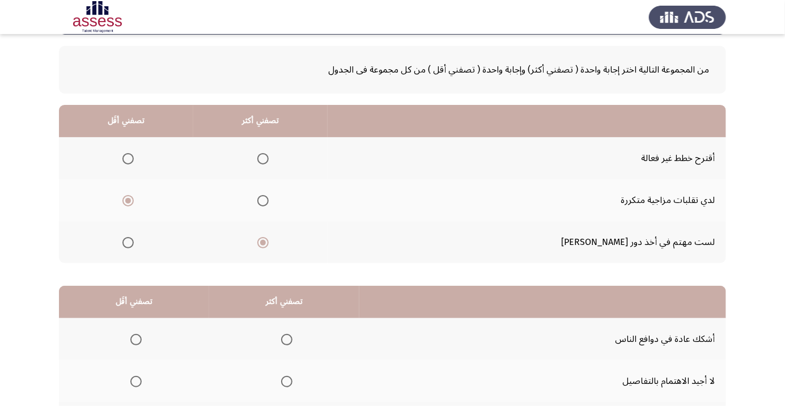
scroll to position [112, 0]
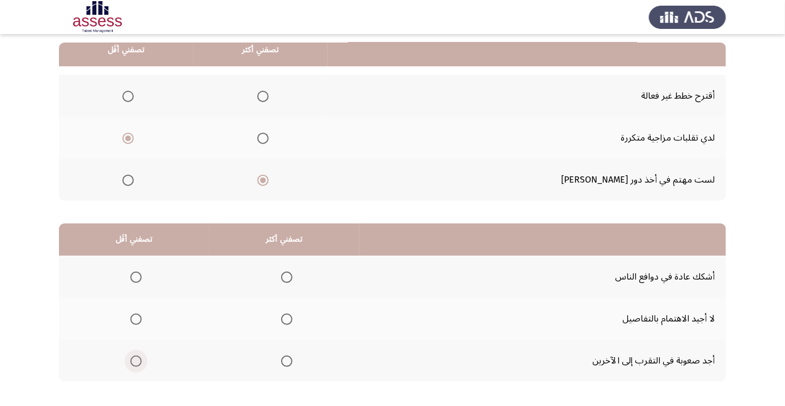
click at [136, 361] on span "Select an option" at bounding box center [136, 361] width 0 height 0
click at [135, 360] on input "Select an option" at bounding box center [135, 360] width 11 height 11
click at [136, 319] on span "Select an option" at bounding box center [136, 319] width 0 height 0
click at [135, 318] on input "Select an option" at bounding box center [135, 318] width 11 height 11
click at [136, 277] on span "Select an option" at bounding box center [136, 277] width 0 height 0
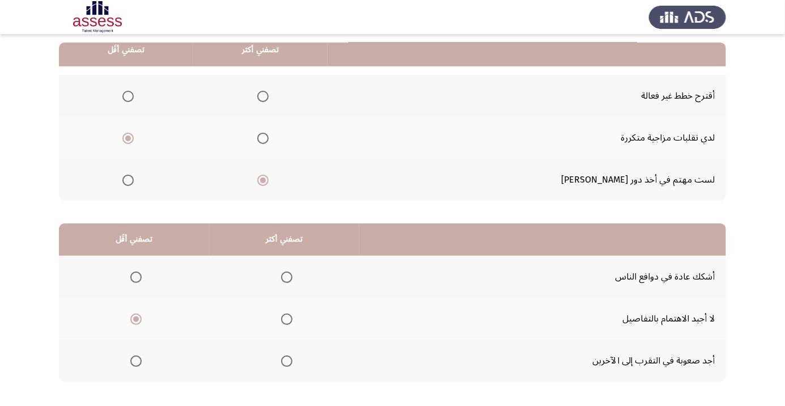
click at [135, 276] on input "Select an option" at bounding box center [135, 276] width 11 height 11
click at [286, 319] on span "Select an option" at bounding box center [286, 319] width 0 height 0
click at [284, 318] on input "Select an option" at bounding box center [286, 318] width 11 height 11
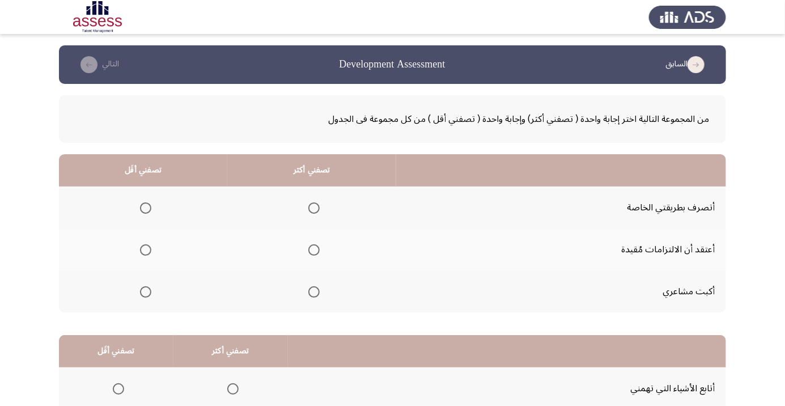
click at [314, 207] on span "Select an option" at bounding box center [313, 207] width 11 height 11
click at [314, 207] on input "Select an option" at bounding box center [313, 207] width 11 height 11
click at [145, 291] on span "Select an option" at bounding box center [145, 291] width 11 height 11
click at [145, 291] on input "Select an option" at bounding box center [145, 291] width 11 height 11
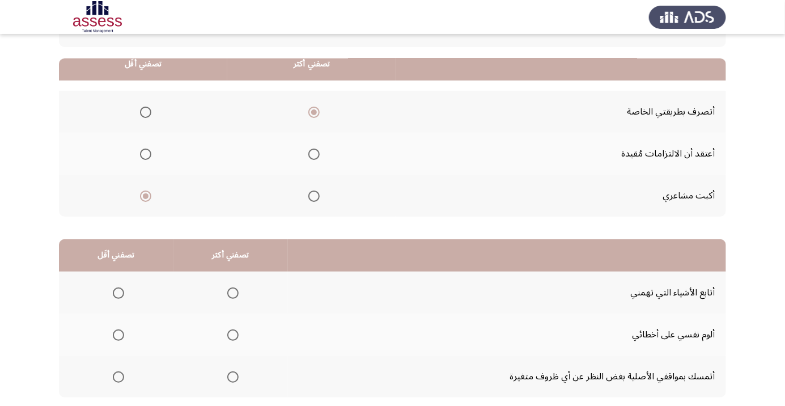
scroll to position [112, 0]
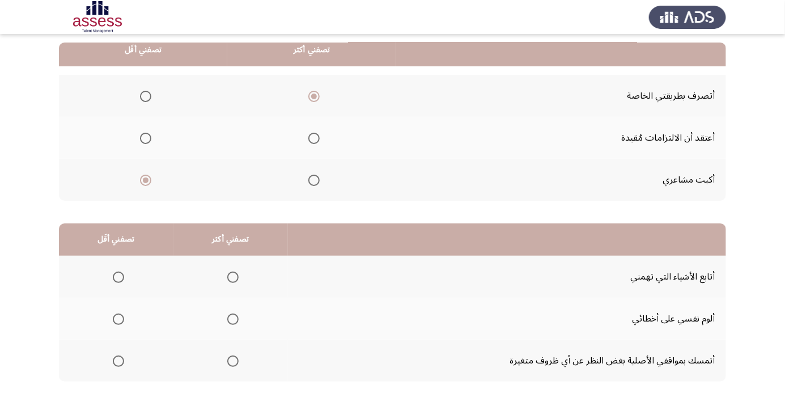
click at [233, 277] on span "Select an option" at bounding box center [233, 277] width 0 height 0
click at [231, 276] on input "Select an option" at bounding box center [232, 276] width 11 height 11
click at [121, 318] on span "Select an option" at bounding box center [118, 318] width 11 height 11
click at [121, 318] on input "Select an option" at bounding box center [118, 318] width 11 height 11
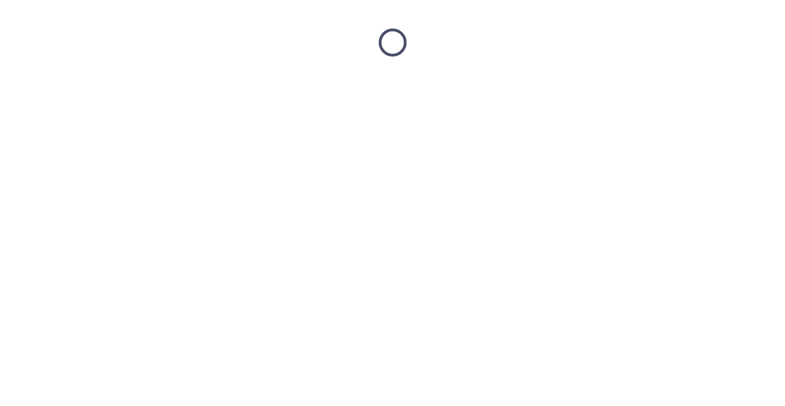
scroll to position [0, 0]
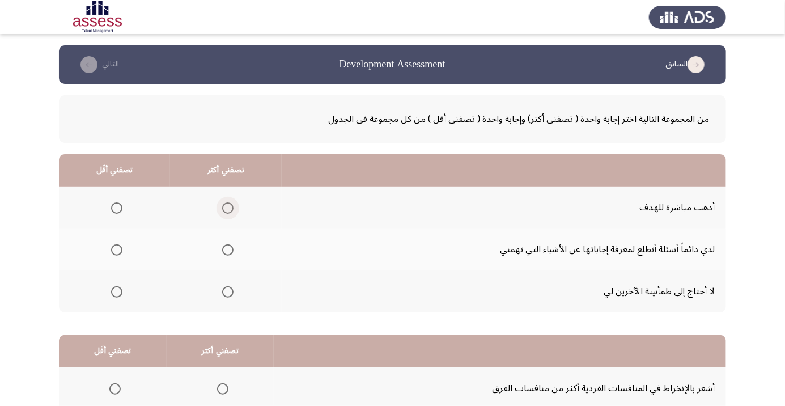
click at [228, 208] on span "Select an option" at bounding box center [228, 208] width 0 height 0
click at [227, 207] on input "Select an option" at bounding box center [227, 207] width 11 height 11
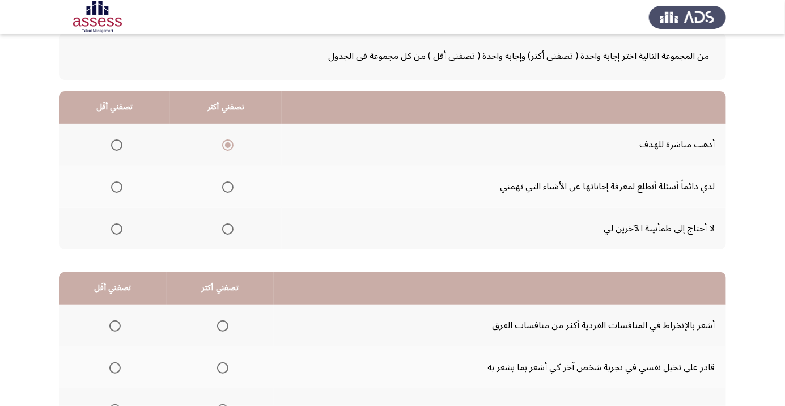
scroll to position [69, 0]
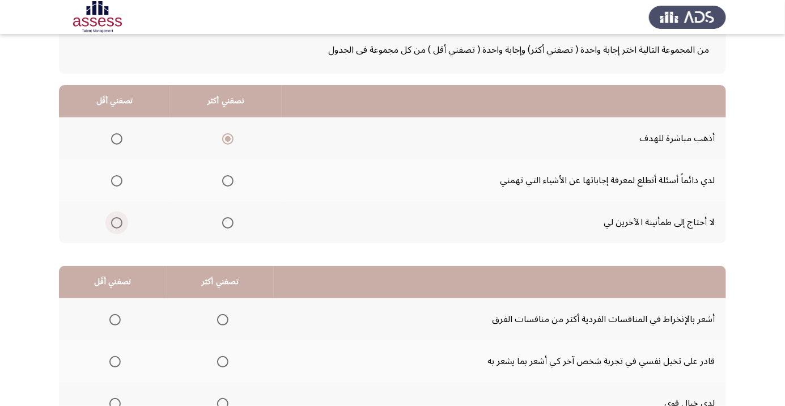
click at [117, 223] on span "Select an option" at bounding box center [117, 223] width 0 height 0
click at [116, 221] on input "Select an option" at bounding box center [116, 222] width 11 height 11
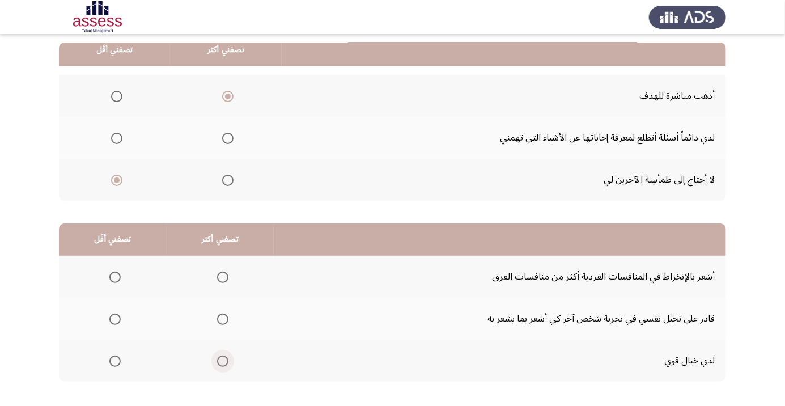
click at [222, 357] on span "Select an option" at bounding box center [222, 360] width 11 height 11
click at [222, 357] on input "Select an option" at bounding box center [222, 360] width 11 height 11
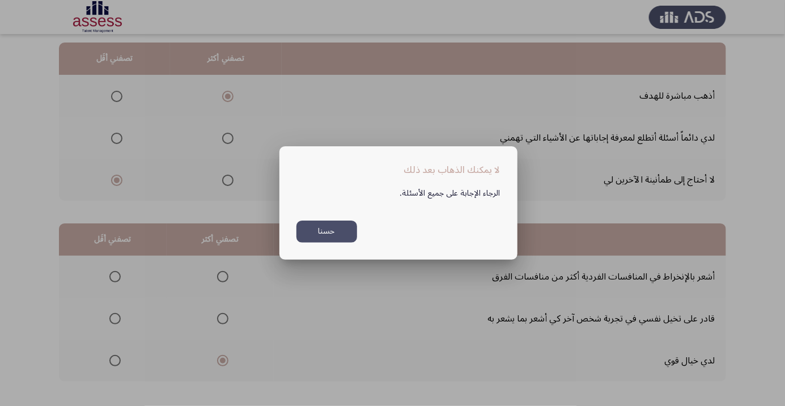
click at [329, 242] on button "حسنا" at bounding box center [326, 231] width 61 height 22
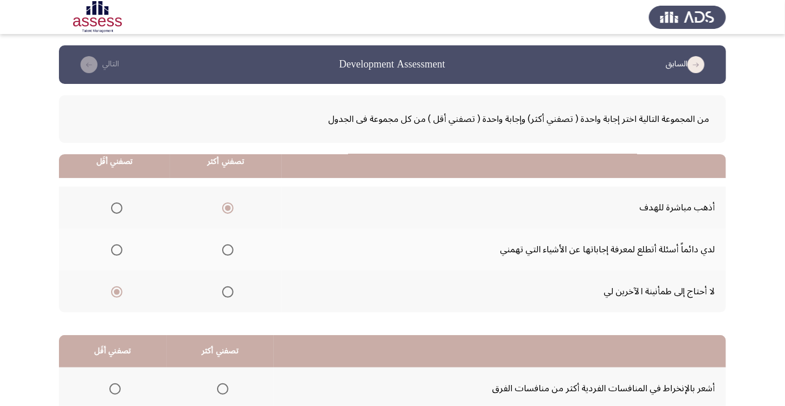
scroll to position [112, 0]
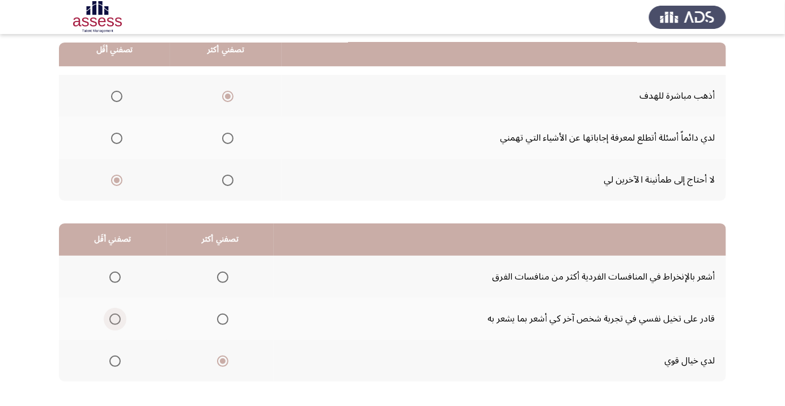
click at [115, 319] on span "Select an option" at bounding box center [115, 319] width 0 height 0
click at [114, 318] on input "Select an option" at bounding box center [114, 318] width 11 height 11
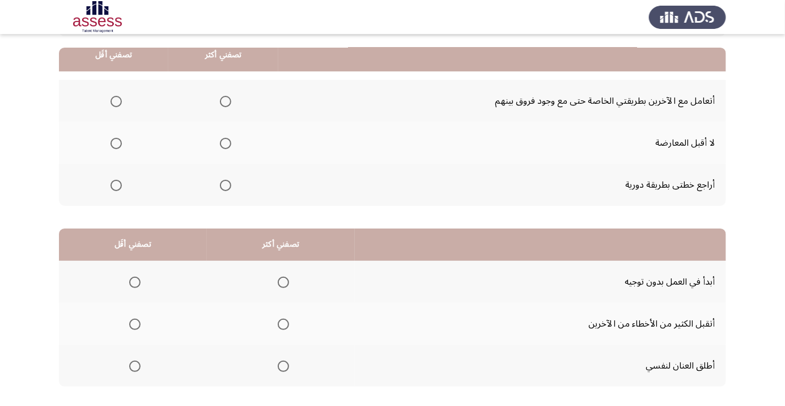
scroll to position [105, 0]
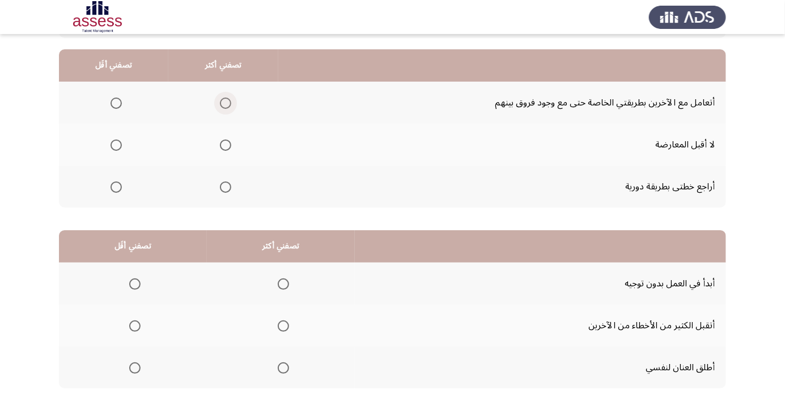
click at [225, 102] on span "Select an option" at bounding box center [225, 102] width 11 height 11
click at [225, 102] on input "Select an option" at bounding box center [225, 102] width 11 height 11
click at [118, 182] on span "Select an option" at bounding box center [115, 186] width 11 height 11
click at [118, 182] on input "Select an option" at bounding box center [115, 186] width 11 height 11
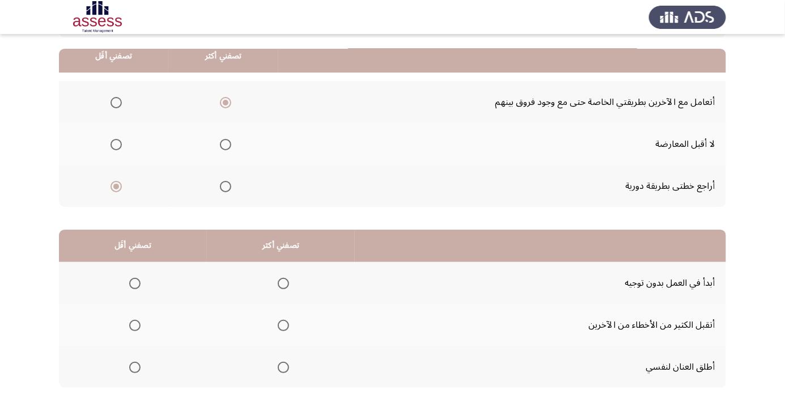
scroll to position [112, 0]
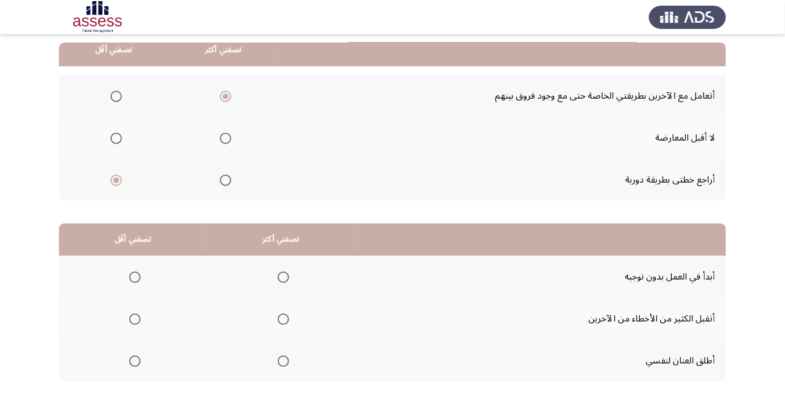
click at [283, 277] on span "Select an option" at bounding box center [283, 277] width 0 height 0
click at [282, 276] on input "Select an option" at bounding box center [283, 276] width 11 height 11
click at [137, 313] on span "Select an option" at bounding box center [134, 318] width 11 height 11
click at [137, 313] on input "Select an option" at bounding box center [134, 318] width 11 height 11
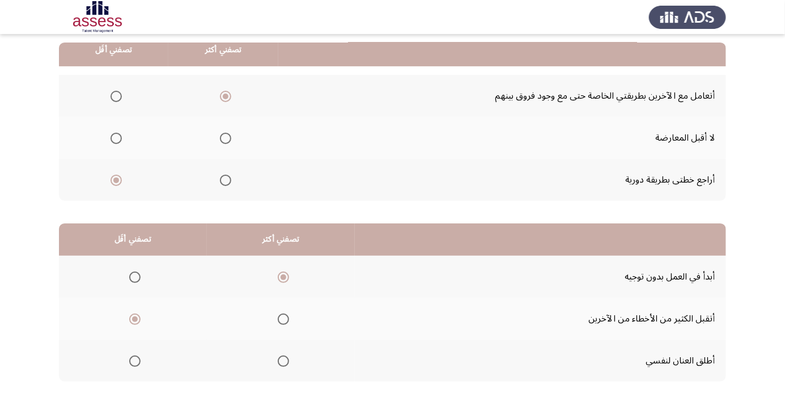
scroll to position [0, 0]
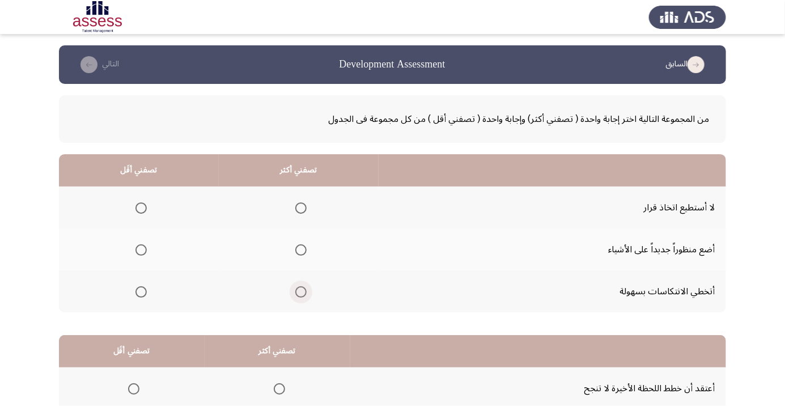
click at [301, 292] on span "Select an option" at bounding box center [301, 292] width 0 height 0
click at [298, 291] on input "Select an option" at bounding box center [300, 291] width 11 height 11
click at [143, 237] on th at bounding box center [139, 249] width 160 height 42
click at [141, 250] on span "Select an option" at bounding box center [141, 250] width 0 height 0
click at [140, 249] on input "Select an option" at bounding box center [140, 249] width 11 height 11
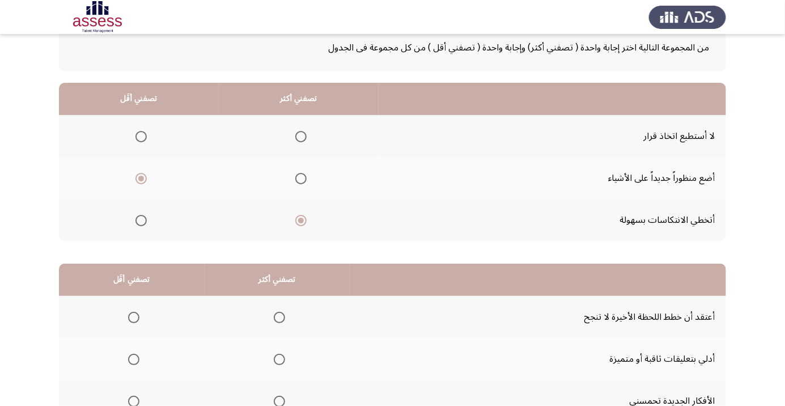
scroll to position [112, 0]
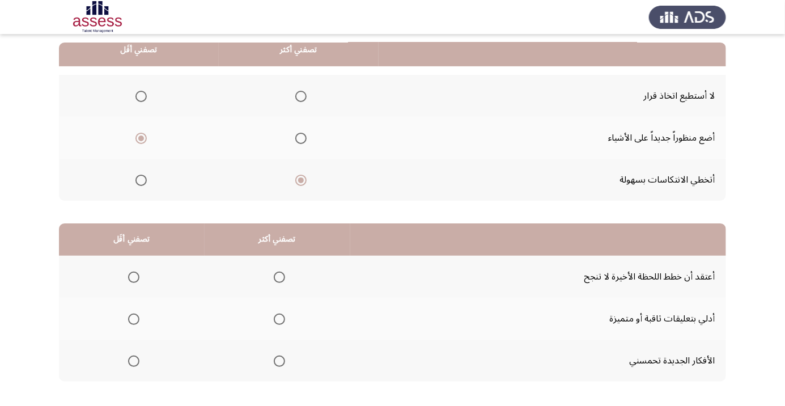
click at [279, 361] on span "Select an option" at bounding box center [279, 361] width 0 height 0
click at [276, 360] on input "Select an option" at bounding box center [279, 360] width 11 height 11
click at [136, 318] on span "Select an option" at bounding box center [133, 318] width 11 height 11
click at [136, 318] on input "Select an option" at bounding box center [133, 318] width 11 height 11
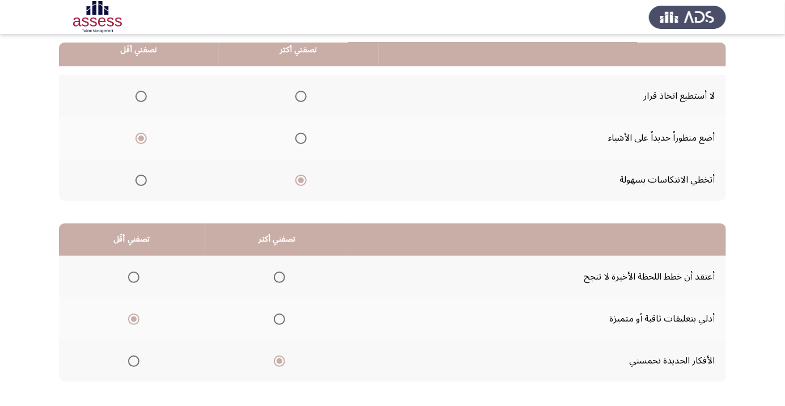
scroll to position [0, 0]
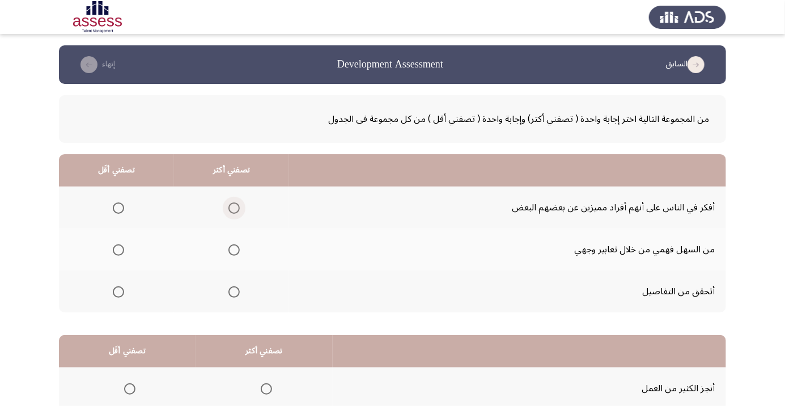
click at [231, 210] on span "Select an option" at bounding box center [233, 207] width 11 height 11
click at [231, 210] on input "Select an option" at bounding box center [233, 207] width 11 height 11
click at [118, 291] on span "Select an option" at bounding box center [118, 291] width 11 height 11
click at [118, 291] on input "Select an option" at bounding box center [118, 291] width 11 height 11
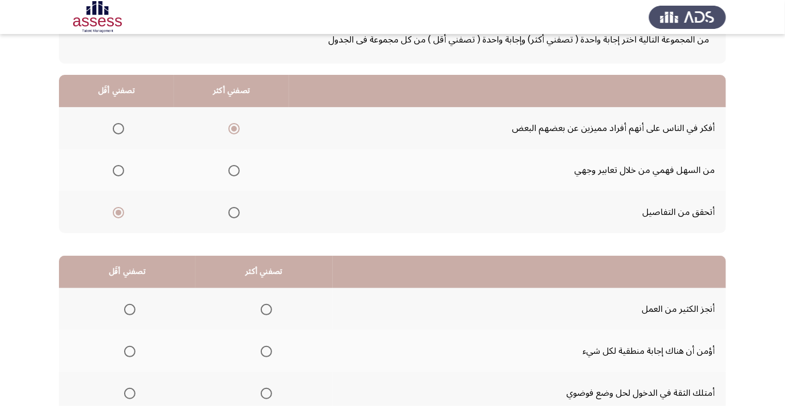
scroll to position [112, 0]
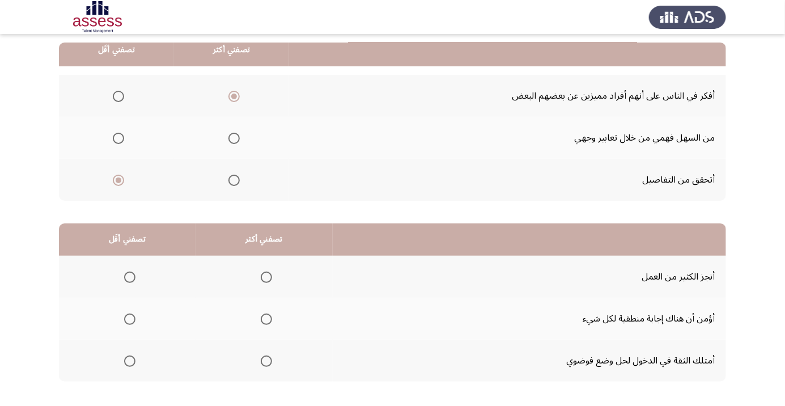
click at [266, 277] on span "Select an option" at bounding box center [266, 277] width 0 height 0
click at [264, 276] on input "Select an option" at bounding box center [266, 276] width 11 height 11
click at [127, 314] on span "Select an option" at bounding box center [129, 318] width 11 height 11
click at [127, 314] on input "Select an option" at bounding box center [129, 318] width 11 height 11
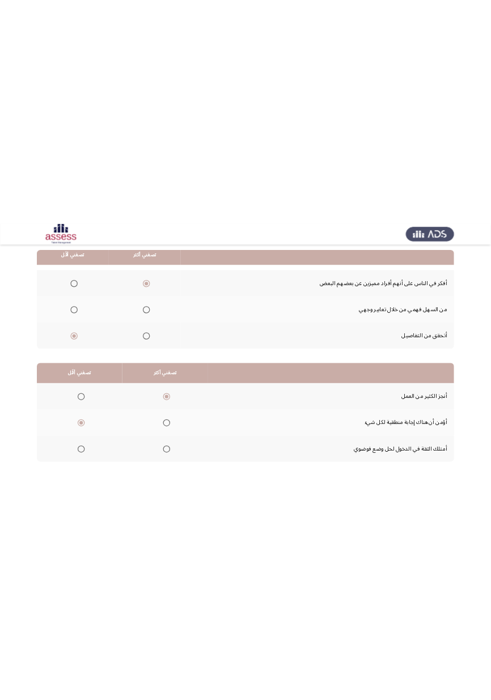
scroll to position [0, 0]
